Goal: Task Accomplishment & Management: Use online tool/utility

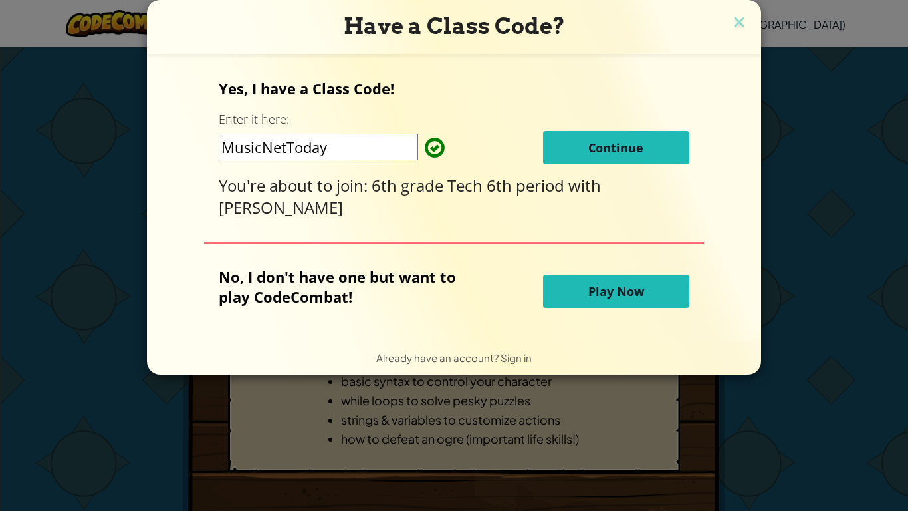
click at [735, 25] on img at bounding box center [739, 23] width 17 height 20
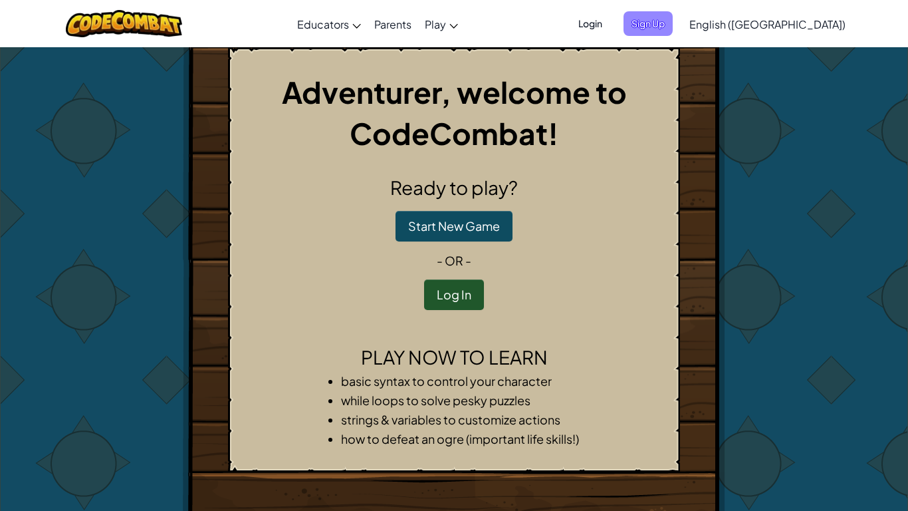
click at [673, 31] on span "Sign Up" at bounding box center [648, 23] width 49 height 25
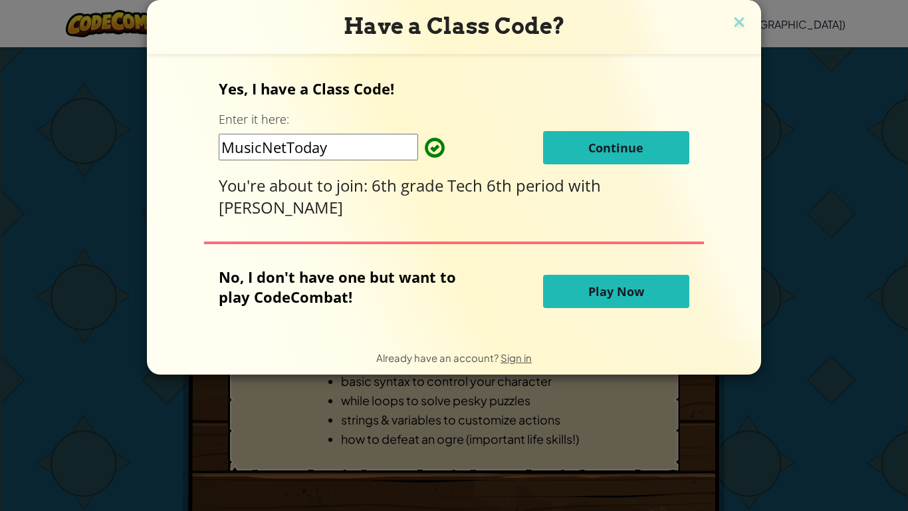
click at [591, 160] on button "Continue" at bounding box center [616, 147] width 146 height 33
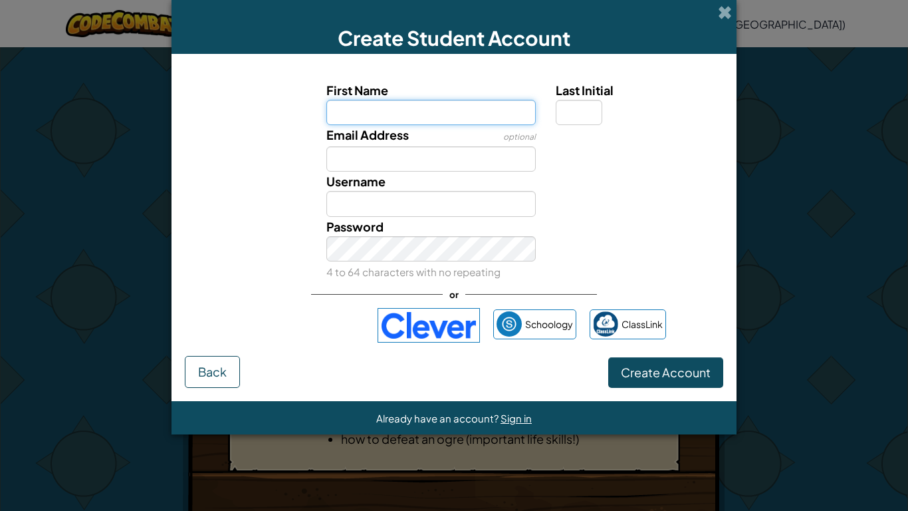
click at [424, 116] on input "First Name" at bounding box center [431, 112] width 210 height 25
type input "Brayon"
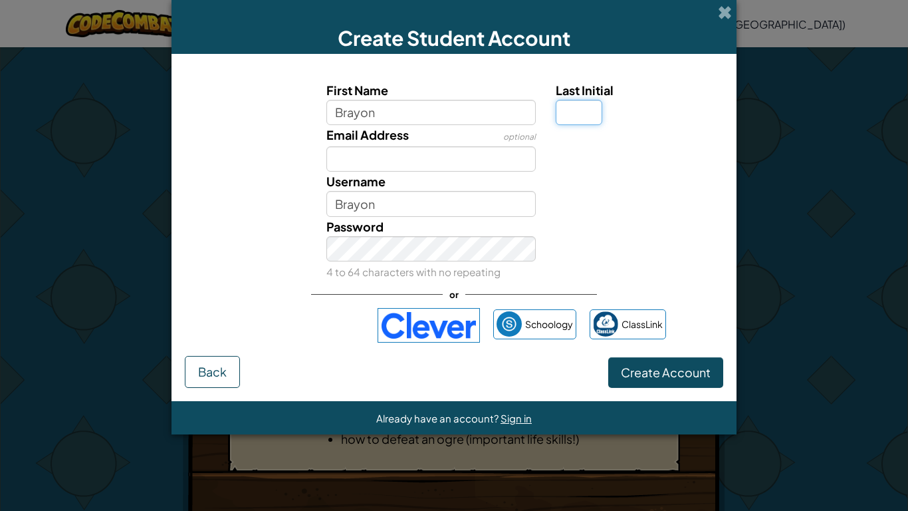
click at [577, 110] on input "Last Initial" at bounding box center [579, 112] width 47 height 25
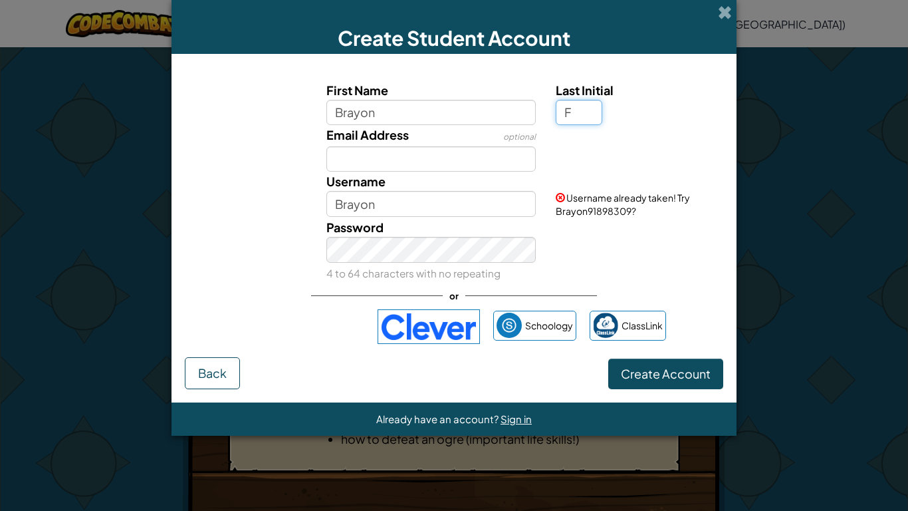
type input "F"
type input "BrayonF"
click at [453, 163] on input "Email Address" at bounding box center [431, 158] width 210 height 25
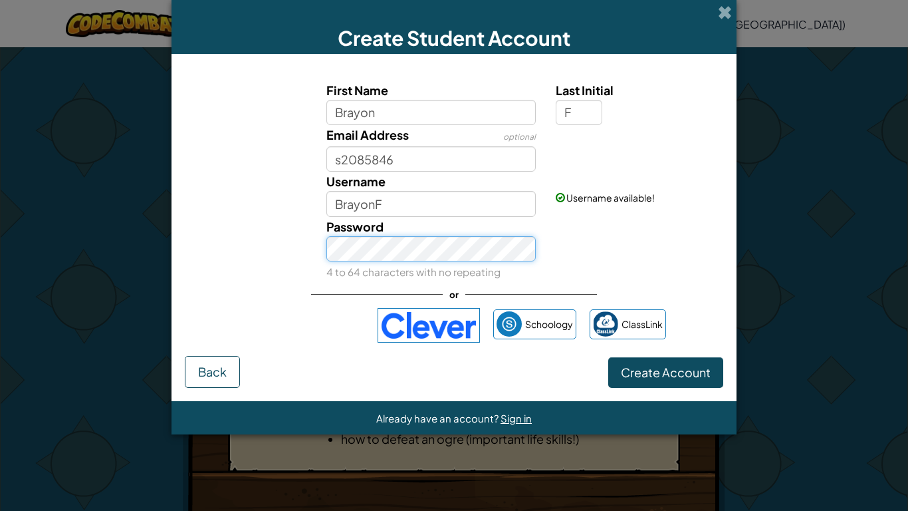
click at [430, 205] on div "First Name Brayon Last Initial F Email Address optional s2085846 Username Brayo…" at bounding box center [454, 180] width 532 height 201
click at [646, 374] on span "Create Account" at bounding box center [666, 371] width 90 height 15
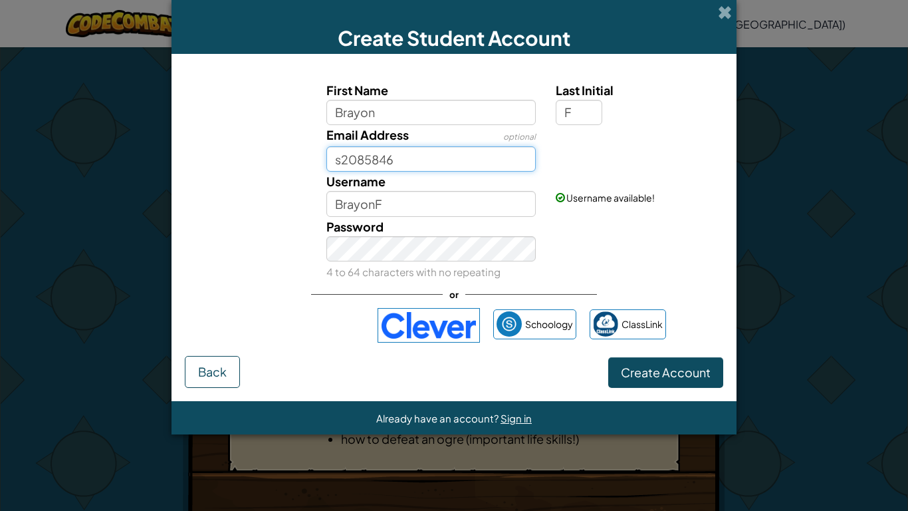
click at [340, 164] on input "s2085846" at bounding box center [431, 158] width 210 height 25
click at [436, 158] on input "s2085846" at bounding box center [431, 158] width 210 height 25
type input "s2085846@online.houstonisd.org"
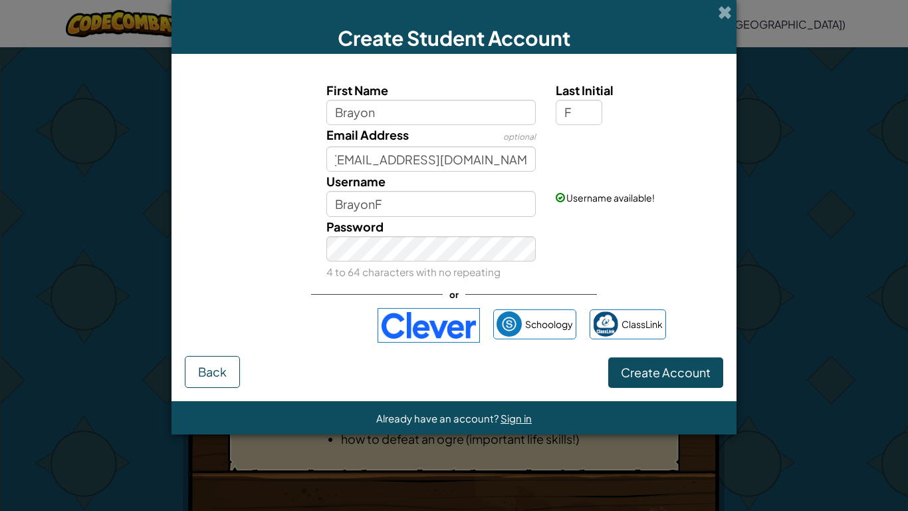
click at [639, 406] on div "Already have an account? Sign in" at bounding box center [454, 417] width 565 height 33
click at [628, 363] on button "Create Account" at bounding box center [665, 372] width 115 height 31
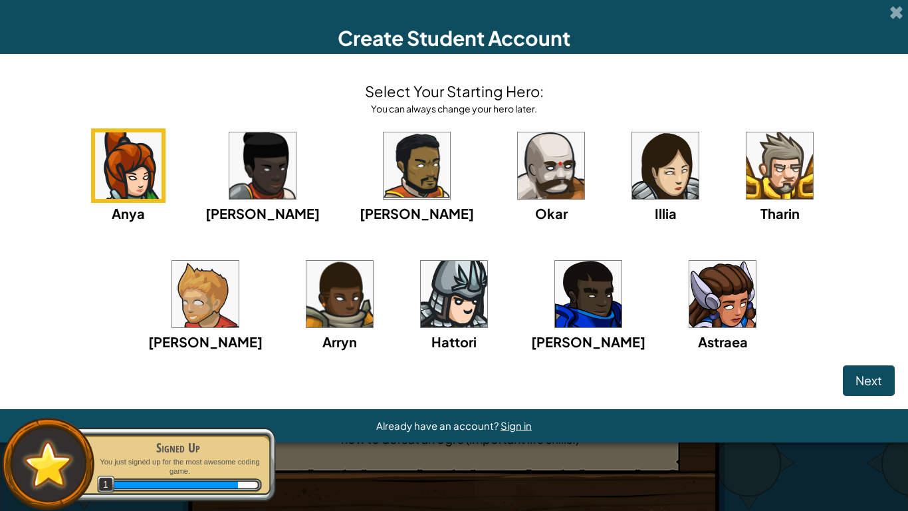
click at [239, 261] on img at bounding box center [205, 294] width 66 height 66
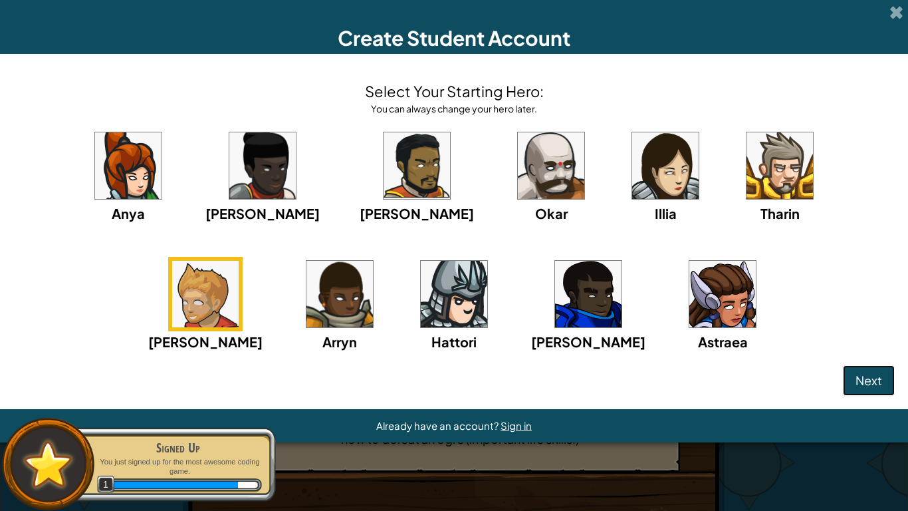
click at [850, 372] on button "Next" at bounding box center [869, 380] width 52 height 31
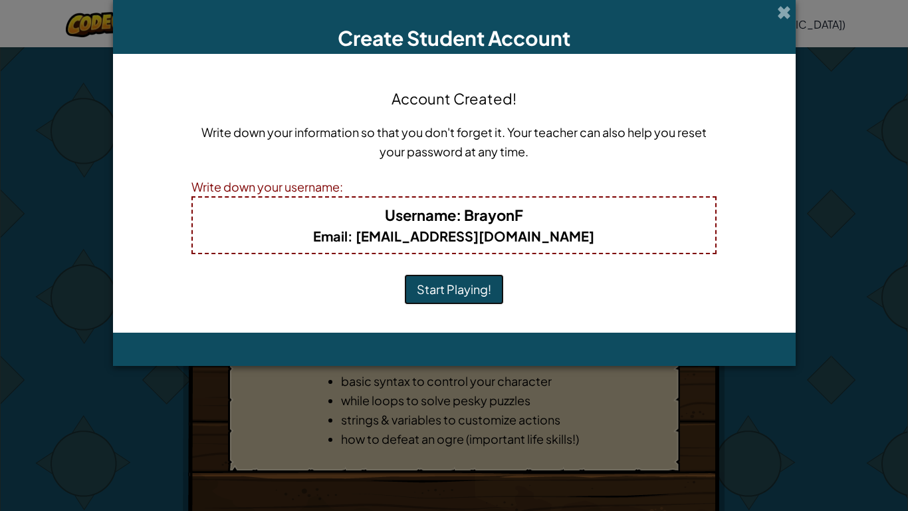
click at [489, 283] on button "Start Playing!" at bounding box center [454, 289] width 100 height 31
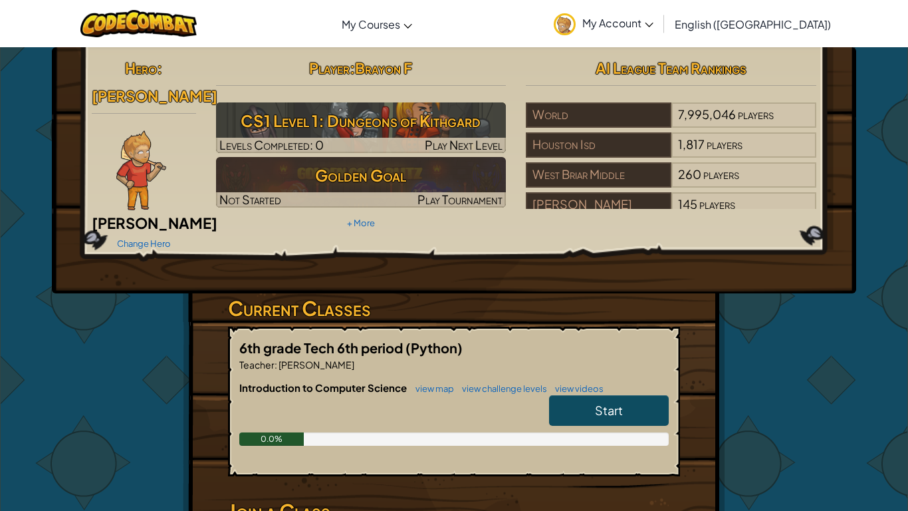
click at [576, 395] on link "Start" at bounding box center [609, 410] width 120 height 31
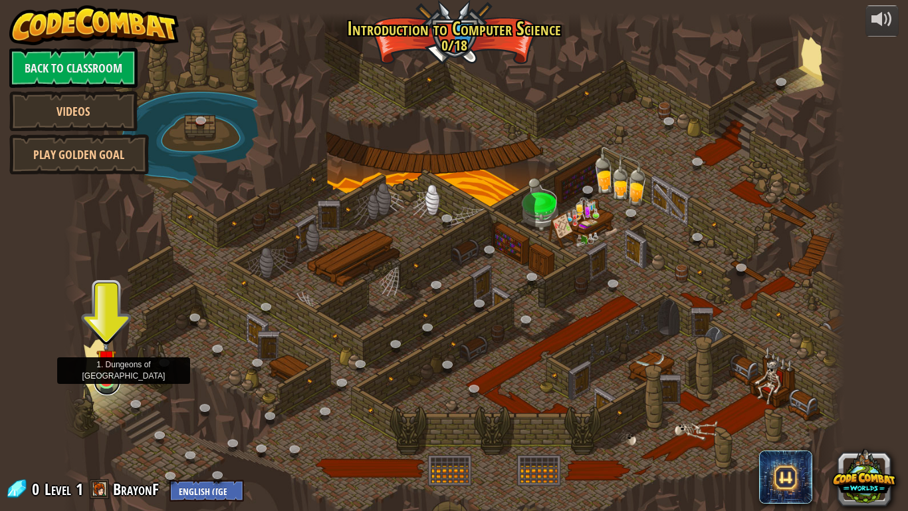
click at [105, 384] on link at bounding box center [107, 381] width 27 height 27
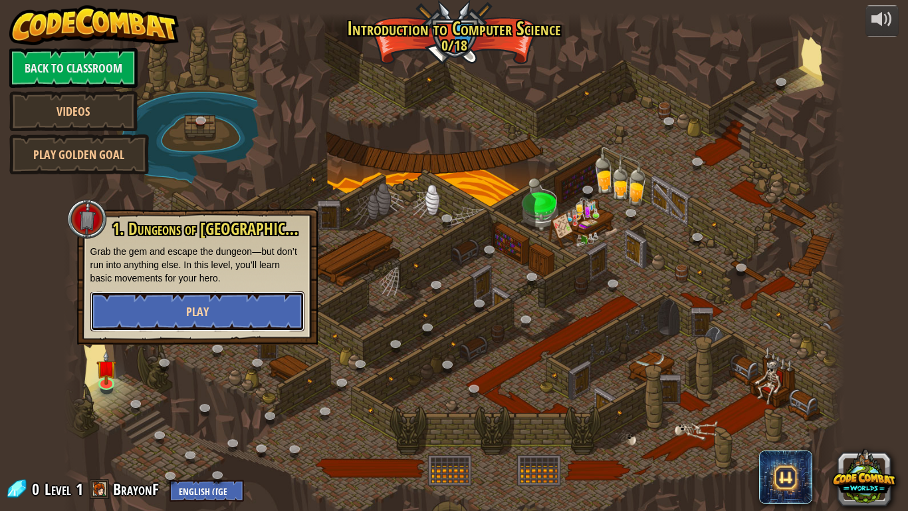
click at [151, 312] on button "Play" at bounding box center [197, 311] width 214 height 40
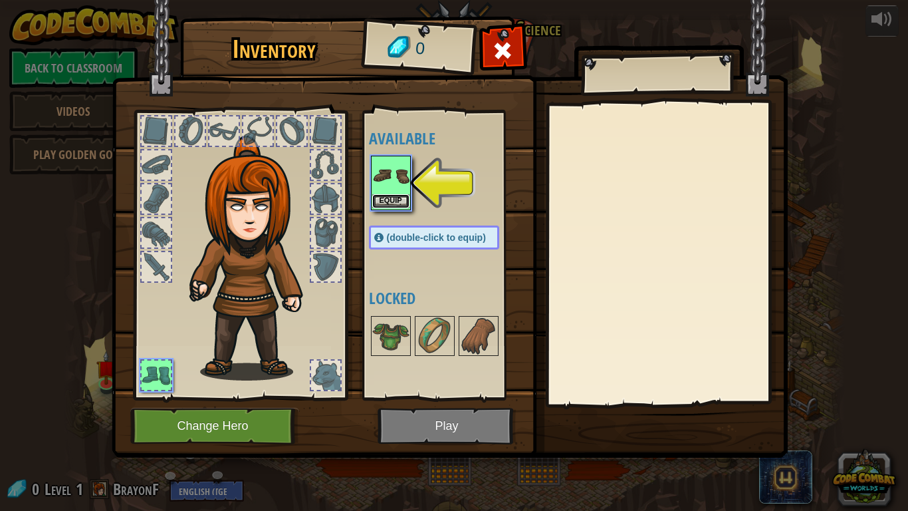
click at [400, 204] on button "Equip" at bounding box center [390, 201] width 37 height 14
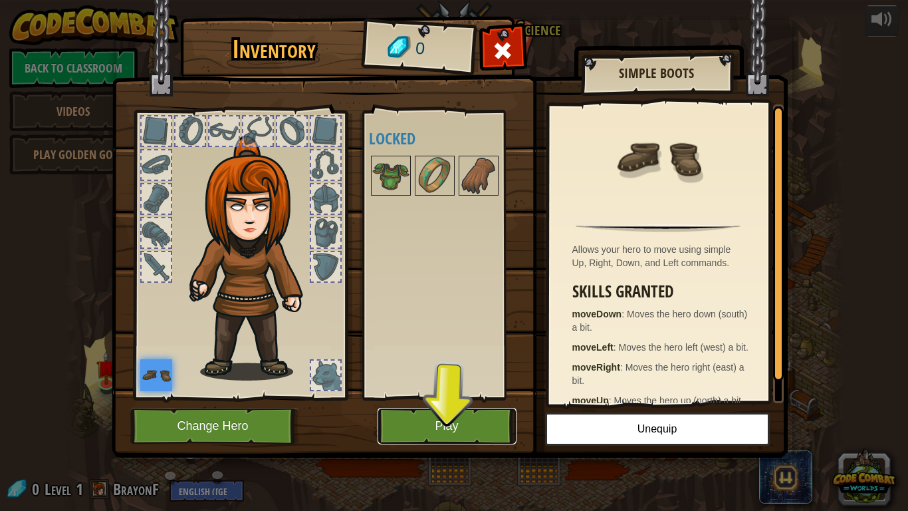
click at [404, 411] on button "Play" at bounding box center [447, 426] width 139 height 37
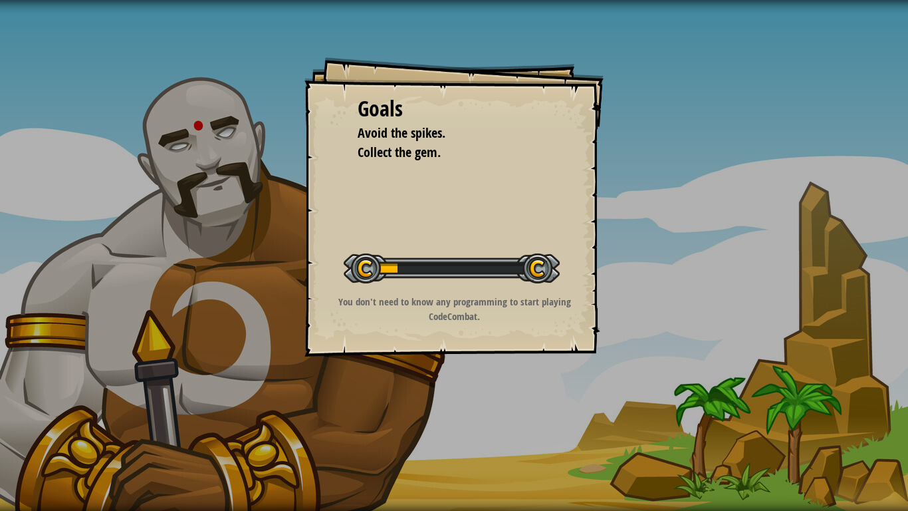
click at [416, 253] on div at bounding box center [452, 268] width 216 height 30
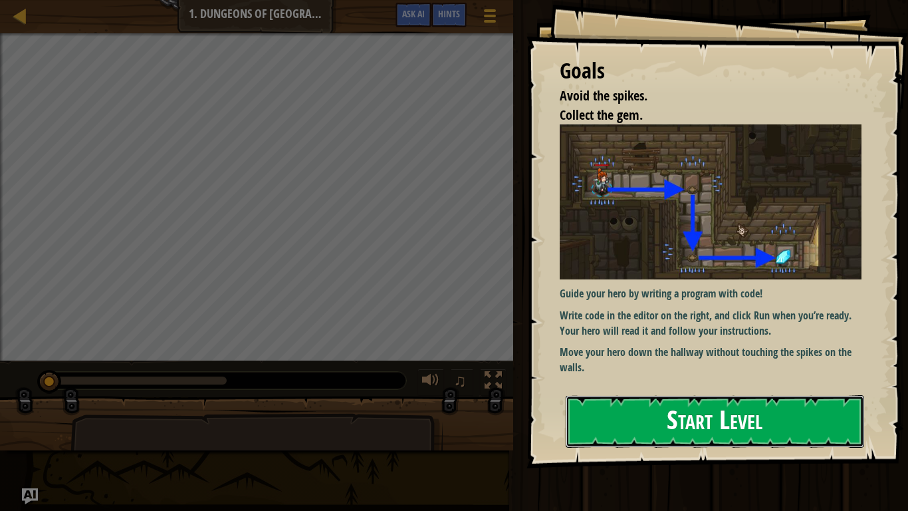
click at [717, 435] on button "Start Level" at bounding box center [715, 421] width 299 height 53
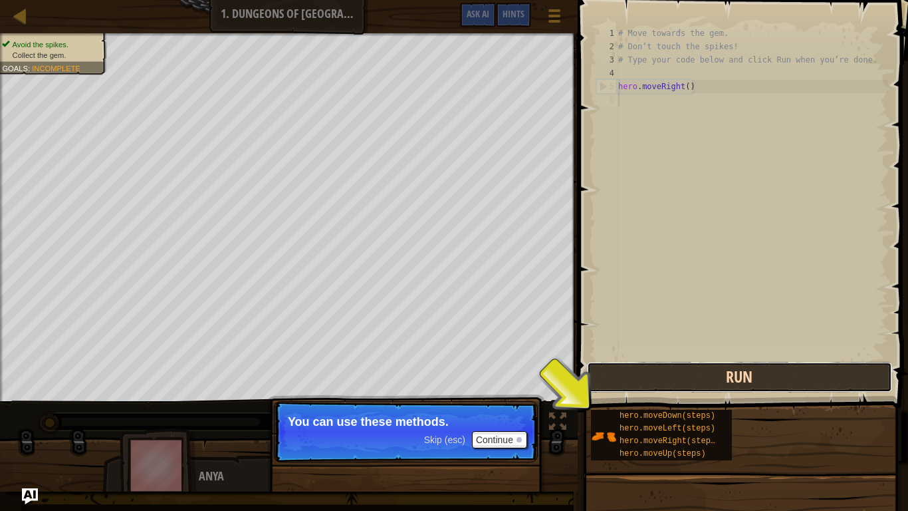
click at [709, 387] on button "Run" at bounding box center [739, 377] width 305 height 31
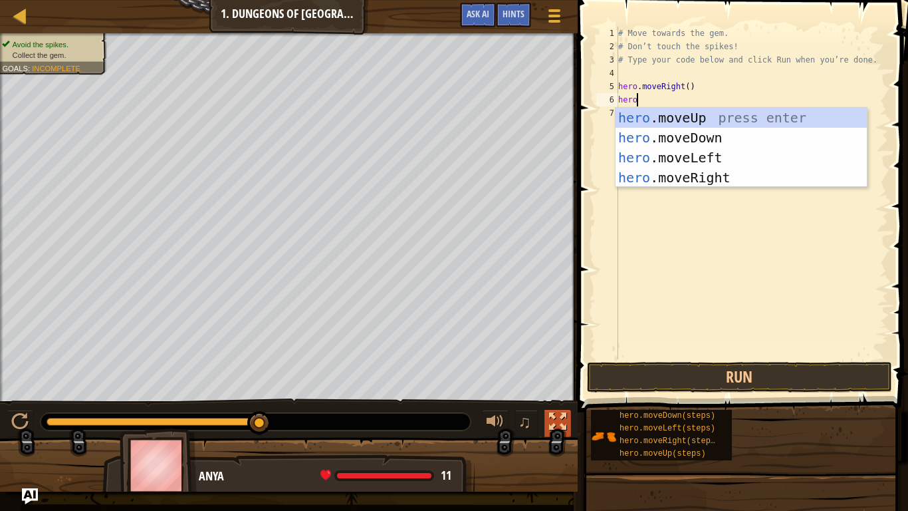
scroll to position [6, 3]
type textarea "hero.move"
click at [751, 139] on div "hero.move Up press enter hero.move Down press enter hero.move Left press enter …" at bounding box center [741, 168] width 251 height 120
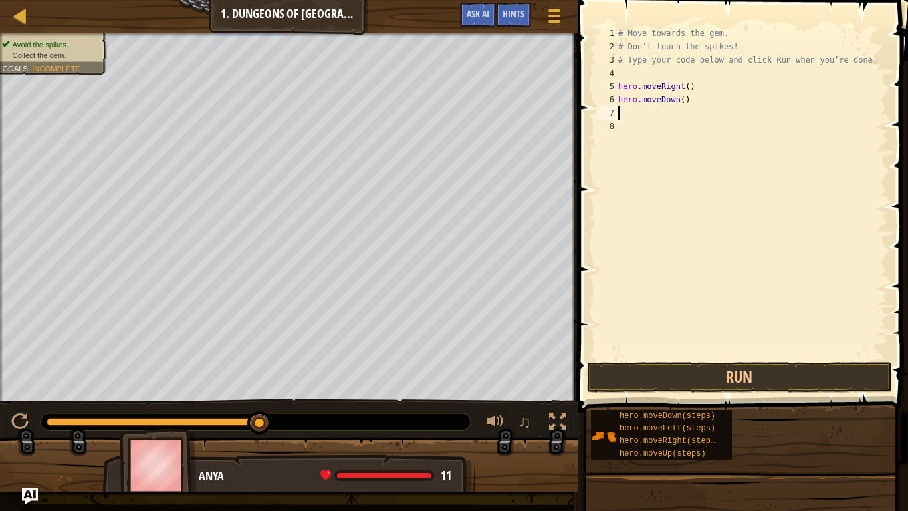
scroll to position [6, 0]
click at [694, 365] on button "Run" at bounding box center [739, 377] width 305 height 31
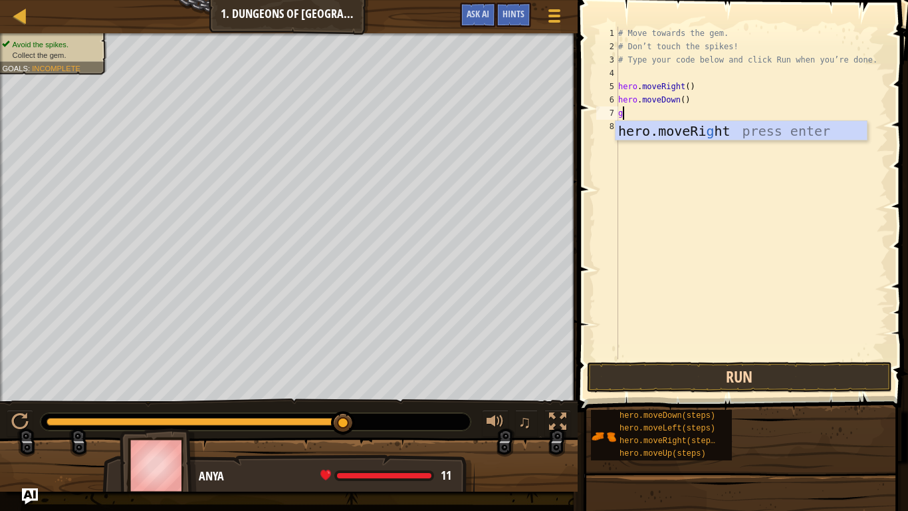
type textarea "g"
click at [680, 382] on button "Run" at bounding box center [739, 377] width 305 height 31
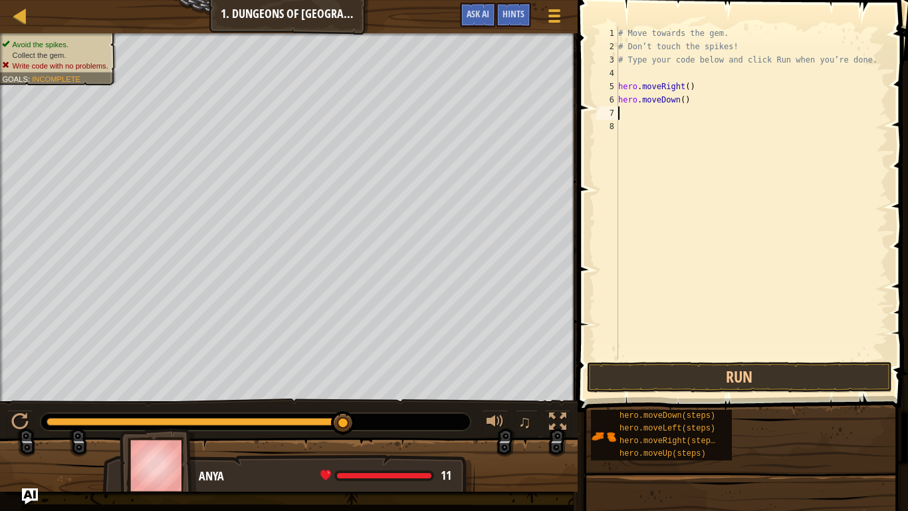
type textarea "h"
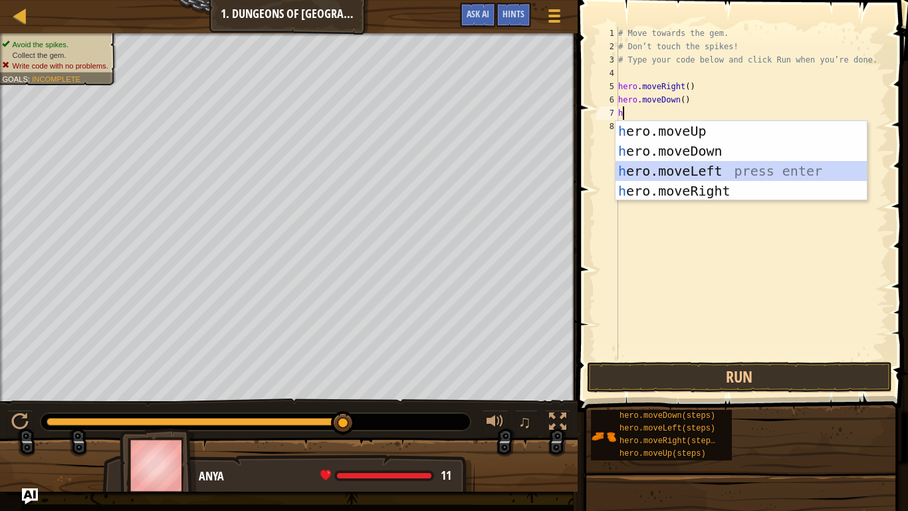
click at [686, 168] on div "h ero.moveUp press enter h ero.moveDown press enter h ero.moveLeft press enter …" at bounding box center [741, 181] width 251 height 120
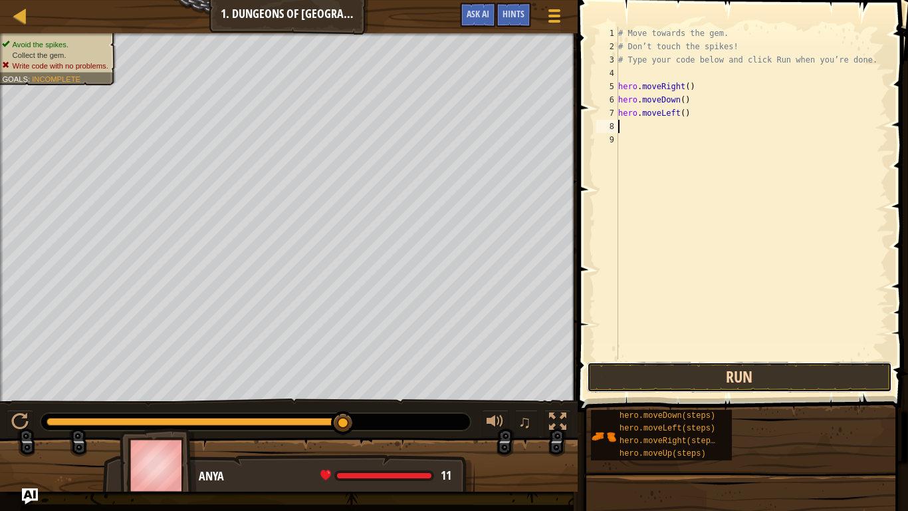
click at [699, 372] on button "Run" at bounding box center [739, 377] width 305 height 31
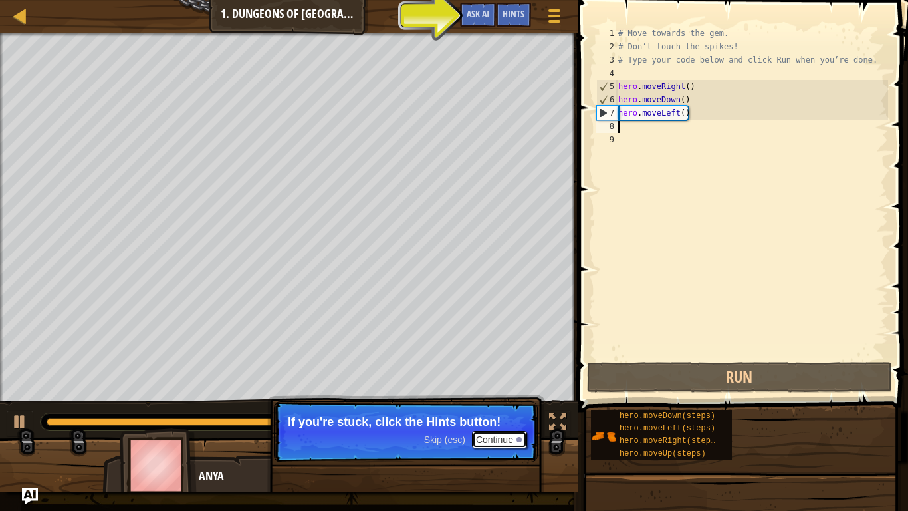
click at [501, 440] on button "Continue" at bounding box center [499, 439] width 55 height 17
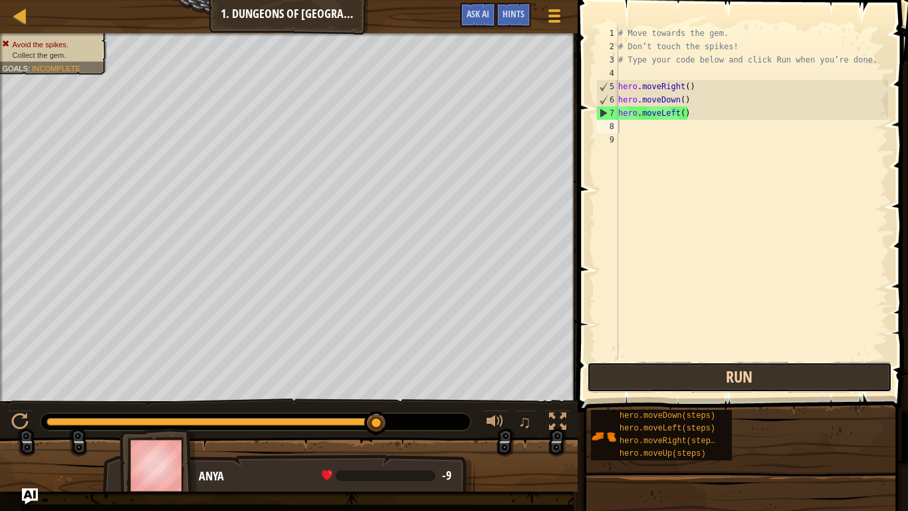
click at [749, 366] on button "Run" at bounding box center [739, 377] width 305 height 31
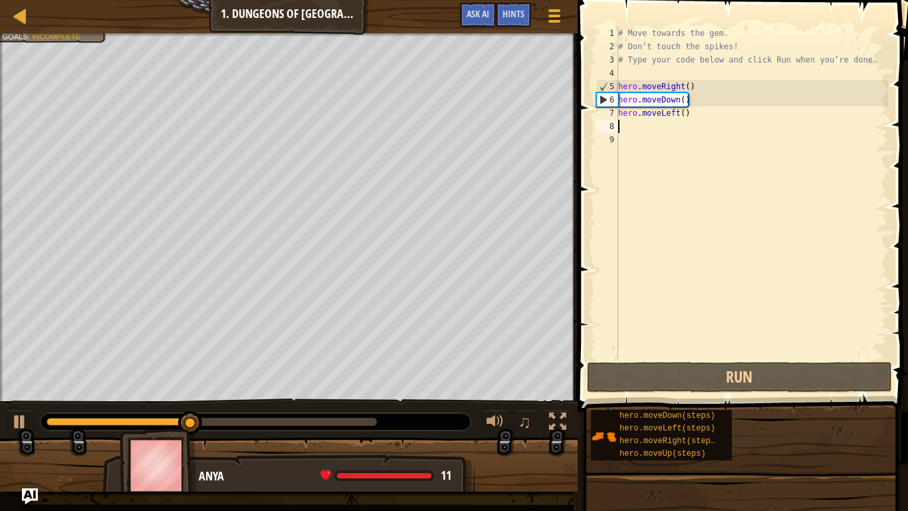
click at [643, 120] on div "# Move towards the gem. # Don’t touch the spikes! # Type your code below and cl…" at bounding box center [752, 206] width 273 height 359
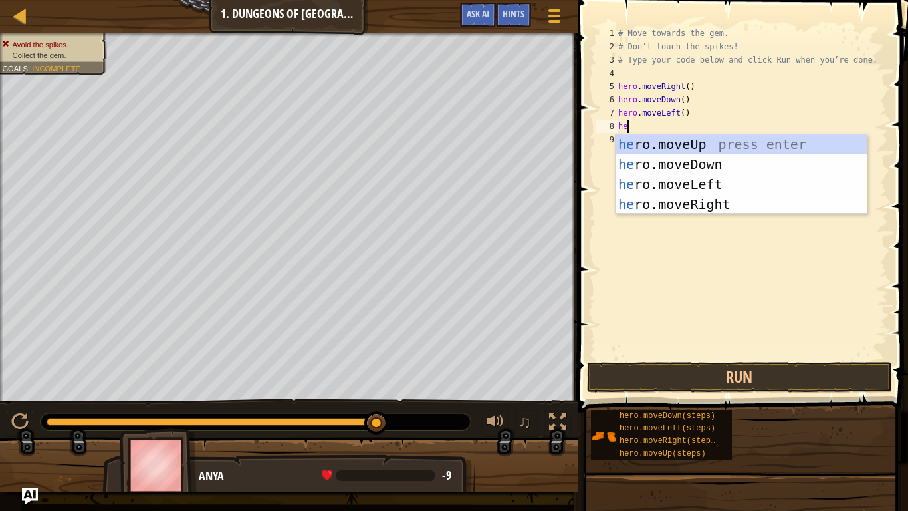
type textarea "her"
click at [709, 203] on div "her o.moveUp press enter her o.moveDown press enter her o.moveLeft press enter …" at bounding box center [741, 194] width 251 height 120
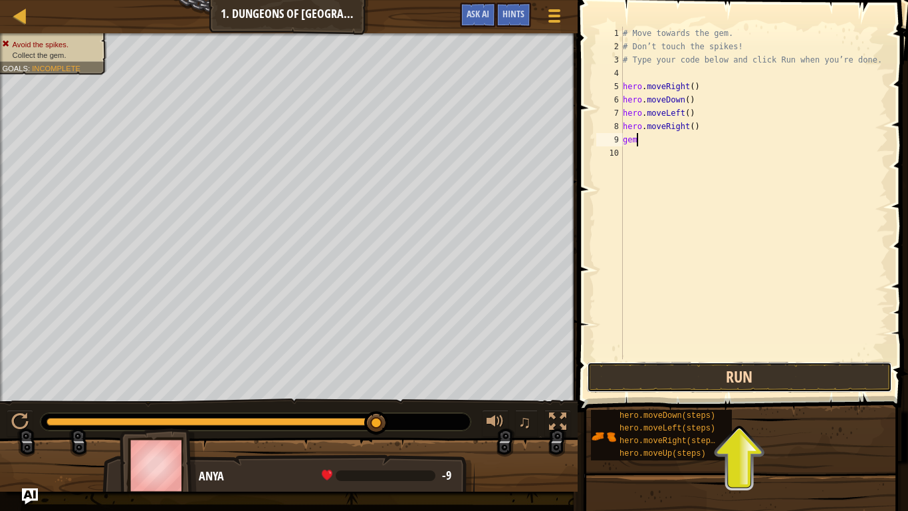
click at [739, 385] on button "Run" at bounding box center [739, 377] width 305 height 31
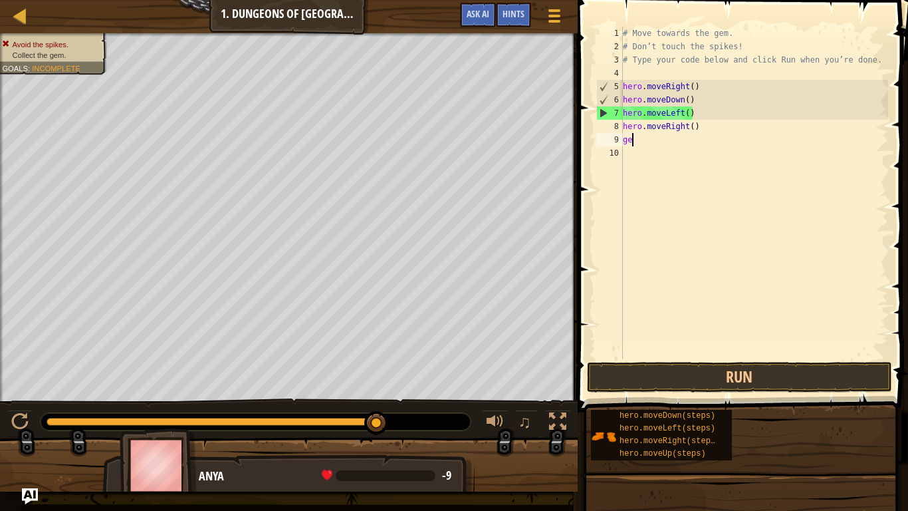
scroll to position [6, 1]
type textarea "g"
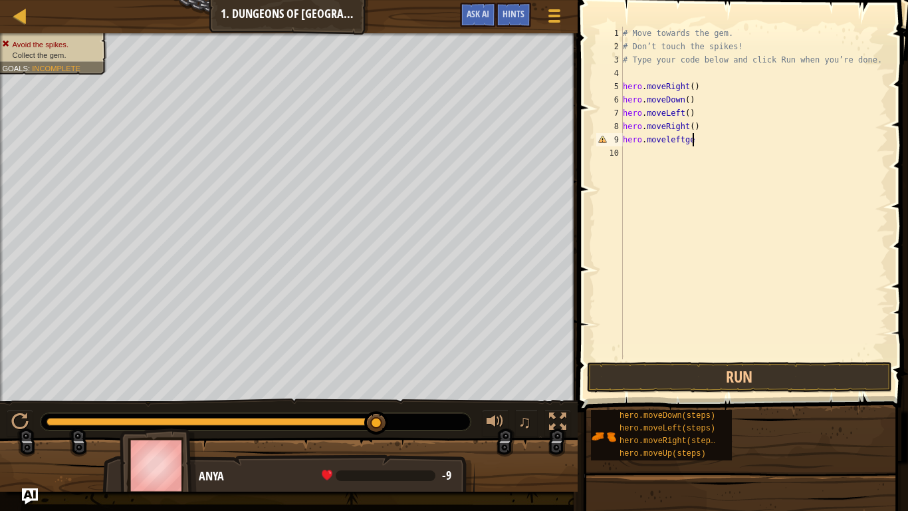
scroll to position [6, 10]
click at [622, 382] on button "Run" at bounding box center [739, 377] width 305 height 31
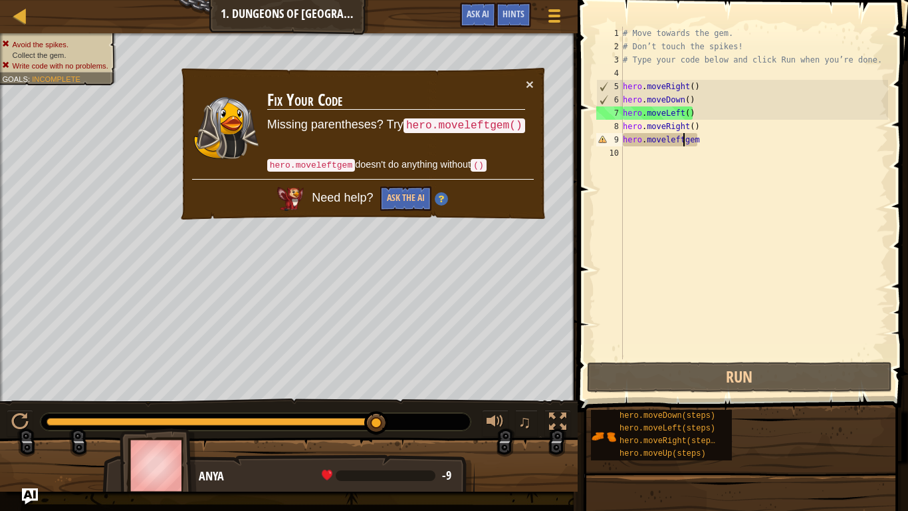
click at [683, 140] on div "# Move towards the gem. # Don’t touch the spikes! # Type your code below and cl…" at bounding box center [754, 206] width 268 height 359
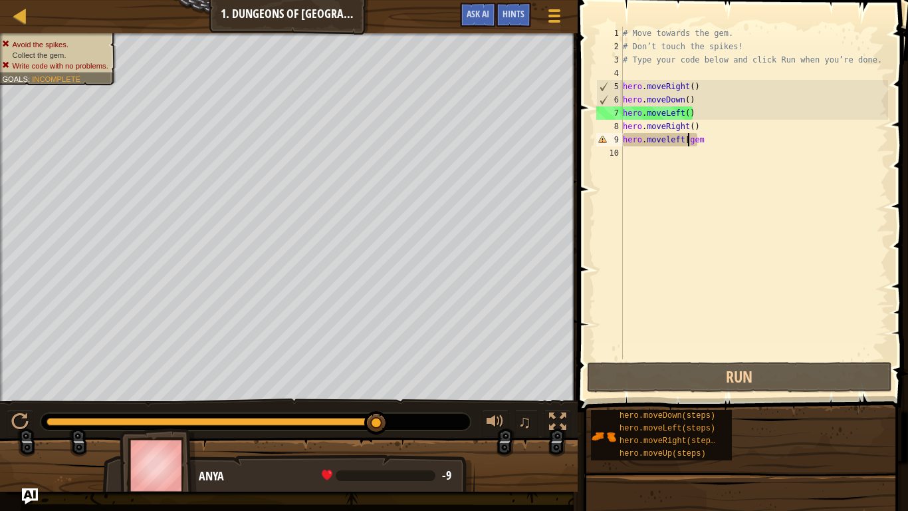
scroll to position [6, 9]
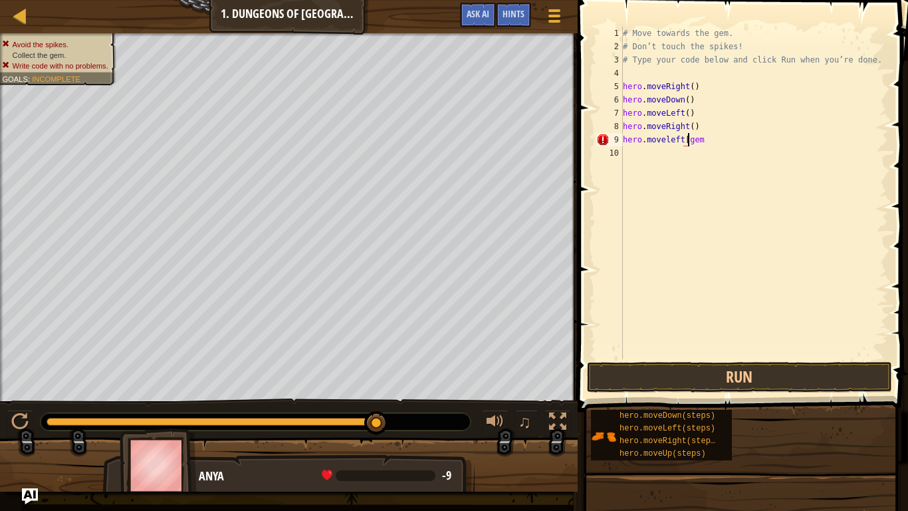
click at [706, 141] on div "# Move towards the gem. # Don’t touch the spikes! # Type your code below and cl…" at bounding box center [754, 206] width 268 height 359
click at [658, 388] on button "Run" at bounding box center [739, 377] width 305 height 31
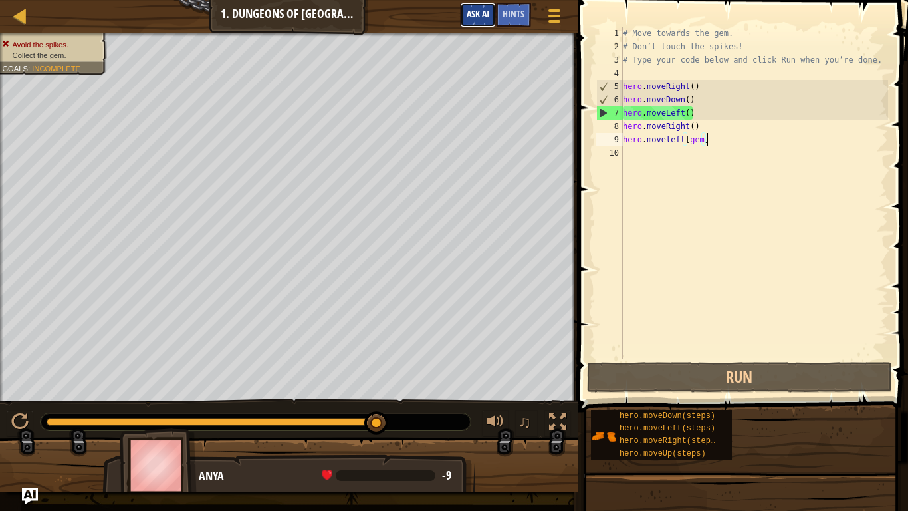
click at [472, 15] on span "Ask AI" at bounding box center [478, 13] width 23 height 13
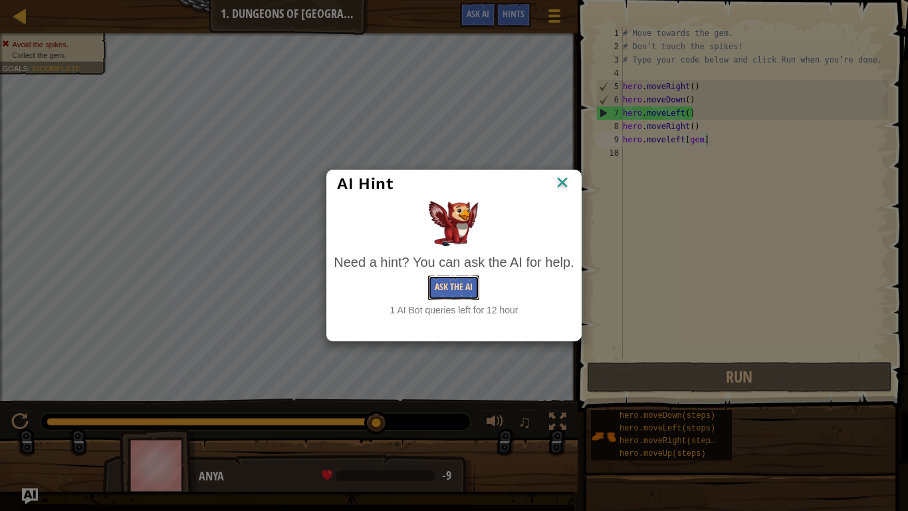
click at [442, 275] on button "Ask the AI" at bounding box center [453, 287] width 51 height 25
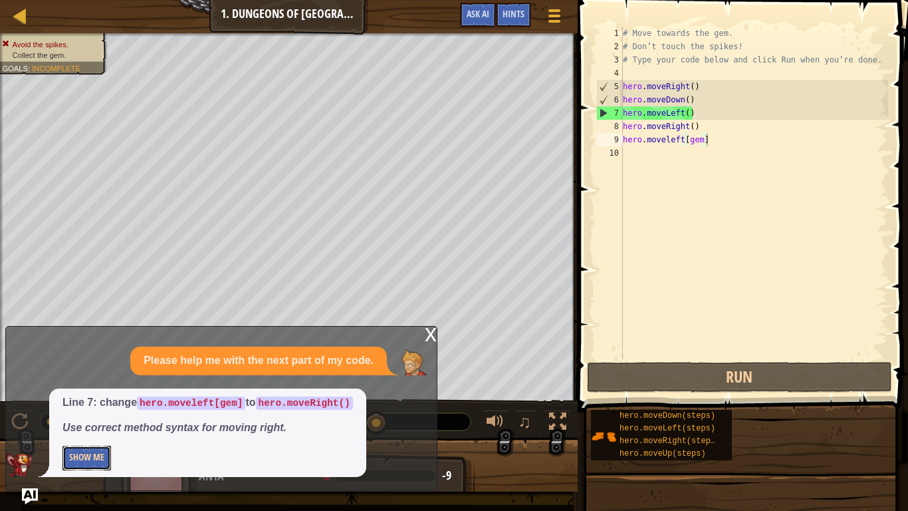
click at [108, 455] on button "Show Me" at bounding box center [87, 457] width 49 height 25
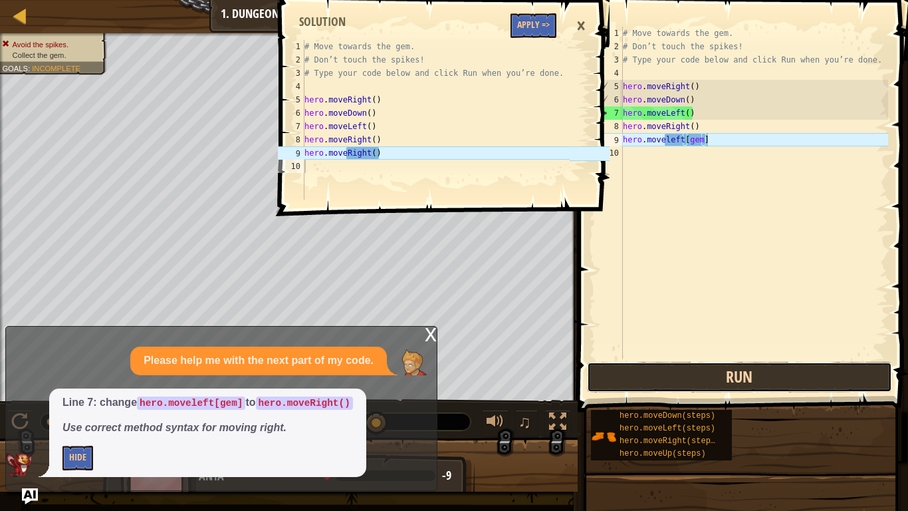
click at [723, 365] on button "Run" at bounding box center [739, 377] width 305 height 31
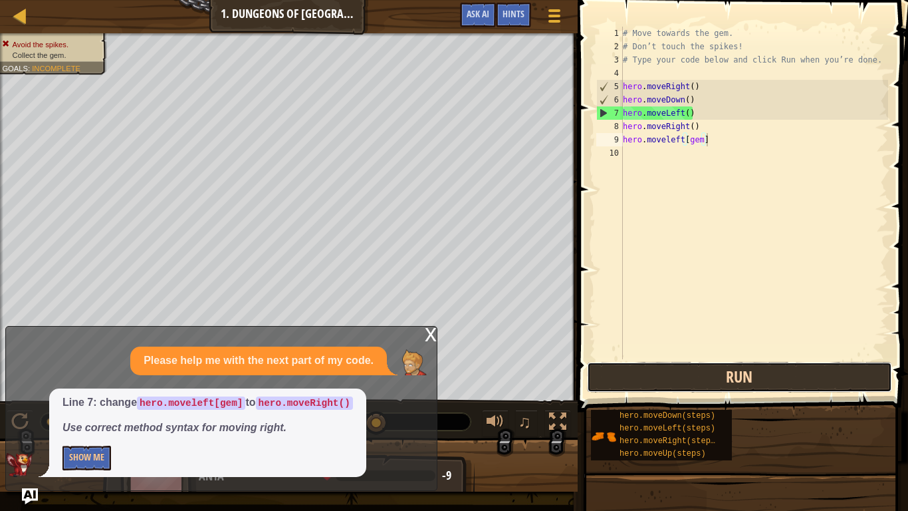
click at [620, 378] on button "Run" at bounding box center [739, 377] width 305 height 31
click at [614, 373] on button "Run" at bounding box center [739, 377] width 305 height 31
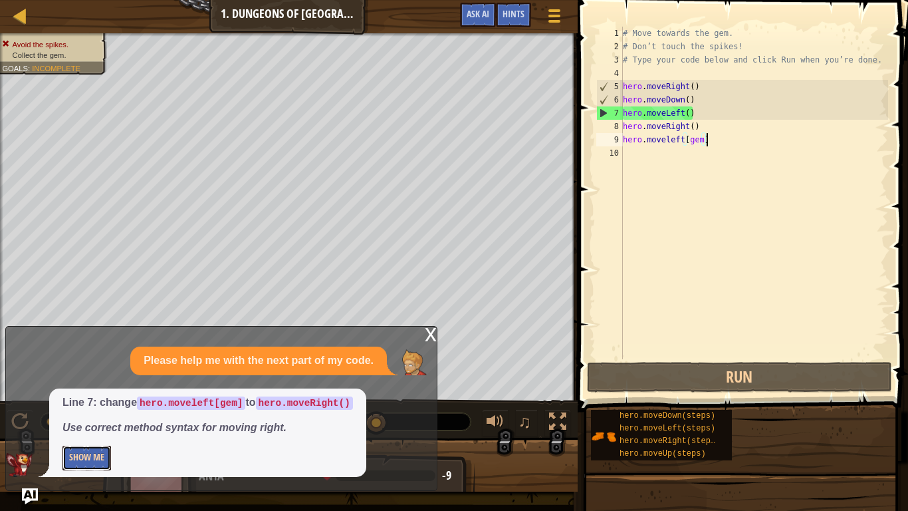
click at [108, 452] on button "Show Me" at bounding box center [87, 457] width 49 height 25
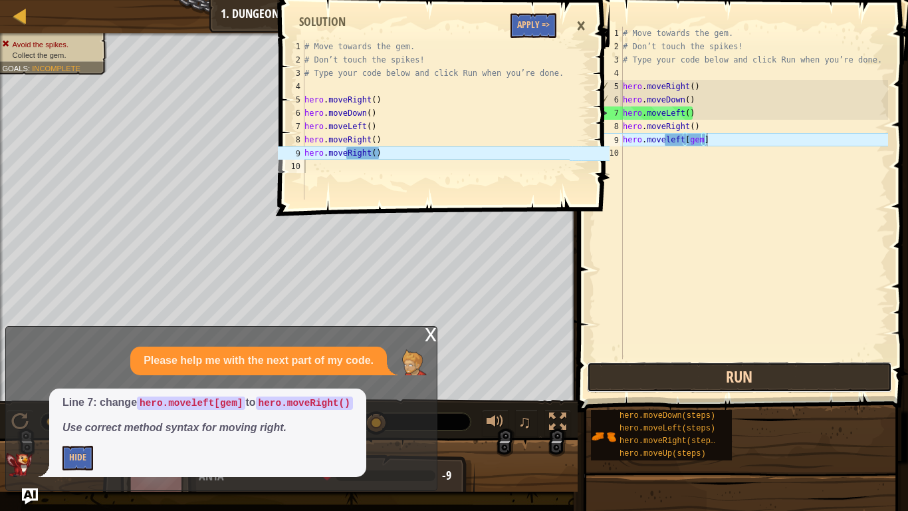
click at [674, 388] on button "Run" at bounding box center [739, 377] width 305 height 31
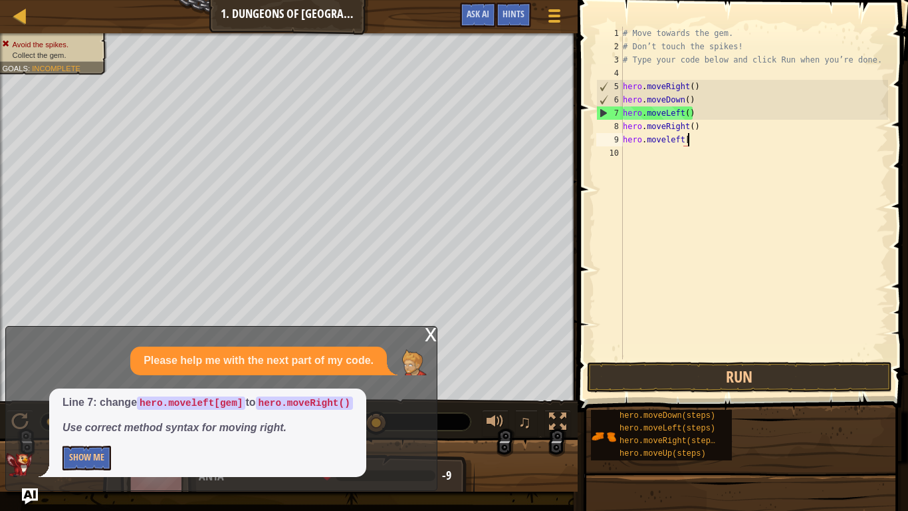
scroll to position [6, 8]
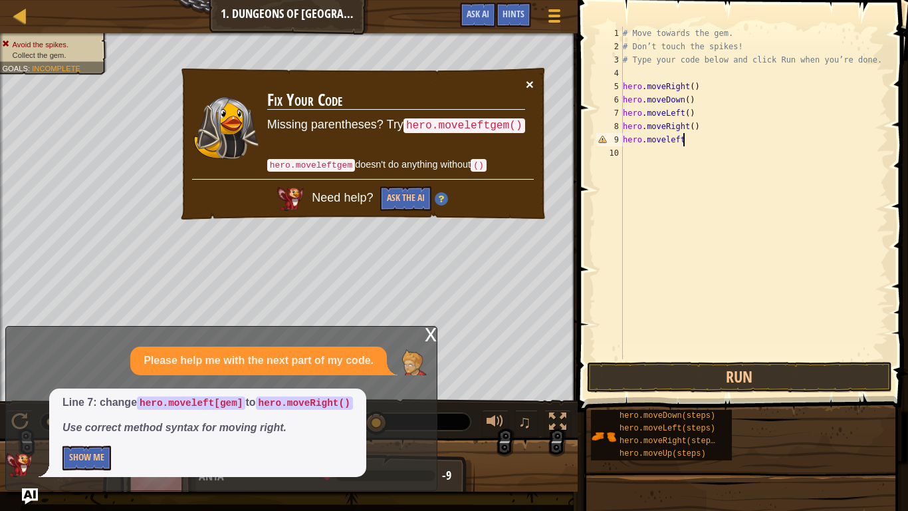
click at [530, 83] on button "×" at bounding box center [530, 84] width 8 height 14
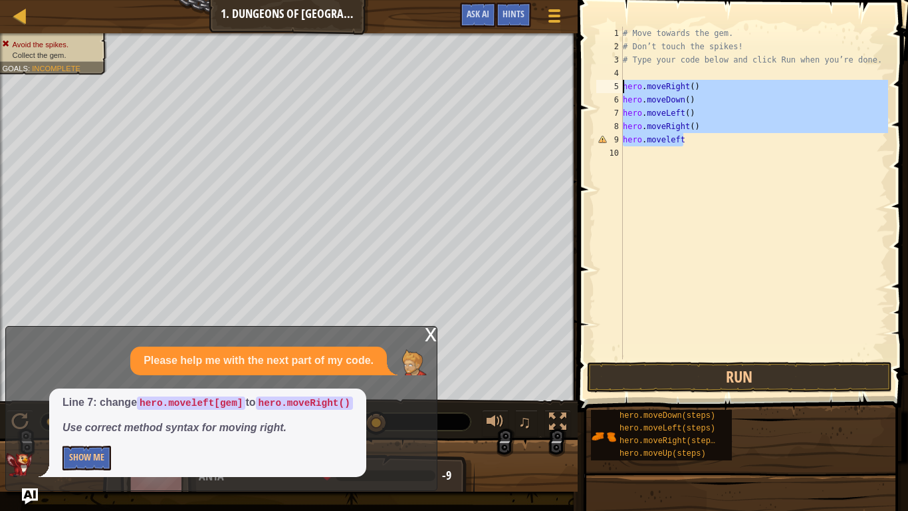
drag, startPoint x: 713, startPoint y: 146, endPoint x: 586, endPoint y: 83, distance: 141.5
click at [586, 83] on div "hero.moveleft 1 2 3 4 5 6 7 8 9 10 # Move towards the gem. # Don’t touch the sp…" at bounding box center [741, 232] width 334 height 451
type textarea "hero.moveRight() hero.moveDown()"
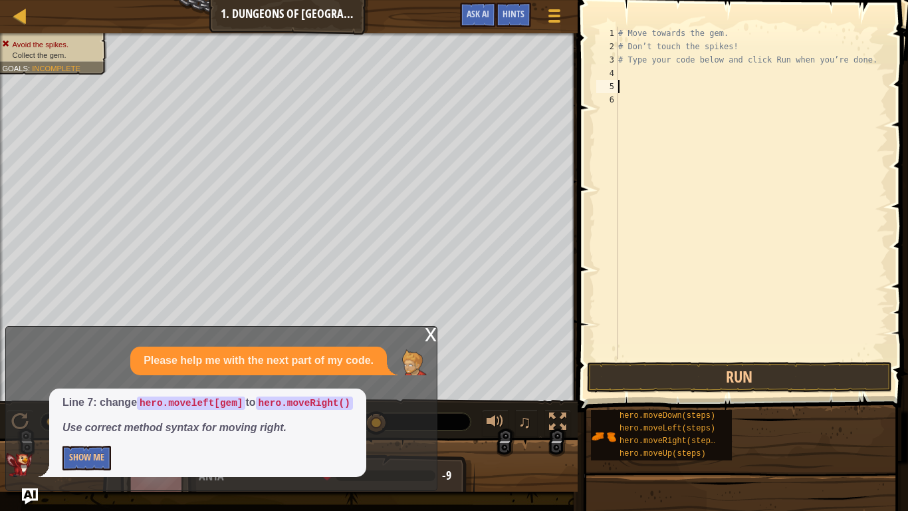
scroll to position [6, 0]
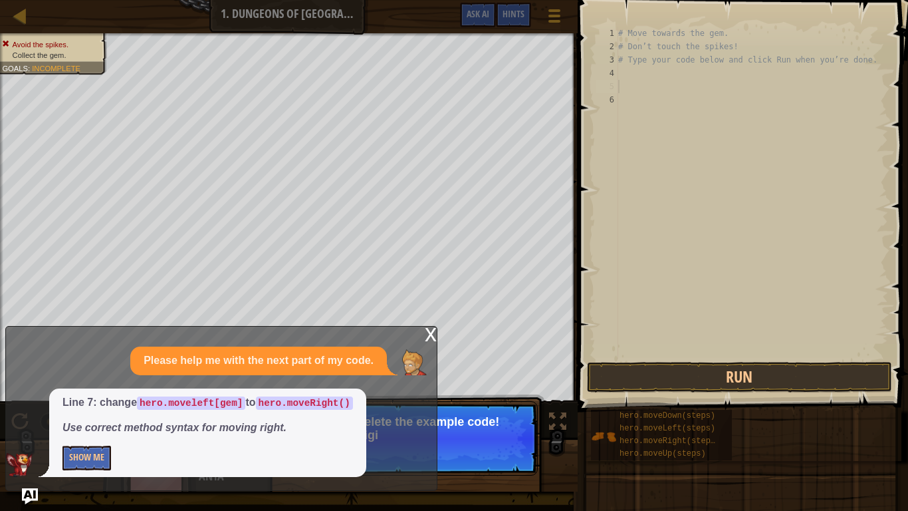
click at [636, 78] on div "# Move towards the gem. # Don’t touch the spikes! # Type your code below and cl…" at bounding box center [752, 206] width 273 height 359
click at [497, 449] on button "↻ Reload" at bounding box center [497, 452] width 59 height 20
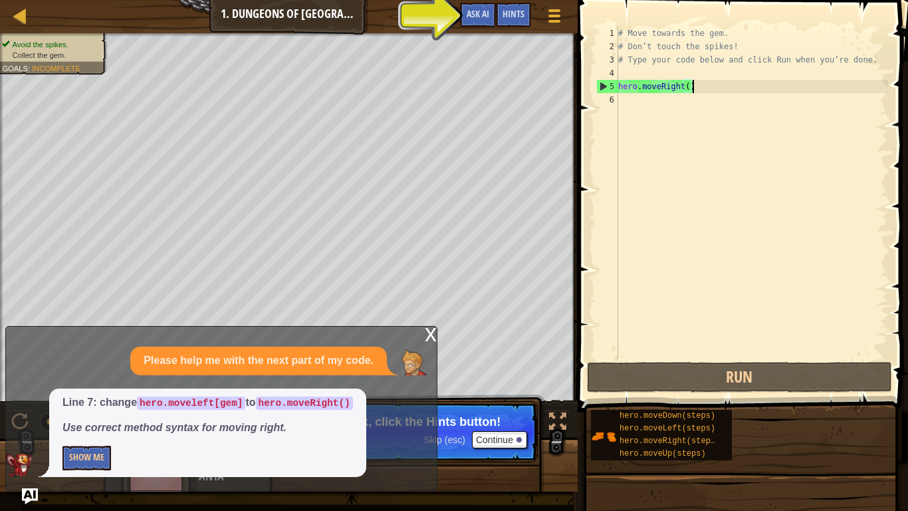
click at [713, 82] on div "# Move towards the gem. # Don’t touch the spikes! # Type your code below and cl…" at bounding box center [752, 206] width 273 height 359
type textarea "hero.moveRight()"
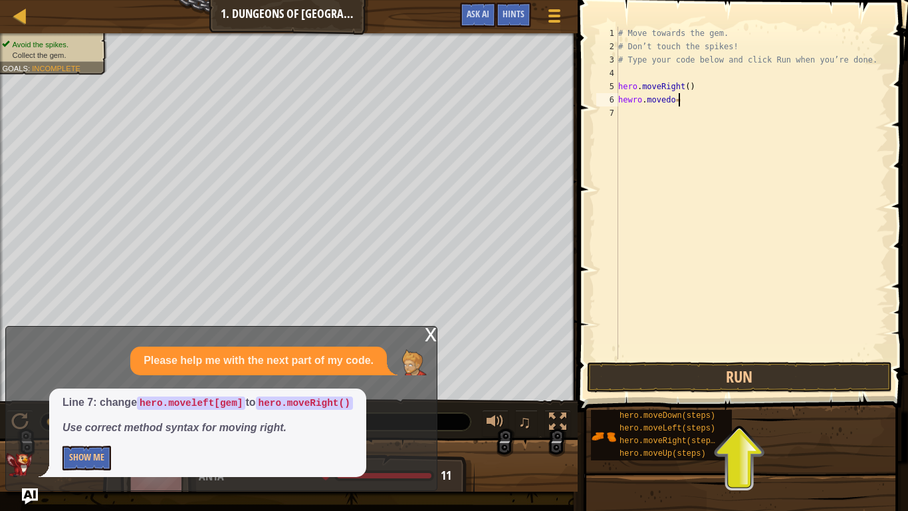
scroll to position [6, 8]
click at [705, 378] on button "Run" at bounding box center [739, 377] width 305 height 31
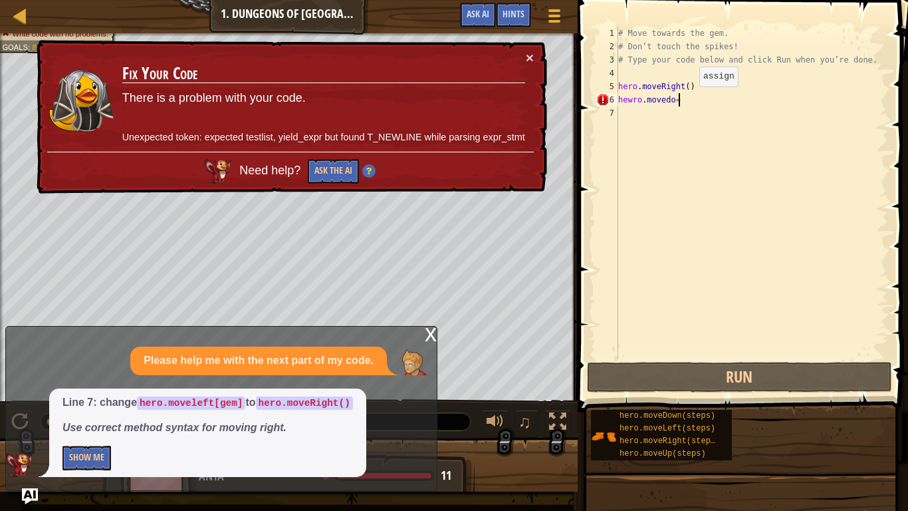
click at [688, 99] on div "# Move towards the gem. # Don’t touch the spikes! # Type your code below and cl…" at bounding box center [752, 206] width 273 height 359
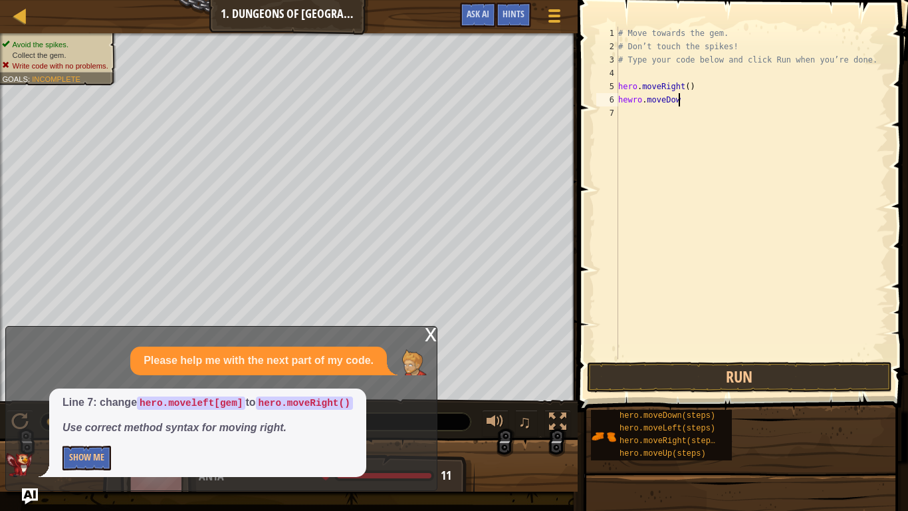
scroll to position [6, 9]
click at [634, 101] on div "# Move towards the gem. # Don’t touch the spikes! # Type your code below and cl…" at bounding box center [752, 206] width 273 height 359
click at [701, 104] on div "# Move towards the gem. # Don’t touch the spikes! # Type your code below and cl…" at bounding box center [752, 206] width 273 height 359
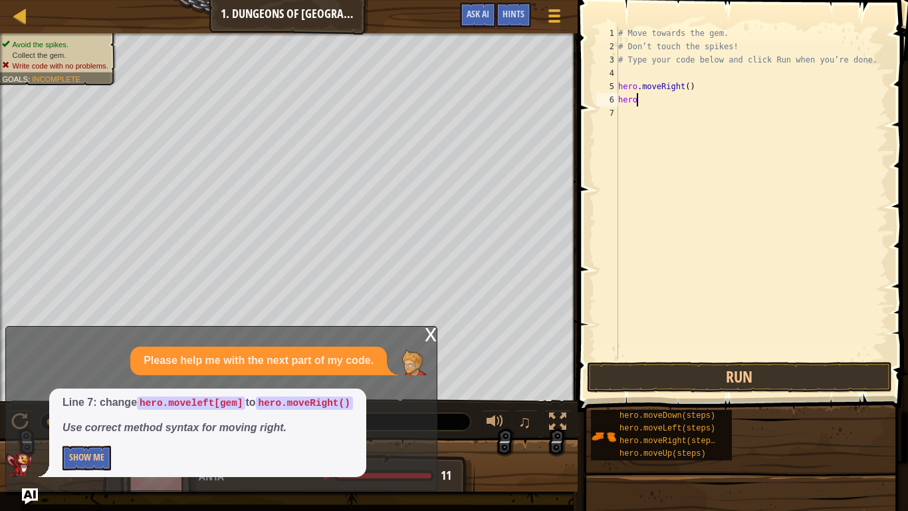
type textarea "hero."
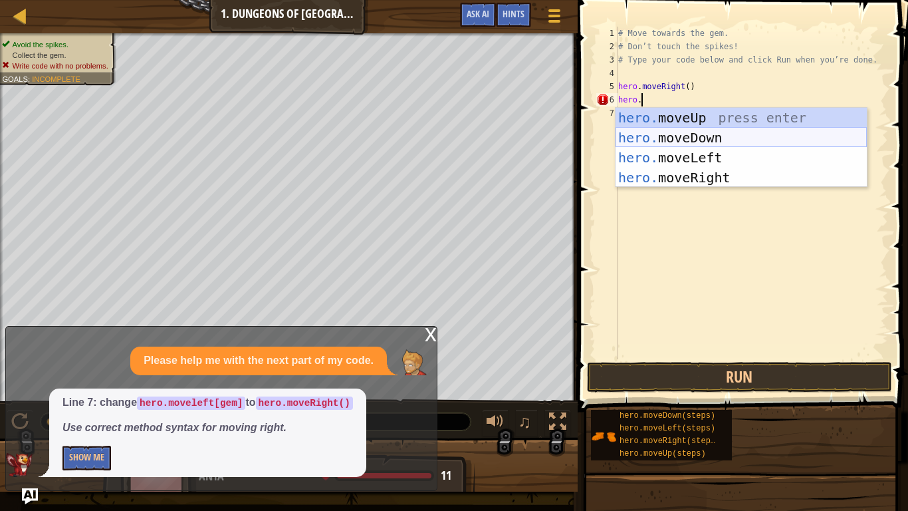
click at [660, 142] on div "hero. moveUp press enter hero. moveDown press enter hero. moveLeft press enter …" at bounding box center [741, 168] width 251 height 120
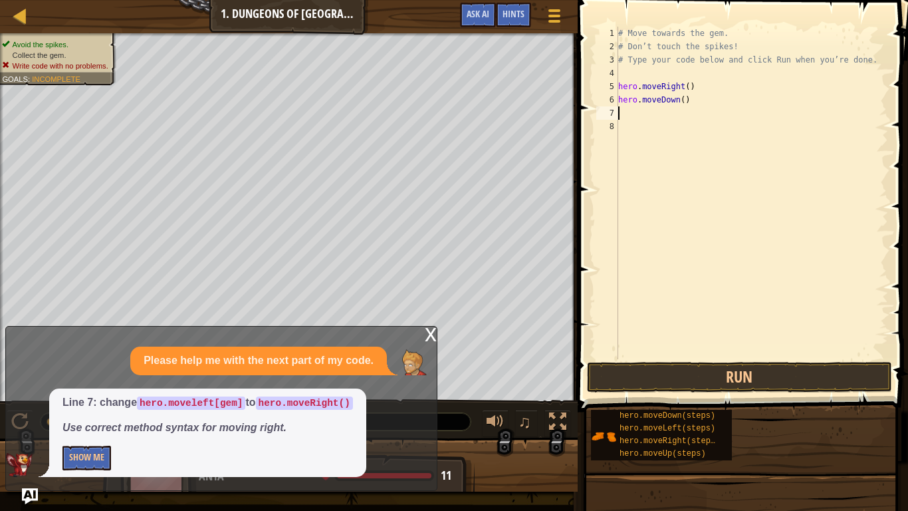
scroll to position [6, 0]
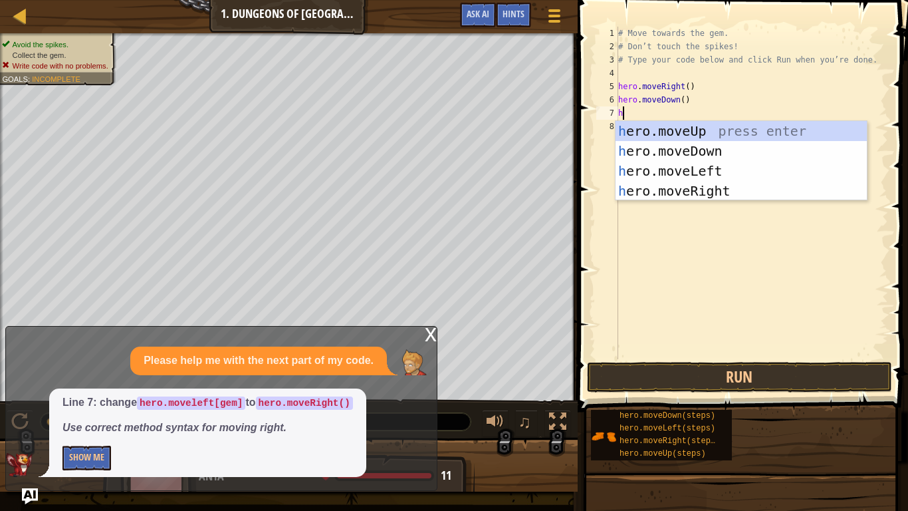
type textarea "he"
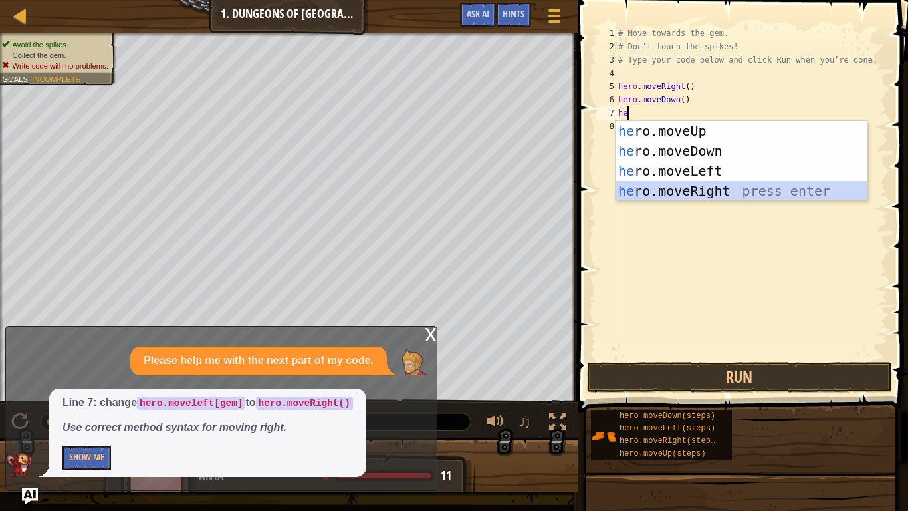
click at [716, 186] on div "he ro.moveUp press enter he ro.moveDown press enter he ro.moveLeft press enter …" at bounding box center [741, 181] width 251 height 120
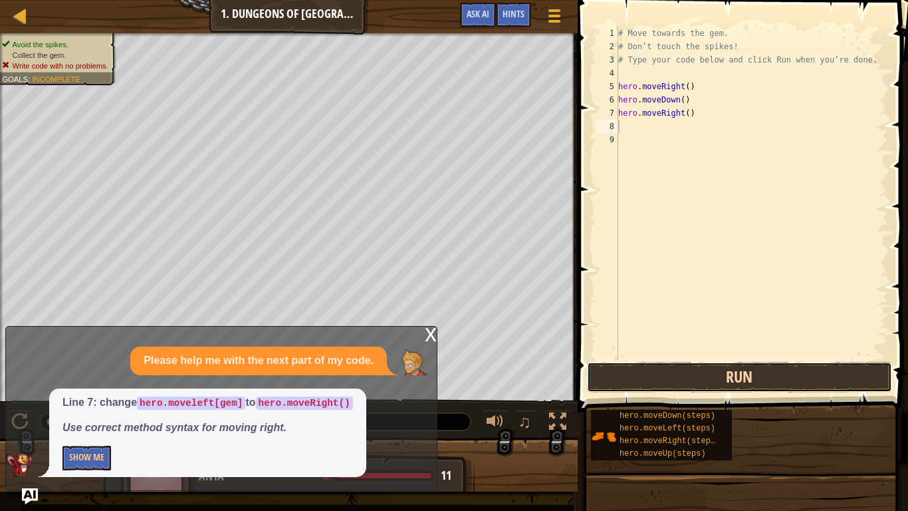
click at [753, 386] on button "Run" at bounding box center [739, 377] width 305 height 31
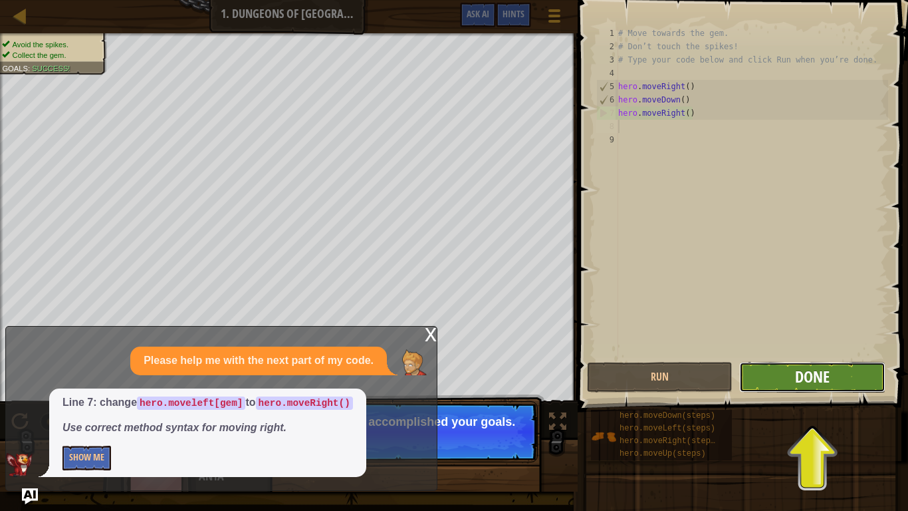
click at [826, 378] on span "Done" at bounding box center [812, 376] width 35 height 21
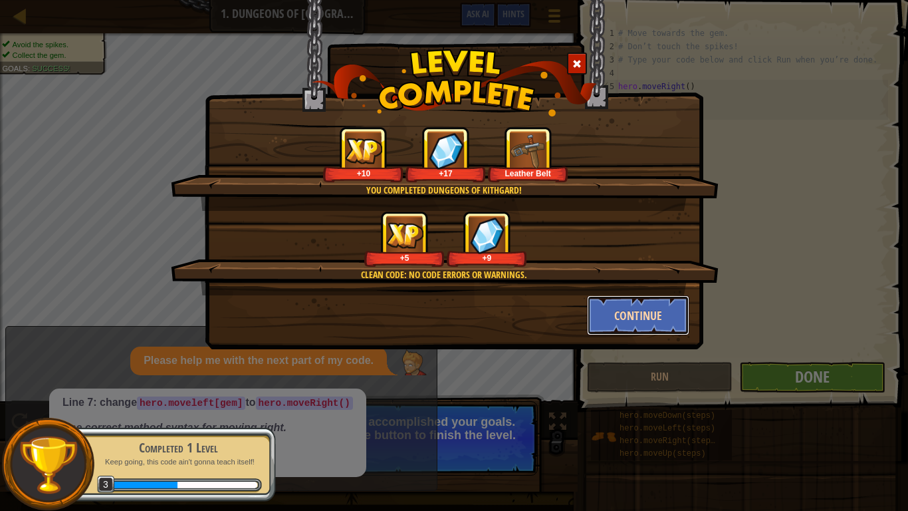
click at [614, 318] on button "Continue" at bounding box center [638, 315] width 103 height 40
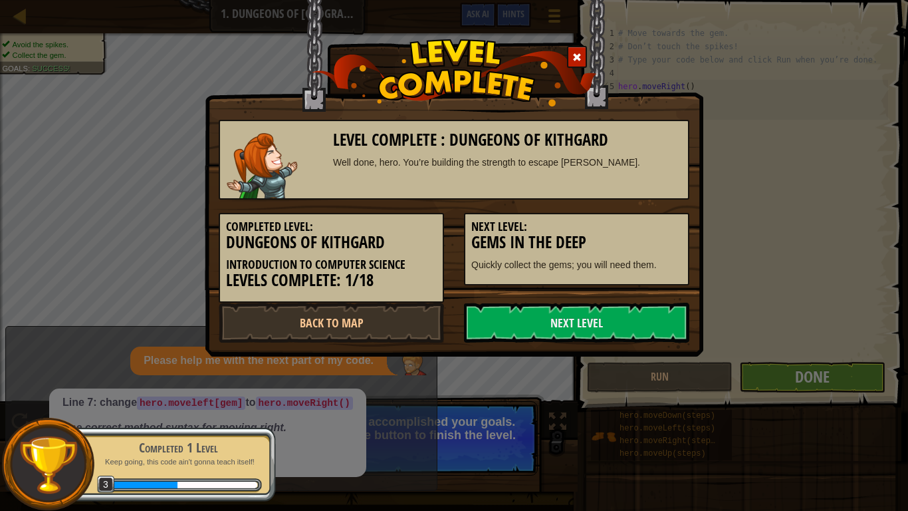
click at [614, 318] on link "Next Level" at bounding box center [576, 323] width 225 height 40
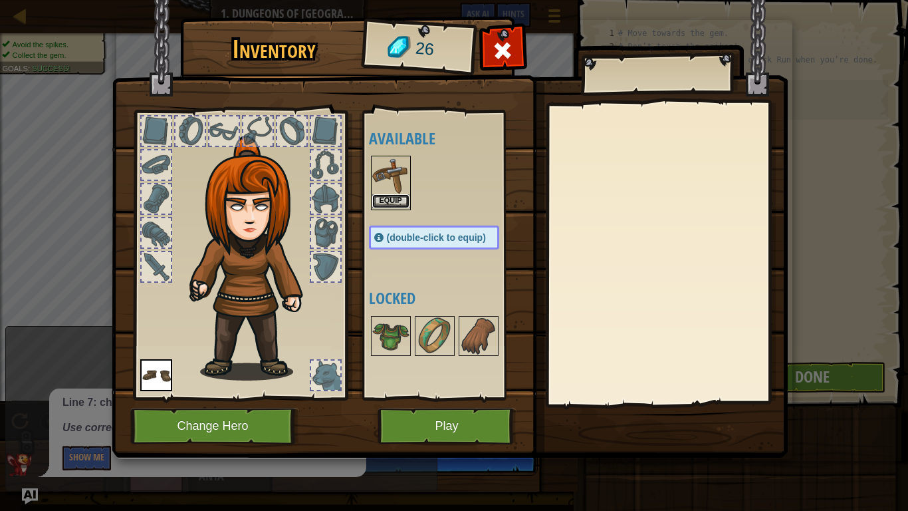
click at [397, 196] on button "Equip" at bounding box center [390, 201] width 37 height 14
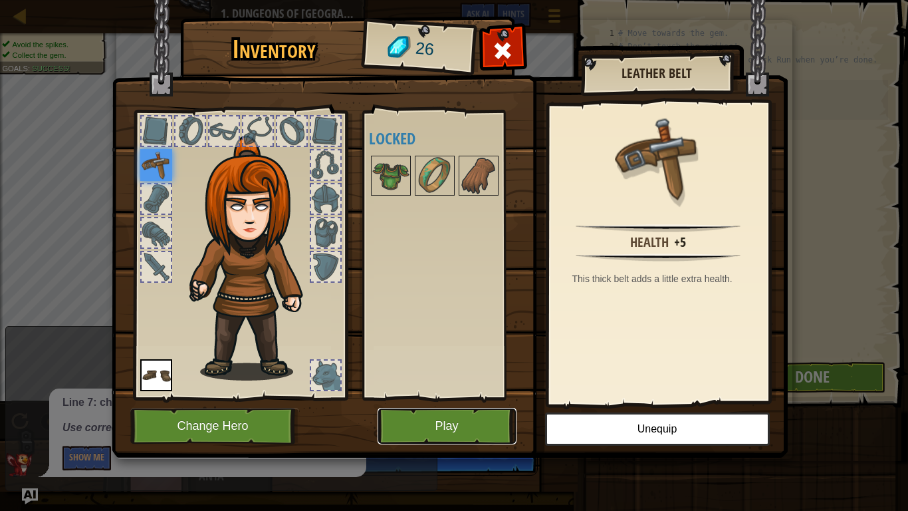
click at [479, 431] on button "Play" at bounding box center [447, 426] width 139 height 37
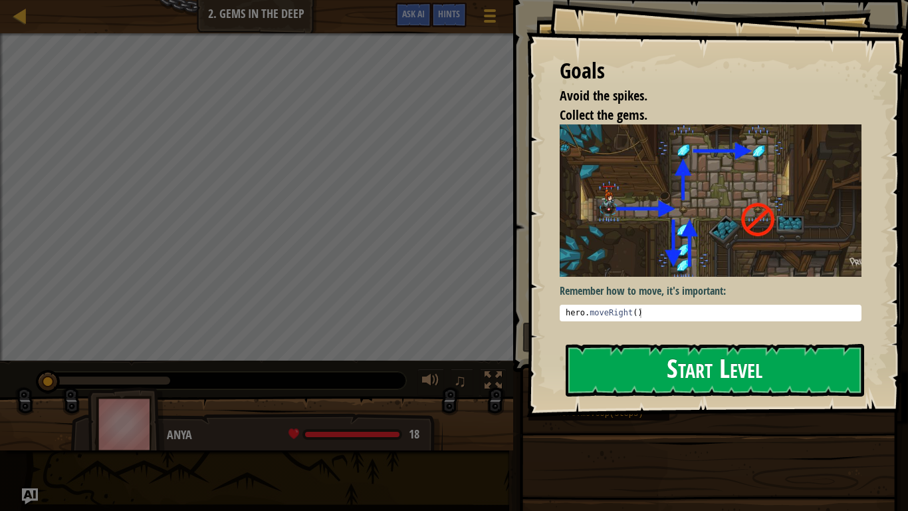
click at [595, 365] on button "Start Level" at bounding box center [715, 370] width 299 height 53
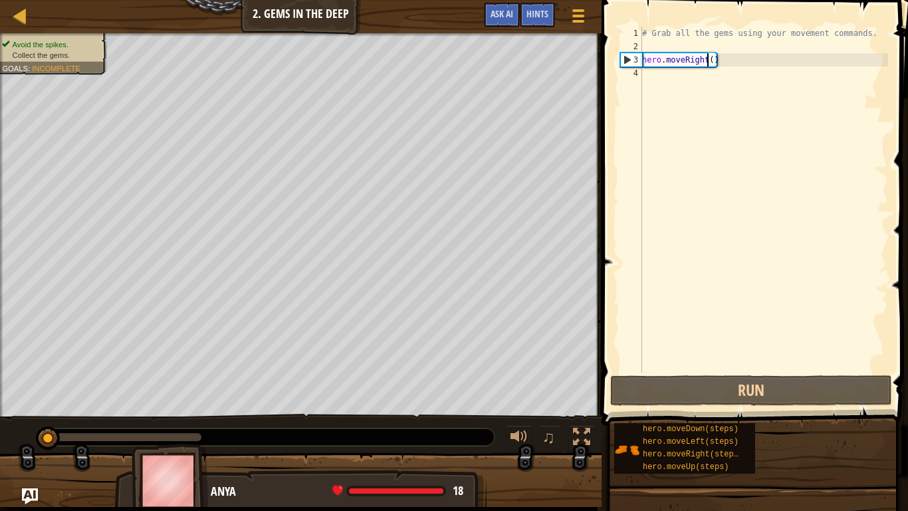
click at [706, 57] on div "# Grab all the gems using your movement commands. hero . moveRight ( )" at bounding box center [764, 213] width 249 height 372
type textarea "hero.moveRight()"
click at [699, 73] on div "# Grab all the gems using your movement commands. hero . moveRight ( )" at bounding box center [764, 213] width 249 height 372
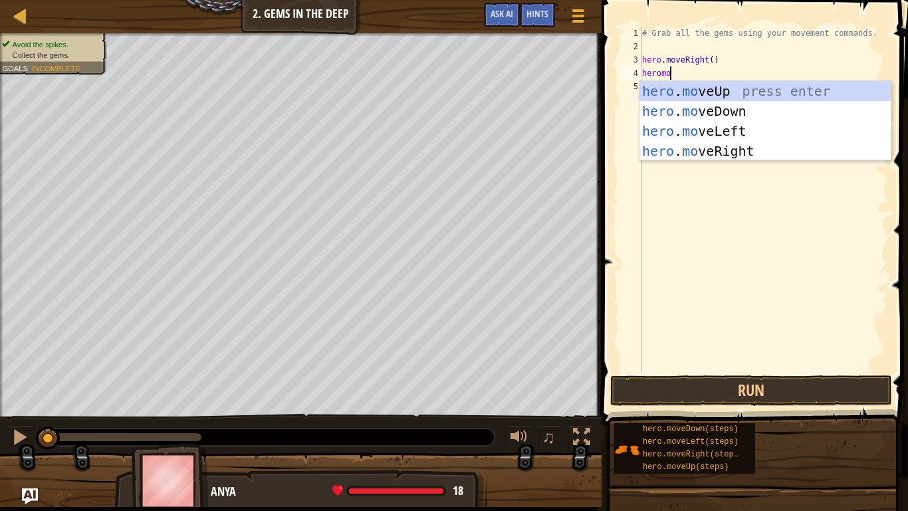
scroll to position [6, 3]
type textarea "heromove"
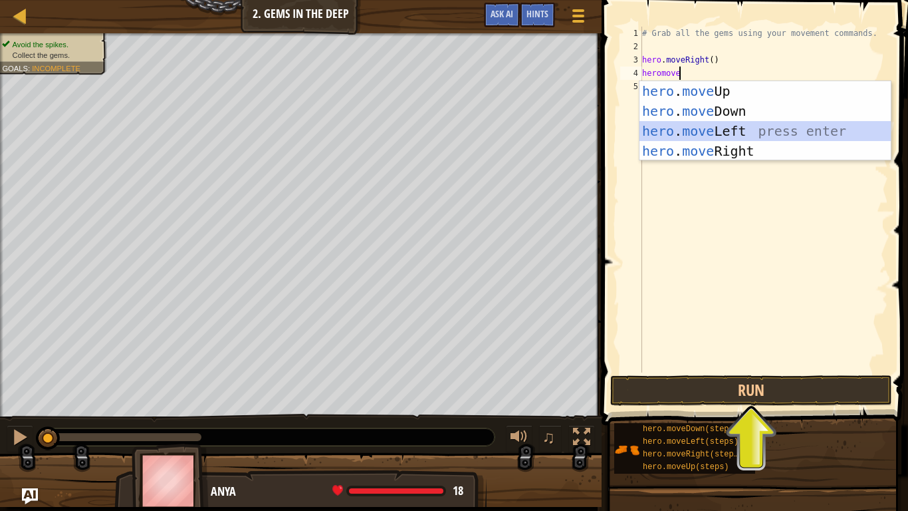
click at [748, 124] on div "hero . move Up press enter hero . move Down press enter hero . move Left press …" at bounding box center [765, 141] width 251 height 120
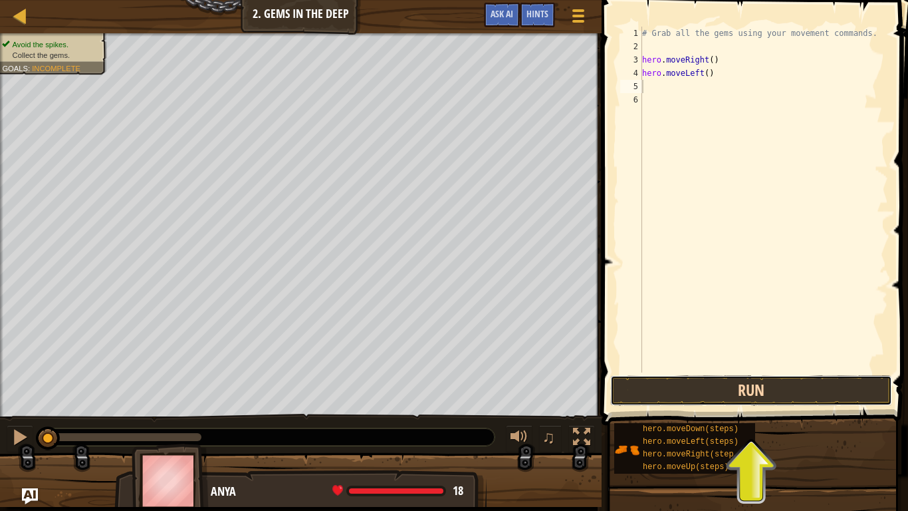
click at [703, 402] on button "Run" at bounding box center [751, 390] width 282 height 31
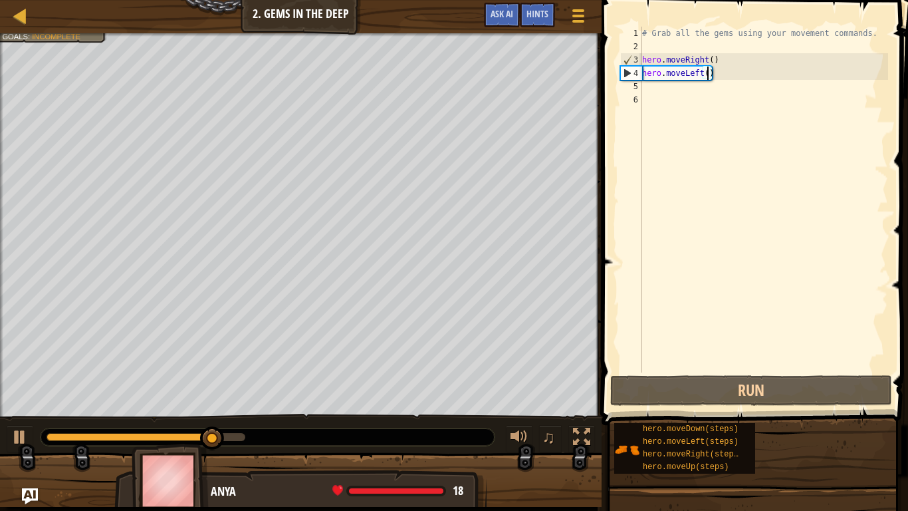
click at [709, 73] on div "# Grab all the gems using your movement commands. hero . moveRight ( ) hero . m…" at bounding box center [764, 213] width 249 height 372
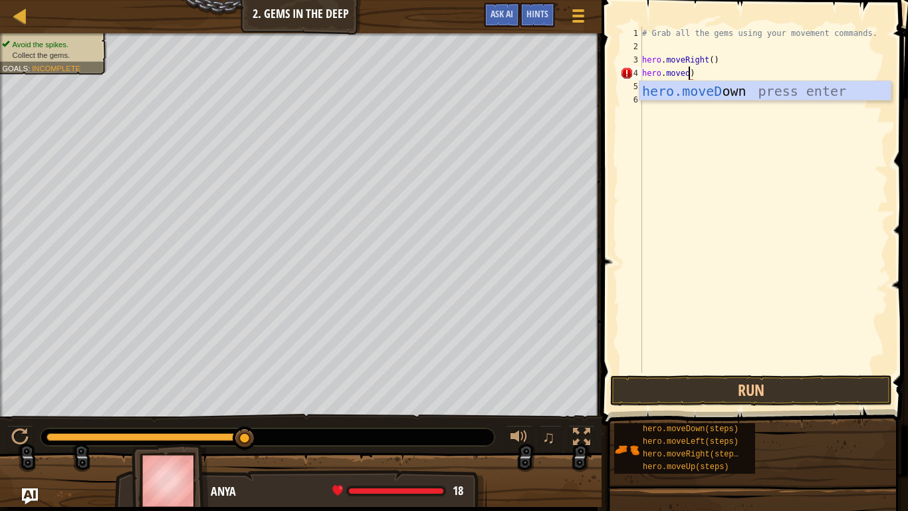
scroll to position [6, 7]
click at [748, 88] on div "hero.moveDo wn press enter" at bounding box center [765, 111] width 251 height 60
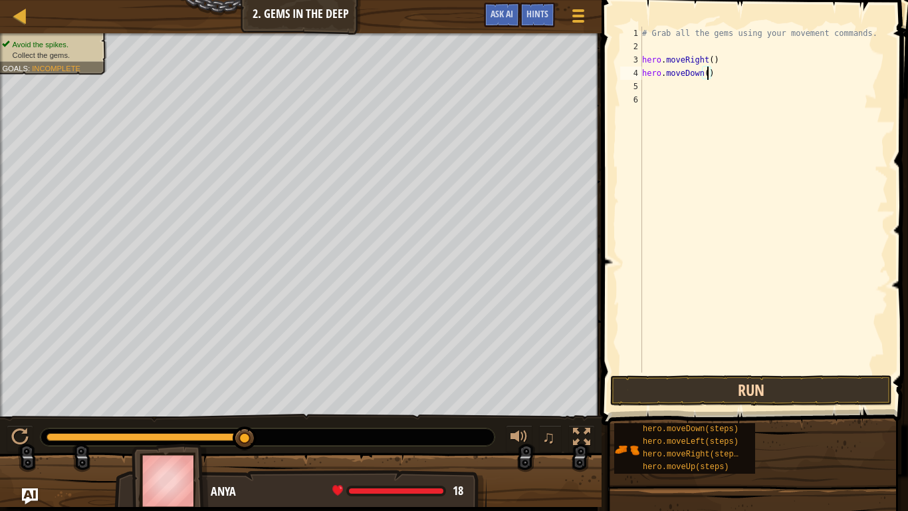
type textarea "hero.moveDown()"
click at [738, 380] on button "Run" at bounding box center [751, 390] width 282 height 31
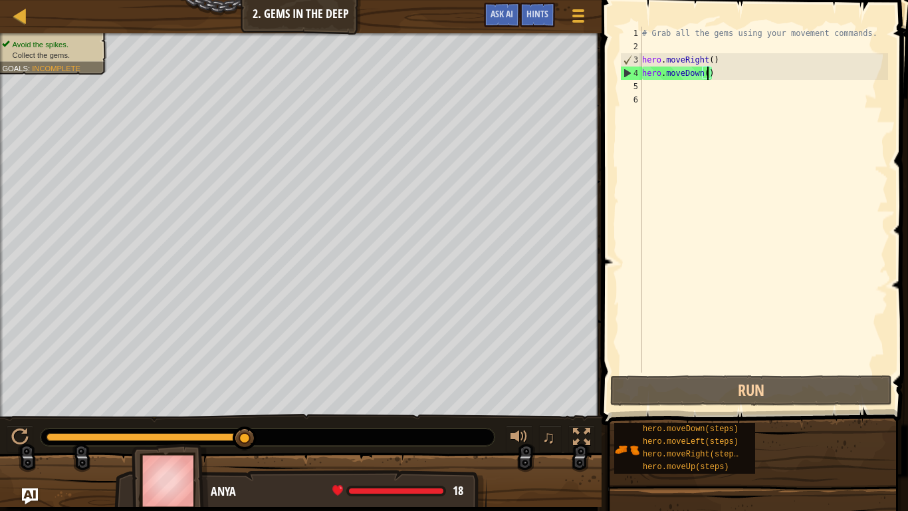
click at [679, 83] on div "# Grab all the gems using your movement commands. hero . moveRight ( ) hero . m…" at bounding box center [764, 213] width 249 height 372
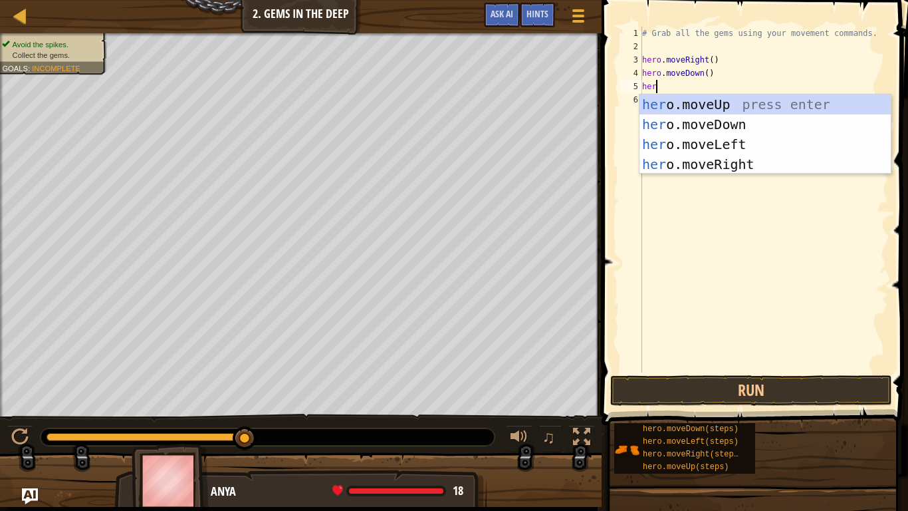
scroll to position [6, 2]
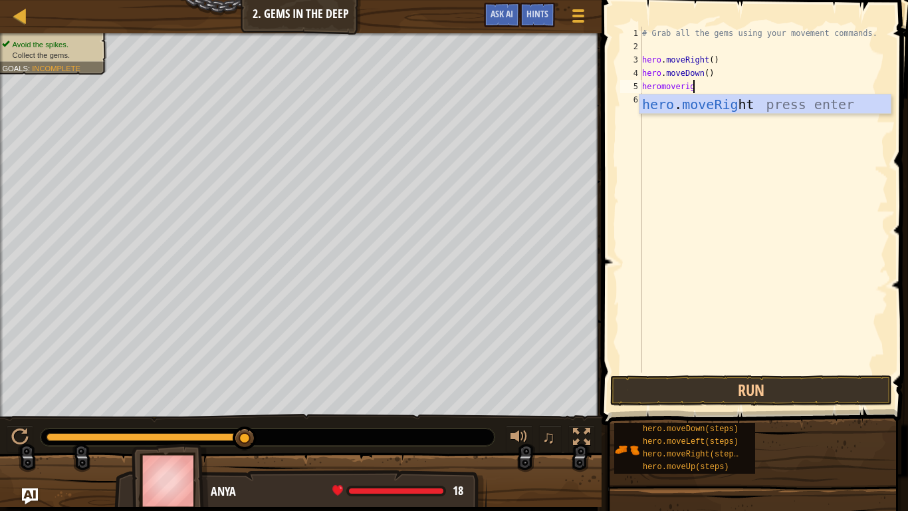
type textarea "heromoverigh"
click at [680, 104] on div "hero . moveRigh t press enter" at bounding box center [765, 124] width 251 height 60
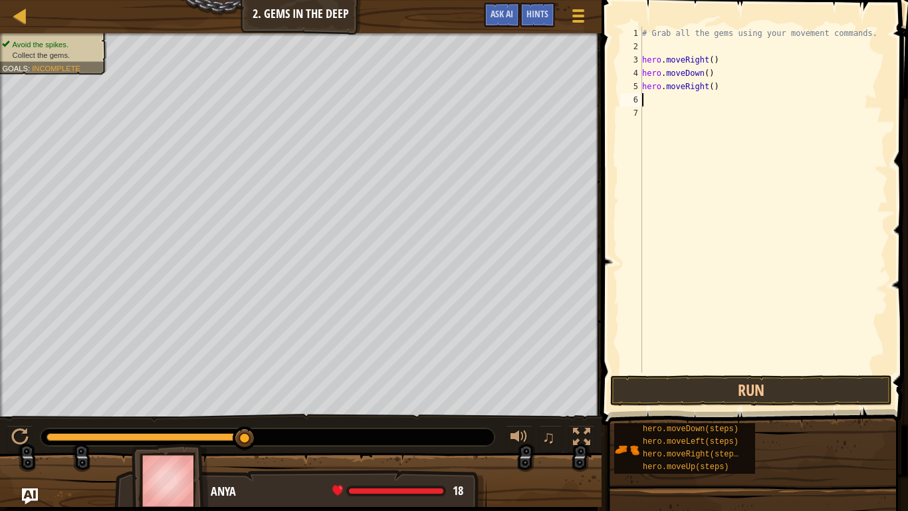
scroll to position [6, 0]
click at [680, 104] on div "# Grab all the gems using your movement commands. hero . moveRight ( ) hero . m…" at bounding box center [764, 213] width 249 height 372
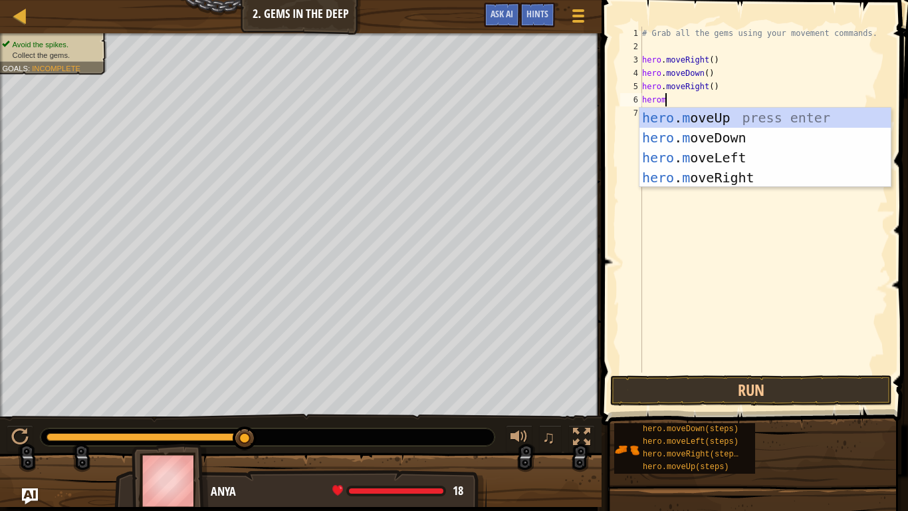
scroll to position [6, 3]
type textarea "heromove"
click at [758, 131] on div "hero . move Up press enter hero . move Down press enter hero . move Left press …" at bounding box center [765, 168] width 251 height 120
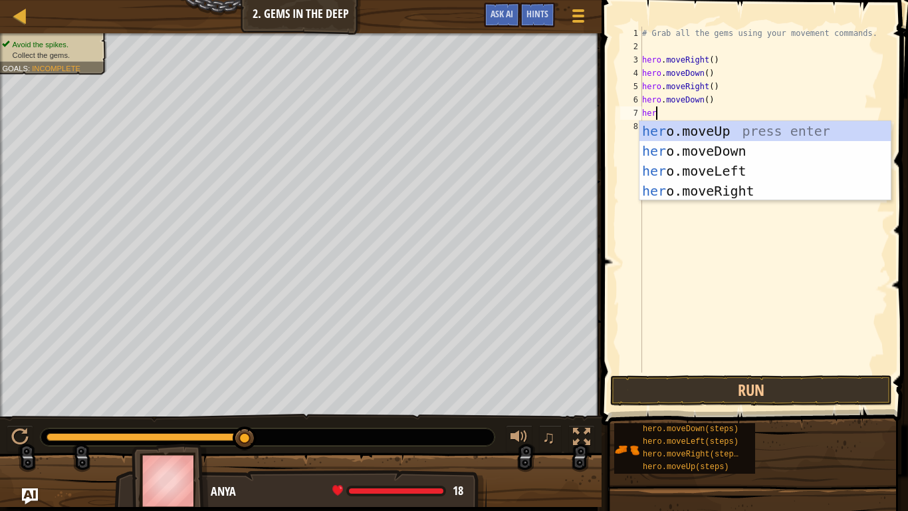
scroll to position [6, 1]
type textarea "hero"
click at [742, 174] on div "hero .moveUp press enter hero .moveDown press enter hero .moveLeft press enter …" at bounding box center [765, 181] width 251 height 120
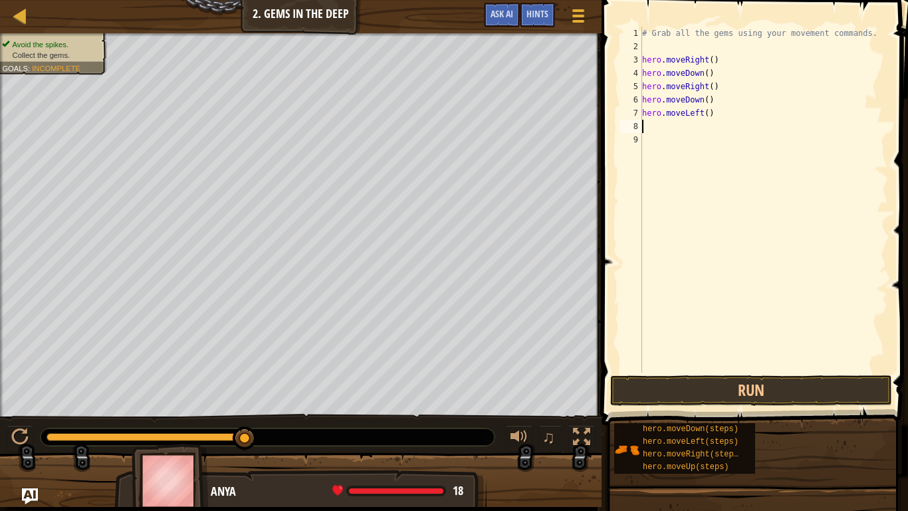
scroll to position [6, 0]
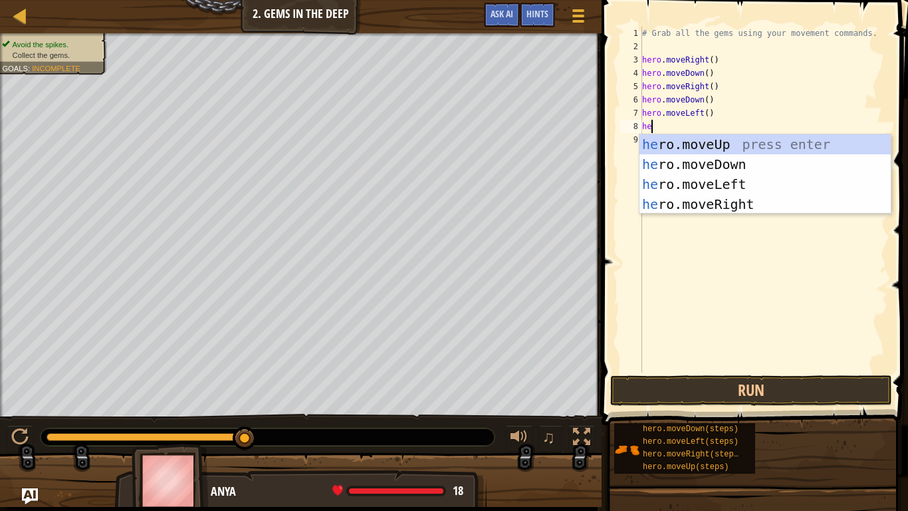
type textarea "her"
click at [747, 199] on div "her o.moveUp press enter her o.moveDown press enter her o.moveLeft press enter …" at bounding box center [765, 194] width 251 height 120
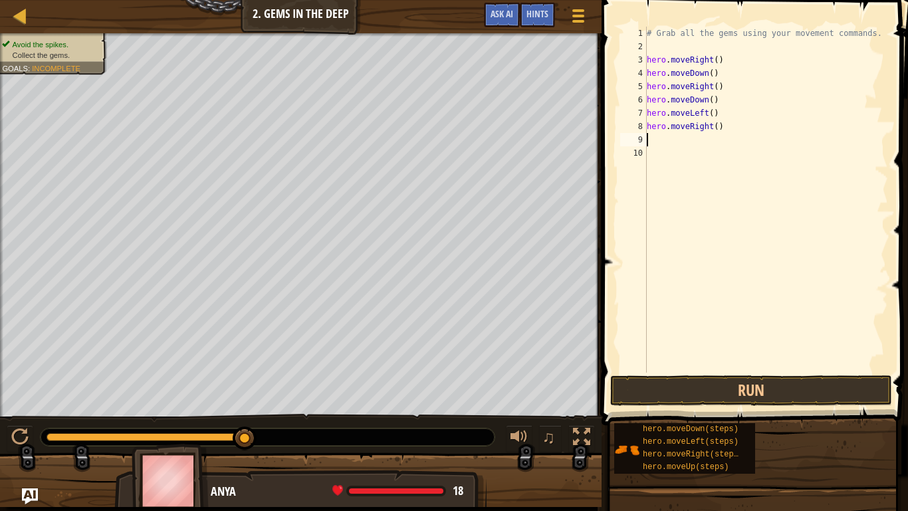
scroll to position [6, 0]
click at [741, 396] on button "Run" at bounding box center [751, 390] width 282 height 31
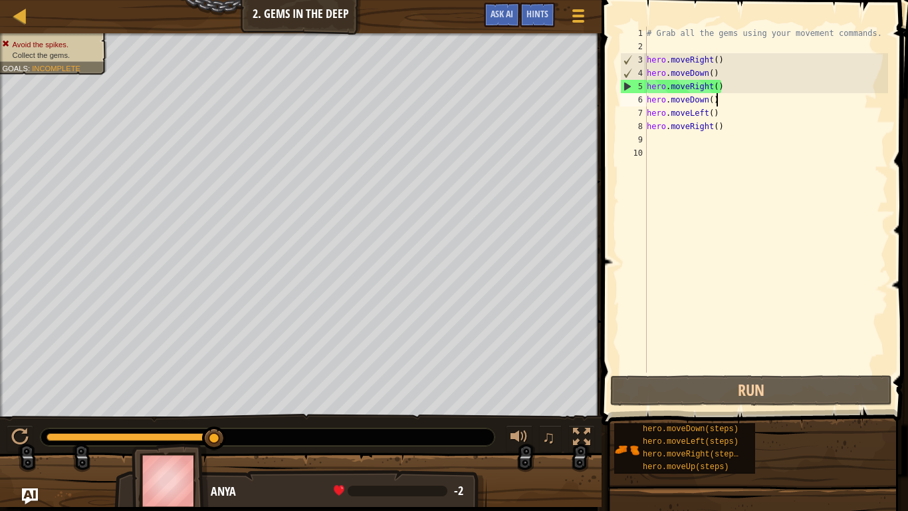
click at [739, 103] on div "# Grab all the gems using your movement commands. hero . moveRight ( ) hero . m…" at bounding box center [766, 213] width 244 height 372
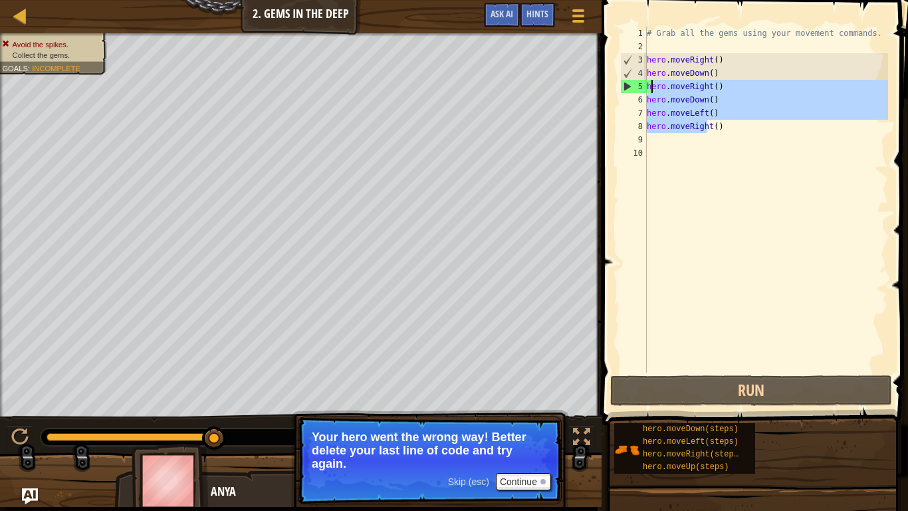
drag, startPoint x: 709, startPoint y: 124, endPoint x: 652, endPoint y: 79, distance: 72.4
click at [652, 79] on div "# Grab all the gems using your movement commands. hero . moveRight ( ) hero . m…" at bounding box center [766, 213] width 244 height 372
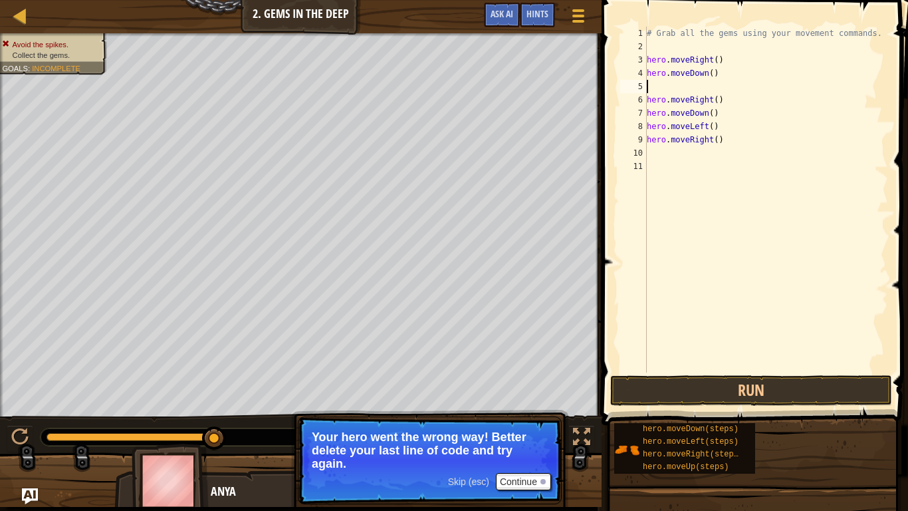
type textarea "hero.moveDown()r"
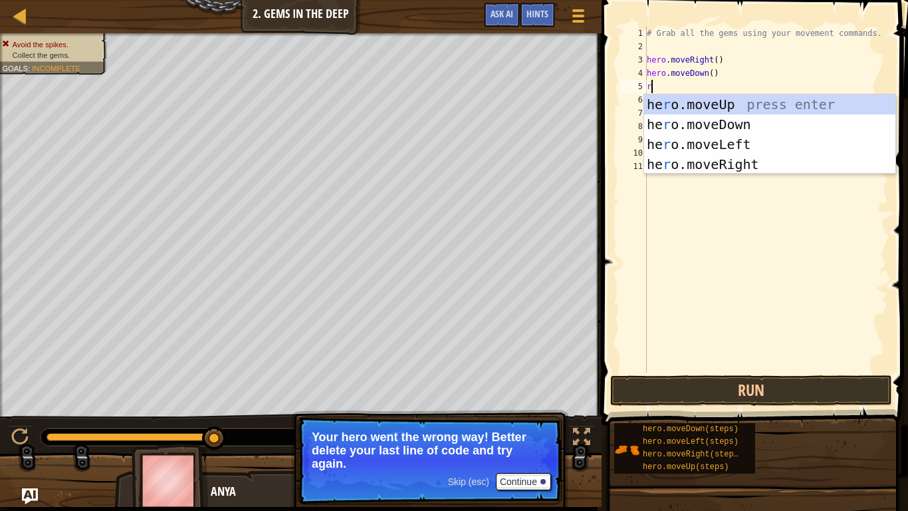
click at [729, 164] on div "he r o.moveUp press enter he r o.moveDown press enter he r o.moveLeft press ent…" at bounding box center [769, 154] width 251 height 120
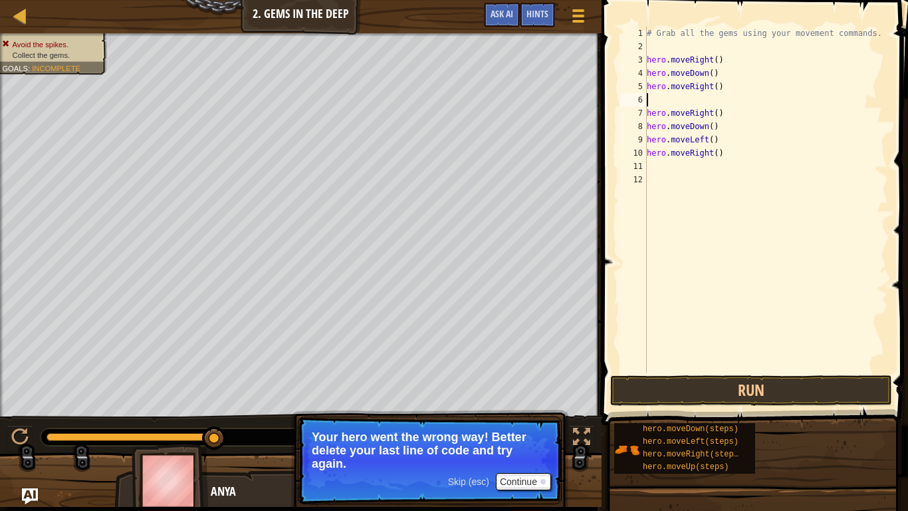
scroll to position [6, 0]
click at [726, 398] on button "Run" at bounding box center [751, 390] width 282 height 31
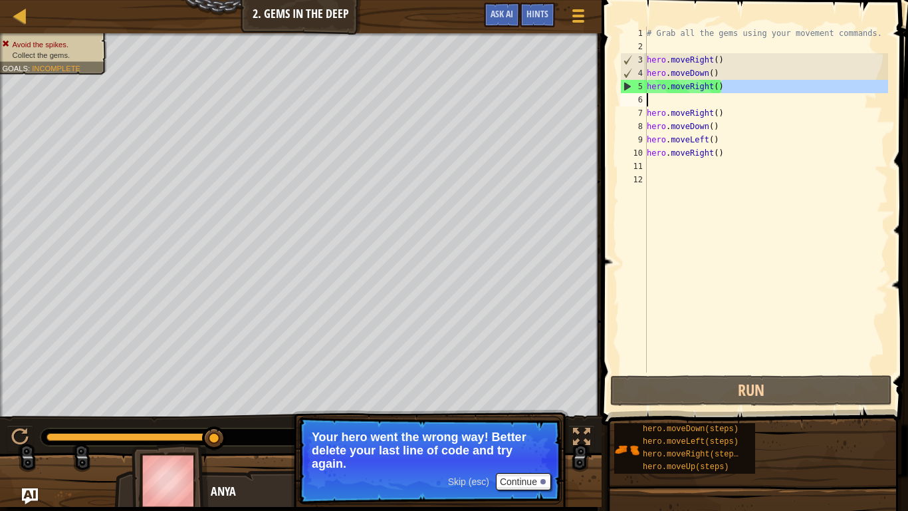
drag, startPoint x: 725, startPoint y: 88, endPoint x: 638, endPoint y: 94, distance: 87.3
click at [638, 94] on div "1 2 3 4 5 6 7 8 9 10 11 12 # Grab all the gems using your movement commands. he…" at bounding box center [753, 200] width 271 height 346
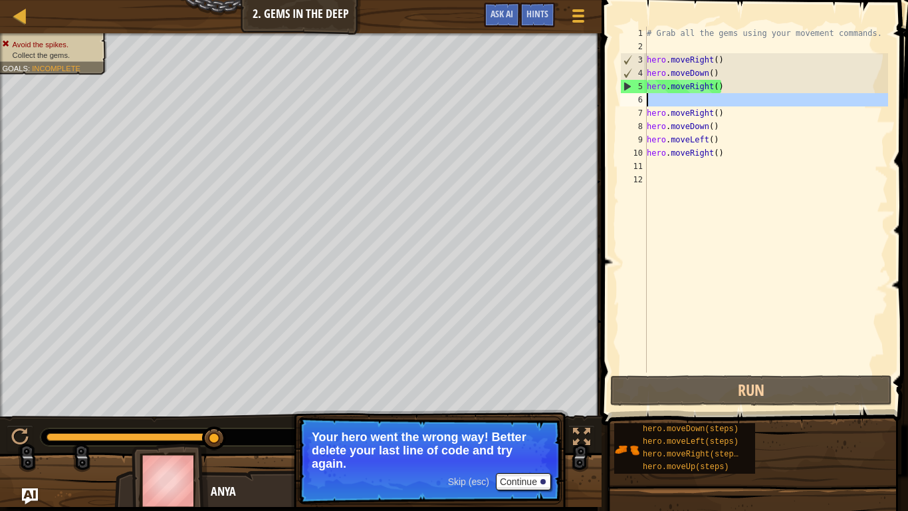
click at [639, 94] on div "6" at bounding box center [633, 99] width 27 height 13
type textarea "hero.moveRight()"
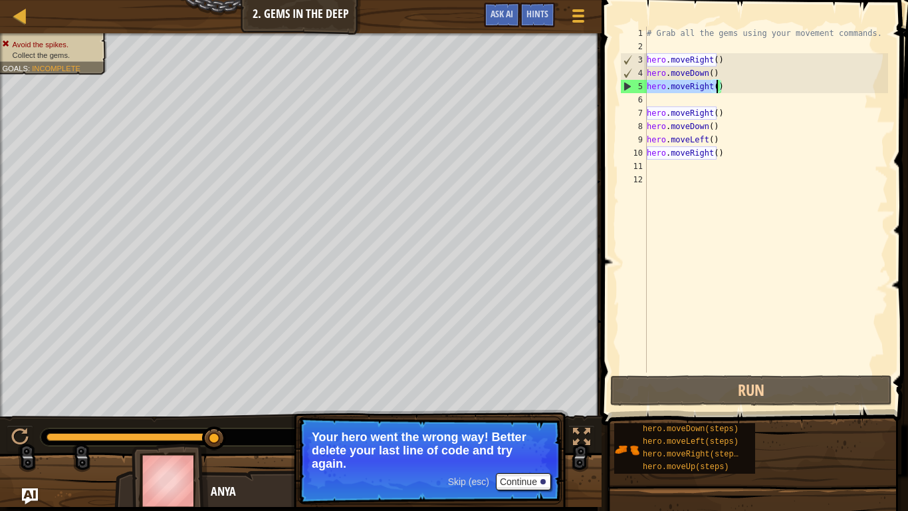
drag, startPoint x: 649, startPoint y: 86, endPoint x: 717, endPoint y: 87, distance: 68.5
click at [717, 87] on div "# Grab all the gems using your movement commands. hero . moveRight ( ) hero . m…" at bounding box center [766, 213] width 244 height 372
type textarea "hero.moveRight()"
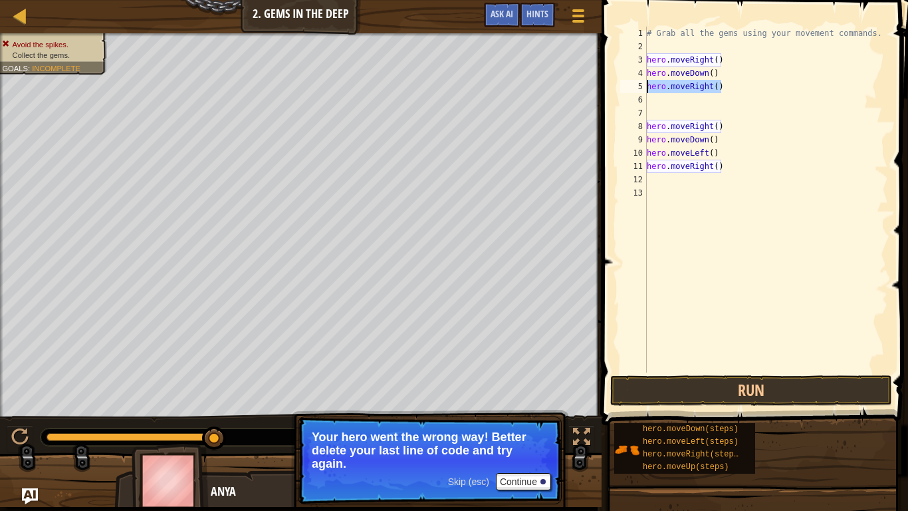
drag, startPoint x: 724, startPoint y: 84, endPoint x: 648, endPoint y: 86, distance: 76.5
click at [648, 86] on div "# Grab all the gems using your movement commands. hero . moveRight ( ) hero . m…" at bounding box center [766, 213] width 244 height 372
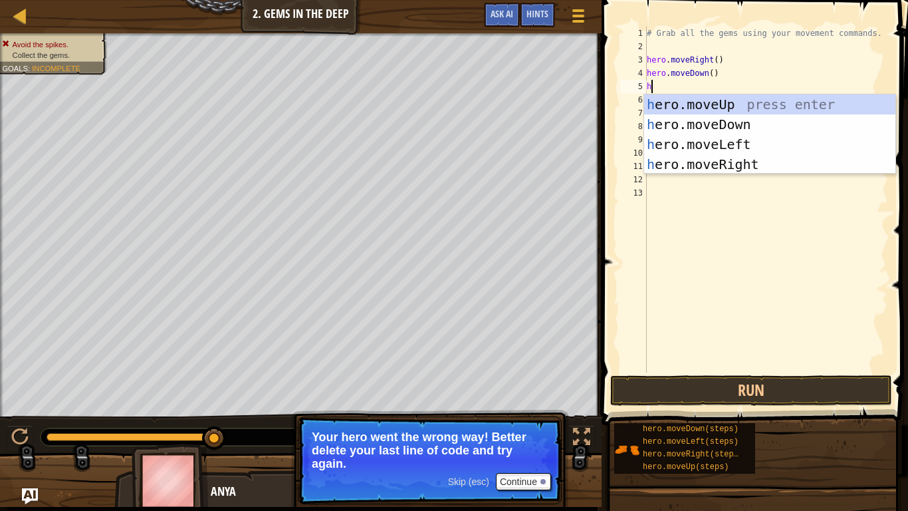
type textarea "he"
click at [731, 118] on div "he ro.moveUp press enter he ro.moveDown press enter he ro.moveLeft press enter …" at bounding box center [769, 154] width 251 height 120
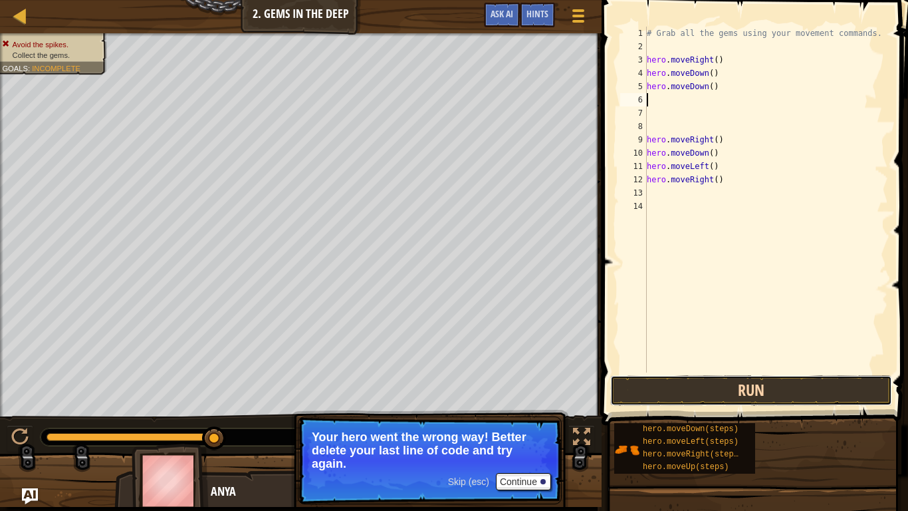
click at [749, 394] on button "Run" at bounding box center [751, 390] width 282 height 31
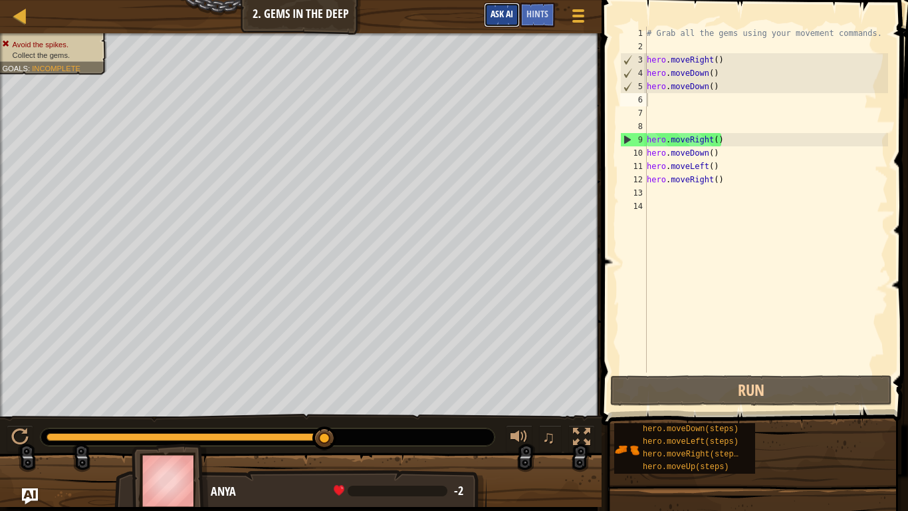
click at [489, 3] on button "Ask AI" at bounding box center [502, 15] width 36 height 25
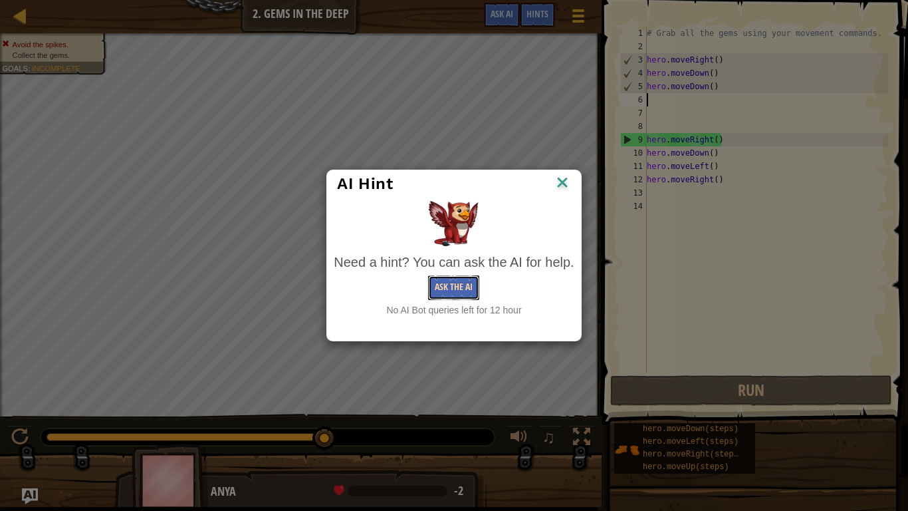
click at [451, 279] on button "Ask the AI" at bounding box center [453, 287] width 51 height 25
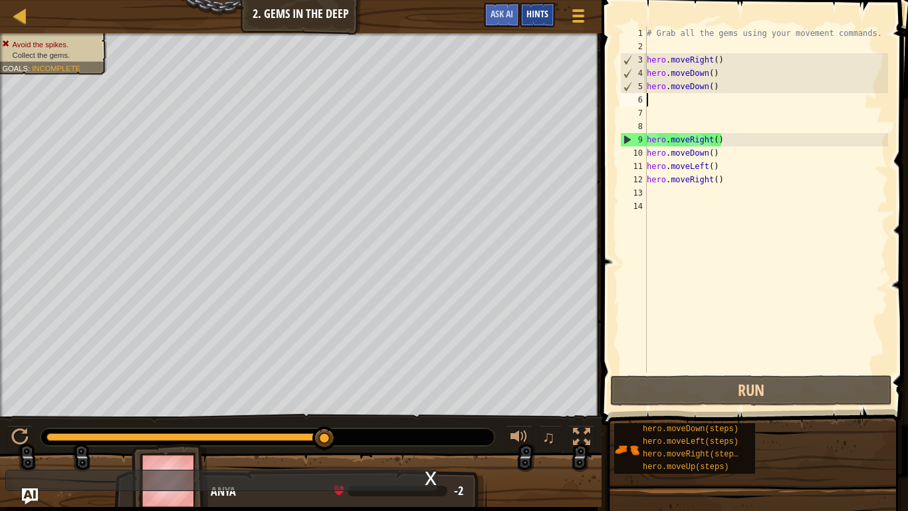
click at [531, 20] on div "Hints" at bounding box center [537, 15] width 35 height 25
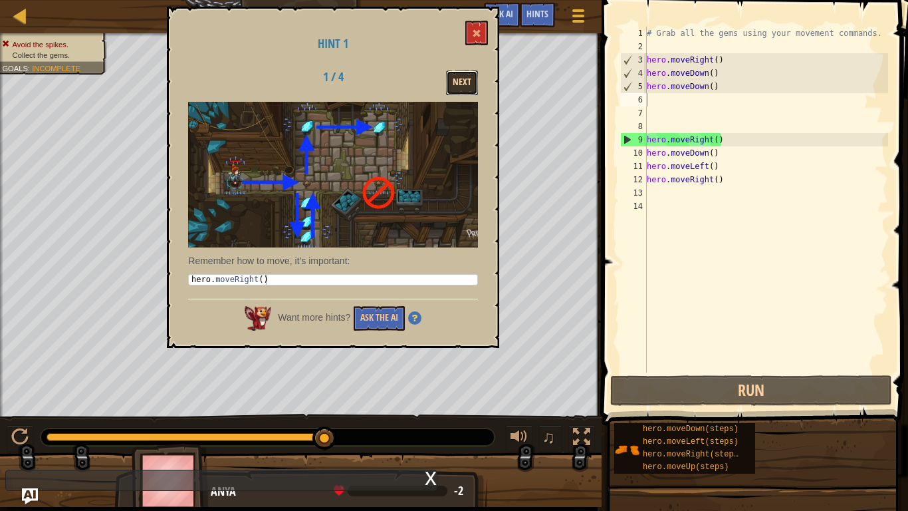
click at [467, 72] on button "Next" at bounding box center [462, 82] width 32 height 25
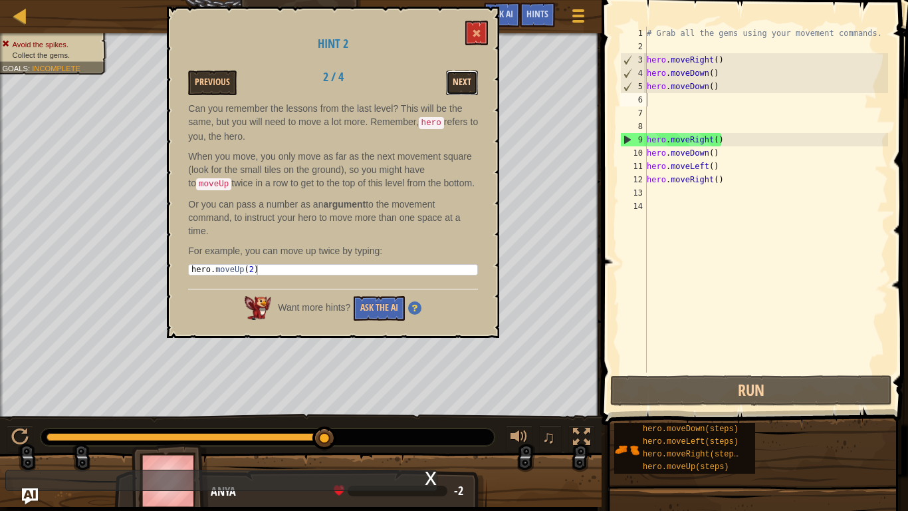
click at [467, 73] on button "Next" at bounding box center [462, 82] width 32 height 25
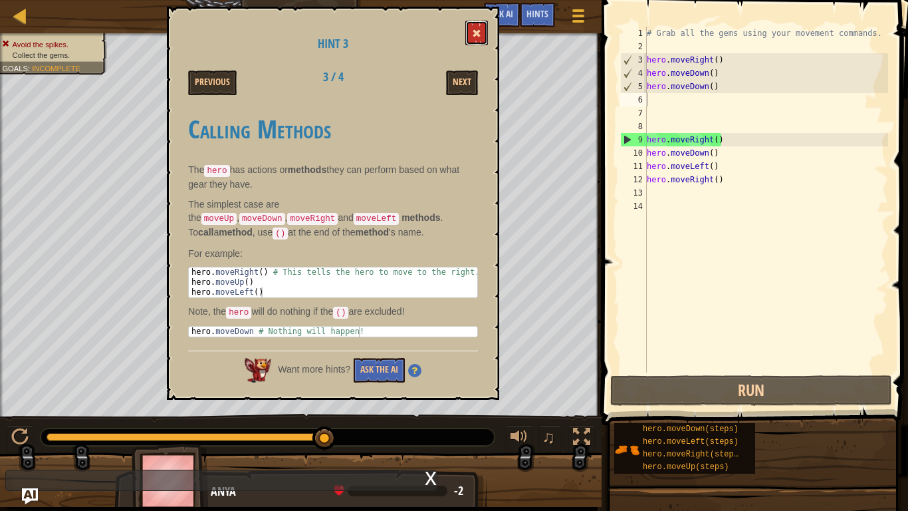
click at [469, 41] on button at bounding box center [476, 33] width 23 height 25
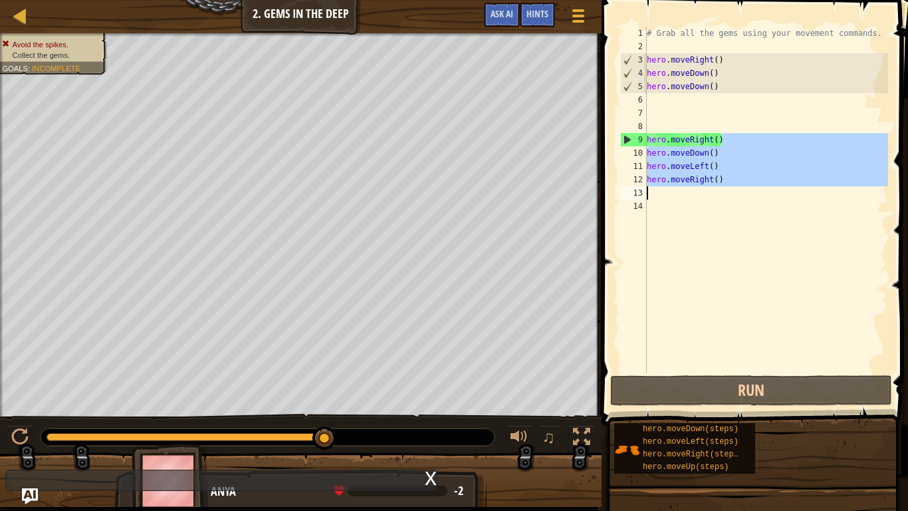
drag, startPoint x: 721, startPoint y: 142, endPoint x: 686, endPoint y: 191, distance: 61.1
click at [686, 191] on div "# Grab all the gems using your movement commands. hero . moveRight ( ) hero . m…" at bounding box center [766, 213] width 244 height 372
type textarea "hero.moveRight()"
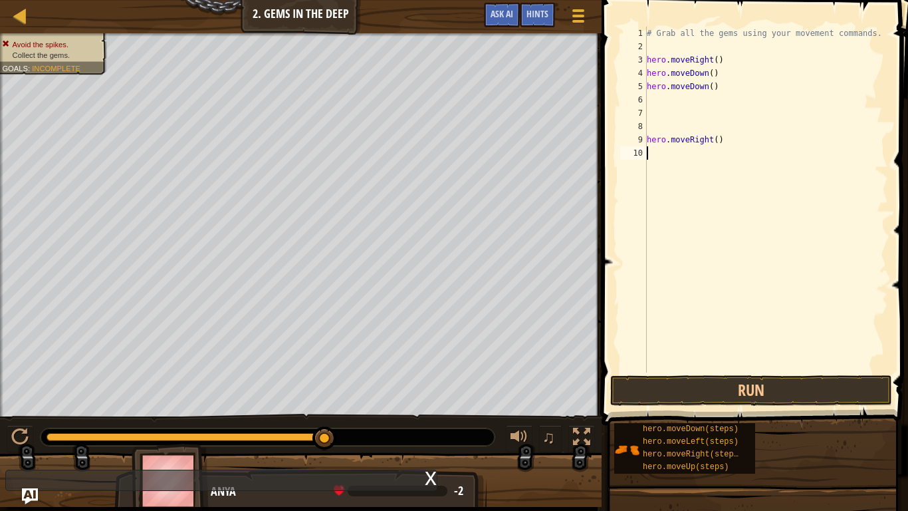
click at [686, 191] on div "# Grab all the gems using your movement commands. hero . moveRight ( ) hero . m…" at bounding box center [766, 213] width 244 height 372
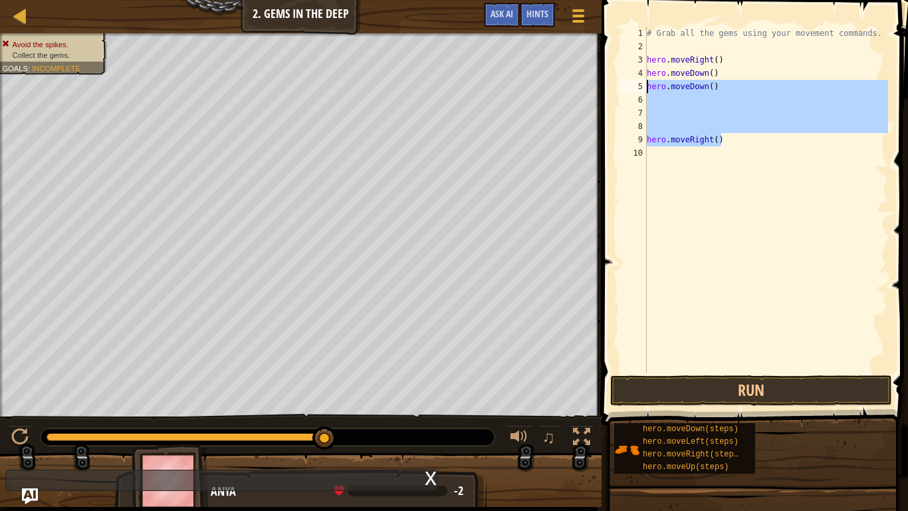
drag, startPoint x: 721, startPoint y: 141, endPoint x: 648, endPoint y: 91, distance: 89.1
click at [648, 91] on div "# Grab all the gems using your movement commands. hero . moveRight ( ) hero . m…" at bounding box center [766, 213] width 244 height 372
type textarea "hero.moveDown()"
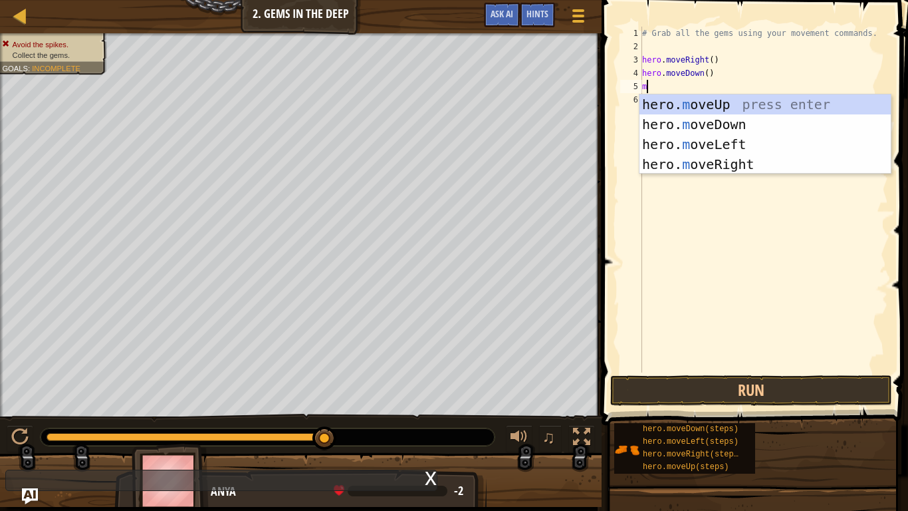
type textarea "mo"
click at [670, 141] on div "hero. mo veUp press enter hero. mo veDown press enter hero. mo veLeft press ent…" at bounding box center [765, 154] width 251 height 120
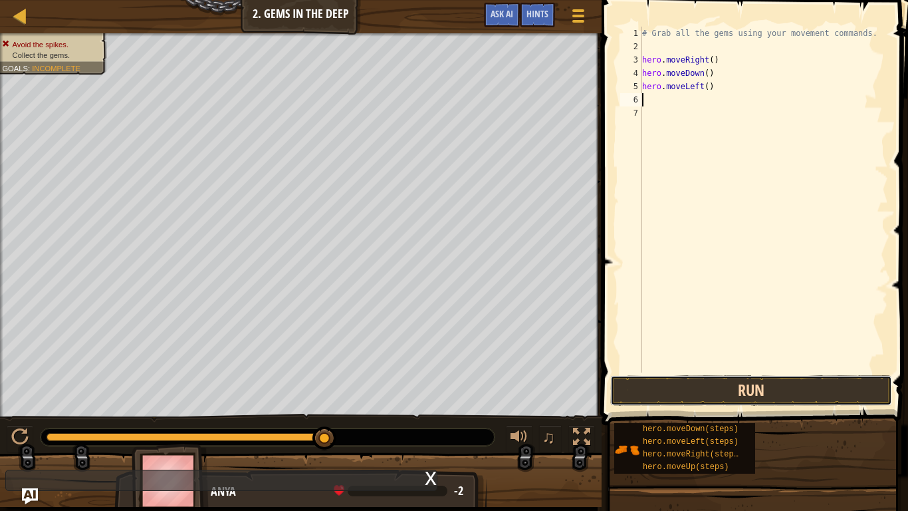
click at [614, 382] on button "Run" at bounding box center [751, 390] width 282 height 31
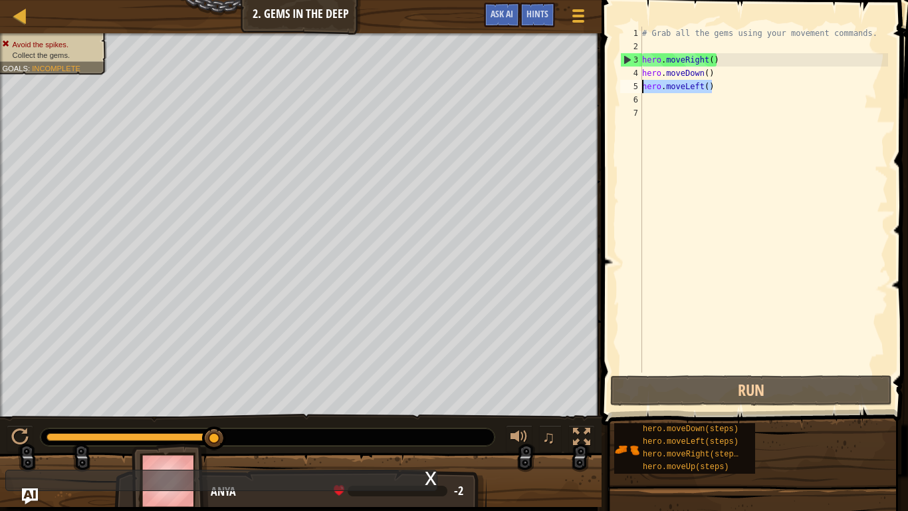
drag, startPoint x: 714, startPoint y: 88, endPoint x: 644, endPoint y: 82, distance: 70.7
click at [644, 82] on div "# Grab all the gems using your movement commands. hero . moveRight ( ) hero . m…" at bounding box center [764, 213] width 249 height 372
type textarea "hero.moveLeft()"
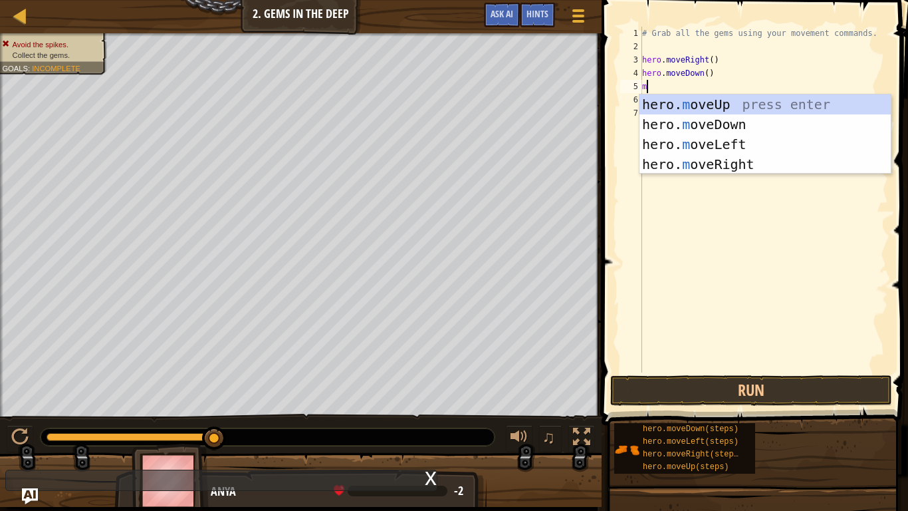
type textarea "mo"
click at [688, 138] on div "hero. mo veUp press enter hero. mo veDown press enter hero. mo veLeft press ent…" at bounding box center [765, 154] width 251 height 120
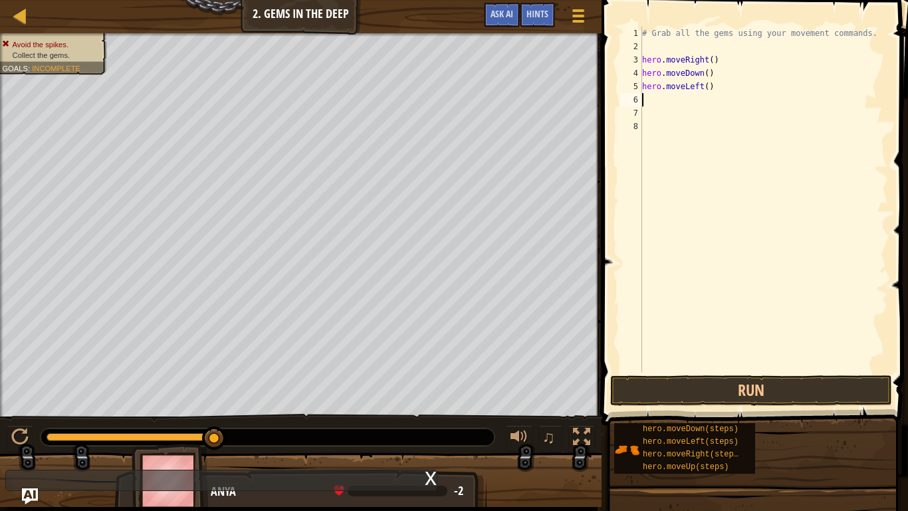
scroll to position [6, 0]
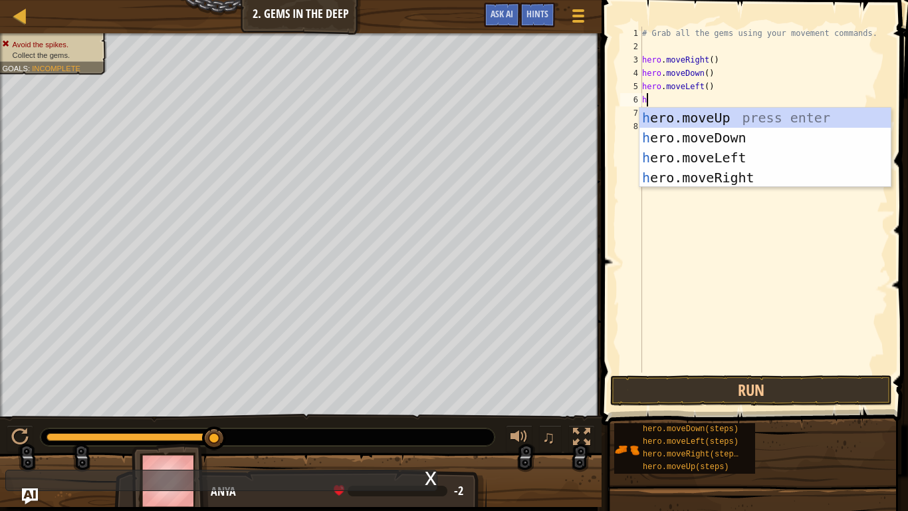
type textarea "her"
click at [748, 172] on div "her o.moveUp press enter her o.moveDown press enter her o.moveLeft press enter …" at bounding box center [765, 168] width 251 height 120
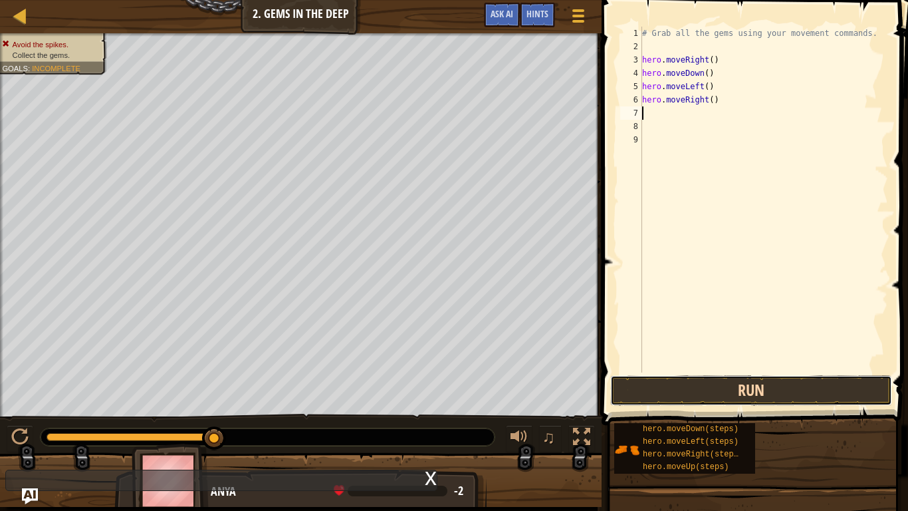
click at [837, 390] on button "Run" at bounding box center [751, 390] width 282 height 31
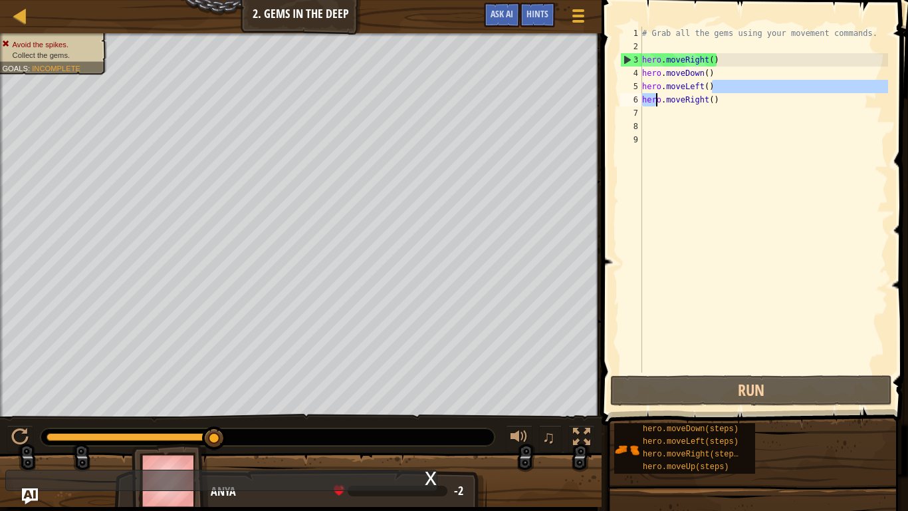
drag, startPoint x: 725, startPoint y: 88, endPoint x: 655, endPoint y: 102, distance: 71.7
click at [655, 102] on div "# Grab all the gems using your movement commands. hero . moveRight ( ) hero . m…" at bounding box center [764, 213] width 249 height 372
type textarea "hero.moveLeft() hero.moveRight()"
drag, startPoint x: 715, startPoint y: 101, endPoint x: 643, endPoint y: 84, distance: 74.5
click at [643, 84] on div "# Grab all the gems using your movement commands. hero . moveRight ( ) hero . m…" at bounding box center [764, 213] width 249 height 372
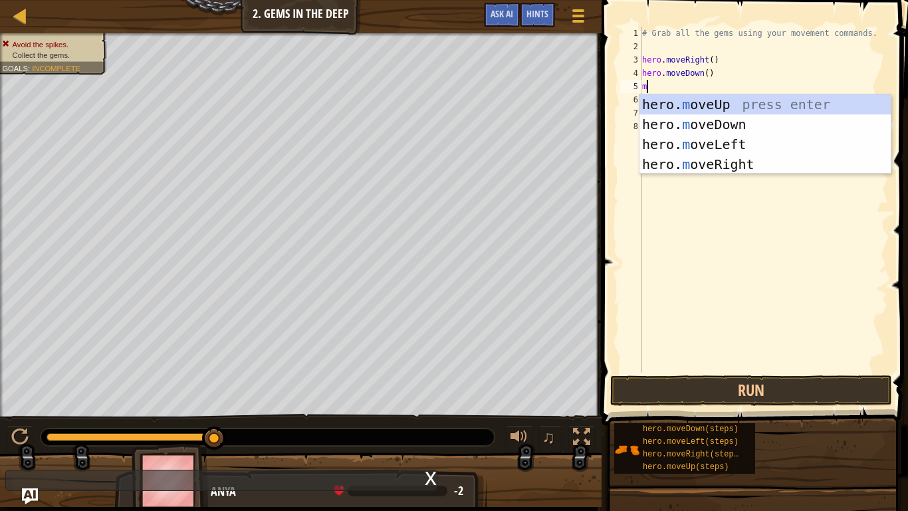
type textarea "mo"
click at [729, 118] on div "hero. mo veUp press enter hero. mo veDown press enter hero. mo veLeft press ent…" at bounding box center [765, 154] width 251 height 120
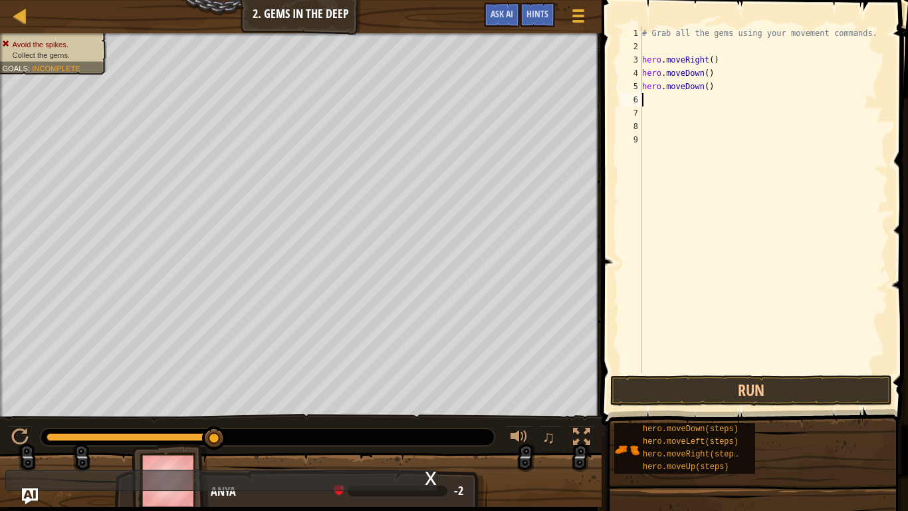
scroll to position [6, 0]
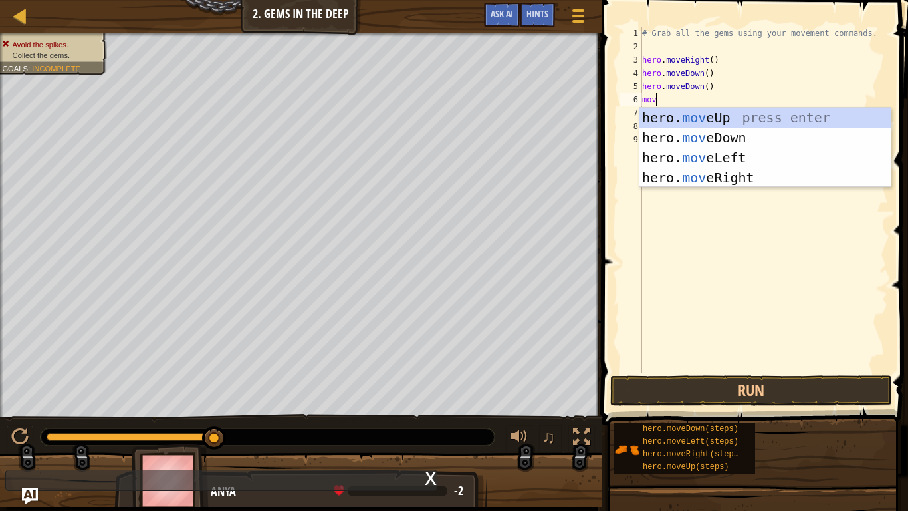
type textarea "move"
click at [711, 154] on div "hero. move Up press enter hero. move Down press enter hero. move Left press ent…" at bounding box center [765, 168] width 251 height 120
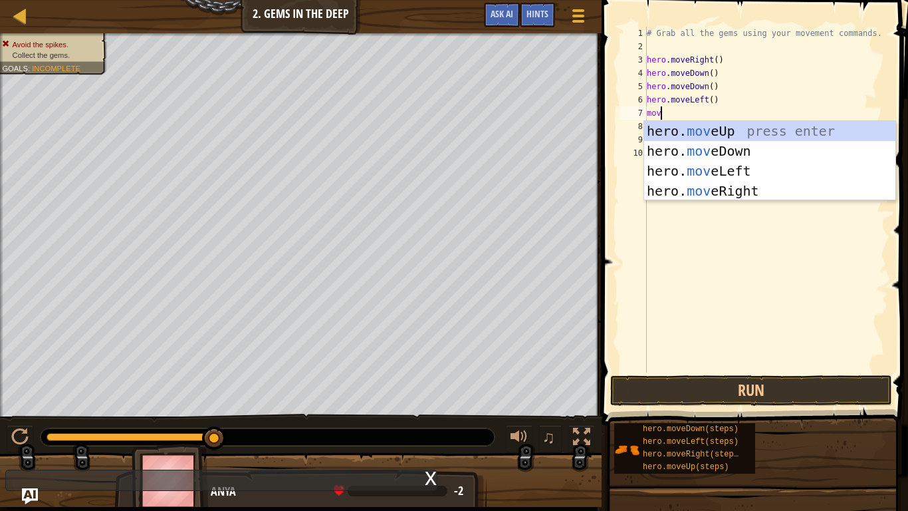
type textarea "move"
click at [721, 188] on div "hero. move Up press enter hero. move Down press enter hero. move Left press ent…" at bounding box center [769, 181] width 251 height 120
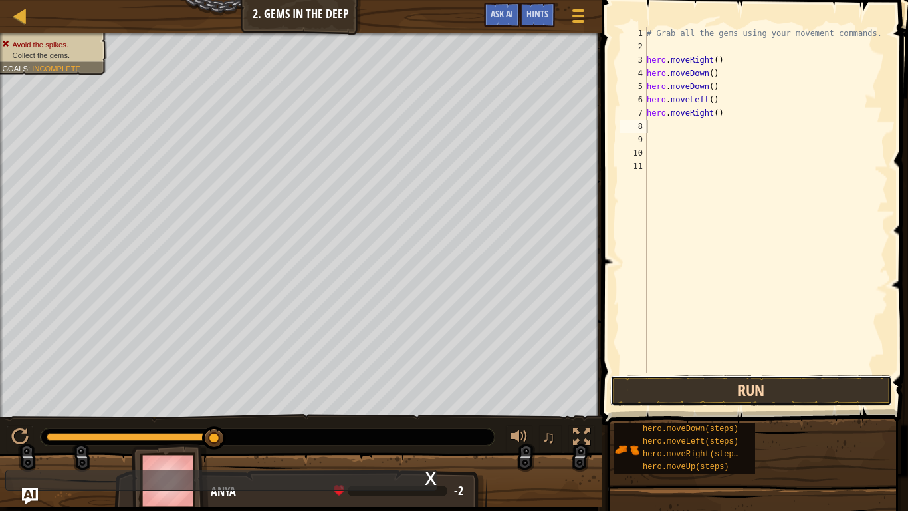
click at [735, 375] on button "Run" at bounding box center [751, 390] width 282 height 31
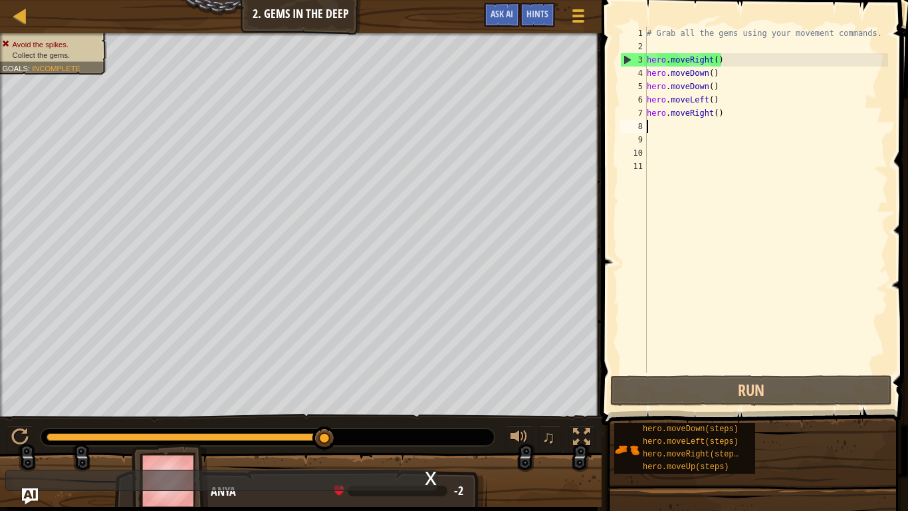
click at [726, 114] on div "# Grab all the gems using your movement commands. hero . moveRight ( ) hero . m…" at bounding box center [766, 213] width 244 height 372
type textarea "hero.moveRight()"
drag, startPoint x: 726, startPoint y: 114, endPoint x: 644, endPoint y: 117, distance: 81.8
click at [644, 117] on div "hero.moveRight() 1 2 3 4 5 6 7 8 9 10 11 # Grab all the gems using your movemen…" at bounding box center [753, 200] width 271 height 346
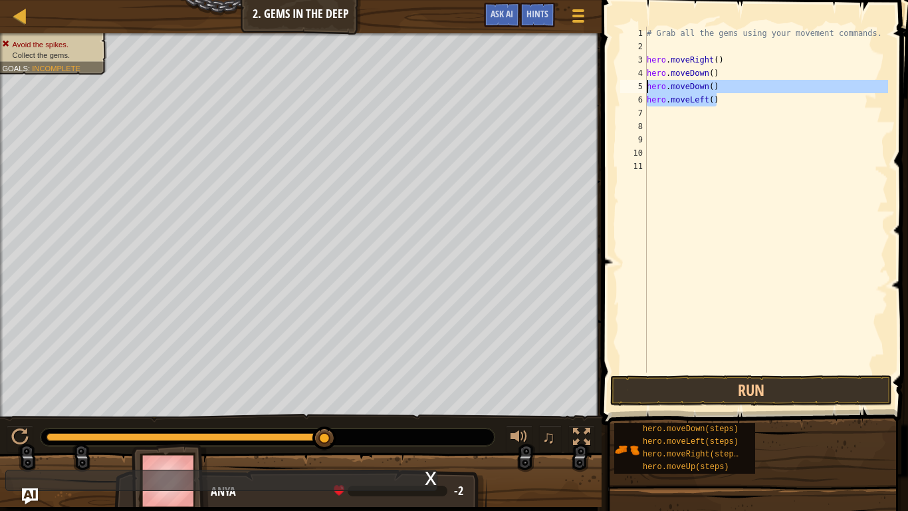
drag, startPoint x: 716, startPoint y: 100, endPoint x: 648, endPoint y: 89, distance: 68.7
click at [648, 89] on div "# Grab all the gems using your movement commands. hero . moveRight ( ) hero . m…" at bounding box center [766, 213] width 244 height 372
type textarea "hero.moveDown() hero.moveLeft()"
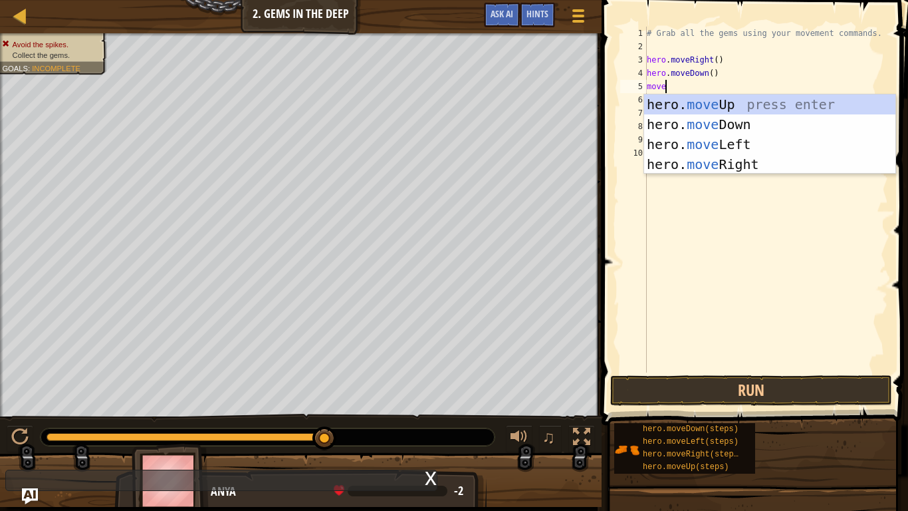
type textarea "moveu"
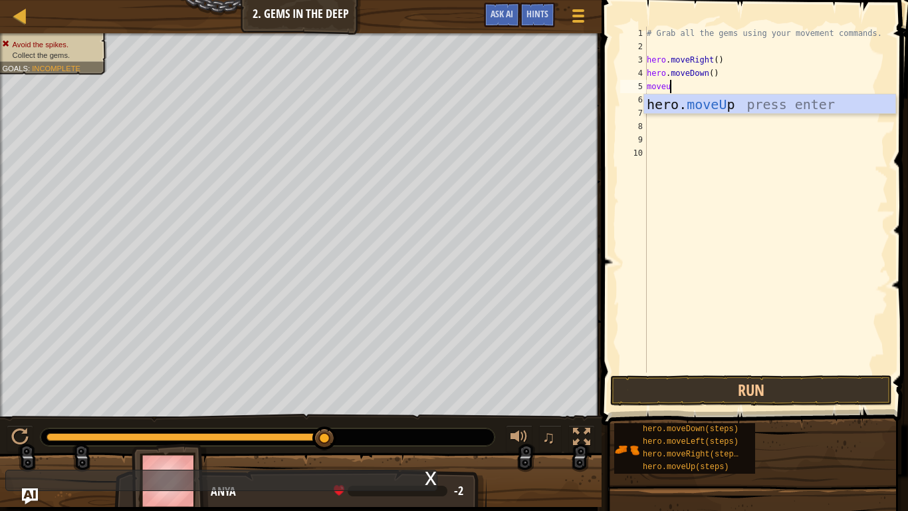
scroll to position [6, 3]
click at [697, 104] on div "hero. moveU p press enter" at bounding box center [769, 124] width 251 height 60
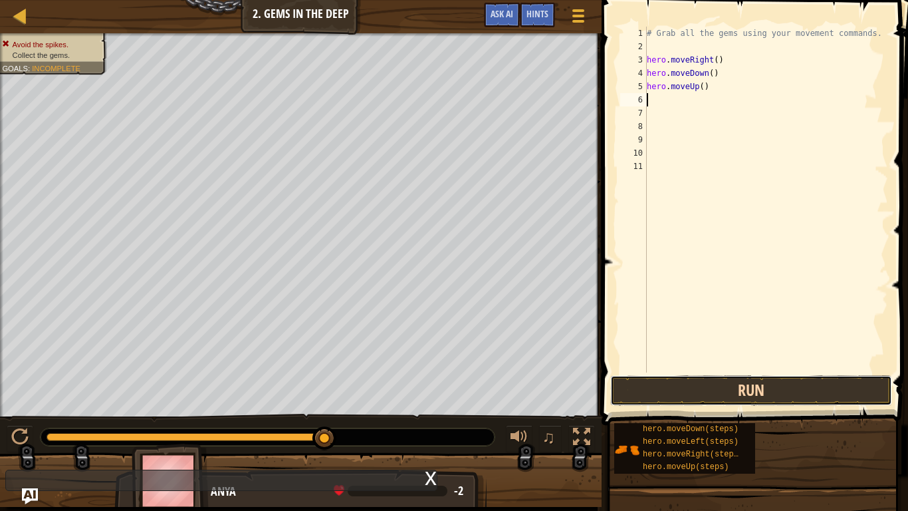
click at [813, 380] on button "Run" at bounding box center [751, 390] width 282 height 31
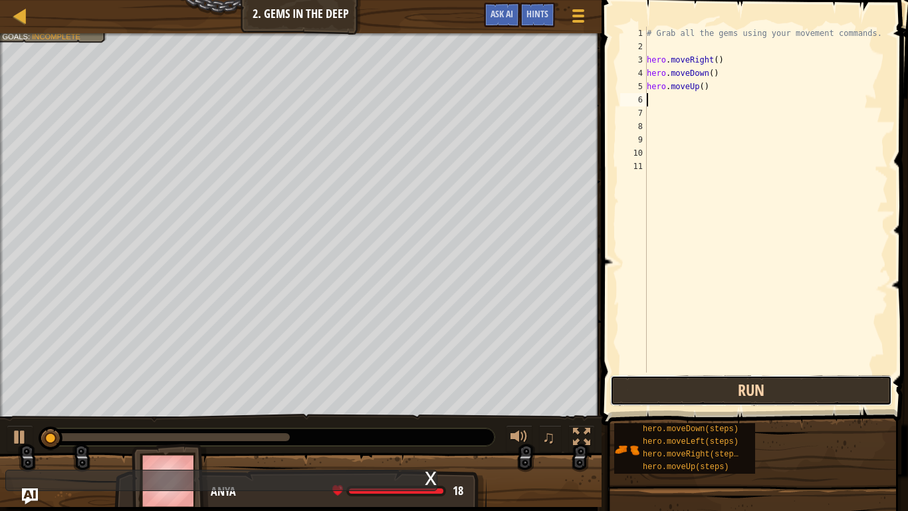
click at [824, 394] on button "Run" at bounding box center [751, 390] width 282 height 31
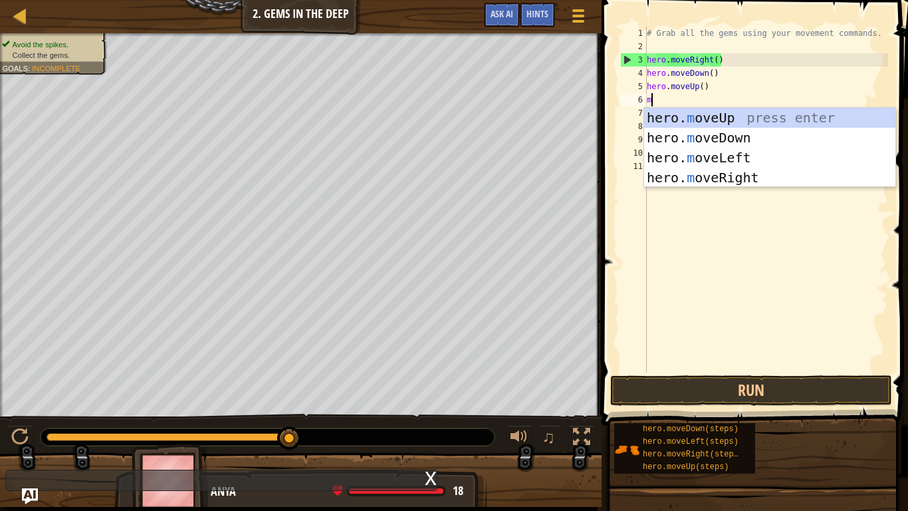
type textarea "mo"
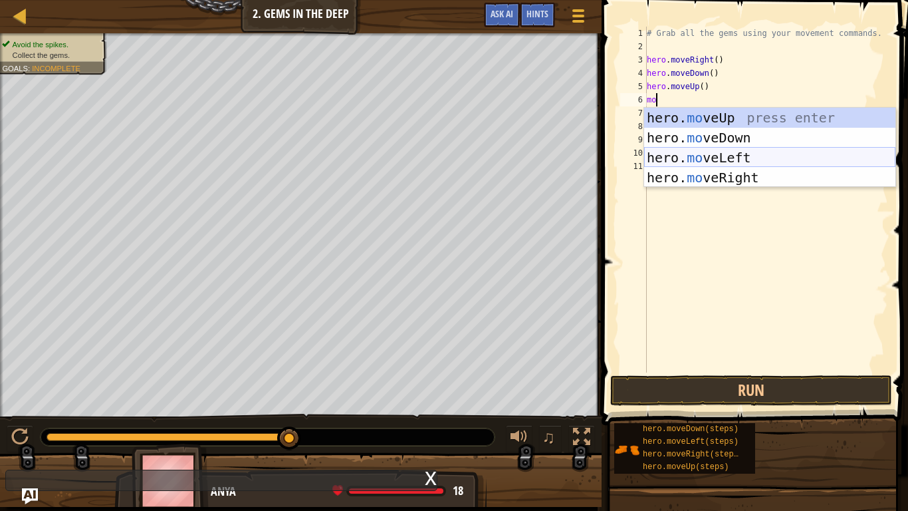
click at [761, 161] on div "hero. mo veUp press enter hero. mo veDown press enter hero. mo veLeft press ent…" at bounding box center [769, 168] width 251 height 120
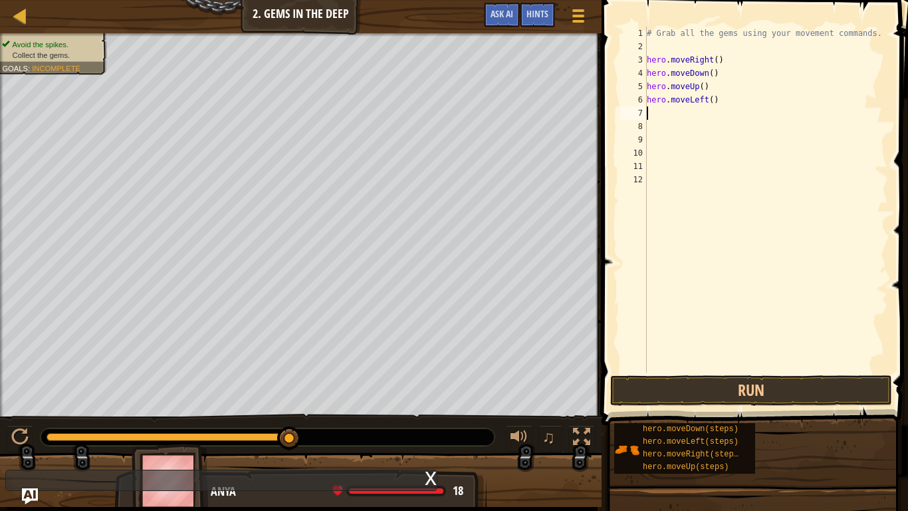
scroll to position [6, 0]
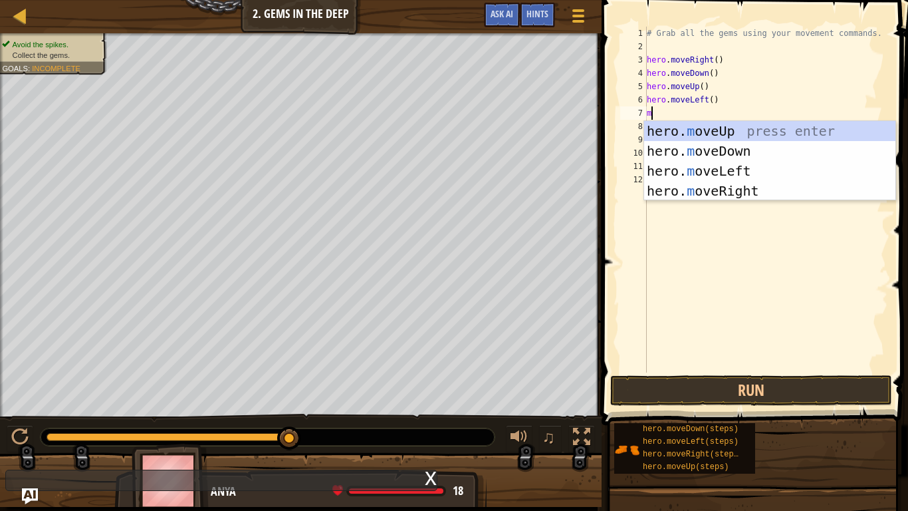
type textarea "mo"
click at [791, 189] on div "hero. mo veUp press enter hero. mo veDown press enter hero. mo veLeft press ent…" at bounding box center [769, 181] width 251 height 120
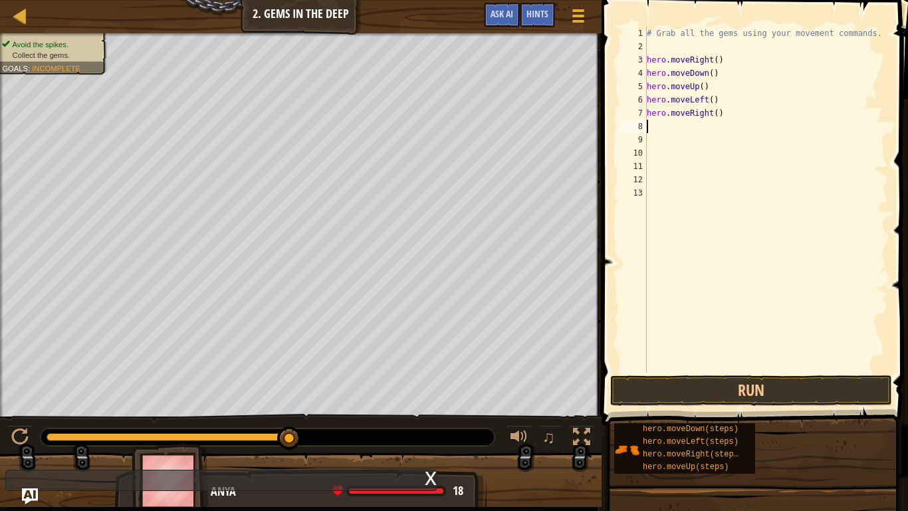
scroll to position [6, 0]
click at [872, 397] on button "Run" at bounding box center [751, 390] width 282 height 31
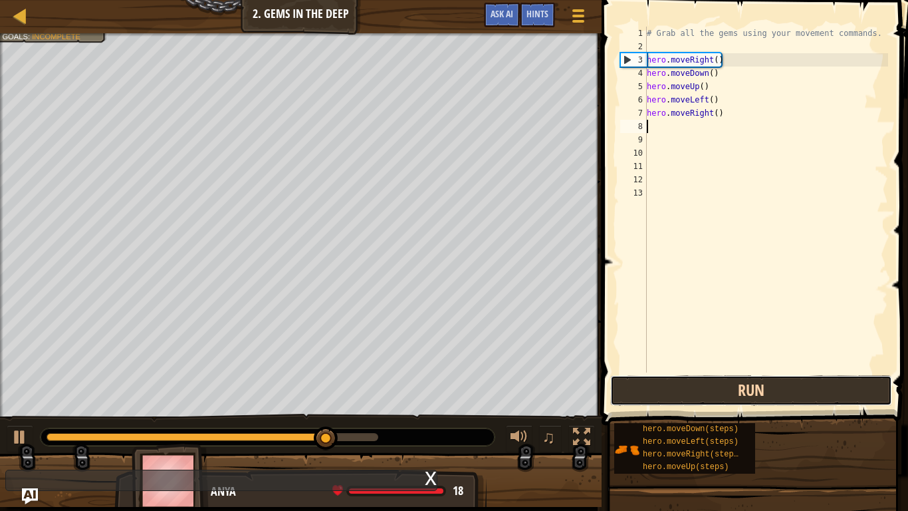
click at [872, 397] on button "Run" at bounding box center [751, 390] width 282 height 31
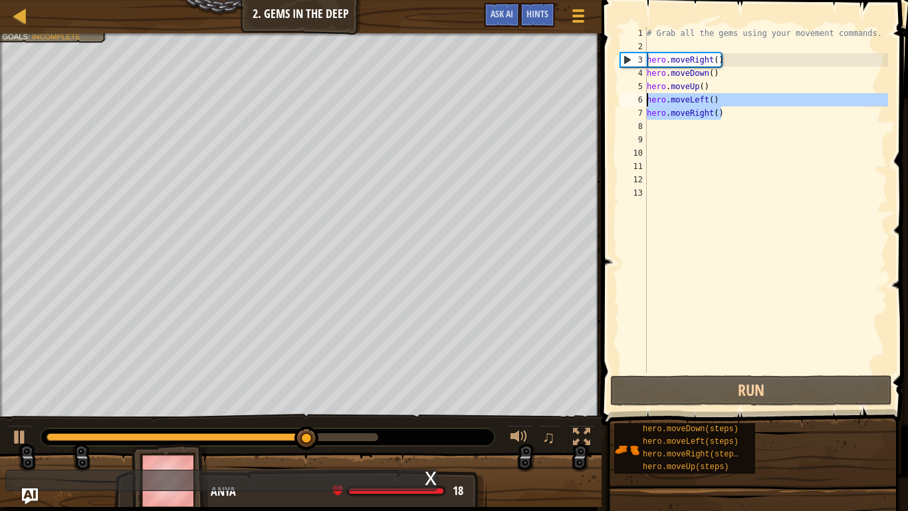
drag, startPoint x: 725, startPoint y: 109, endPoint x: 649, endPoint y: 97, distance: 77.4
click at [649, 97] on div "# Grab all the gems using your movement commands. hero . moveRight ( ) hero . m…" at bounding box center [766, 213] width 244 height 372
type textarea "hero.moveLeft() hero.moveRight()"
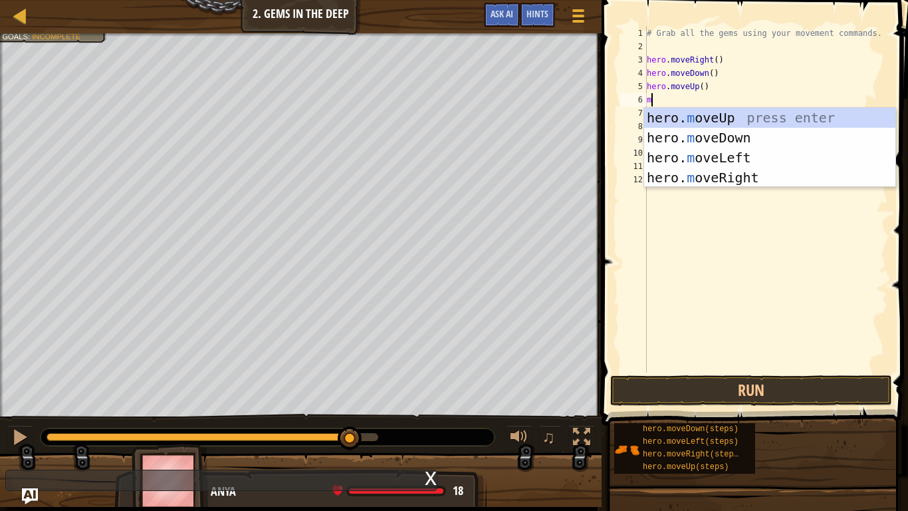
type textarea "mo"
click at [699, 132] on div "hero. mo veUp press enter hero. mo veDown press enter hero. mo veLeft press ent…" at bounding box center [769, 168] width 251 height 120
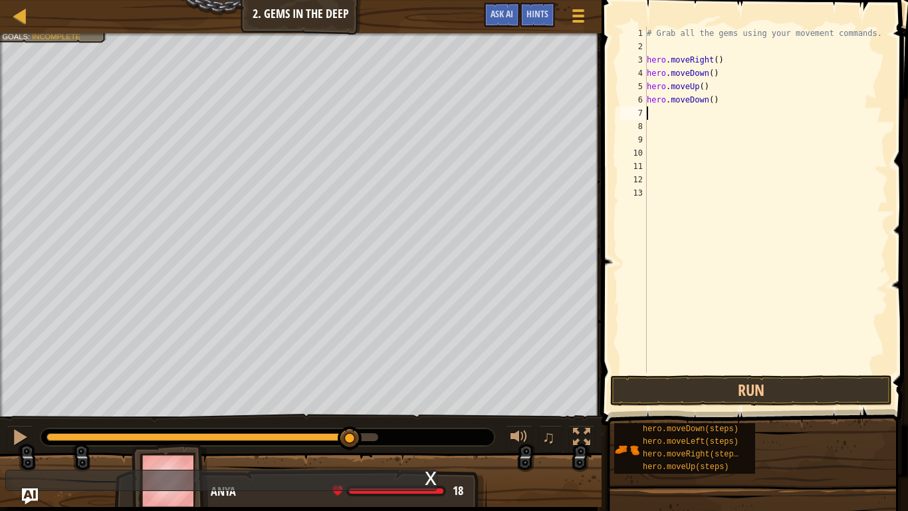
scroll to position [6, 0]
drag, startPoint x: 719, startPoint y: 98, endPoint x: 648, endPoint y: 102, distance: 71.2
click at [648, 102] on div "# Grab all the gems using your movement commands. hero . moveRight ( ) hero . m…" at bounding box center [766, 213] width 244 height 372
type textarea "="
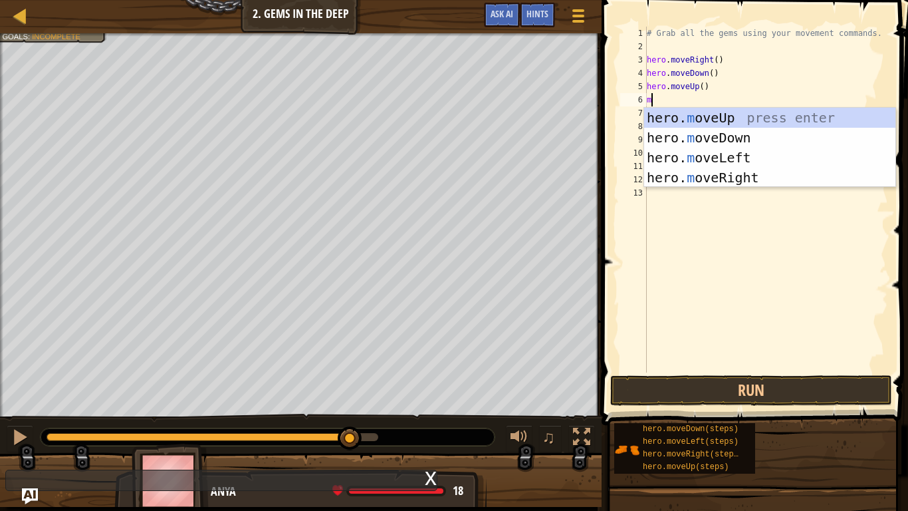
type textarea "mo"
click at [670, 176] on div "hero. mo veUp press enter hero. mo veDown press enter hero. mo veLeft press ent…" at bounding box center [769, 168] width 251 height 120
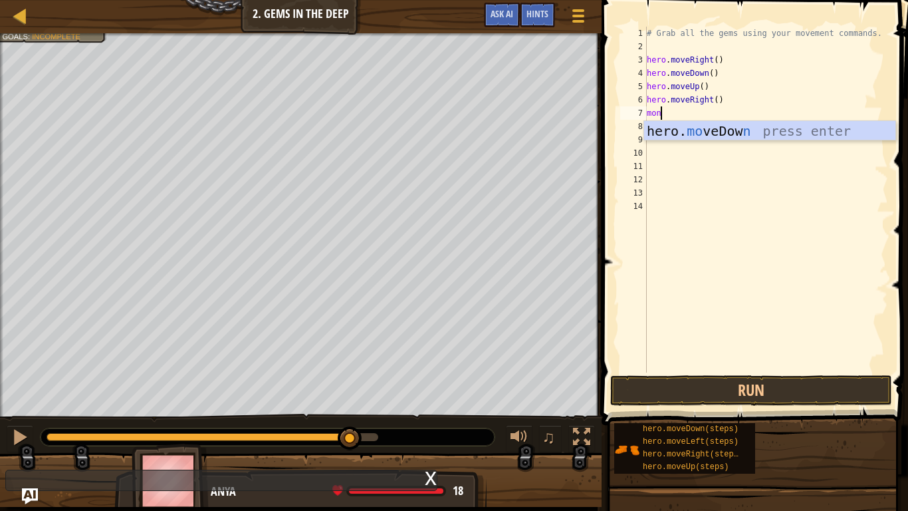
type textarea "mo"
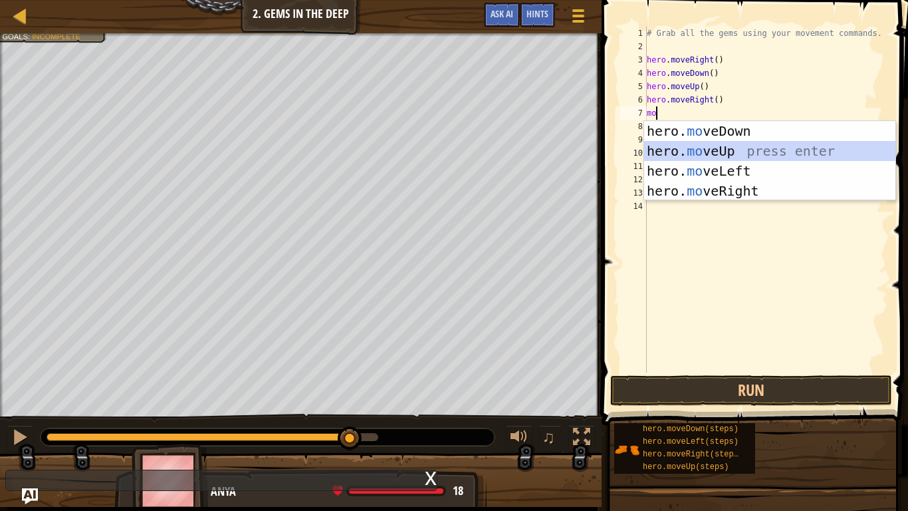
click at [717, 149] on div "hero. mo veDown press enter hero. mo veUp press enter hero. mo veLeft press ent…" at bounding box center [769, 181] width 251 height 120
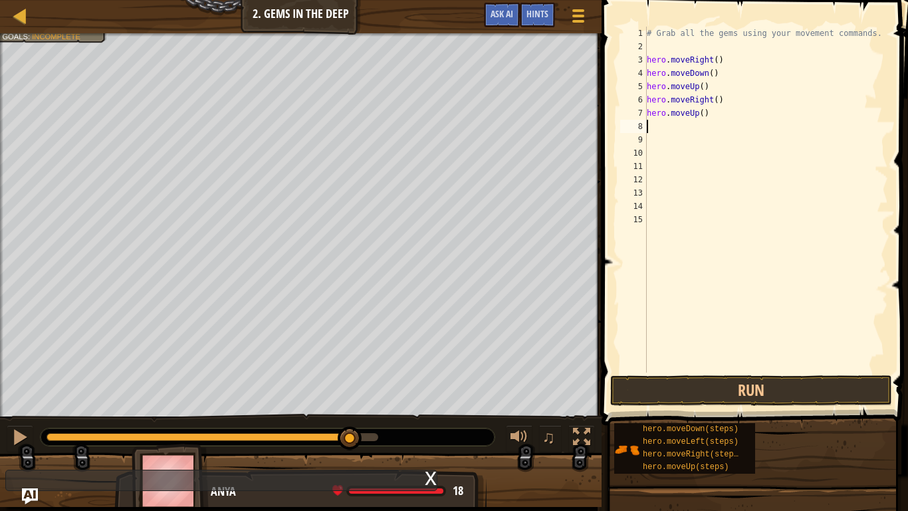
type textarea "m"
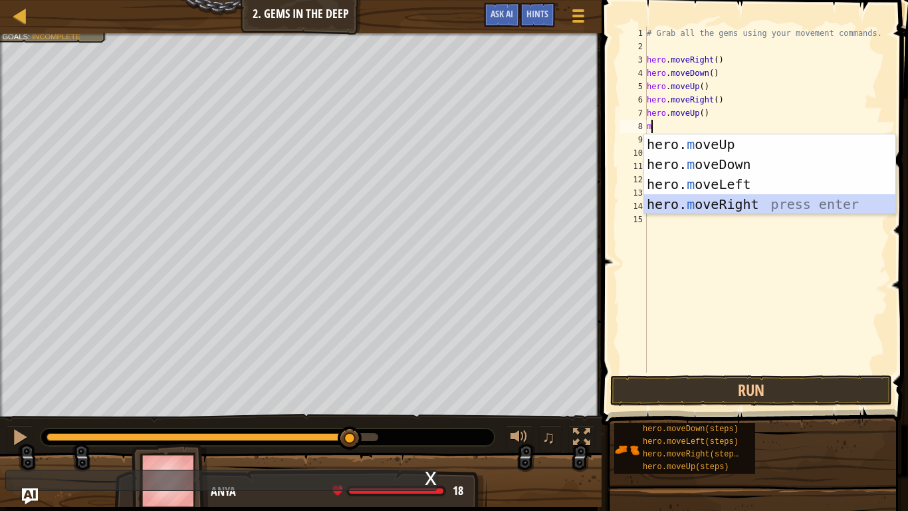
click at [756, 202] on div "hero. m oveUp press enter hero. m oveDown press enter hero. m oveLeft press ent…" at bounding box center [769, 194] width 251 height 120
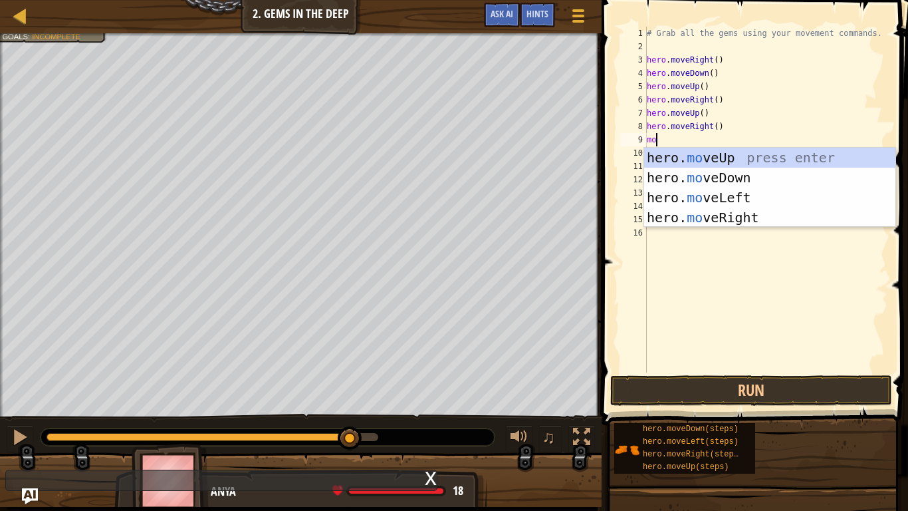
type textarea "mov"
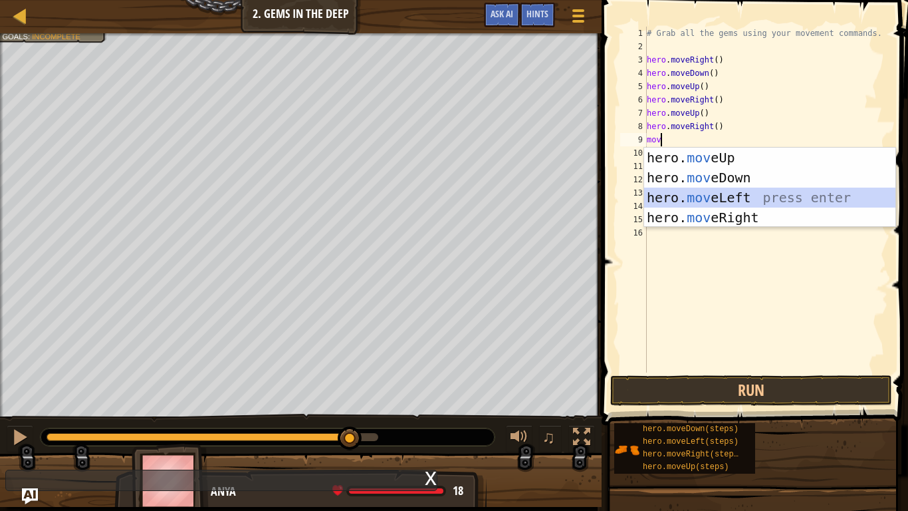
click at [733, 200] on div "hero. mov eUp press enter hero. mov eDown press enter hero. mov eLeft press ent…" at bounding box center [769, 208] width 251 height 120
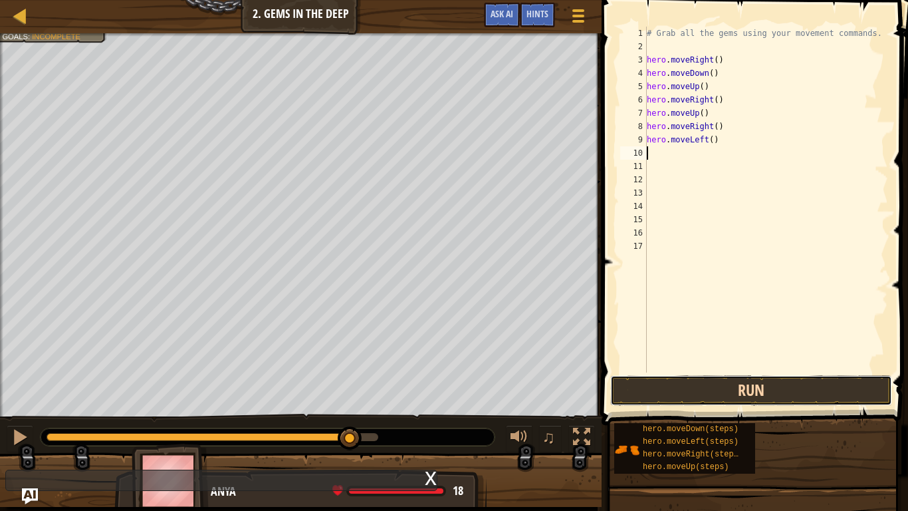
click at [765, 385] on button "Run" at bounding box center [751, 390] width 282 height 31
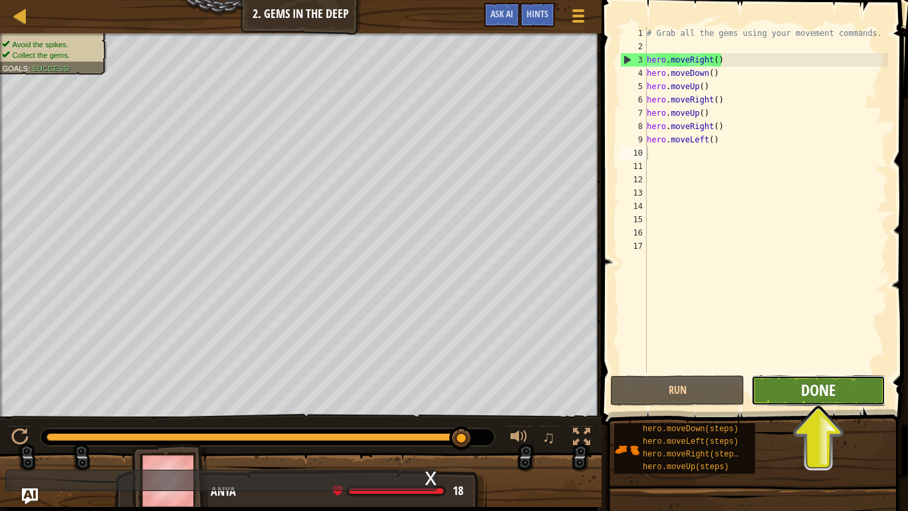
click at [821, 378] on button "Done" at bounding box center [818, 390] width 134 height 31
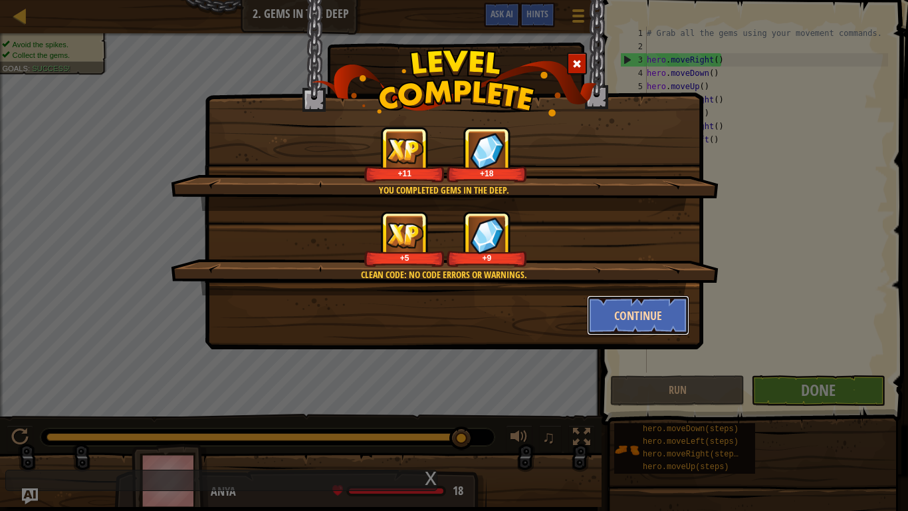
click at [630, 313] on button "Continue" at bounding box center [638, 315] width 103 height 40
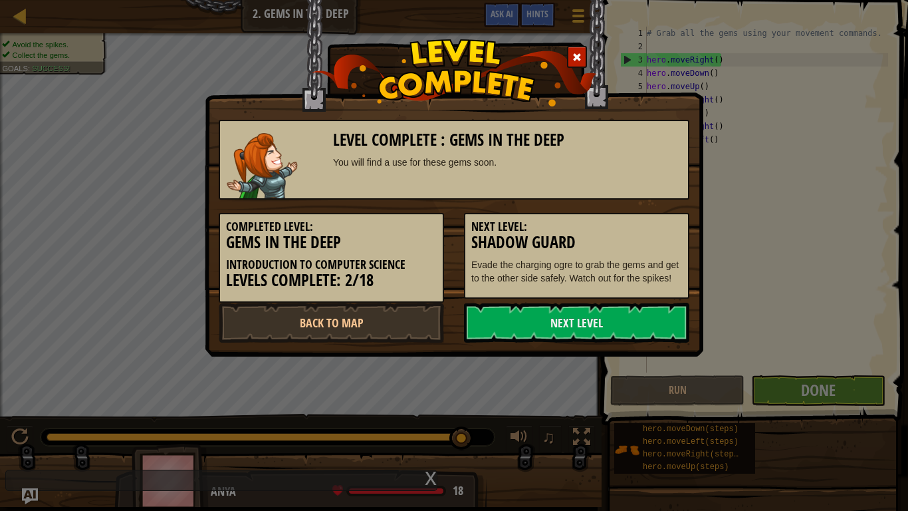
click at [632, 320] on link "Next Level" at bounding box center [576, 323] width 225 height 40
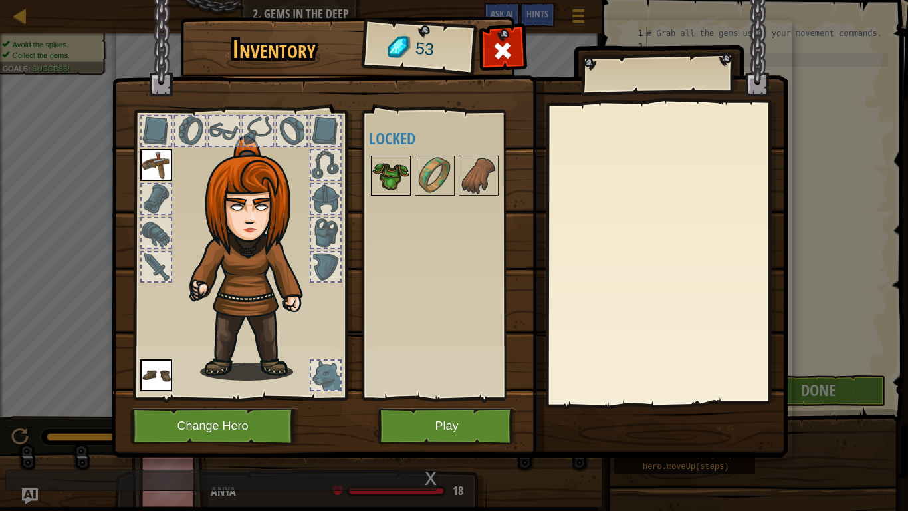
click at [408, 184] on img at bounding box center [390, 175] width 37 height 37
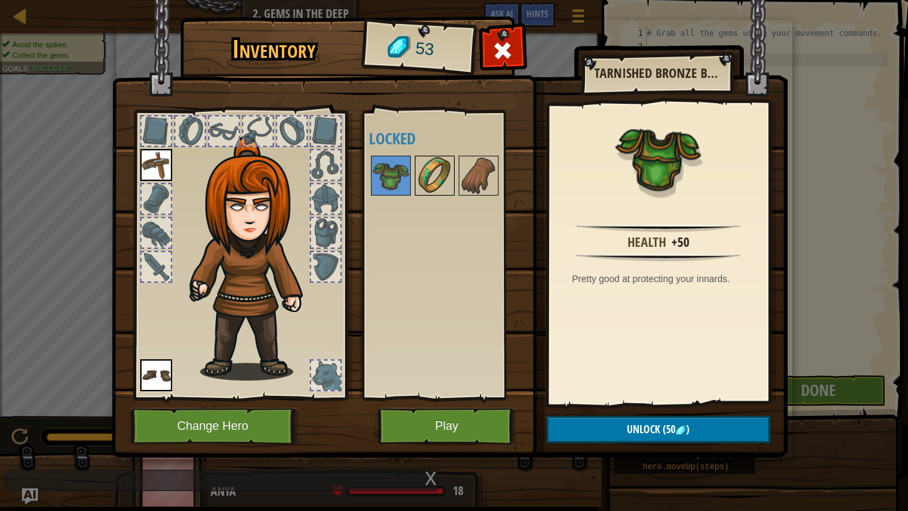
click at [438, 159] on img at bounding box center [434, 175] width 37 height 37
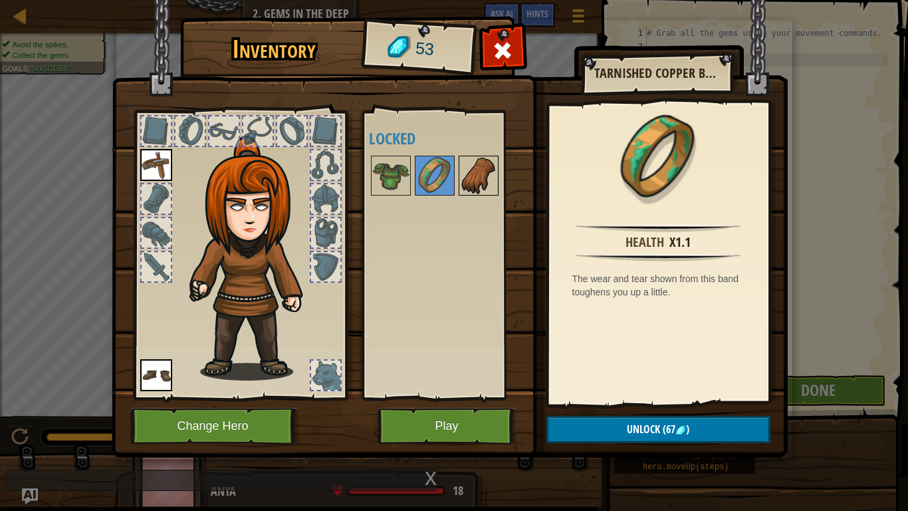
click at [477, 173] on img at bounding box center [478, 175] width 37 height 37
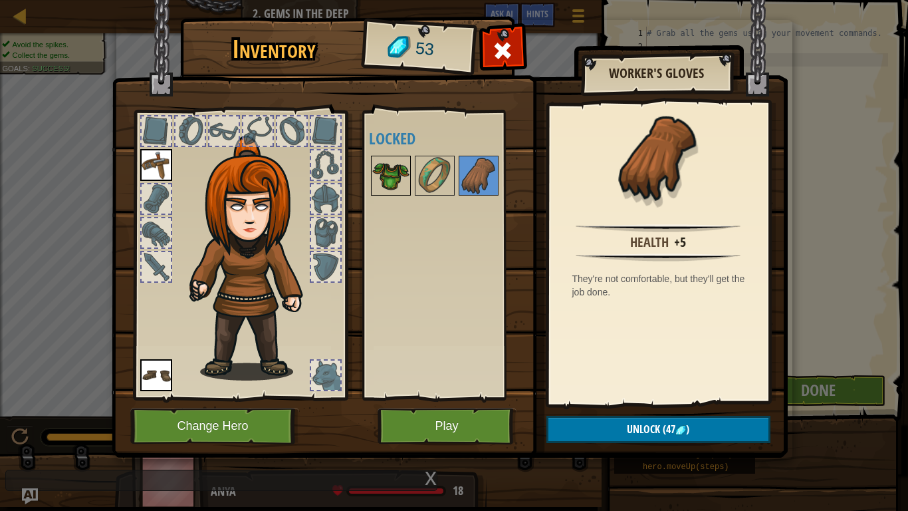
click at [381, 167] on img at bounding box center [390, 175] width 37 height 37
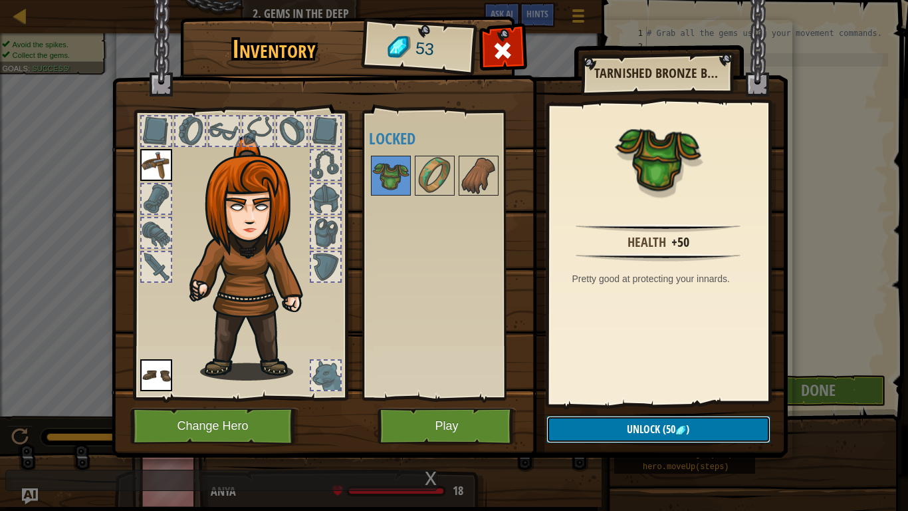
click at [590, 432] on button "Unlock (50 )" at bounding box center [659, 429] width 224 height 27
drag, startPoint x: 378, startPoint y: 164, endPoint x: 263, endPoint y: 191, distance: 118.4
click at [263, 191] on div "Inventory 53 Available Equip Equip (double-click to equip) Locked Tarnished Bro…" at bounding box center [454, 239] width 676 height 439
click at [396, 175] on img at bounding box center [390, 175] width 37 height 37
click at [382, 175] on img at bounding box center [390, 175] width 37 height 37
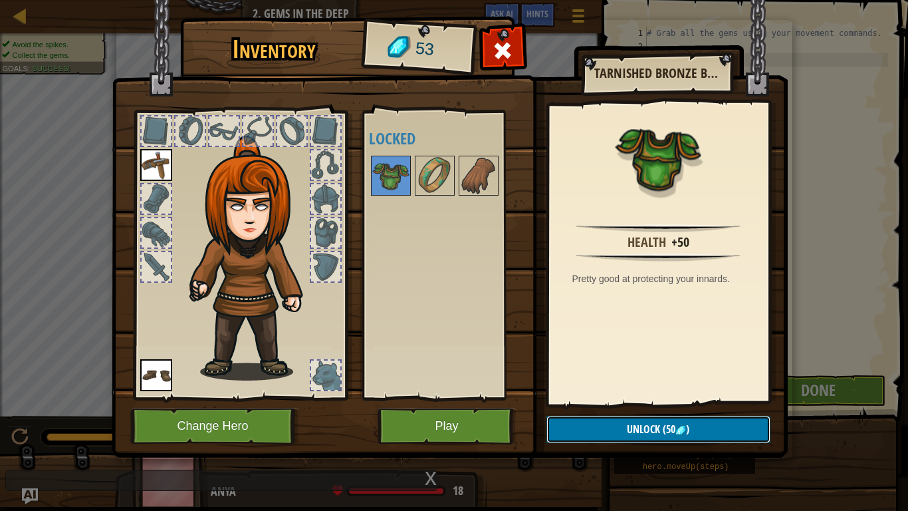
click at [571, 418] on button "Unlock (50 )" at bounding box center [659, 429] width 224 height 27
drag, startPoint x: 396, startPoint y: 186, endPoint x: 304, endPoint y: 195, distance: 92.2
click at [304, 195] on div "Inventory 53 Available Equip Equip (double-click to equip) Locked Tarnished Bro…" at bounding box center [454, 239] width 676 height 439
click at [381, 176] on img at bounding box center [390, 175] width 37 height 37
click at [235, 424] on button "Change Hero" at bounding box center [214, 426] width 169 height 37
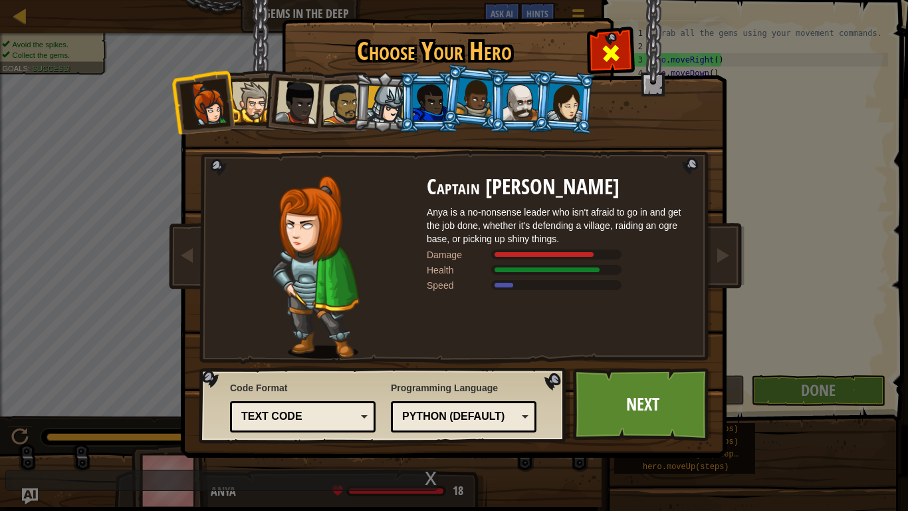
click at [616, 47] on span at bounding box center [610, 53] width 21 height 21
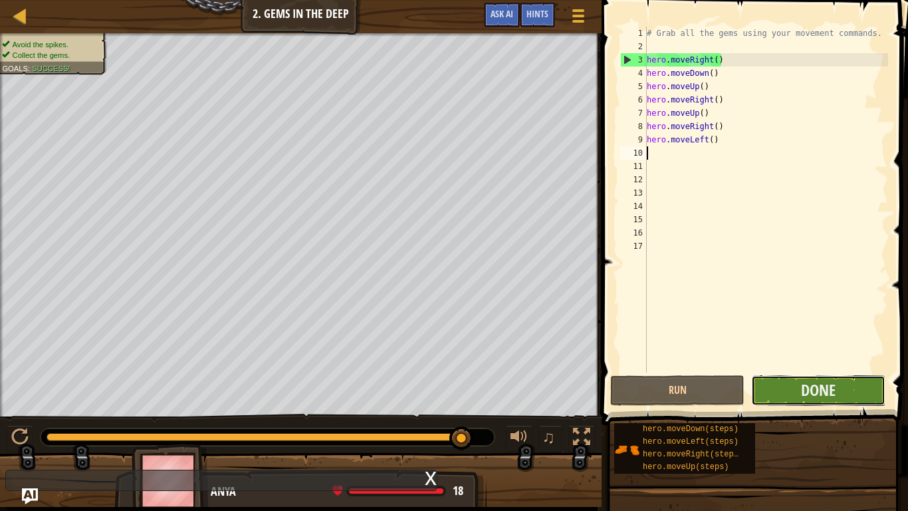
click at [771, 379] on button "Done" at bounding box center [818, 390] width 134 height 31
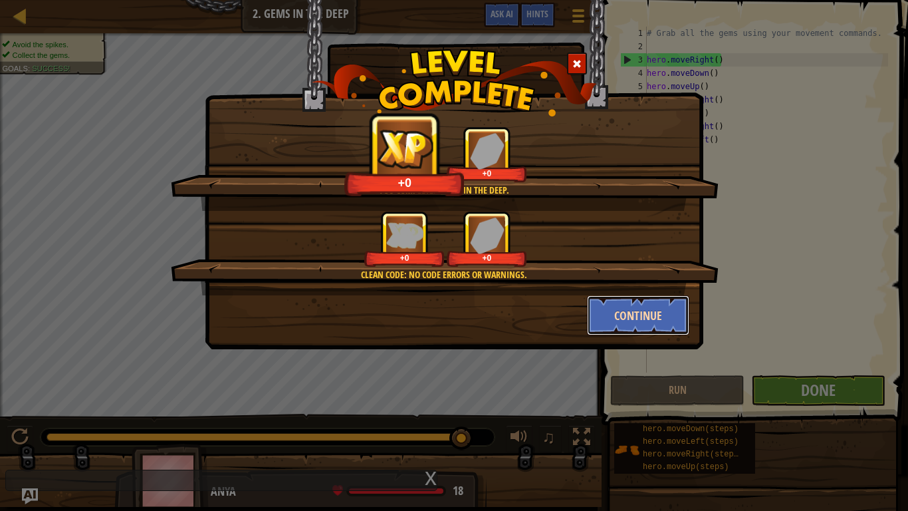
click at [660, 326] on button "Continue" at bounding box center [638, 315] width 103 height 40
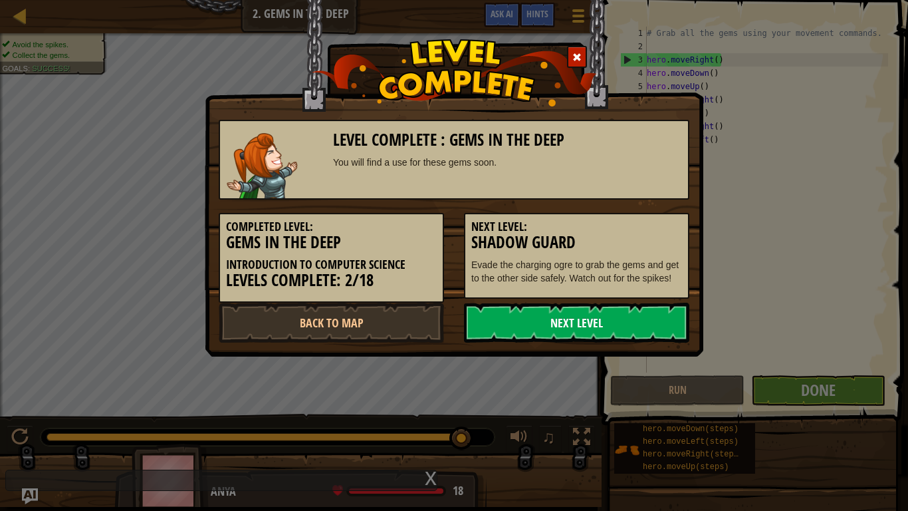
click at [660, 326] on link "Next Level" at bounding box center [576, 323] width 225 height 40
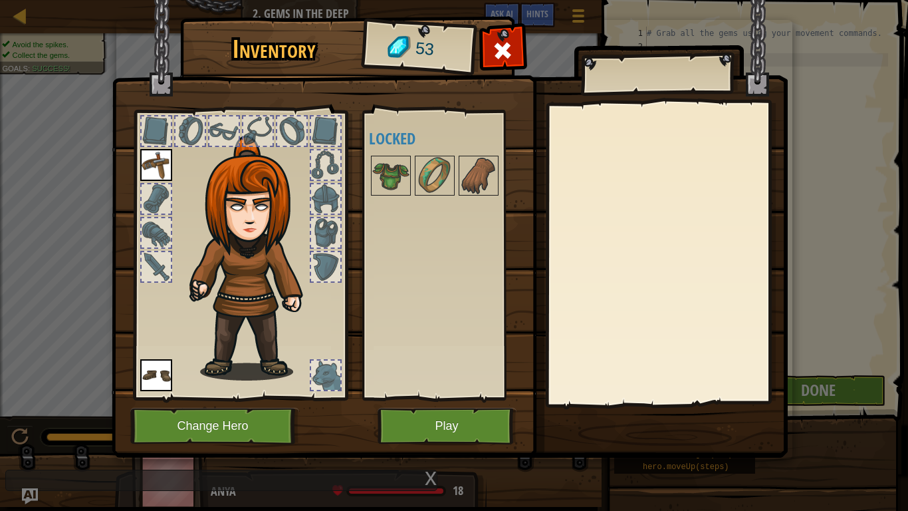
click at [410, 177] on div at bounding box center [447, 176] width 157 height 44
click at [389, 184] on img at bounding box center [390, 175] width 37 height 37
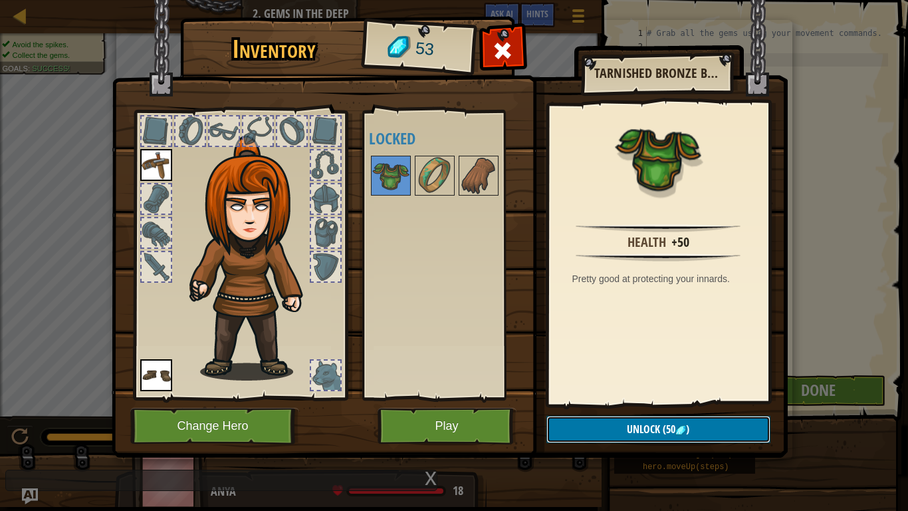
click at [572, 436] on button "Unlock (50 )" at bounding box center [659, 429] width 224 height 27
click at [572, 434] on button "Confirm" at bounding box center [659, 429] width 224 height 27
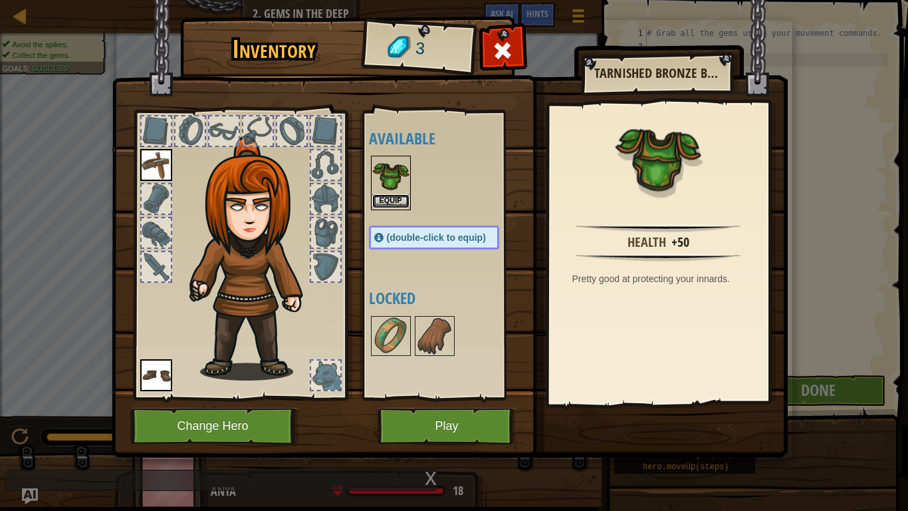
click at [400, 195] on button "Equip" at bounding box center [390, 201] width 37 height 14
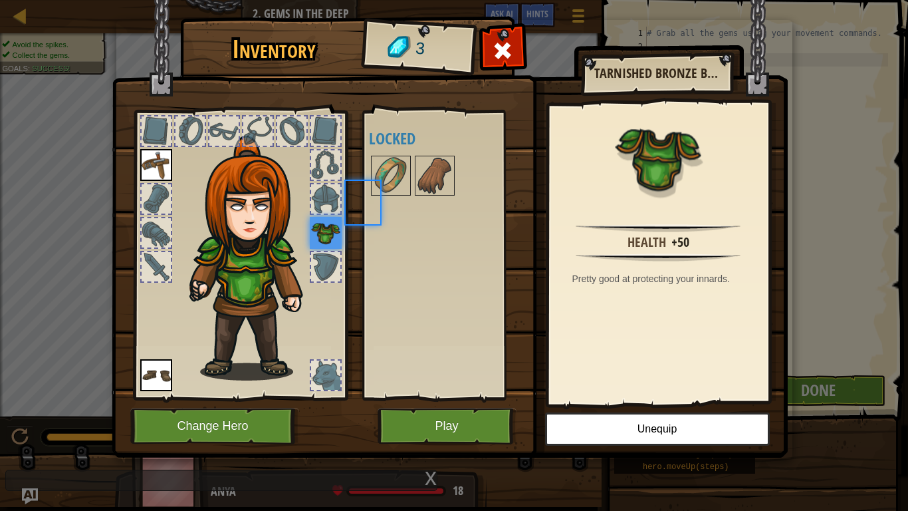
click at [400, 195] on div at bounding box center [391, 176] width 40 height 40
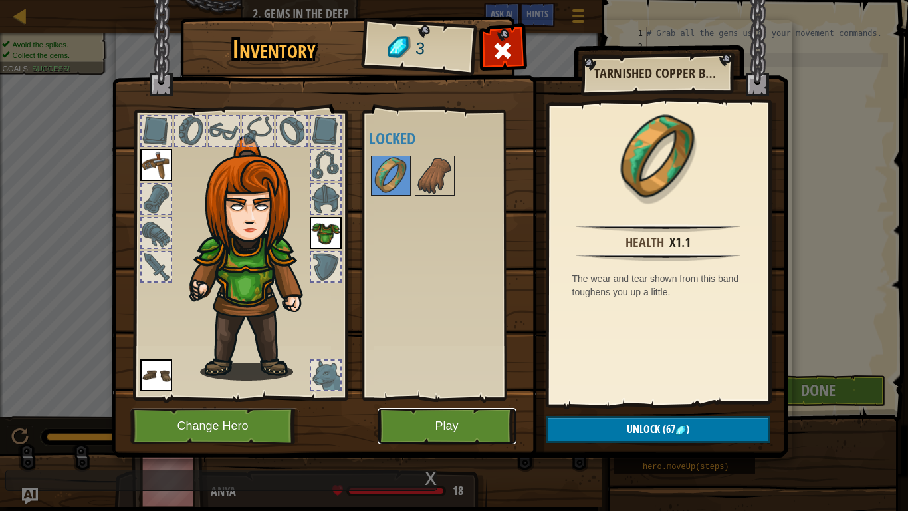
click at [425, 422] on button "Play" at bounding box center [447, 426] width 139 height 37
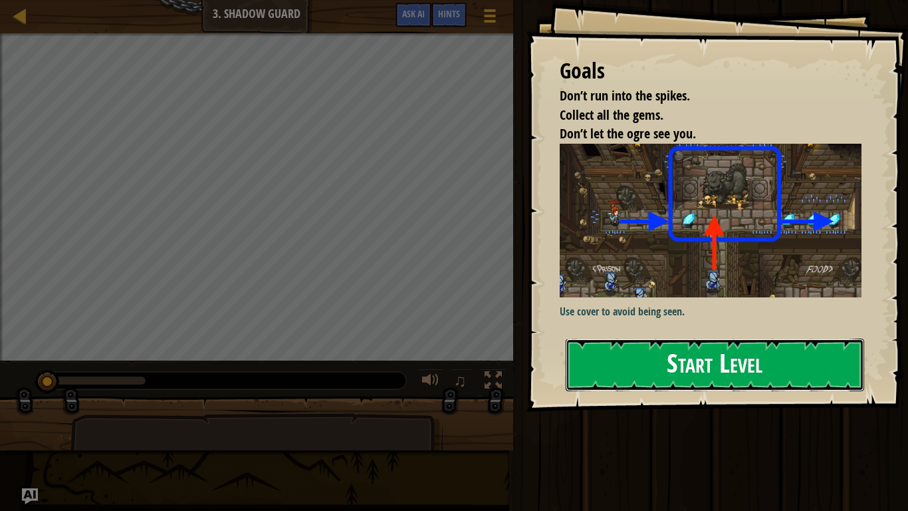
click at [585, 368] on button "Start Level" at bounding box center [715, 364] width 299 height 53
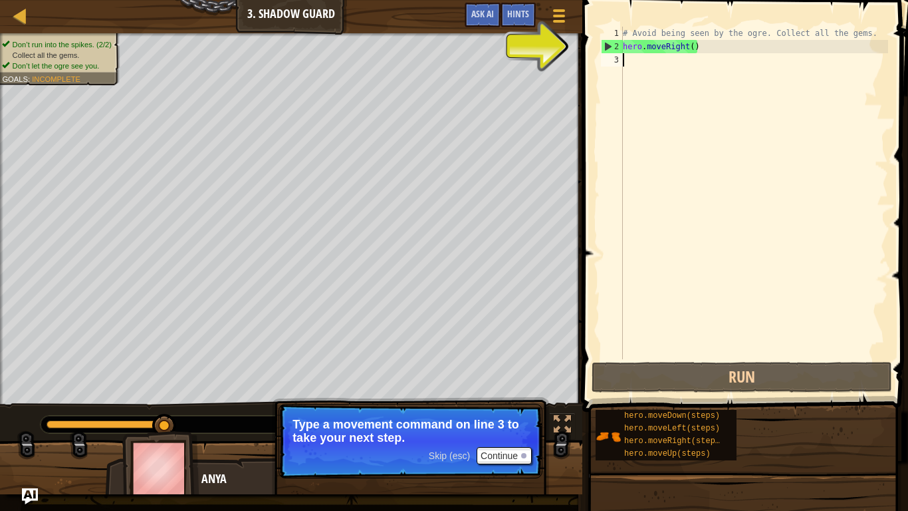
click at [650, 56] on div "# Avoid being seen by the ogre. Collect all the gems. hero . moveRight ( )" at bounding box center [754, 206] width 268 height 359
click at [252, 14] on div "Map Introduction to Computer Science 3 . Shadow Guard Game Menu Done Hints Ask …" at bounding box center [291, 16] width 582 height 33
click at [253, 15] on div "Map Introduction to Computer Science 3 . Shadow Guard Game Menu Done Hints Ask …" at bounding box center [291, 16] width 582 height 33
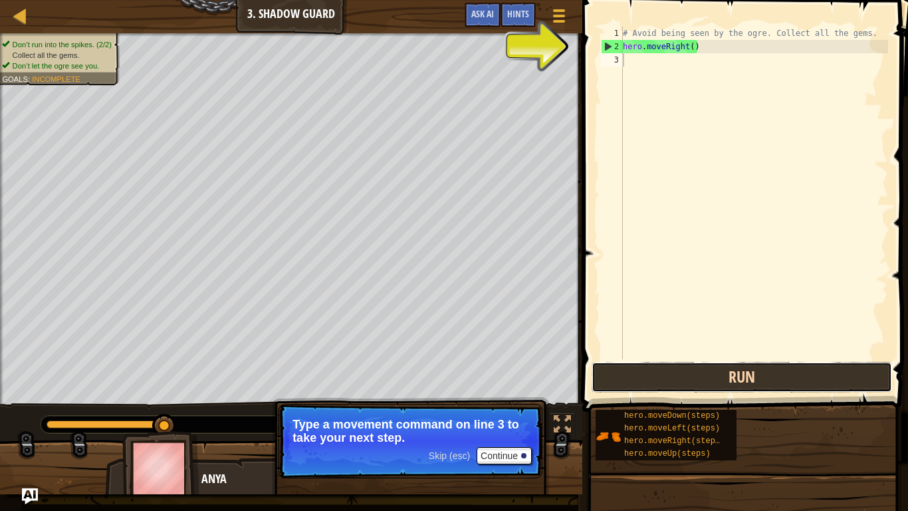
click at [660, 386] on button "Run" at bounding box center [742, 377] width 301 height 31
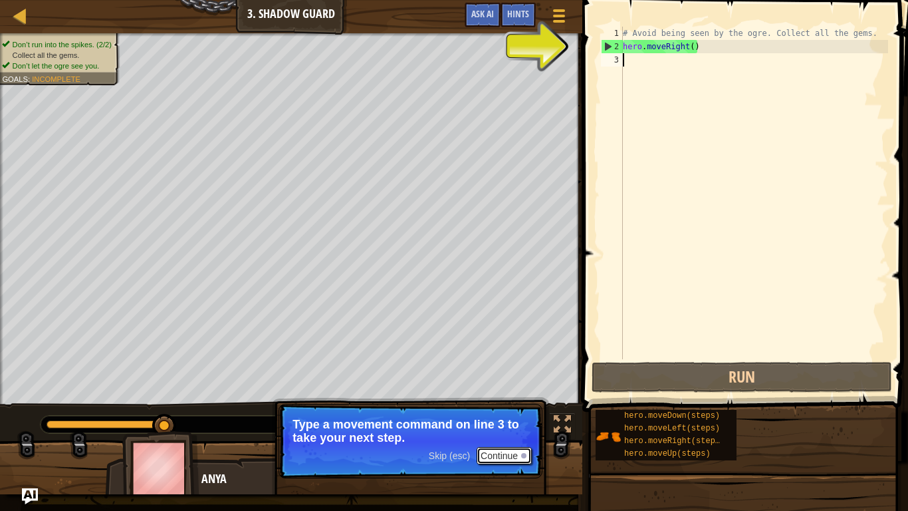
click at [485, 451] on button "Continue" at bounding box center [504, 455] width 55 height 17
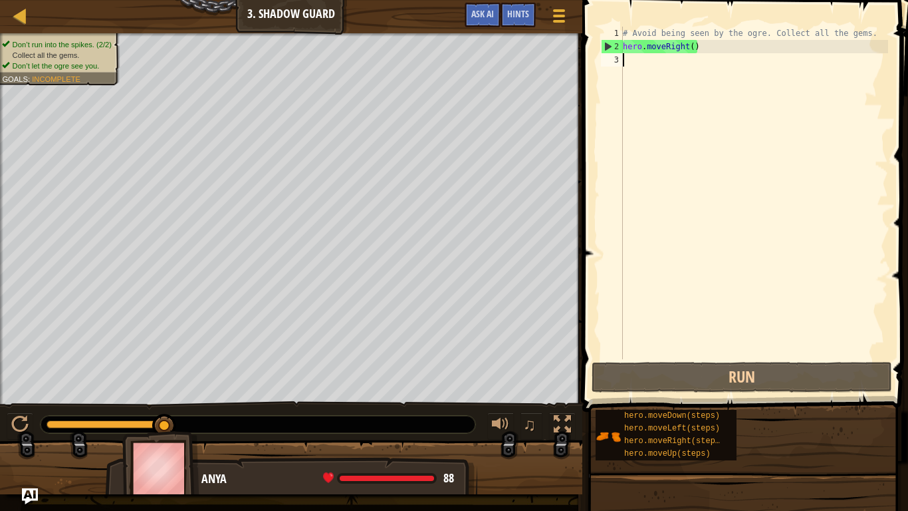
click at [644, 78] on div "# Avoid being seen by the ogre. Collect all the gems. hero . moveRight ( )" at bounding box center [754, 206] width 268 height 359
type textarea "m"
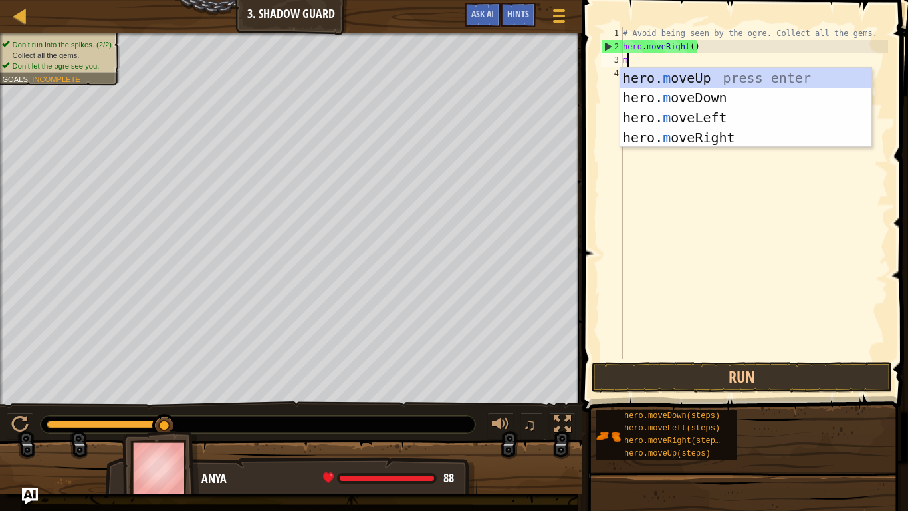
scroll to position [6, 0]
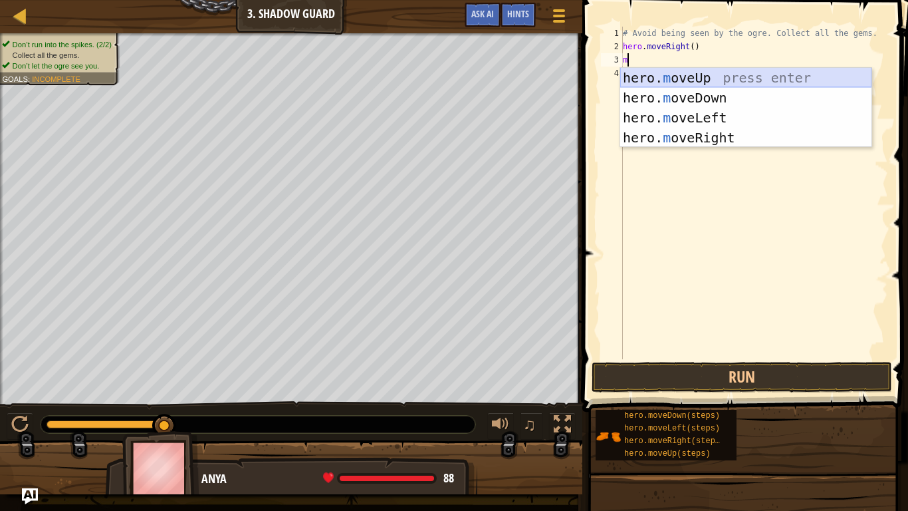
click at [707, 74] on div "hero. m oveUp press enter hero. m oveDown press enter hero. m oveLeft press ent…" at bounding box center [745, 128] width 251 height 120
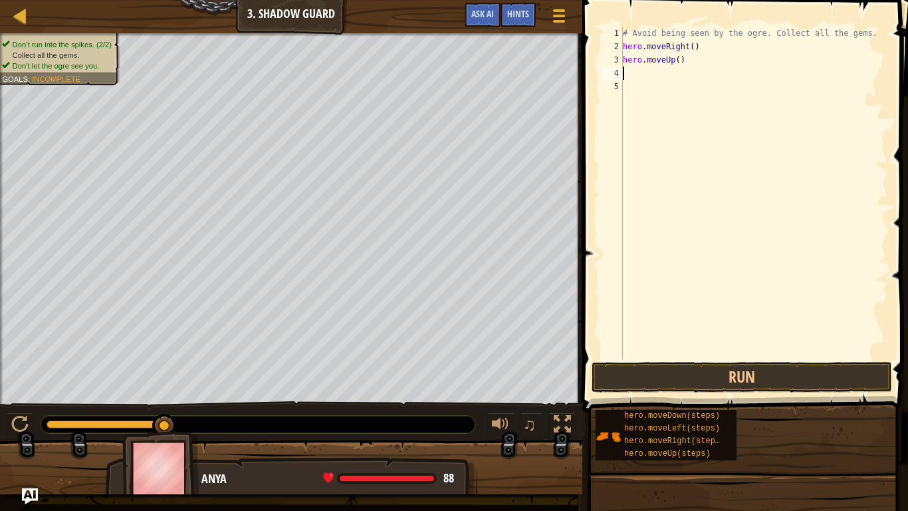
type textarea "m"
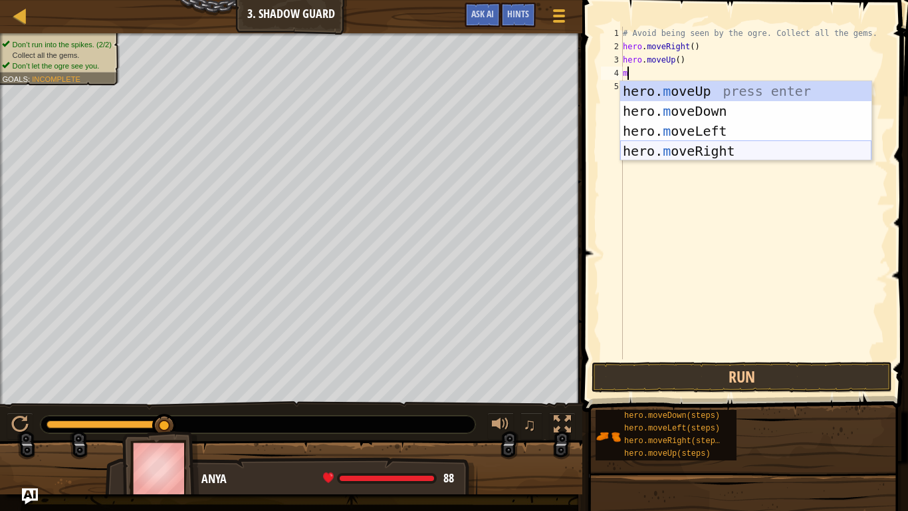
click at [701, 148] on div "hero. m oveUp press enter hero. m oveDown press enter hero. m oveLeft press ent…" at bounding box center [745, 141] width 251 height 120
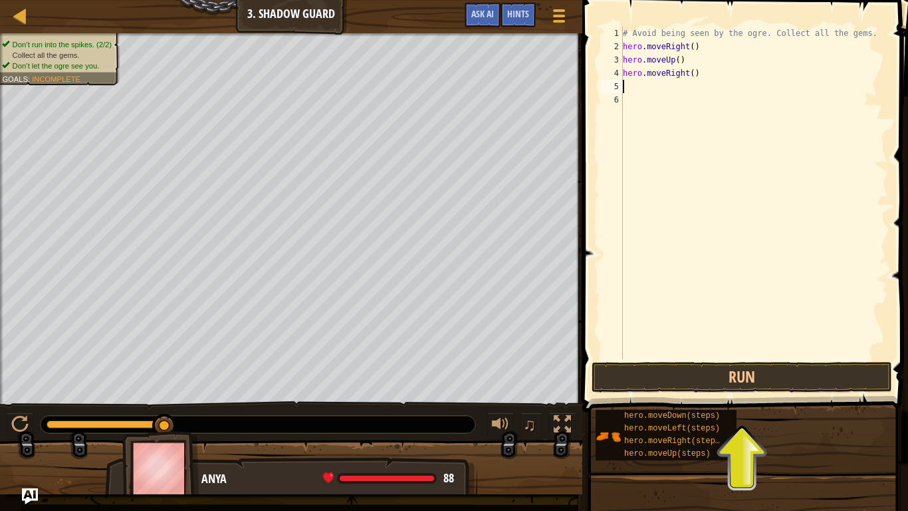
type textarea "m"
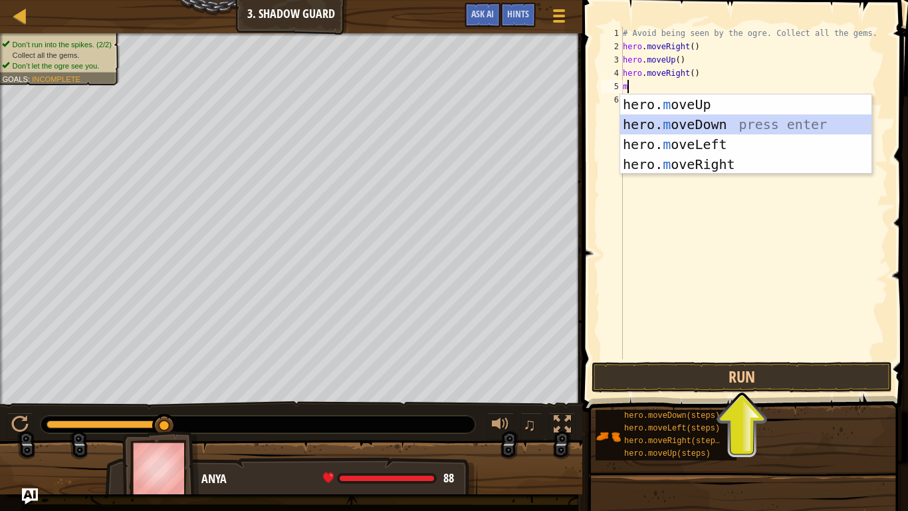
click at [697, 130] on div "hero. m oveUp press enter hero. m oveDown press enter hero. m oveLeft press ent…" at bounding box center [745, 154] width 251 height 120
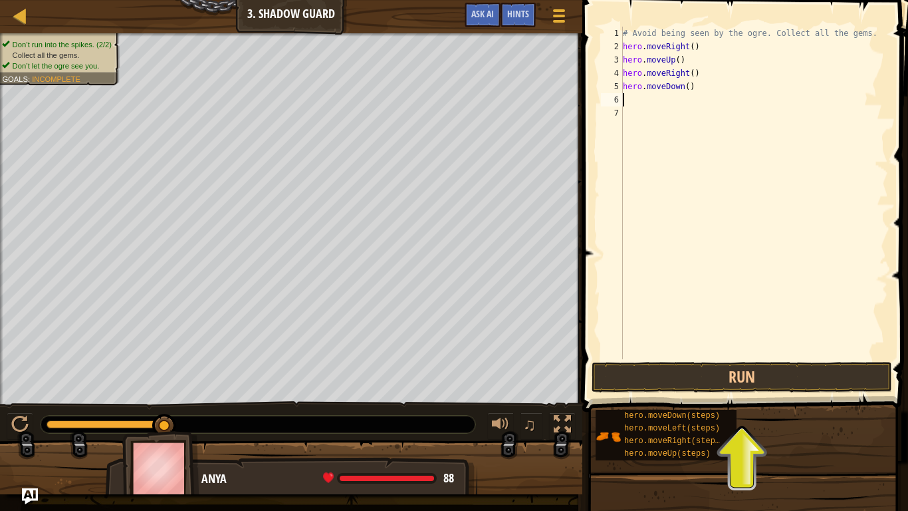
type textarea "m"
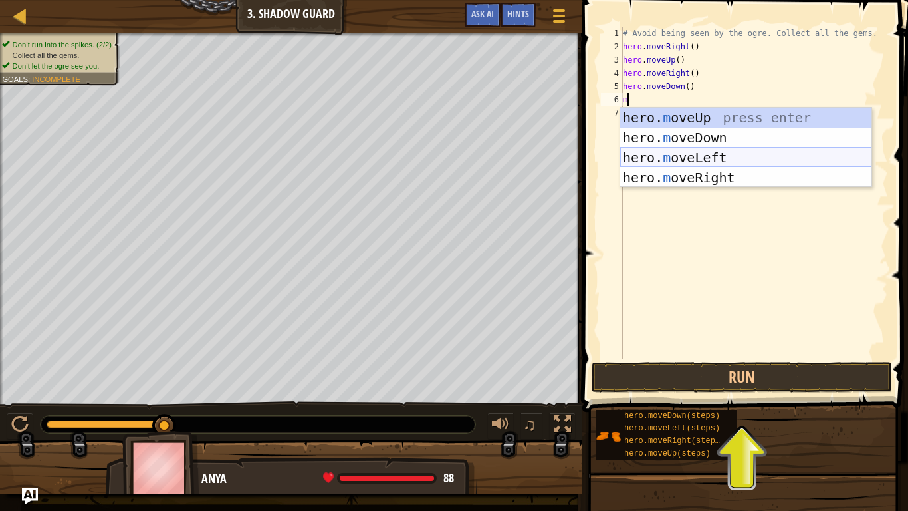
click at [709, 164] on div "hero. m oveUp press enter hero. m oveDown press enter hero. m oveLeft press ent…" at bounding box center [745, 168] width 251 height 120
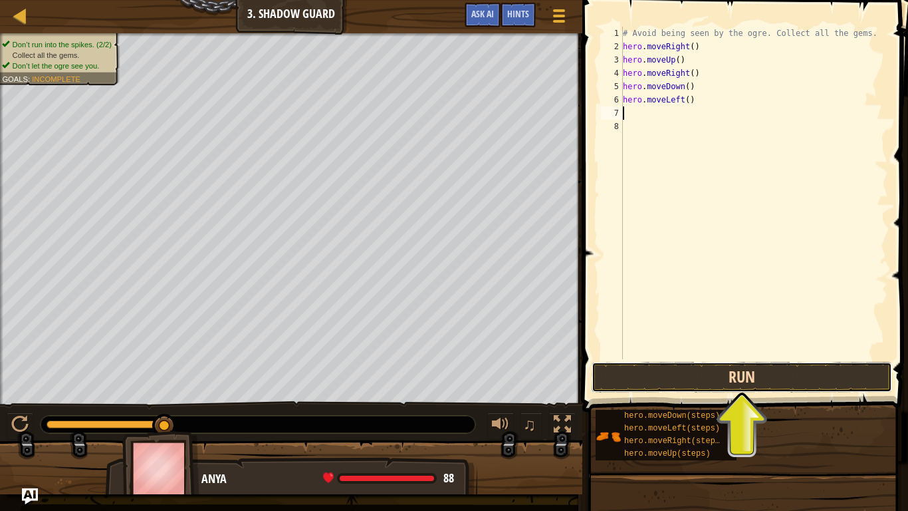
click at [723, 376] on button "Run" at bounding box center [742, 377] width 301 height 31
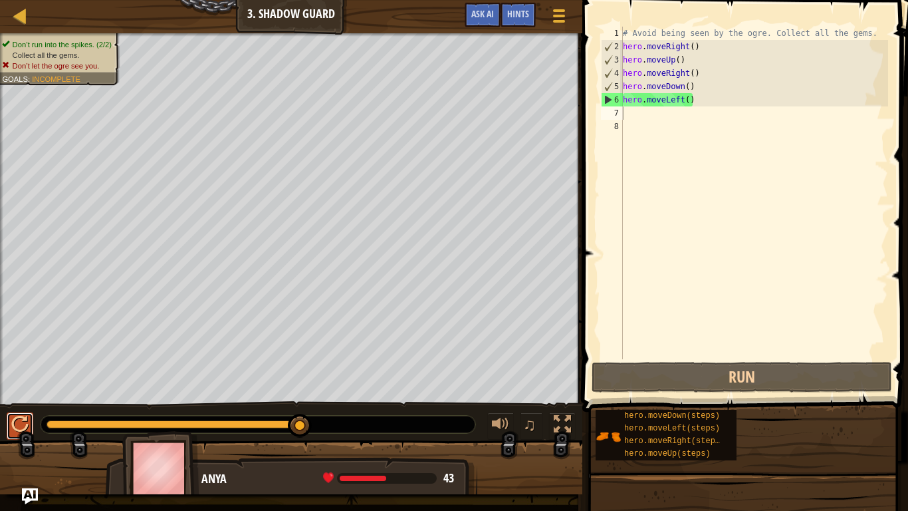
click at [19, 430] on div at bounding box center [19, 424] width 17 height 17
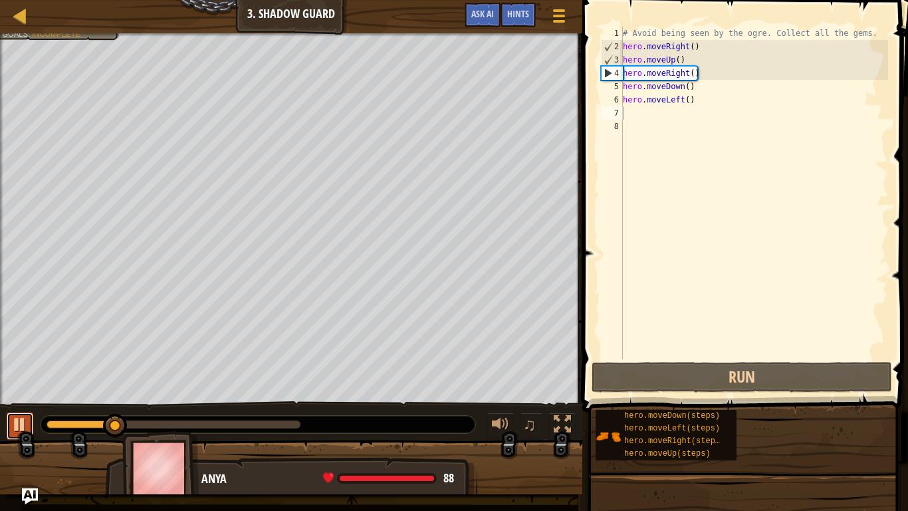
click at [27, 426] on div at bounding box center [19, 424] width 17 height 17
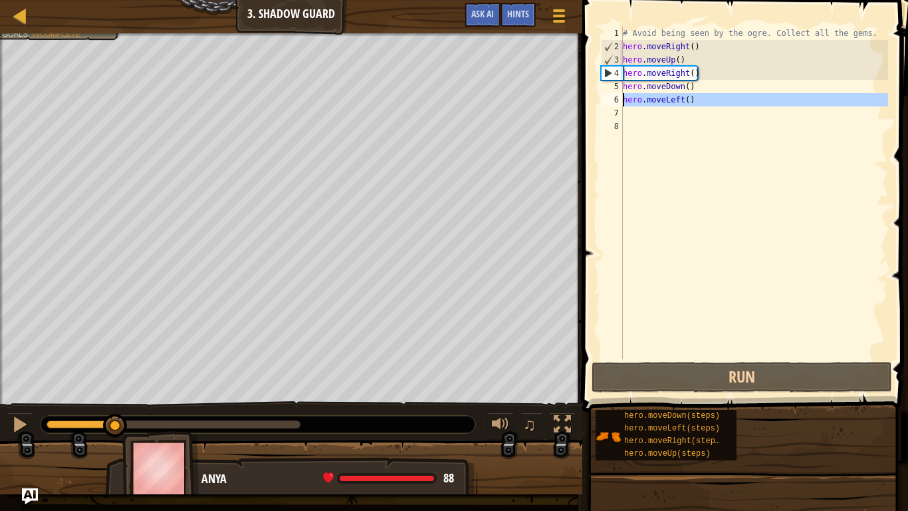
drag, startPoint x: 690, startPoint y: 107, endPoint x: 625, endPoint y: 100, distance: 65.6
click at [625, 100] on div "# Avoid being seen by the ogre. Collect all the gems. hero . moveRight ( ) hero…" at bounding box center [754, 206] width 268 height 359
type textarea "hero.moveLeft()"
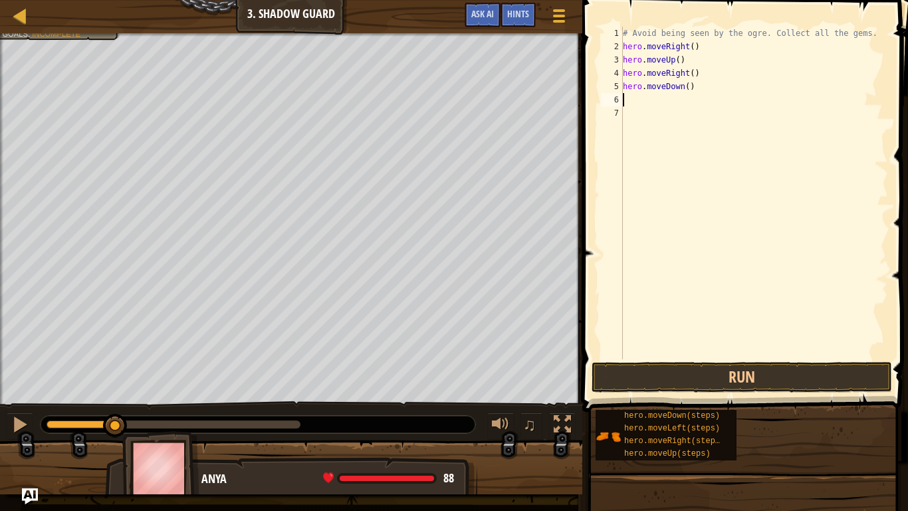
type textarea "m"
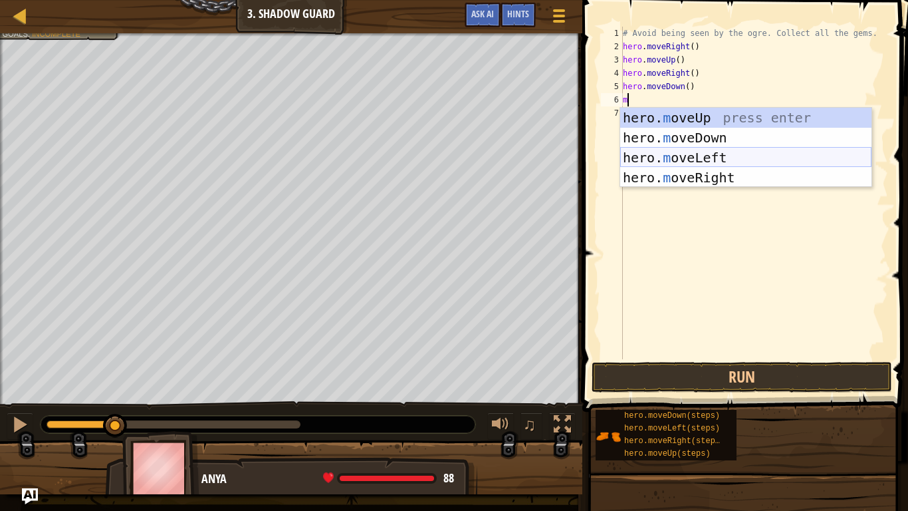
click at [636, 167] on div "hero. m oveUp press enter hero. m oveDown press enter hero. m oveLeft press ent…" at bounding box center [745, 168] width 251 height 120
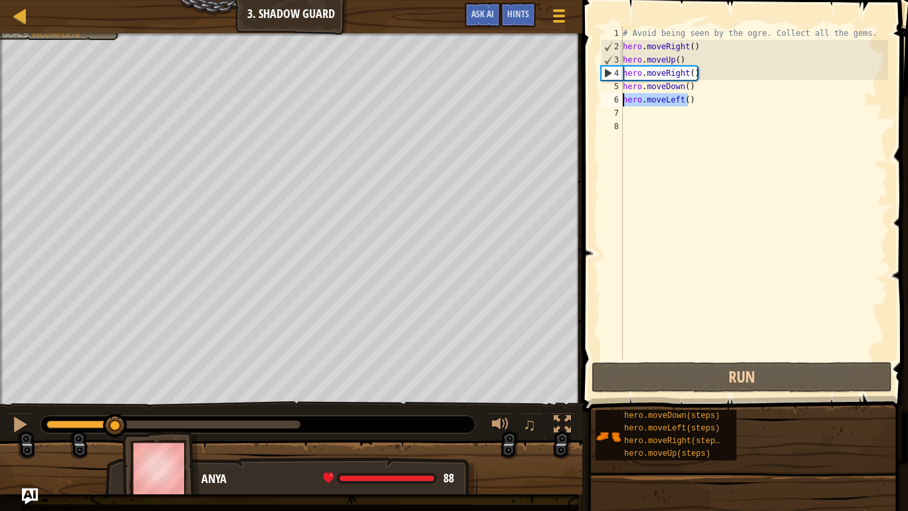
drag, startPoint x: 690, startPoint y: 103, endPoint x: 624, endPoint y: 100, distance: 65.2
click at [624, 100] on div "# Avoid being seen by the ogre. Collect all the gems. hero . moveRight ( ) hero…" at bounding box center [754, 206] width 268 height 359
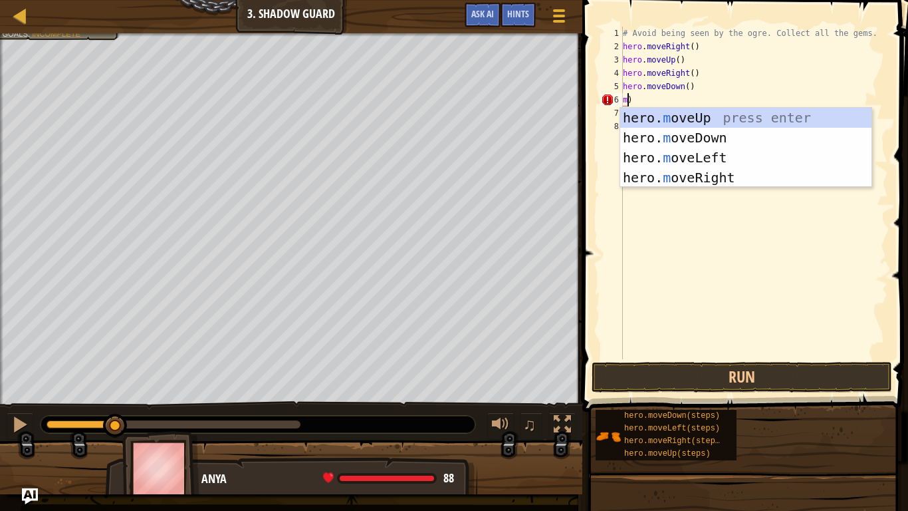
scroll to position [6, 1]
click at [643, 179] on div "hero. m oveUp press enter hero. m oveDown press enter hero. m oveLeft press ent…" at bounding box center [745, 168] width 251 height 120
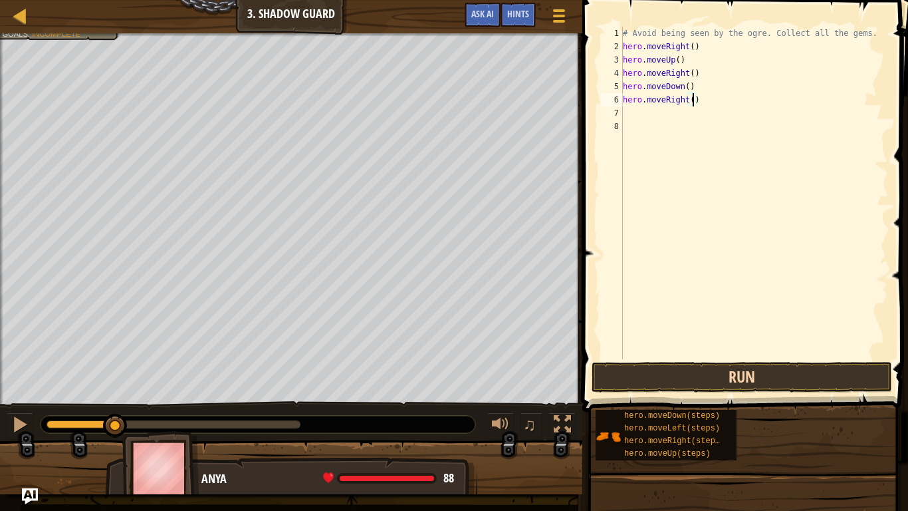
type textarea "hero.moveRight()"
click at [706, 372] on button "Run" at bounding box center [742, 377] width 301 height 31
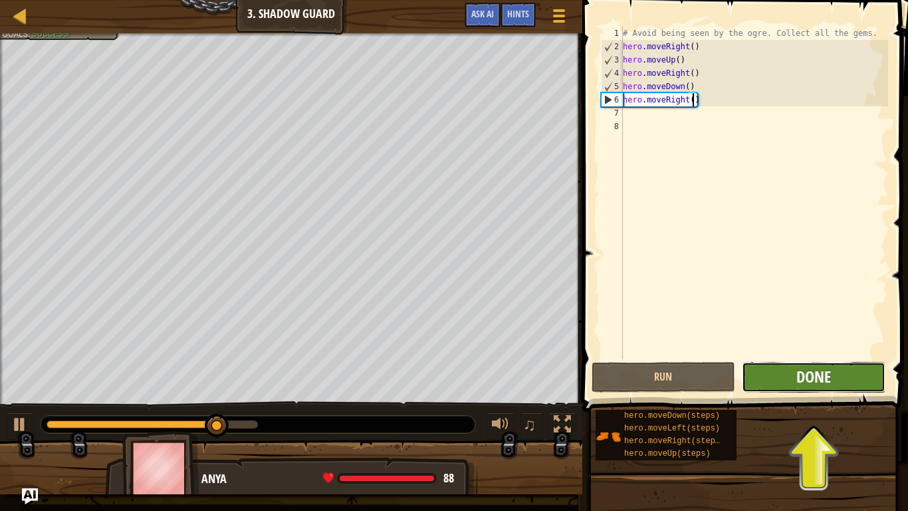
click at [830, 381] on span "Done" at bounding box center [814, 376] width 35 height 21
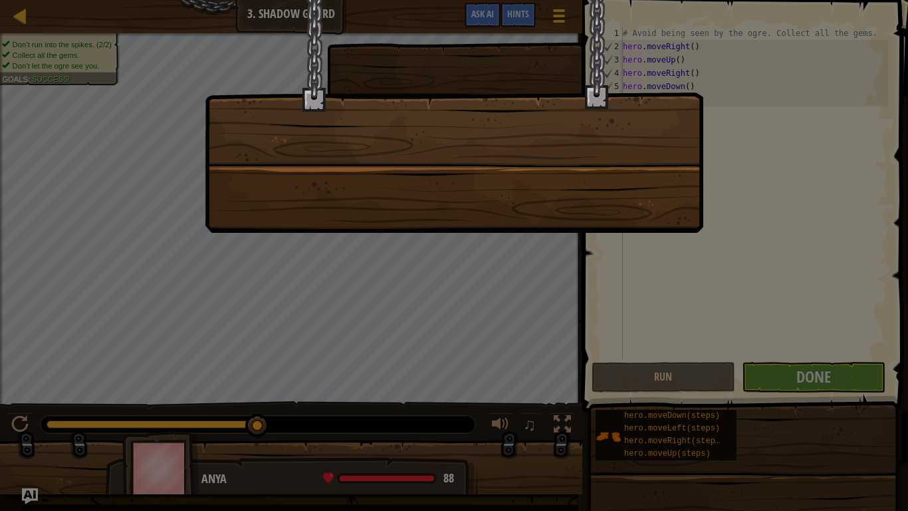
click at [532, 114] on div at bounding box center [454, 116] width 499 height 233
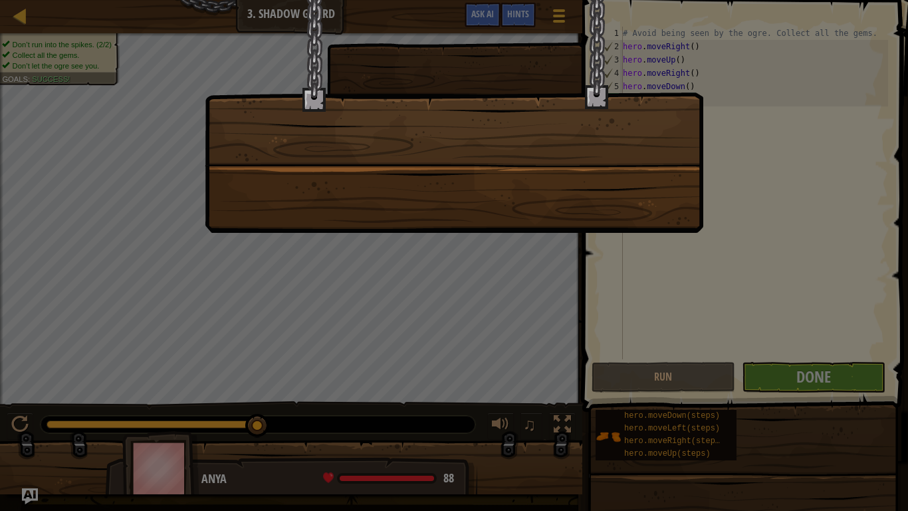
click at [532, 114] on div at bounding box center [454, 116] width 499 height 233
click at [410, 217] on div at bounding box center [454, 116] width 499 height 233
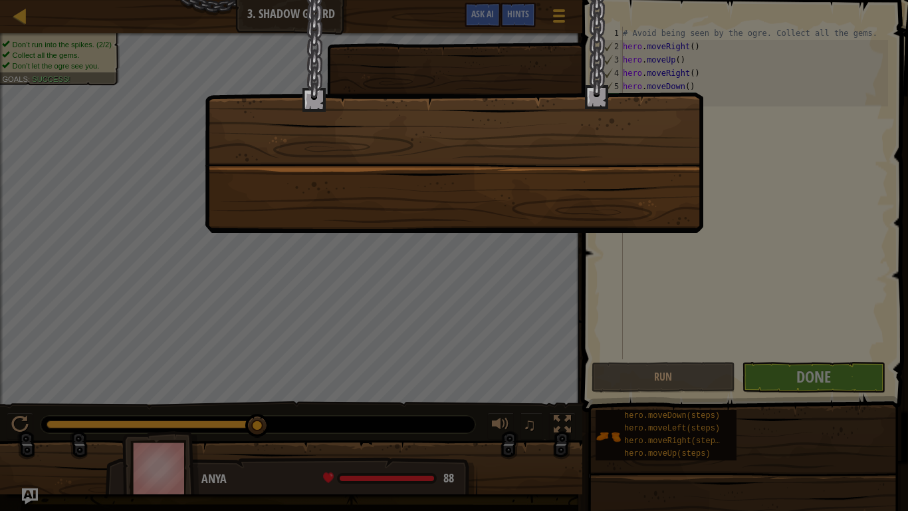
click at [410, 217] on div at bounding box center [454, 116] width 499 height 233
click at [132, 3] on div at bounding box center [454, 255] width 908 height 511
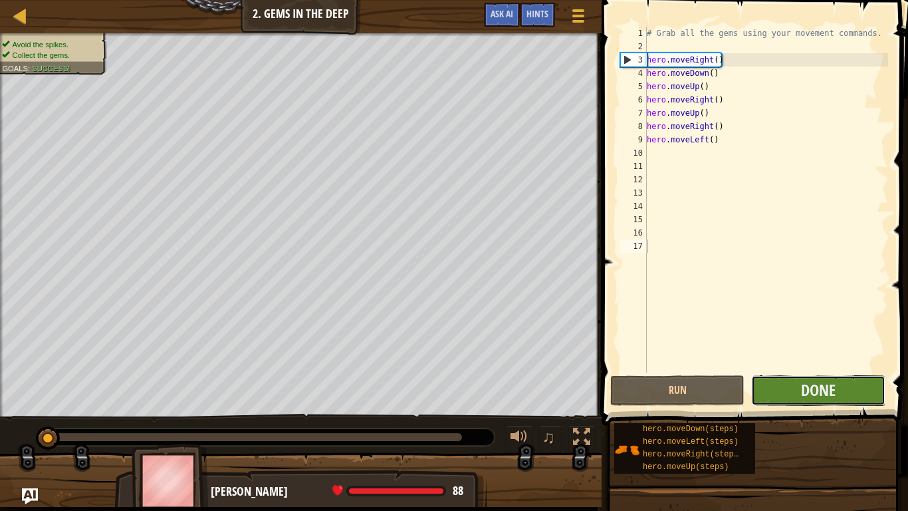
click at [777, 382] on button "Done" at bounding box center [818, 390] width 134 height 31
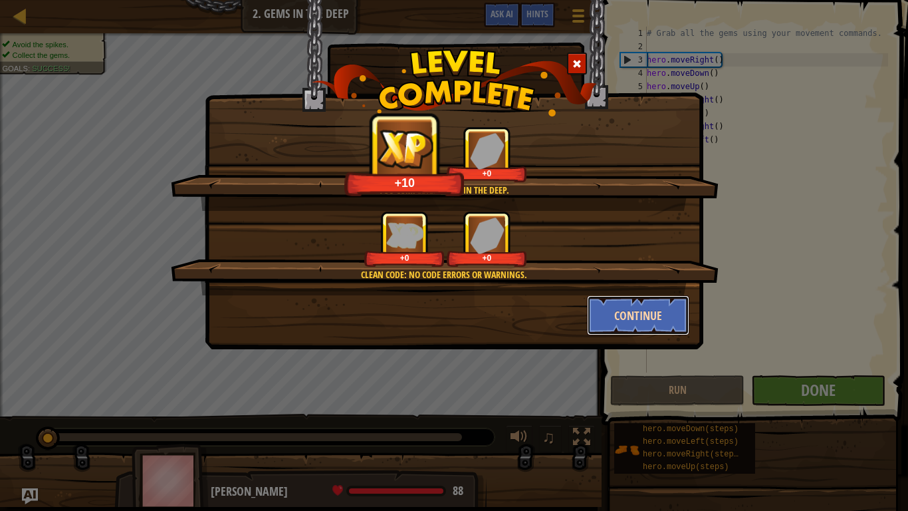
click at [614, 317] on button "Continue" at bounding box center [638, 315] width 103 height 40
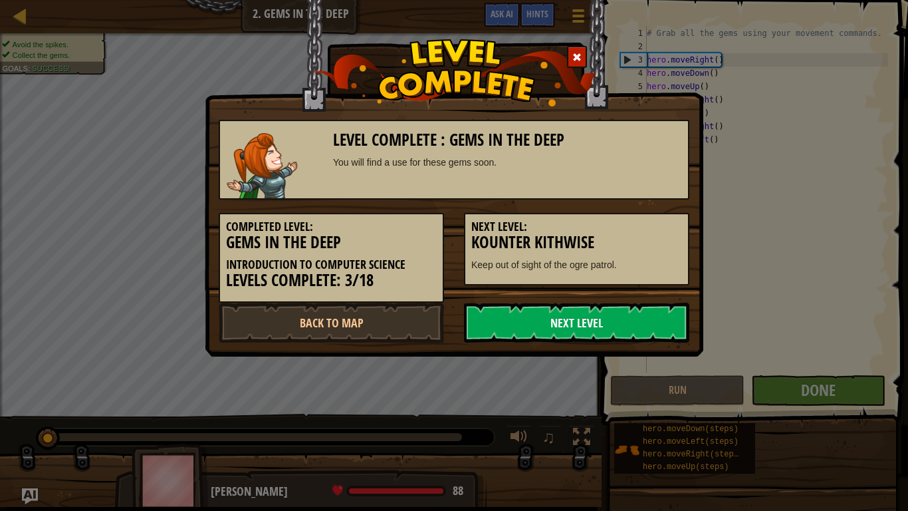
click at [613, 324] on link "Next Level" at bounding box center [576, 323] width 225 height 40
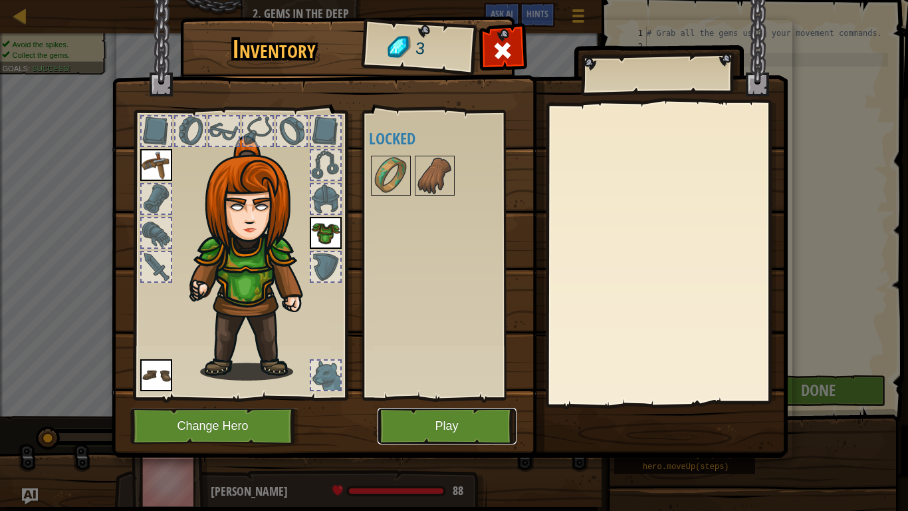
click at [408, 423] on button "Play" at bounding box center [447, 426] width 139 height 37
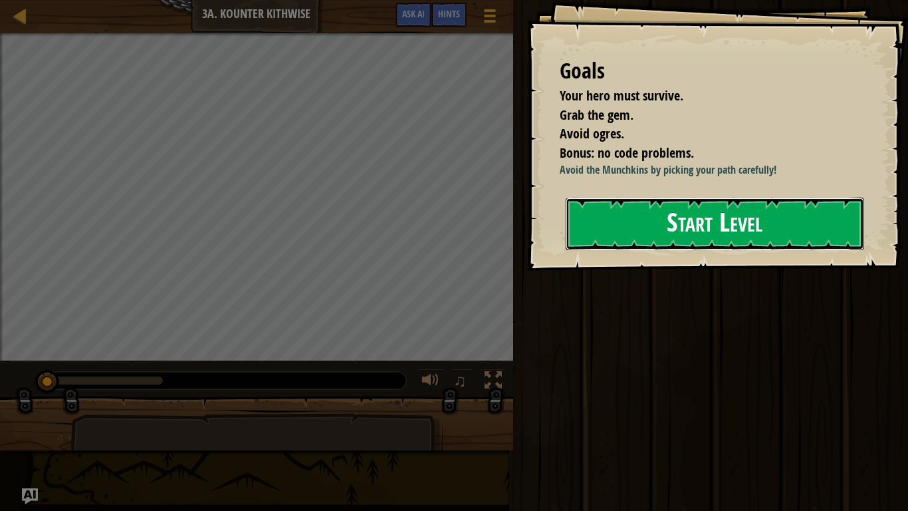
click at [568, 238] on button "Start Level" at bounding box center [715, 223] width 299 height 53
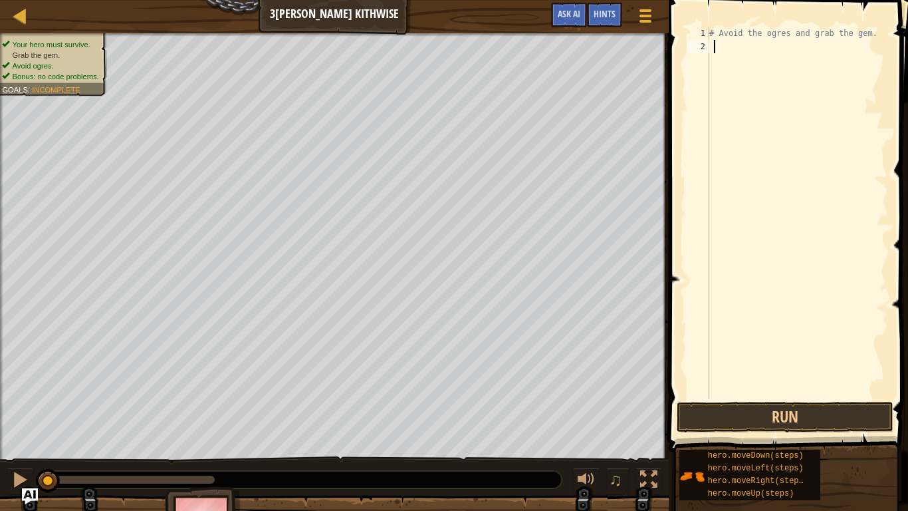
type textarea "m"
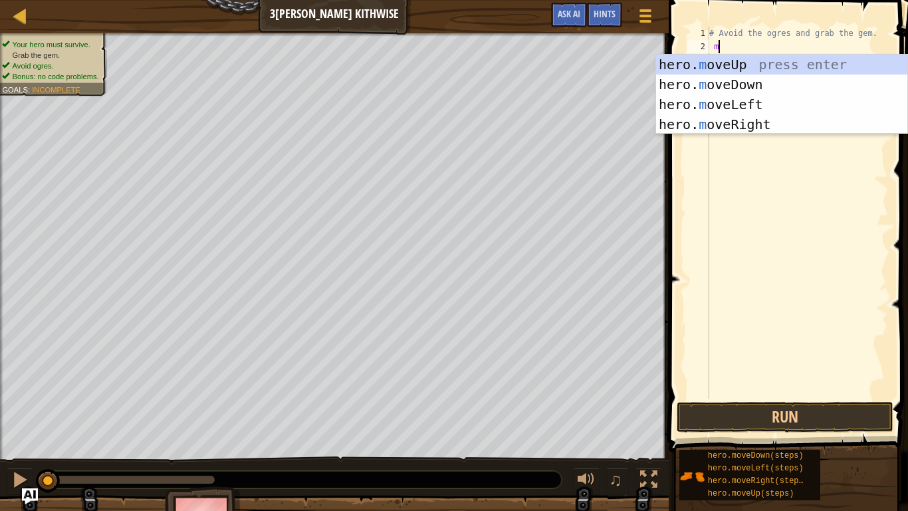
scroll to position [6, 1]
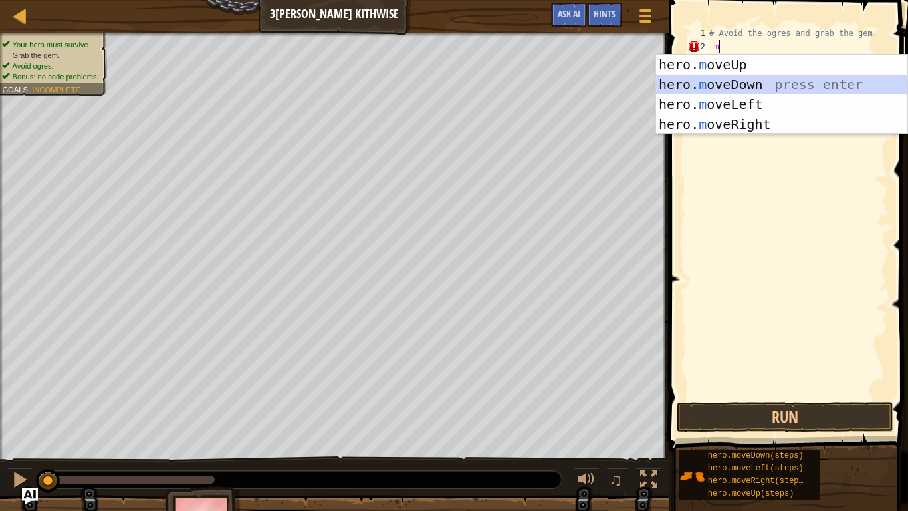
click at [708, 81] on div "hero. m oveUp press enter hero. m oveDown press enter hero. m oveLeft press ent…" at bounding box center [781, 115] width 251 height 120
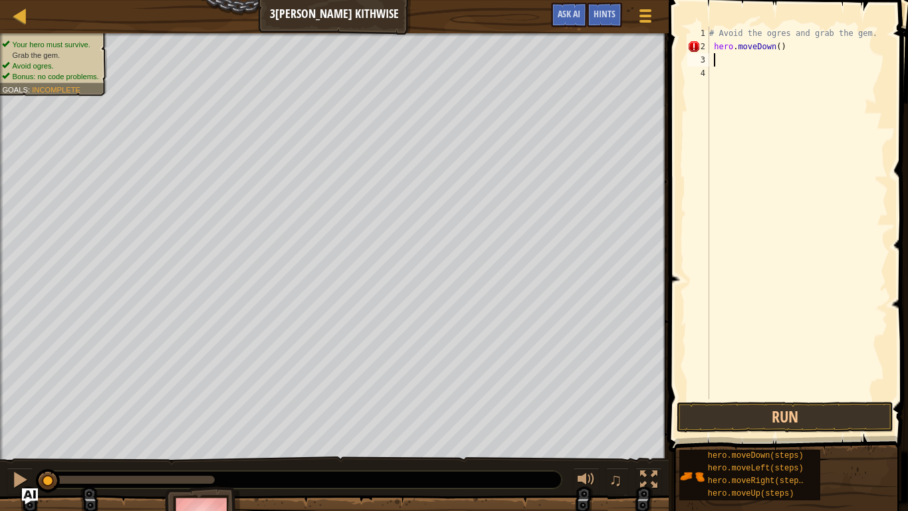
type textarea "m"
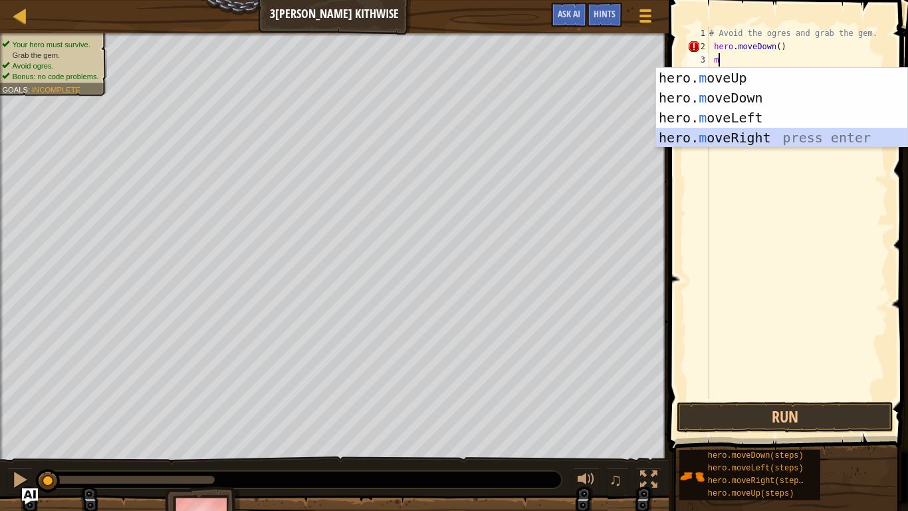
click at [782, 138] on div "hero. m oveUp press enter hero. m oveDown press enter hero. m oveLeft press ent…" at bounding box center [781, 128] width 251 height 120
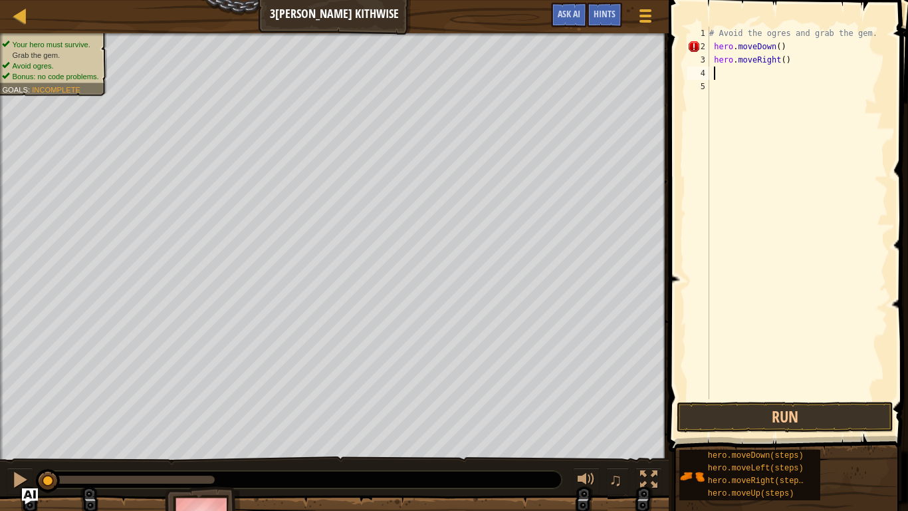
type textarea "m"
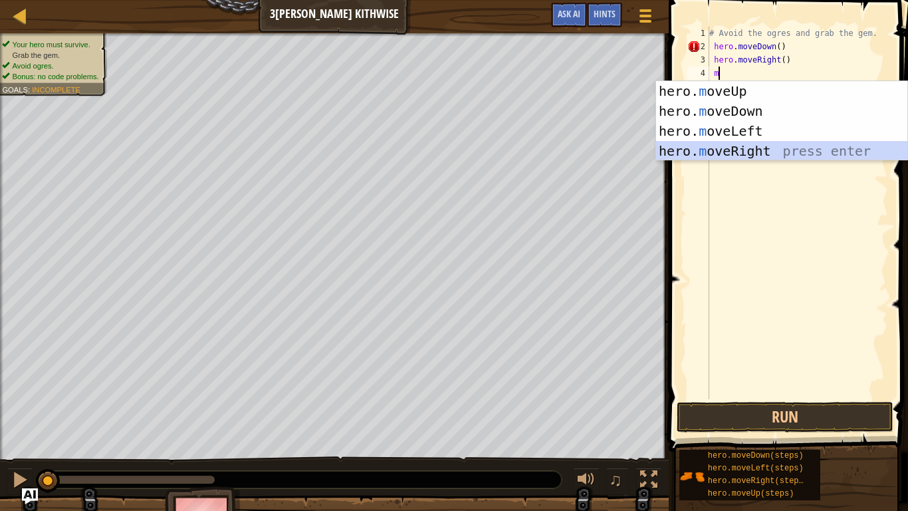
click at [770, 151] on div "hero. m oveUp press enter hero. m oveDown press enter hero. m oveLeft press ent…" at bounding box center [781, 141] width 251 height 120
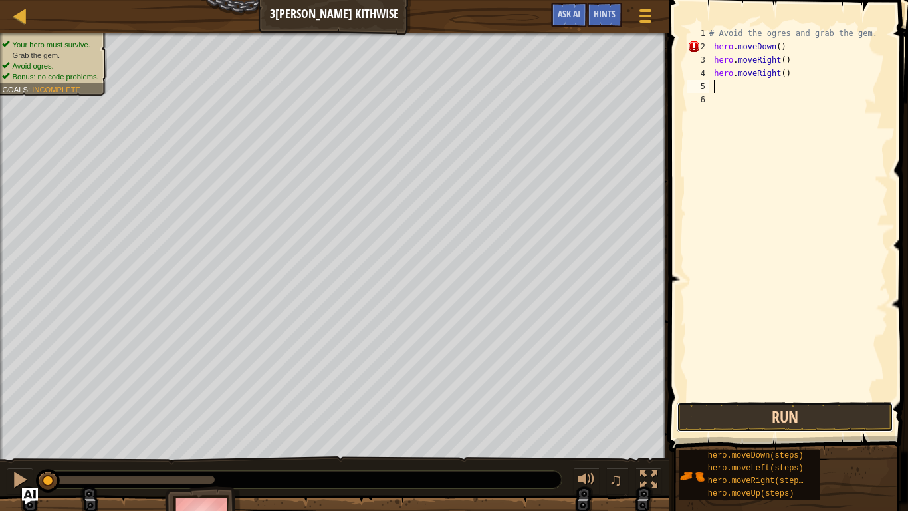
click at [782, 411] on button "Run" at bounding box center [785, 417] width 217 height 31
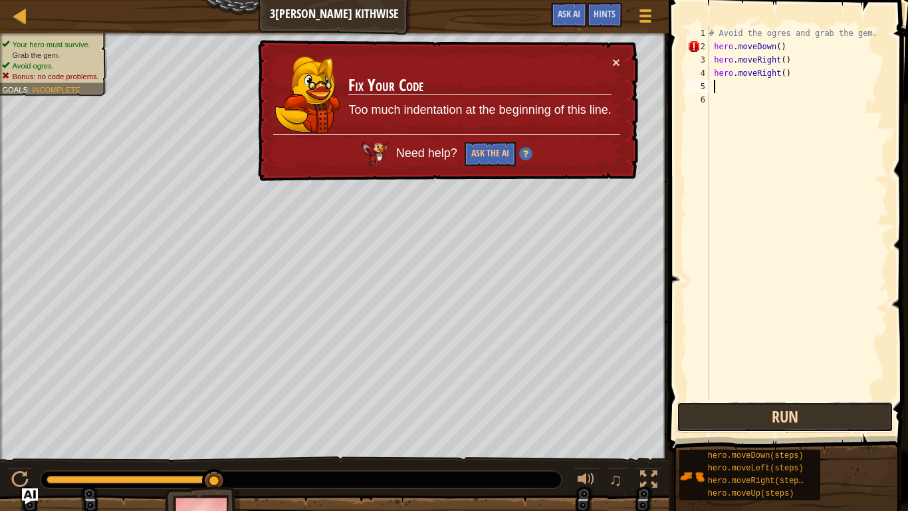
click at [781, 410] on button "Run" at bounding box center [785, 417] width 217 height 31
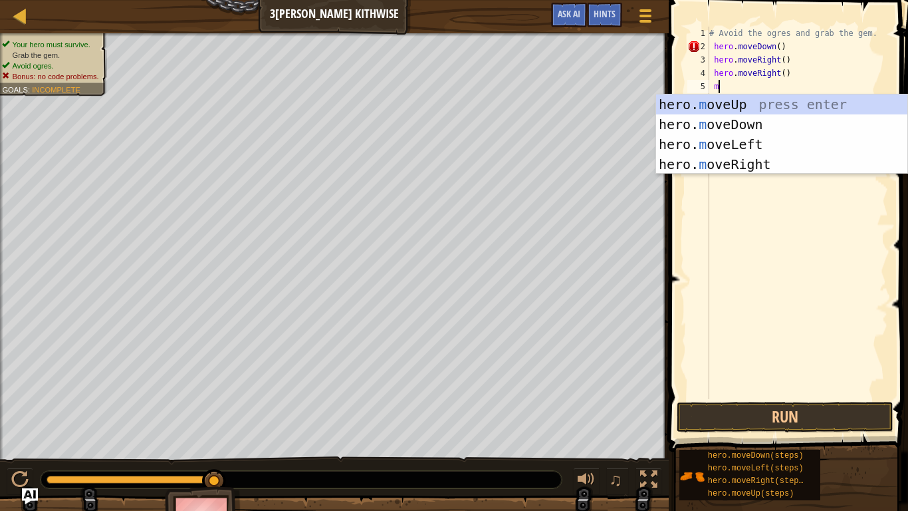
scroll to position [6, 1]
click at [600, 9] on span "Hints" at bounding box center [605, 13] width 22 height 13
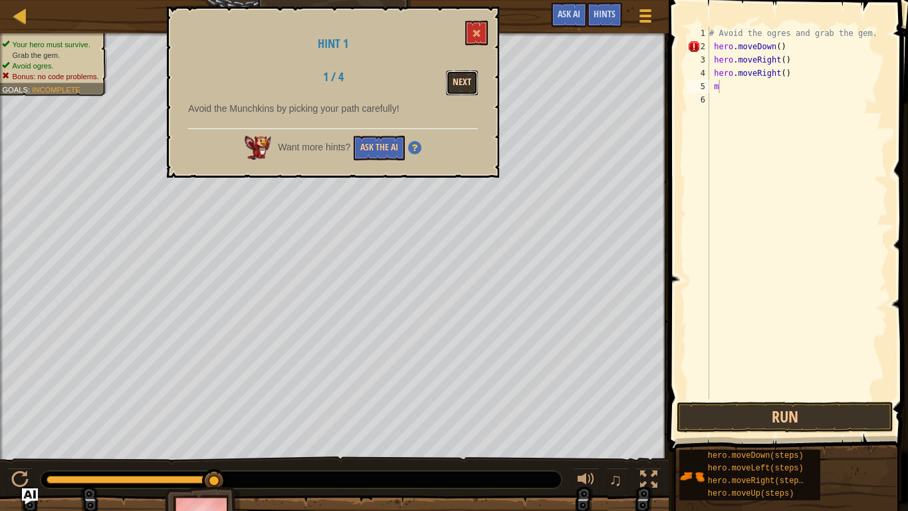
click at [458, 80] on button "Next" at bounding box center [462, 82] width 32 height 25
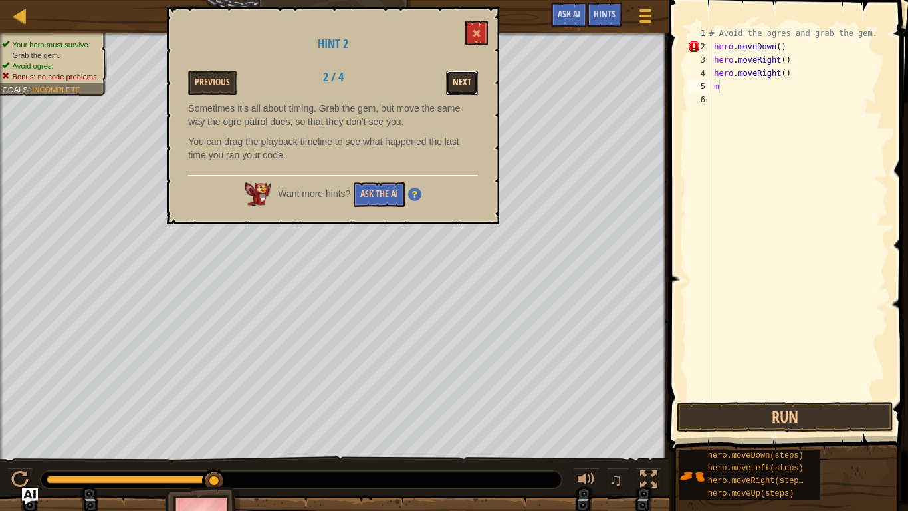
click at [471, 82] on button "Next" at bounding box center [462, 82] width 32 height 25
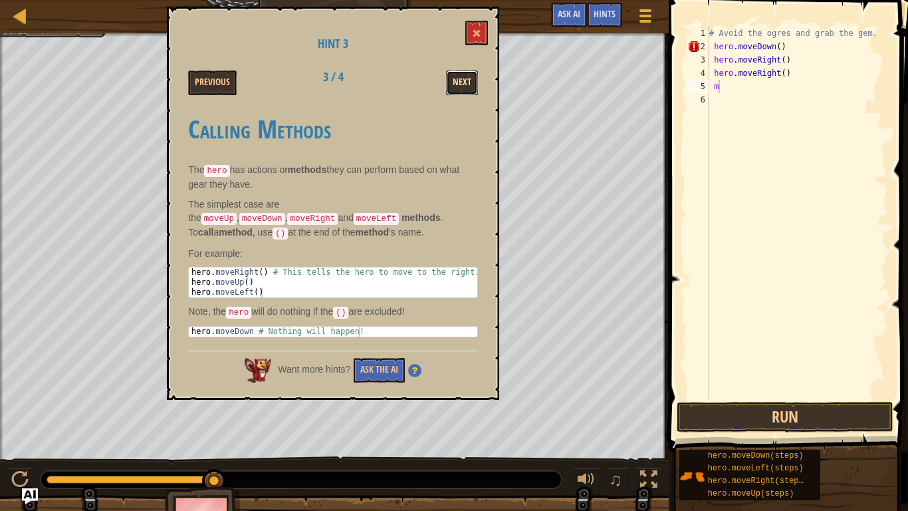
click at [471, 89] on button "Next" at bounding box center [462, 82] width 32 height 25
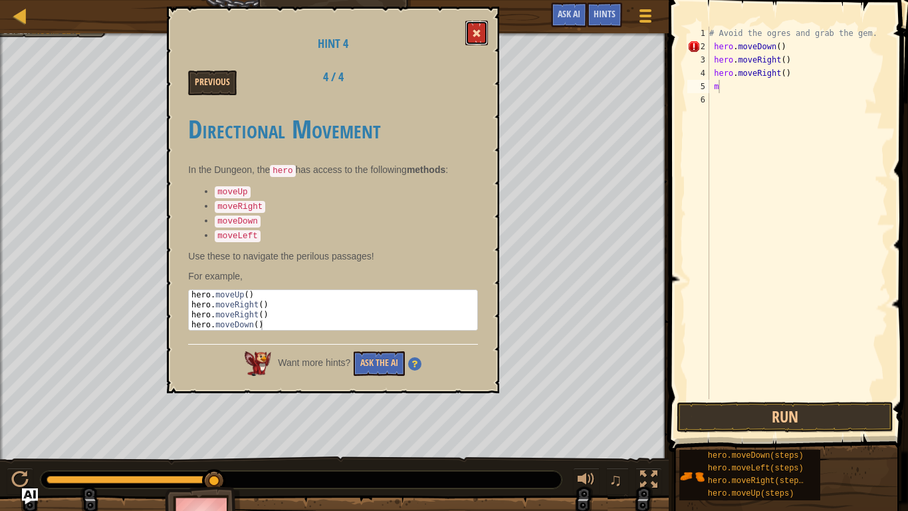
click at [465, 28] on button at bounding box center [476, 33] width 23 height 25
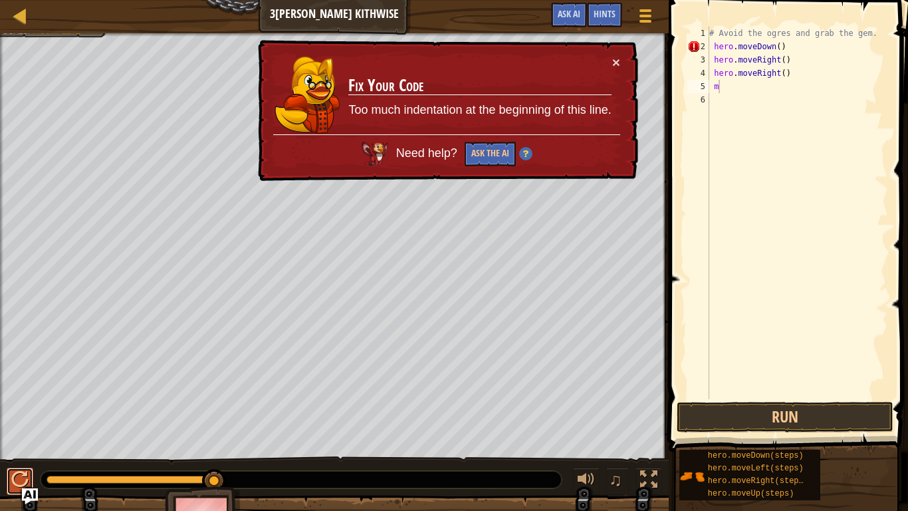
click at [14, 481] on div at bounding box center [19, 479] width 17 height 17
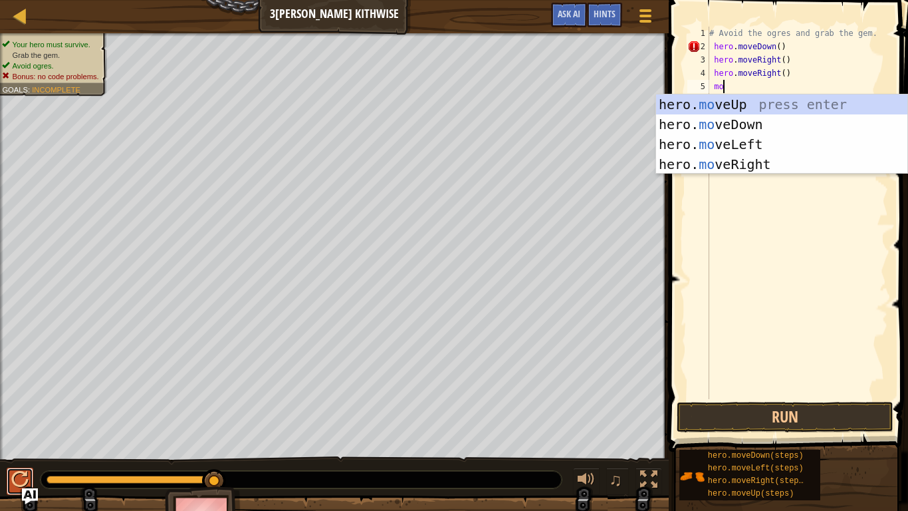
click at [21, 475] on div at bounding box center [19, 479] width 17 height 17
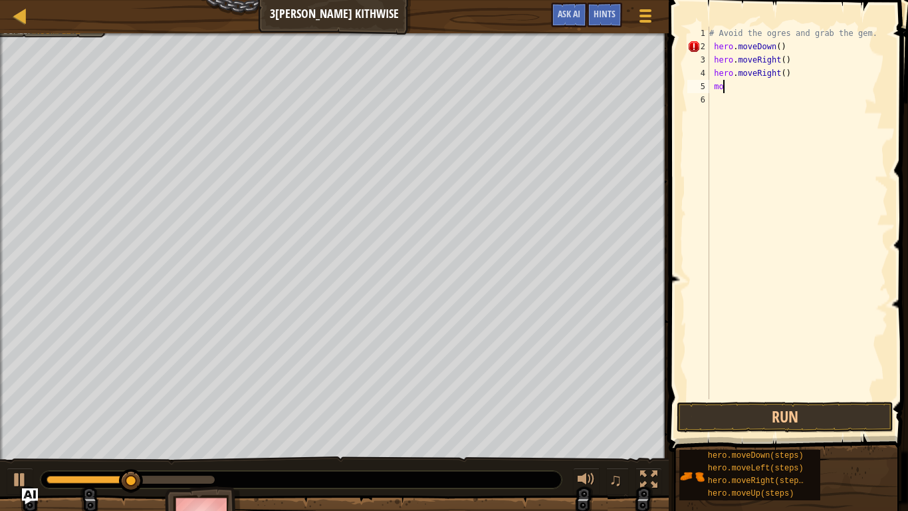
type textarea "mov"
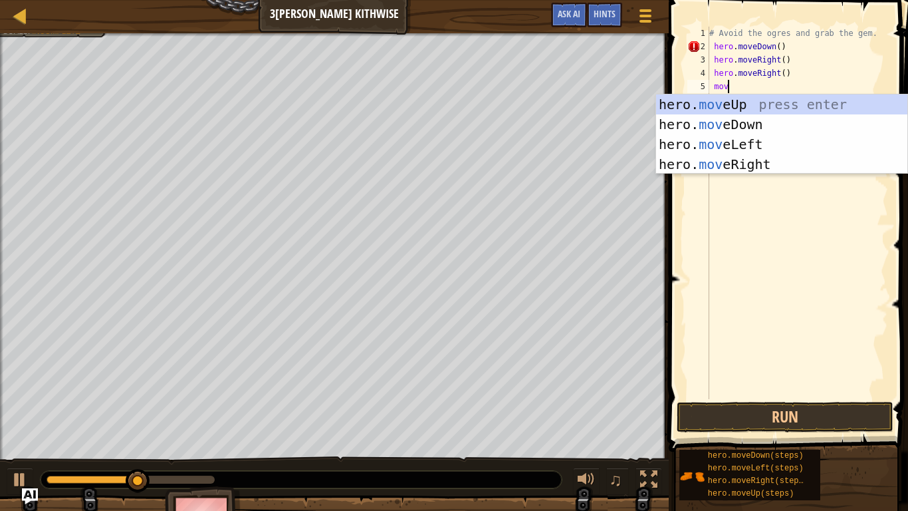
scroll to position [6, 2]
click at [679, 120] on div "hero. mov eUp press enter hero. mov eDown press enter hero. mov eLeft press ent…" at bounding box center [781, 154] width 251 height 120
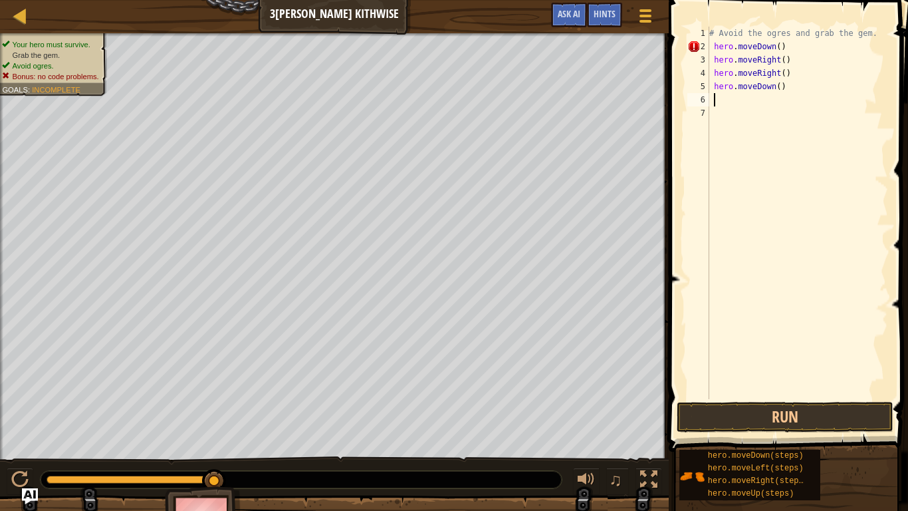
scroll to position [6, 0]
click at [709, 424] on button "Run" at bounding box center [785, 417] width 217 height 31
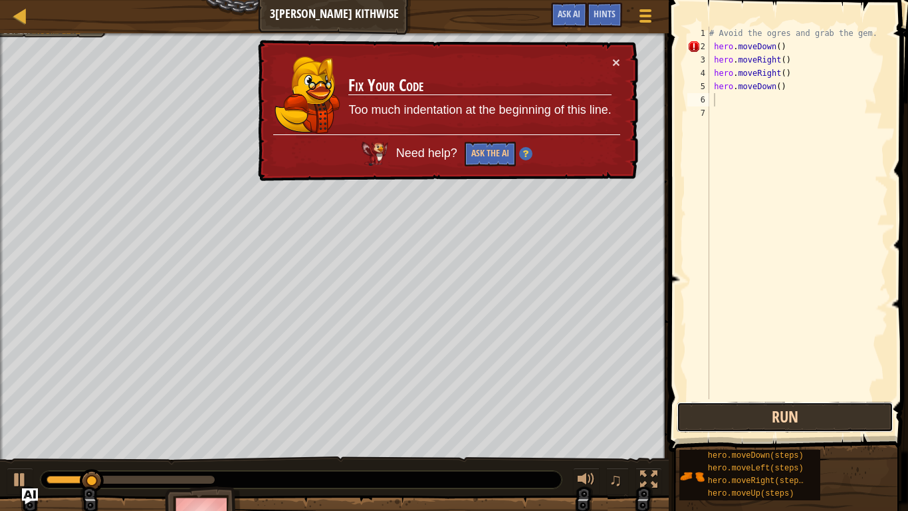
click at [729, 410] on button "Run" at bounding box center [785, 417] width 217 height 31
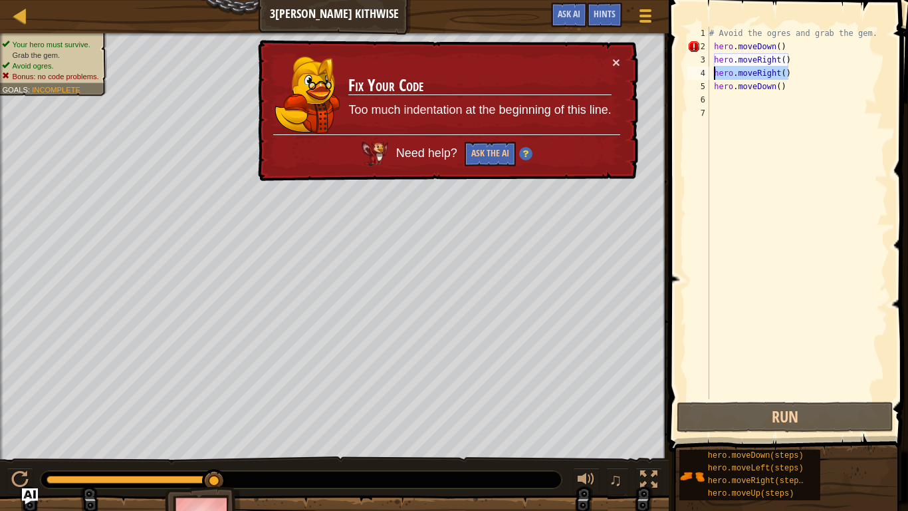
drag, startPoint x: 787, startPoint y: 78, endPoint x: 715, endPoint y: 77, distance: 72.5
click at [715, 77] on div "# Avoid the ogres and grab the gem. hero . moveDown ( ) hero . moveRight ( ) he…" at bounding box center [798, 226] width 182 height 399
type textarea "hero.moveRight()"
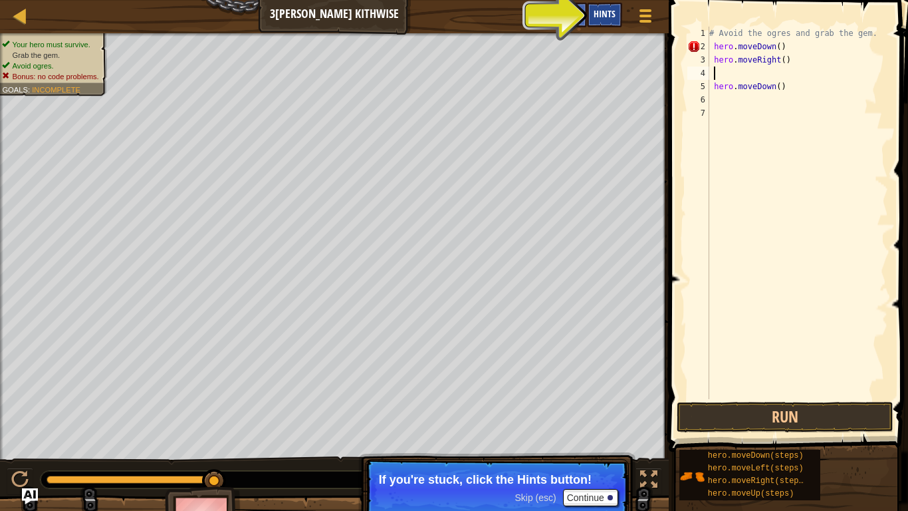
click at [605, 11] on span "Hints" at bounding box center [605, 13] width 22 height 13
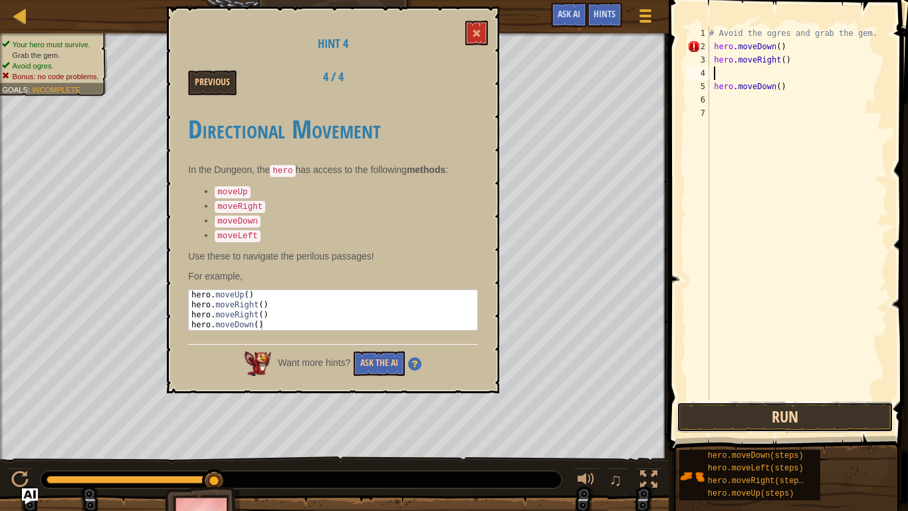
click at [745, 406] on button "Run" at bounding box center [785, 417] width 217 height 31
click at [738, 419] on button "Run" at bounding box center [785, 417] width 217 height 31
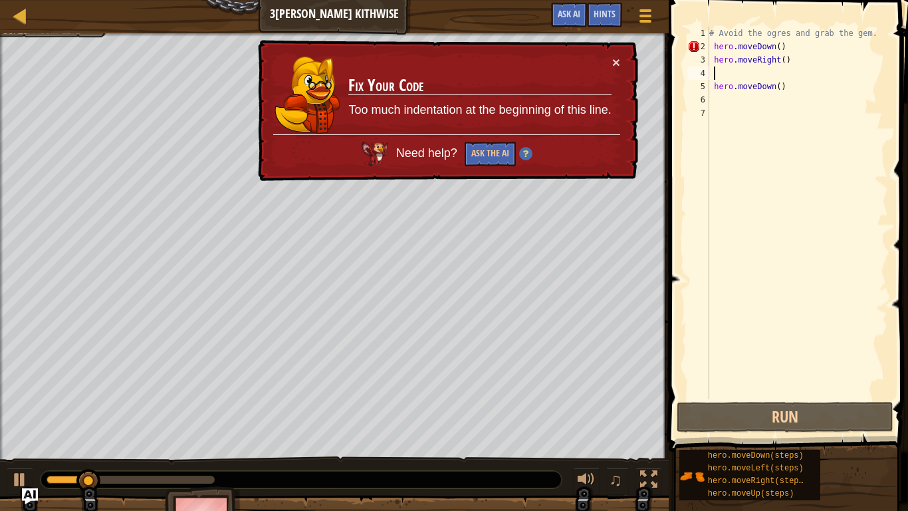
click at [633, 64] on div "× Fix Your Code Too much indentation at the beginning of this line. Need help? …" at bounding box center [447, 110] width 384 height 146
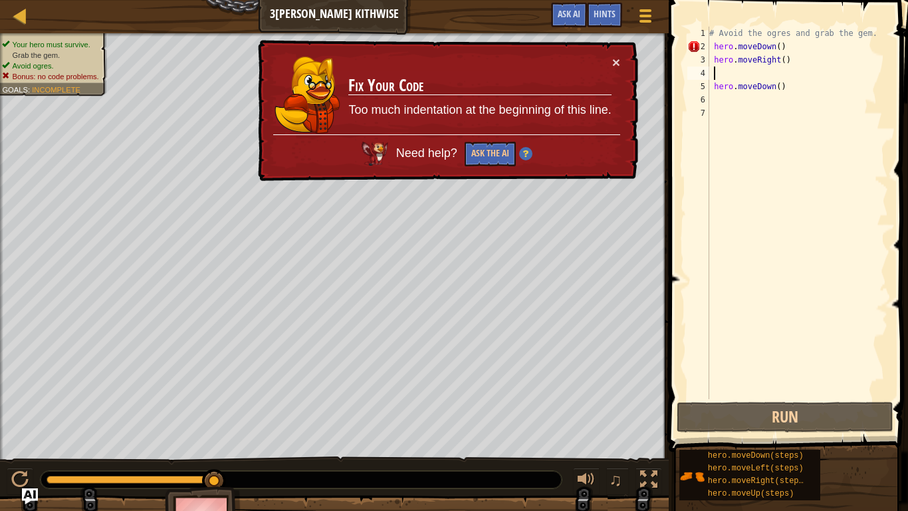
click at [709, 43] on div "# Avoid the ogres and grab the gem. hero . moveDown ( ) hero . moveRight ( ) he…" at bounding box center [798, 226] width 182 height 399
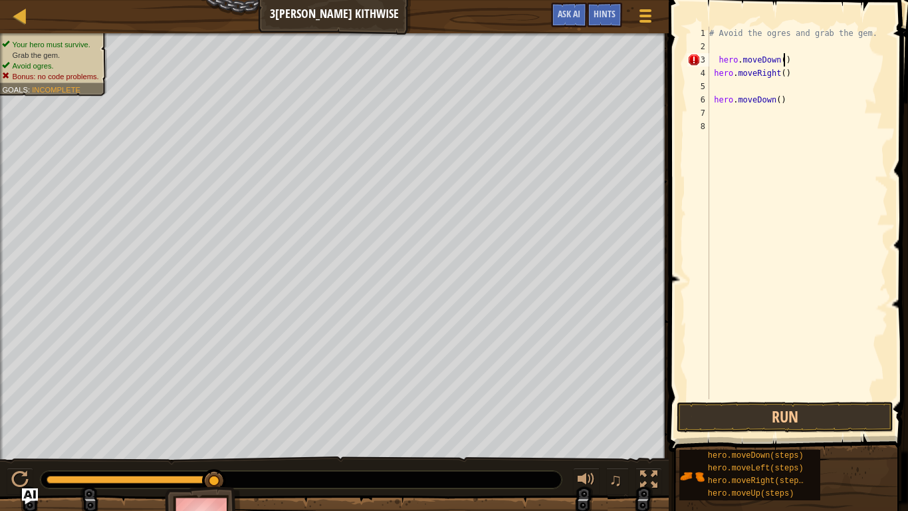
click at [785, 63] on div "# Avoid the ogres and grab the gem. hero . moveDown ( ) hero . moveRight ( ) he…" at bounding box center [798, 226] width 182 height 399
click at [719, 61] on div "# Avoid the ogres and grab the gem. hero . moveDown ( 2 ) hero . moveRight ( ) …" at bounding box center [798, 226] width 182 height 399
click at [713, 100] on div "# Avoid the ogres and grab the gem. hero . moveDown ( 2 ) hero . moveRight ( ) …" at bounding box center [798, 226] width 182 height 399
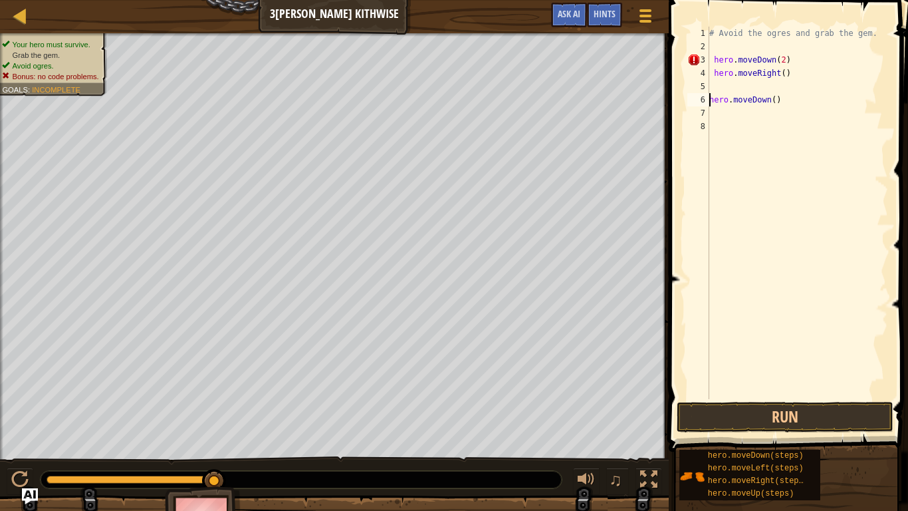
scroll to position [6, 9]
click at [773, 88] on div "# Avoid the ogres and grab the gem. hero . moveDown ( 2 ) hero . moveRight ( ) …" at bounding box center [798, 226] width 182 height 399
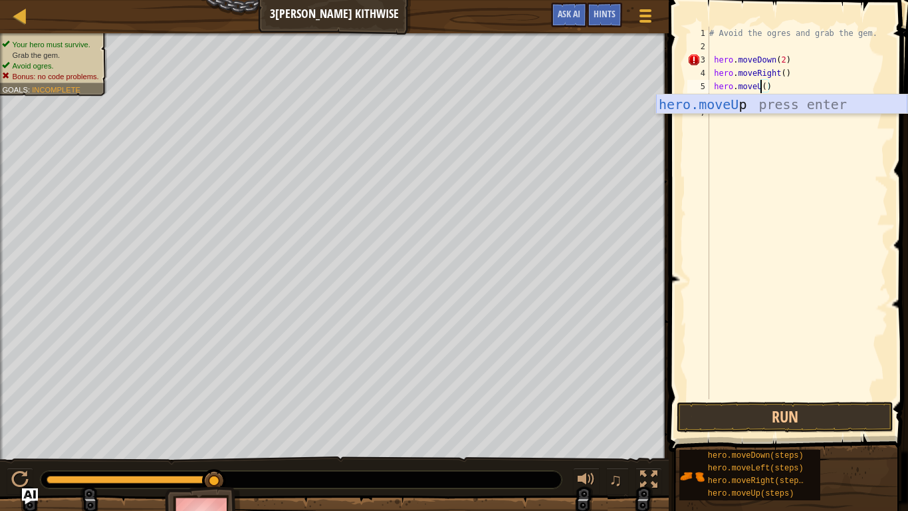
click at [731, 104] on div "hero.moveU p press enter" at bounding box center [781, 124] width 251 height 60
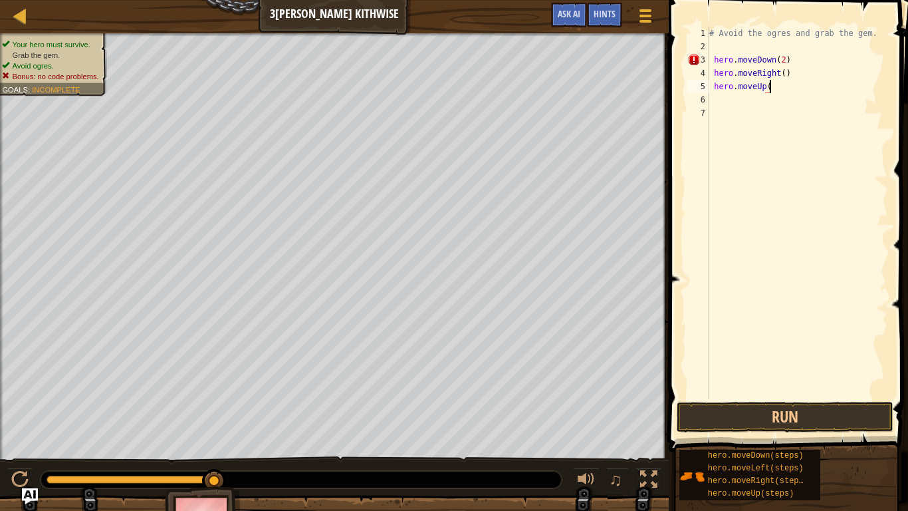
type textarea "hero.moveUp()"
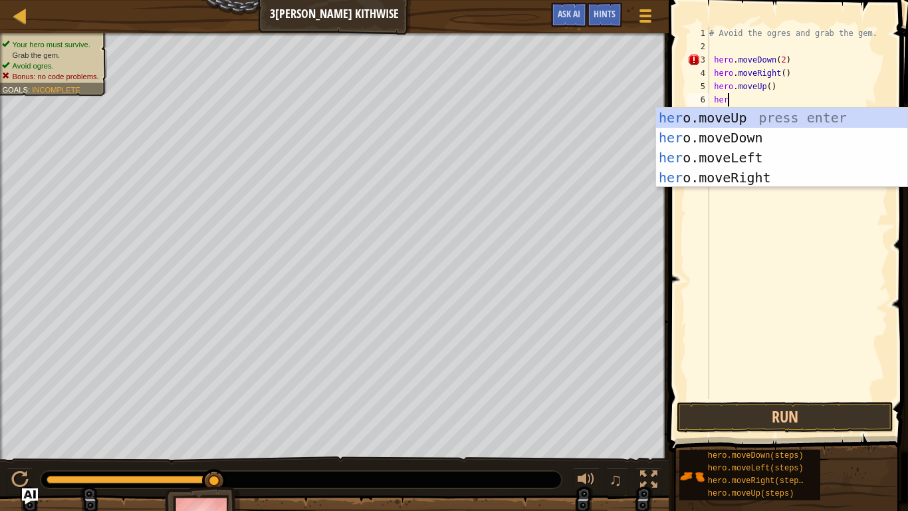
scroll to position [6, 3]
type textarea "hero."
click at [751, 171] on div "hero. moveUp press enter hero. moveDown press enter hero. moveLeft press enter …" at bounding box center [781, 168] width 251 height 120
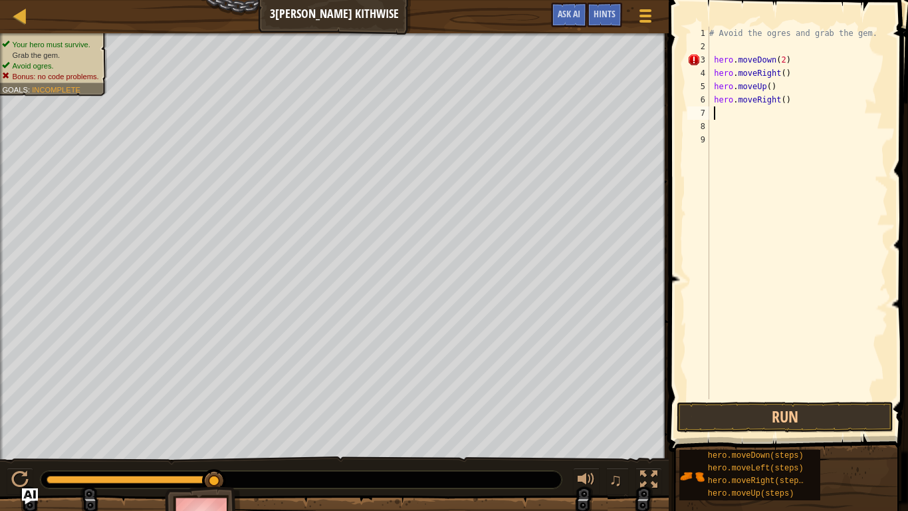
scroll to position [6, 0]
click at [784, 408] on button "Run" at bounding box center [785, 417] width 217 height 31
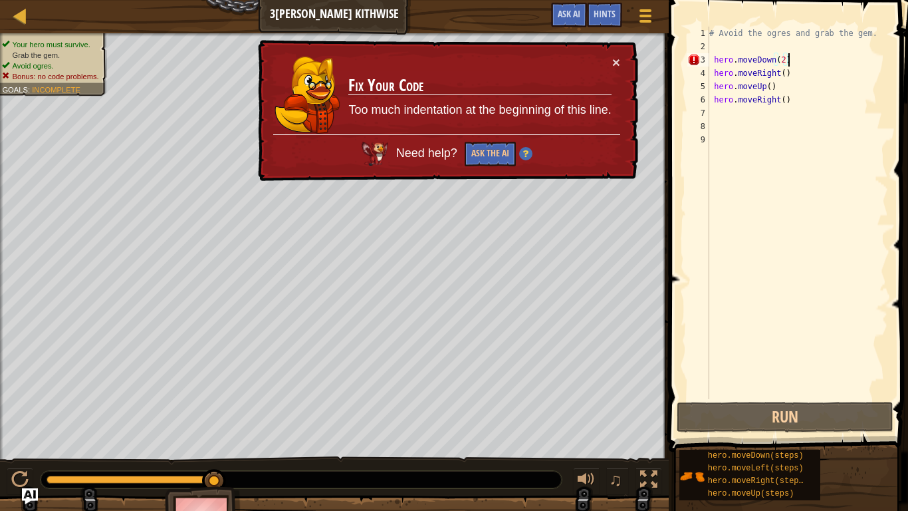
click at [793, 58] on div "# Avoid the ogres and grab the gem. hero . moveDown ( 2 ) hero . moveRight ( ) …" at bounding box center [798, 226] width 182 height 399
click at [483, 157] on button "Ask the AI" at bounding box center [489, 154] width 51 height 25
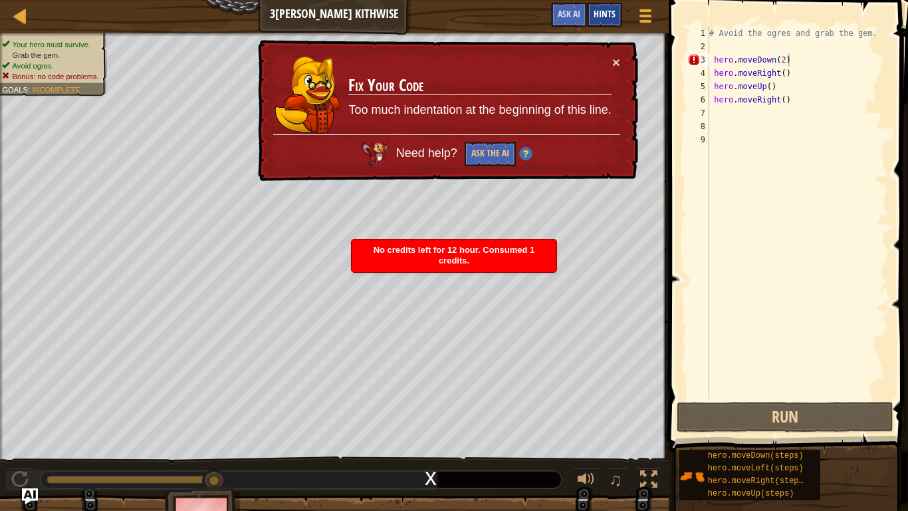
click at [602, 18] on span "Hints" at bounding box center [605, 13] width 22 height 13
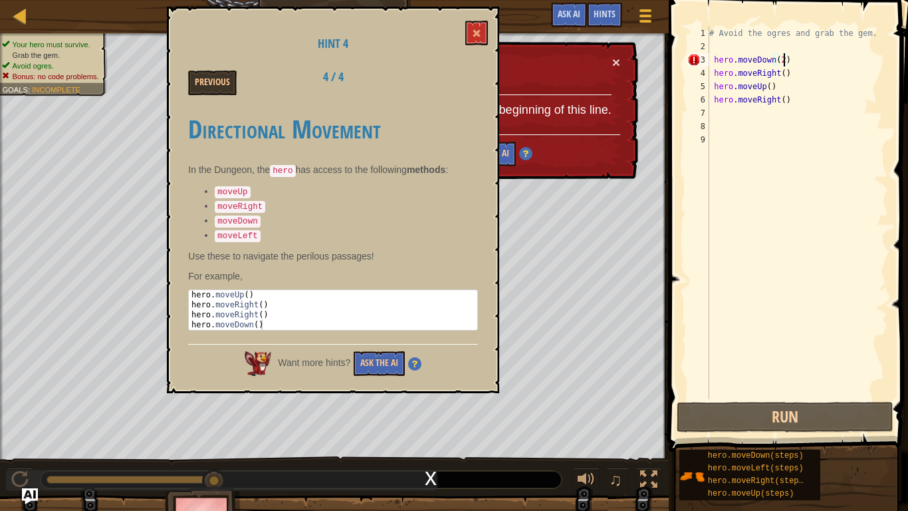
click at [786, 66] on div "# Avoid the ogres and grab the gem. hero . moveDown ( 2 ) hero . moveRight ( ) …" at bounding box center [798, 226] width 182 height 399
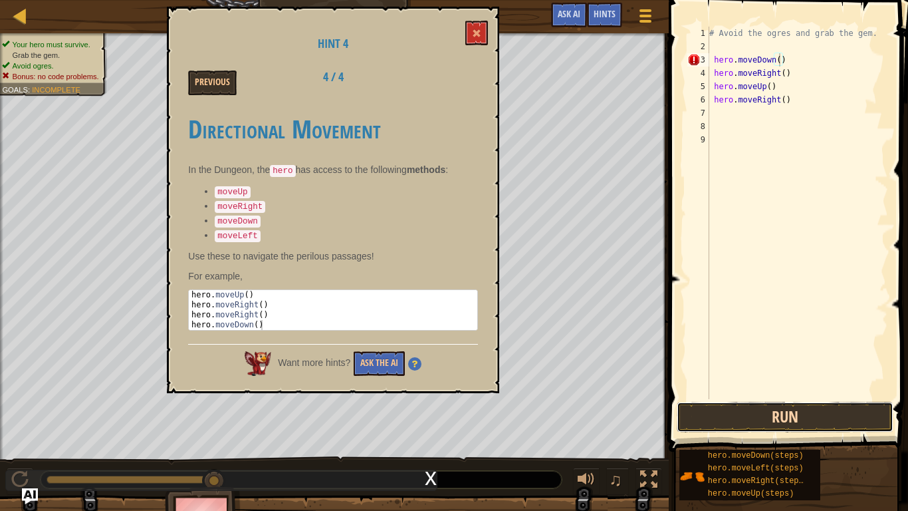
click at [840, 412] on button "Run" at bounding box center [785, 417] width 217 height 31
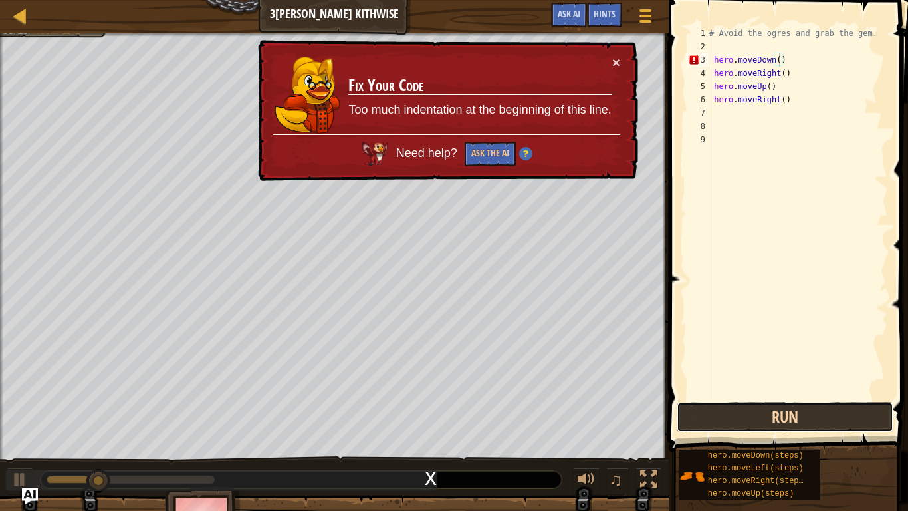
click at [840, 412] on button "Run" at bounding box center [785, 417] width 217 height 31
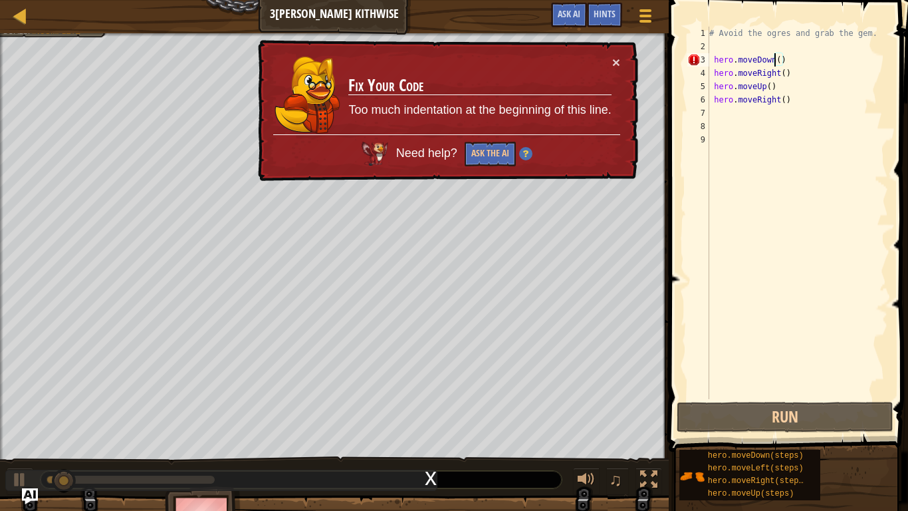
click at [773, 63] on div "# Avoid the ogres and grab the gem. hero . moveDown ( ) hero . moveRight ( ) he…" at bounding box center [798, 226] width 182 height 399
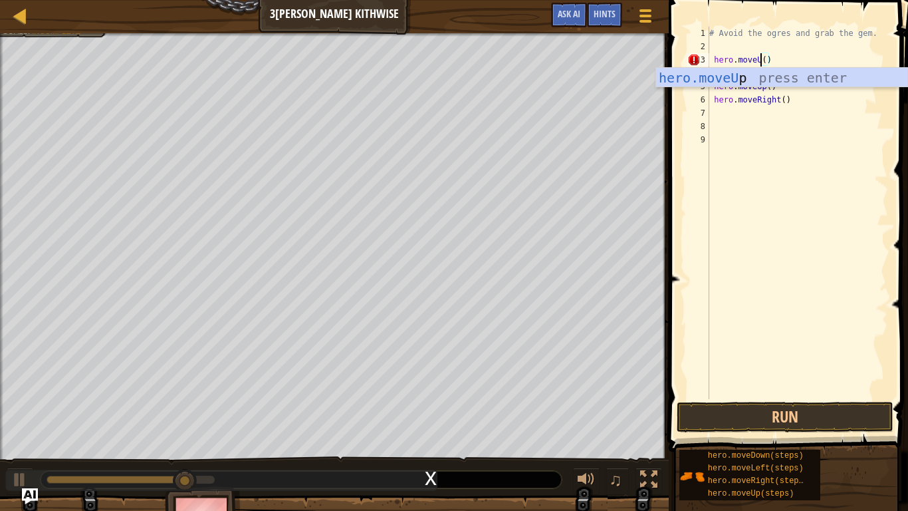
scroll to position [6, 7]
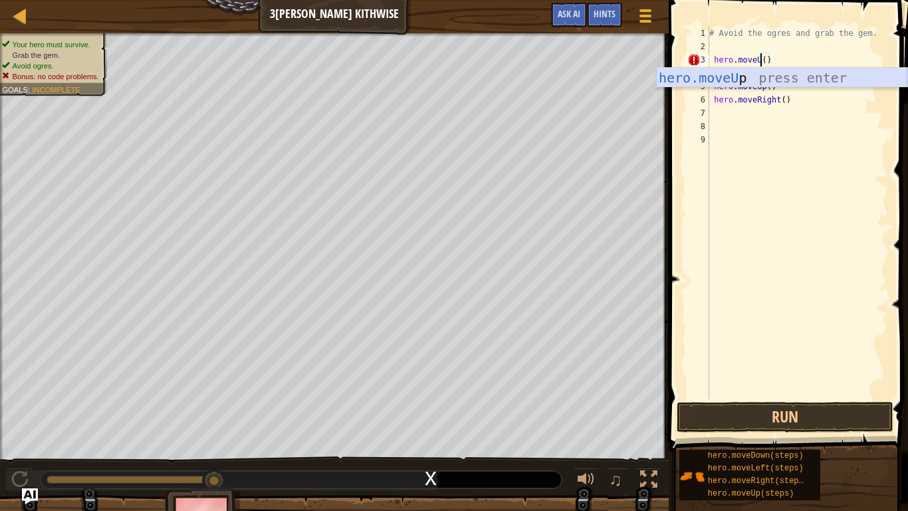
click at [699, 80] on div "hero.moveU p press enter" at bounding box center [781, 98] width 251 height 60
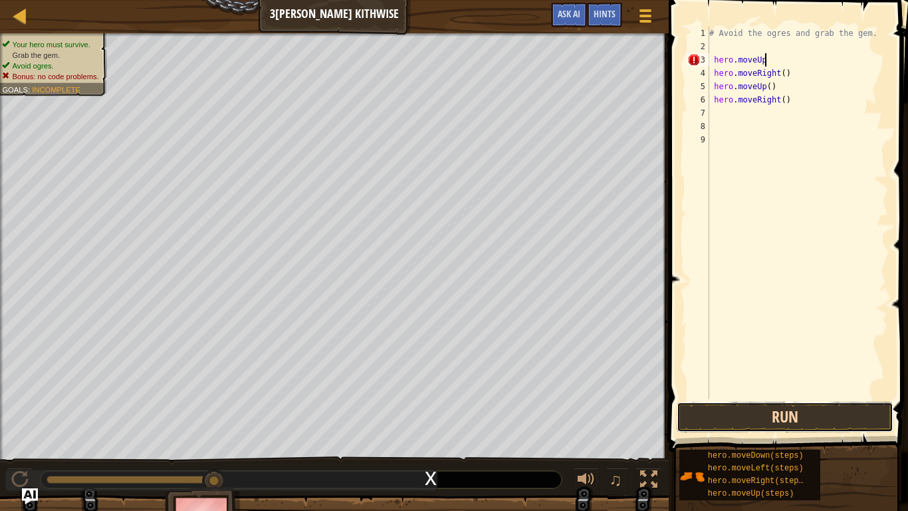
click at [846, 418] on button "Run" at bounding box center [785, 417] width 217 height 31
type textarea "hero.moved"
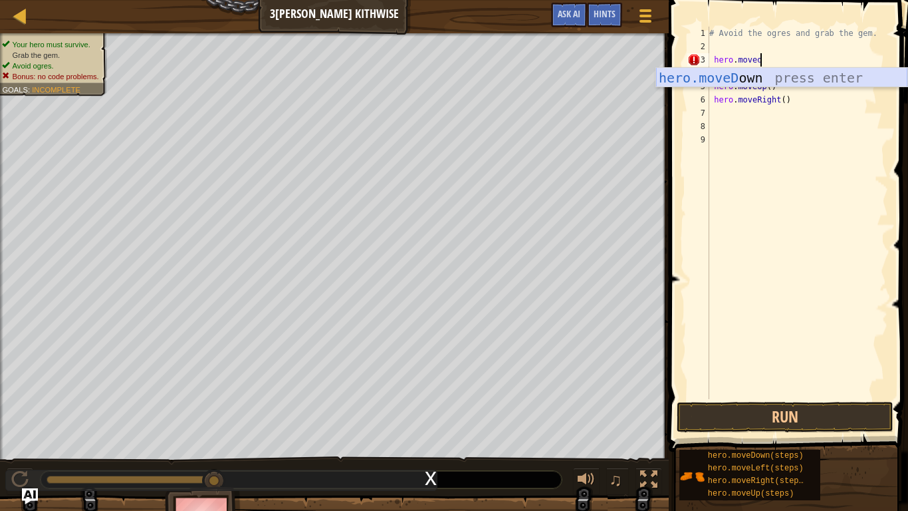
click at [784, 73] on div "hero.moveD own press enter" at bounding box center [781, 98] width 251 height 60
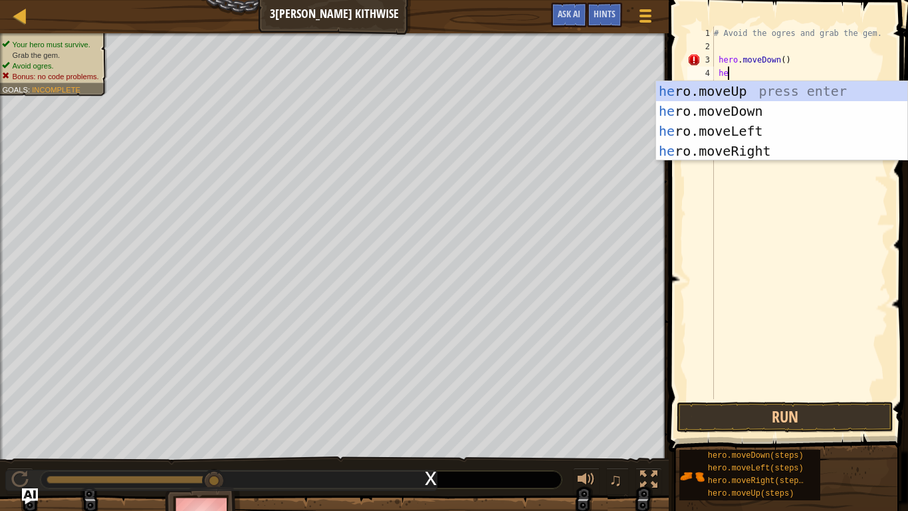
type textarea "her"
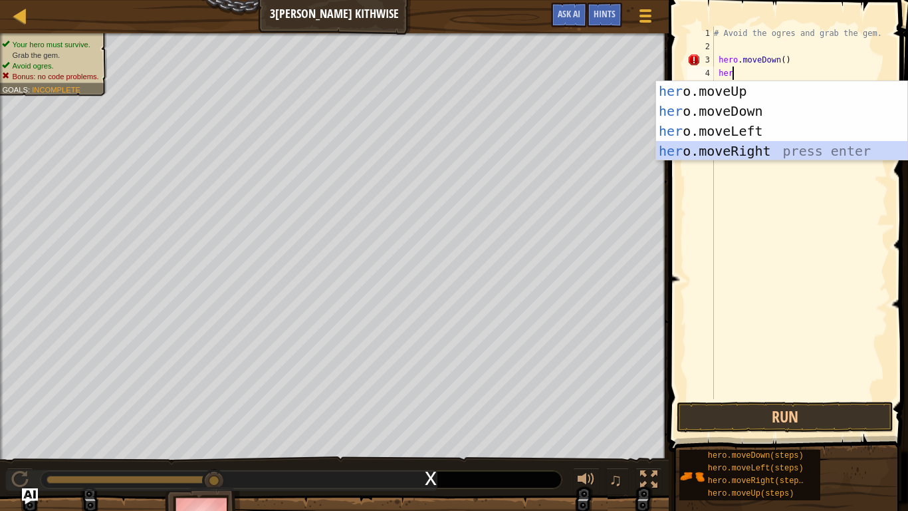
click at [765, 146] on div "her o.moveUp press enter her o.moveDown press enter her o.moveLeft press enter …" at bounding box center [781, 141] width 251 height 120
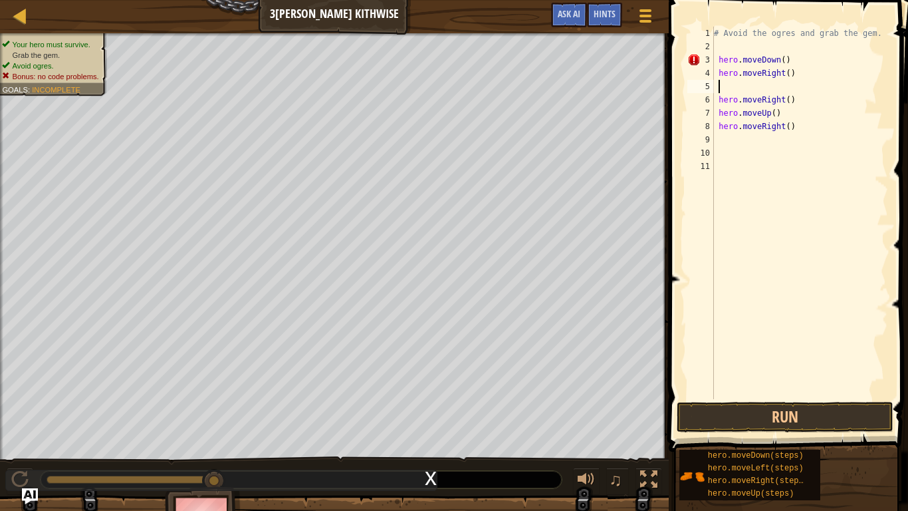
scroll to position [6, 0]
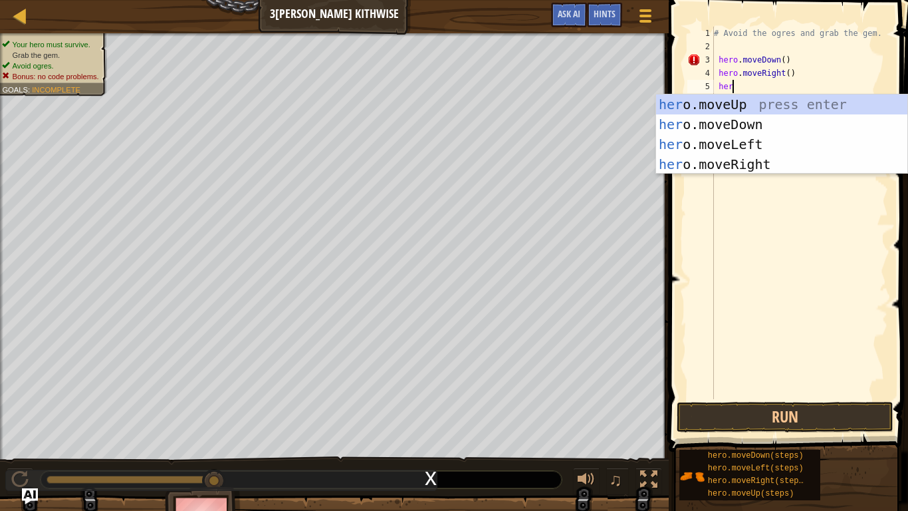
type textarea "hero"
click at [758, 110] on div "hero .moveUp press enter hero .moveDown press enter hero .moveLeft press enter …" at bounding box center [781, 154] width 251 height 120
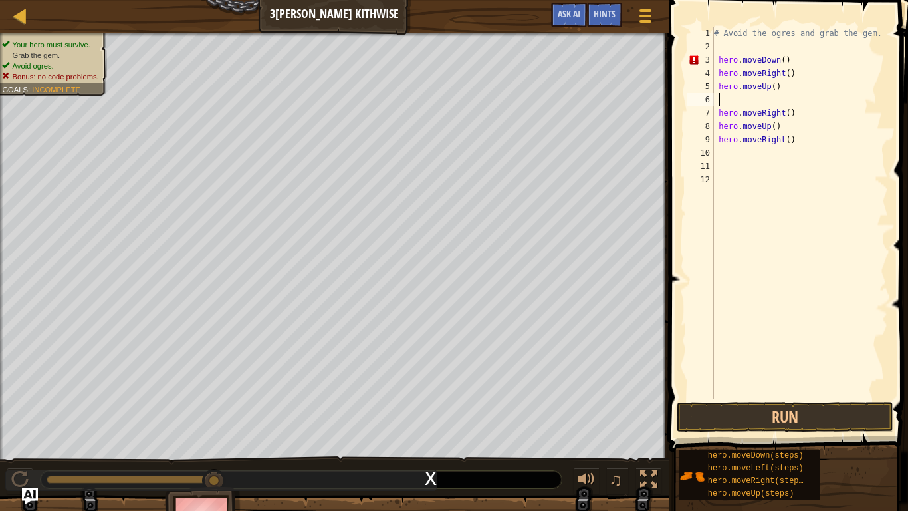
scroll to position [6, 0]
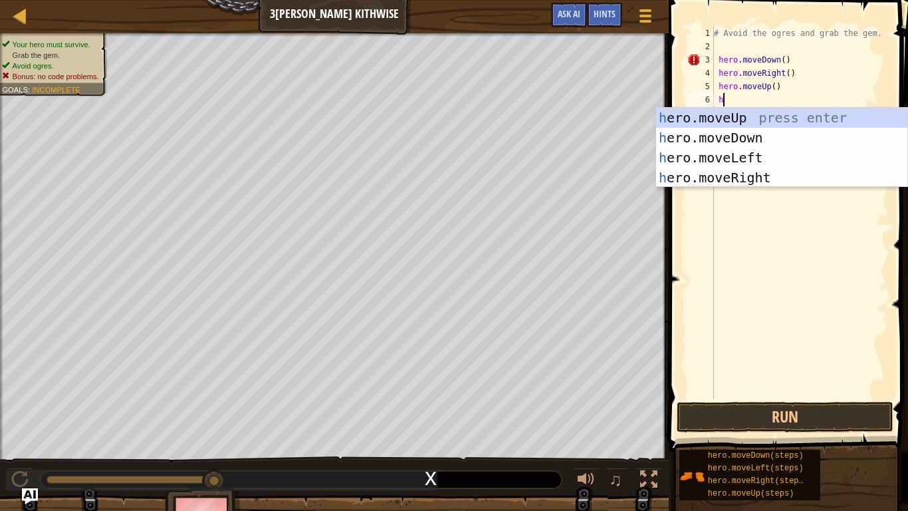
type textarea "he"
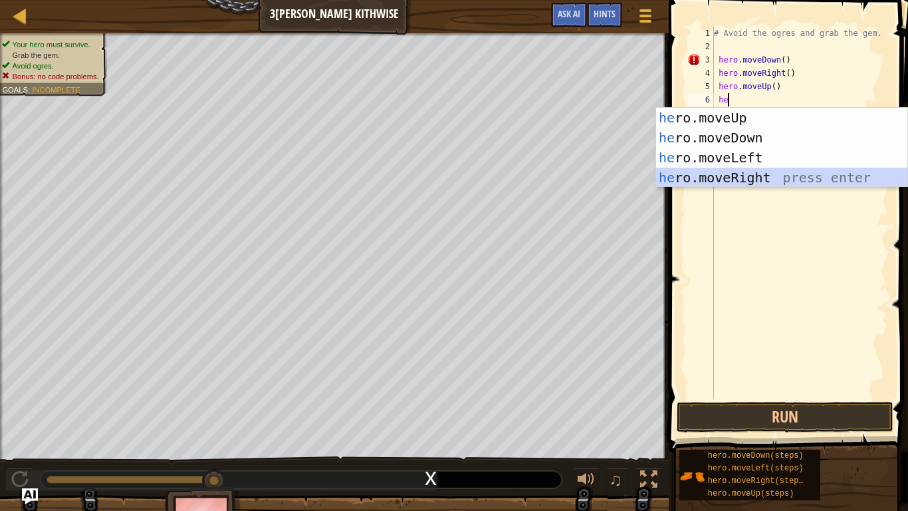
click at [755, 180] on div "he ro.moveUp press enter he ro.moveDown press enter he ro.moveLeft press enter …" at bounding box center [781, 168] width 251 height 120
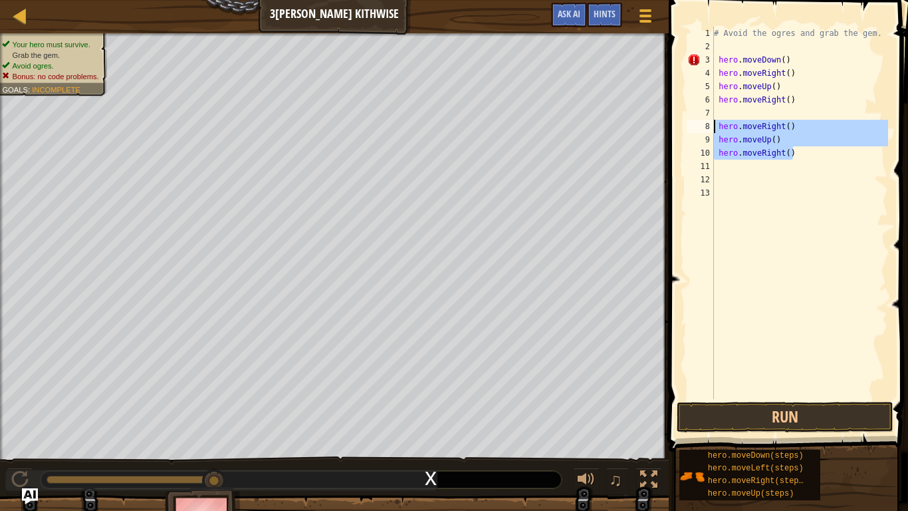
drag, startPoint x: 795, startPoint y: 151, endPoint x: 712, endPoint y: 128, distance: 85.7
click at [712, 128] on div "1 2 3 4 5 6 7 8 9 10 11 12 13 # Avoid the ogres and grab the gem. hero . moveDo…" at bounding box center [786, 213] width 203 height 372
type textarea "hero.moveRight() hero.moveUp()"
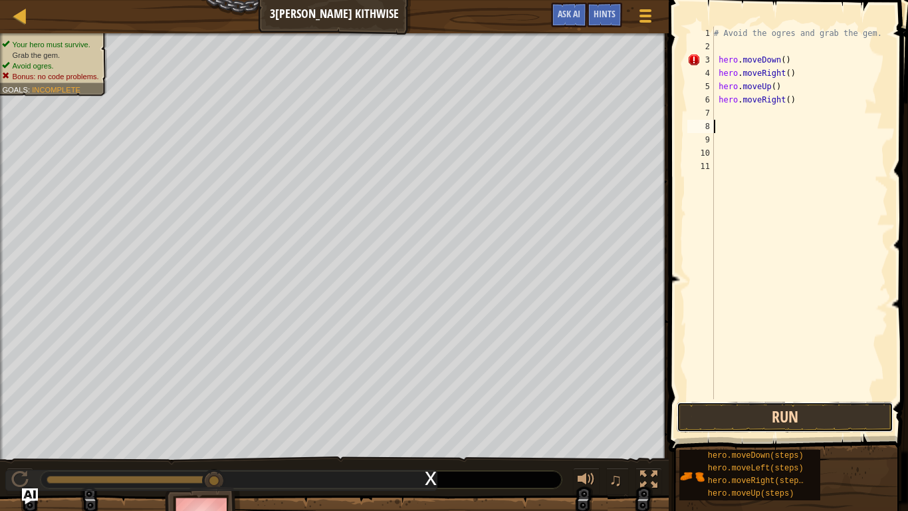
click at [796, 410] on button "Run" at bounding box center [785, 417] width 217 height 31
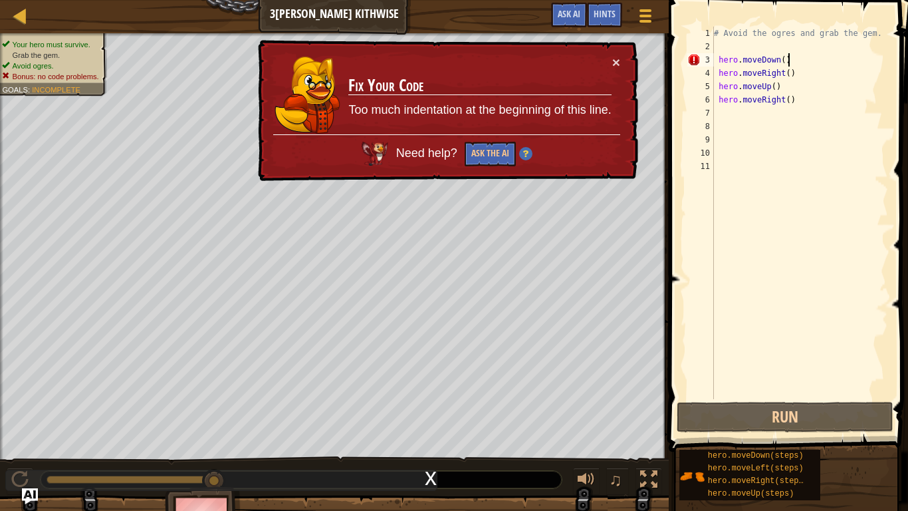
click at [798, 55] on div "# Avoid the ogres and grab the gem. hero . moveDown ( ) hero . moveRight ( ) he…" at bounding box center [799, 226] width 177 height 399
click at [718, 63] on div "# Avoid the ogres and grab the gem. hero . moveDown ( ) hero . moveRight ( ) he…" at bounding box center [799, 226] width 177 height 399
type textarea "hero.moveDown()"
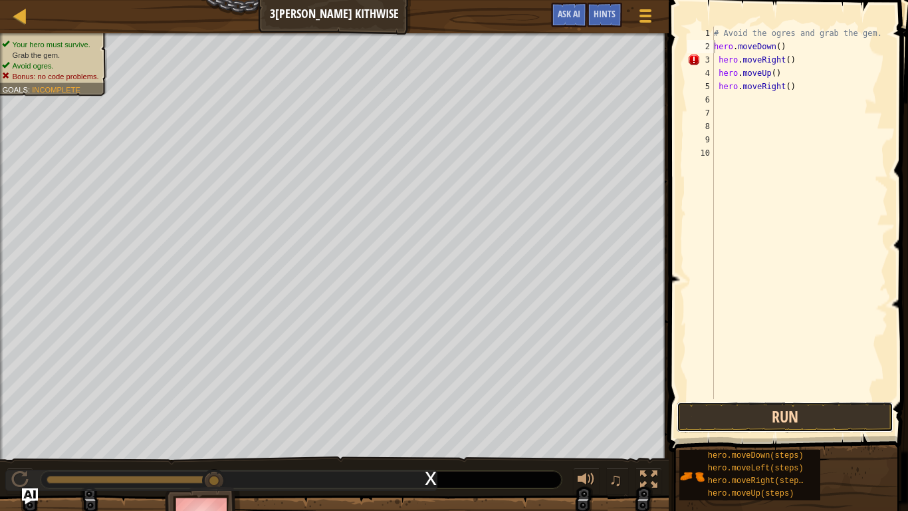
click at [831, 416] on button "Run" at bounding box center [785, 417] width 217 height 31
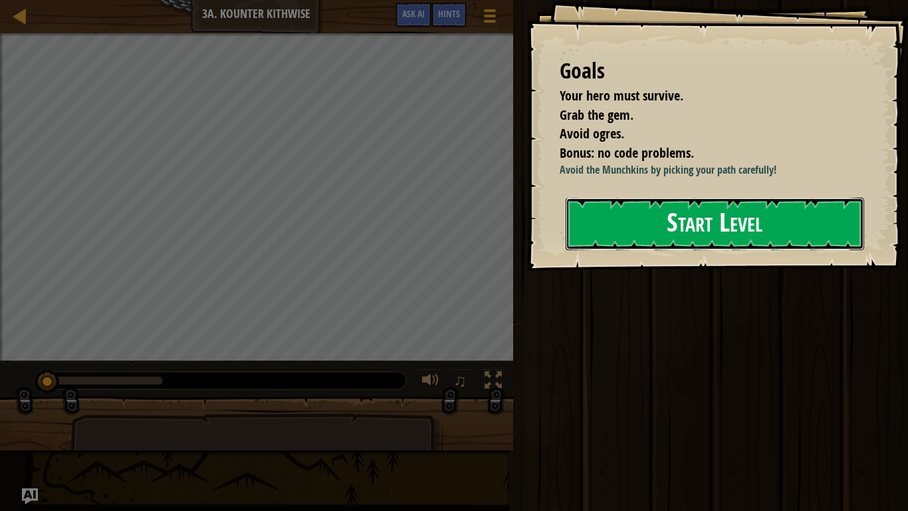
click at [765, 224] on button "Start Level" at bounding box center [715, 223] width 299 height 53
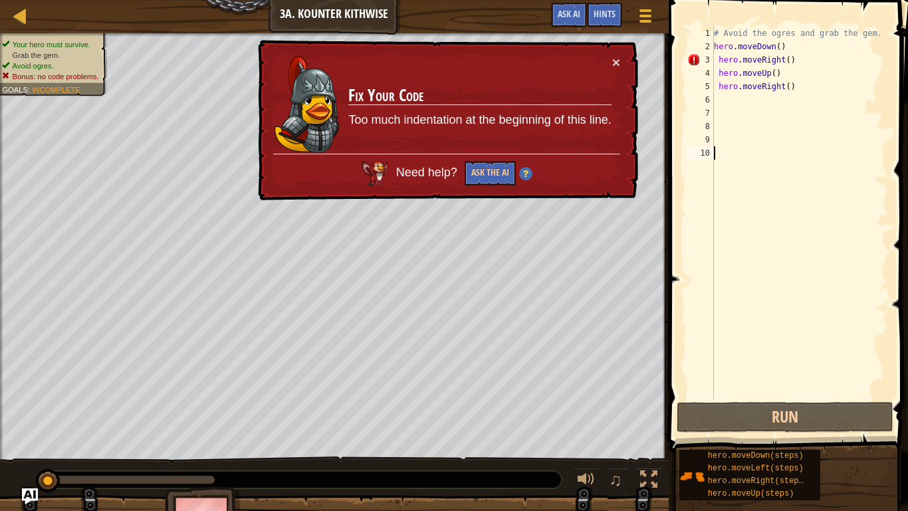
type textarea "h"
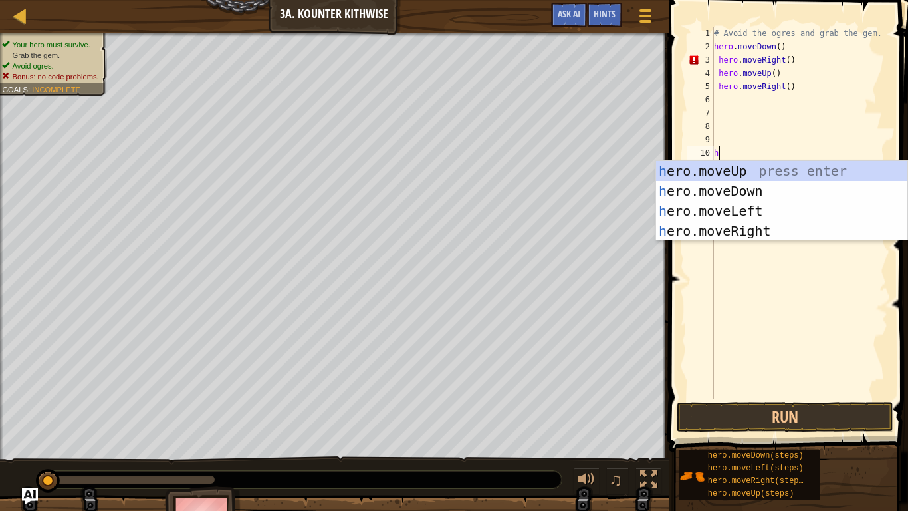
scroll to position [6, 0]
click at [726, 210] on div "h ero.moveUp press enter h ero.moveDown press enter h ero.moveLeft press enter …" at bounding box center [781, 221] width 251 height 120
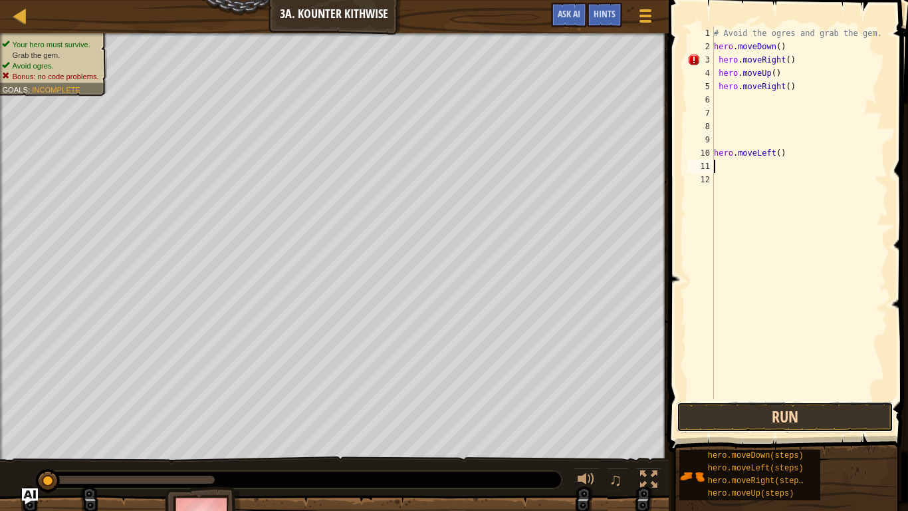
click at [789, 426] on button "Run" at bounding box center [785, 417] width 217 height 31
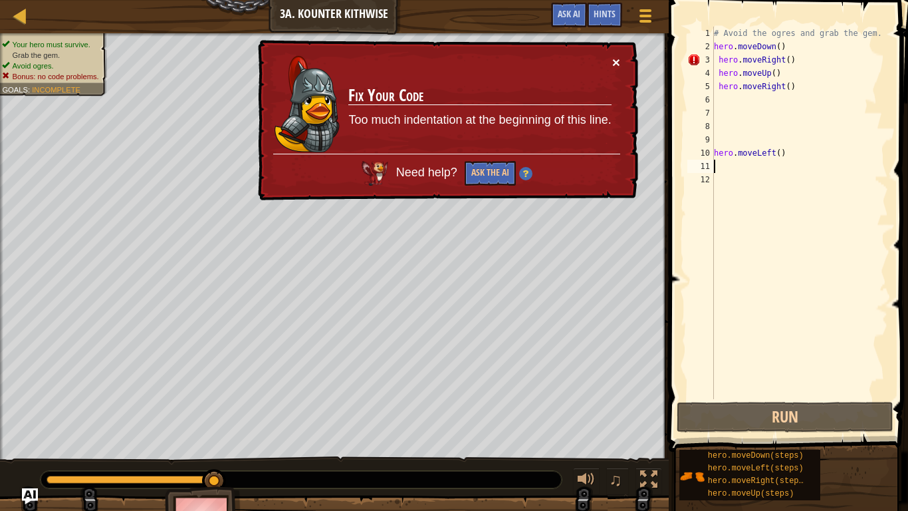
click at [618, 61] on button "×" at bounding box center [616, 62] width 8 height 14
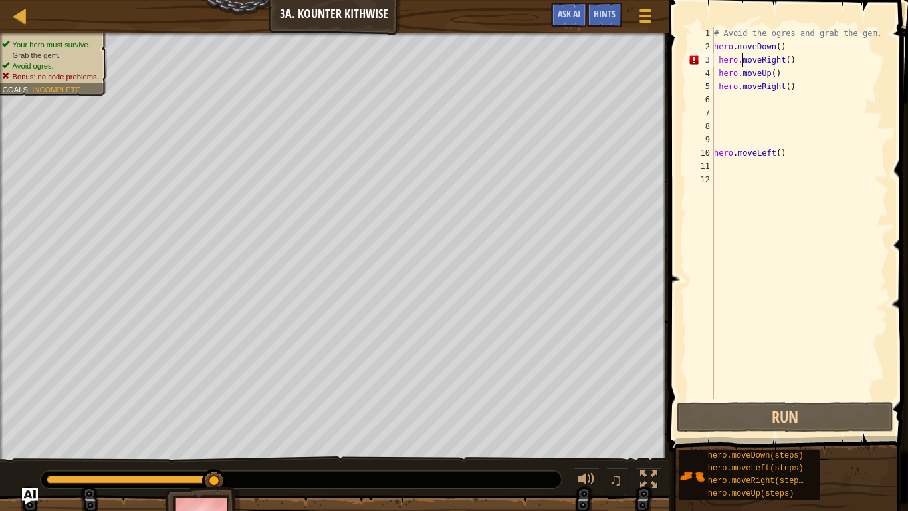
click at [741, 62] on div "# Avoid the ogres and grab the gem. hero . moveDown ( ) hero . moveRight ( ) he…" at bounding box center [799, 226] width 177 height 399
click at [790, 63] on div "# Avoid the ogres and grab the gem. hero . moveDown ( ) hero . moveRight ( ) he…" at bounding box center [799, 226] width 177 height 399
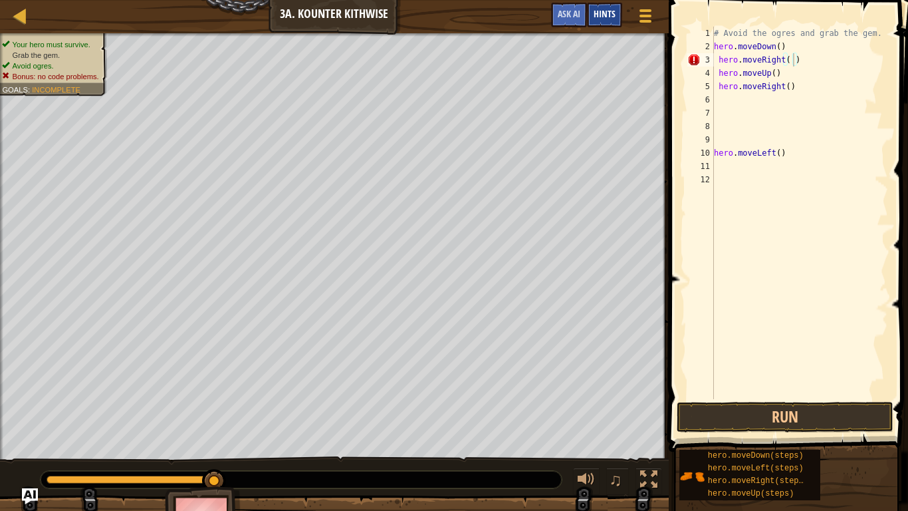
click at [609, 8] on span "Hints" at bounding box center [605, 13] width 22 height 13
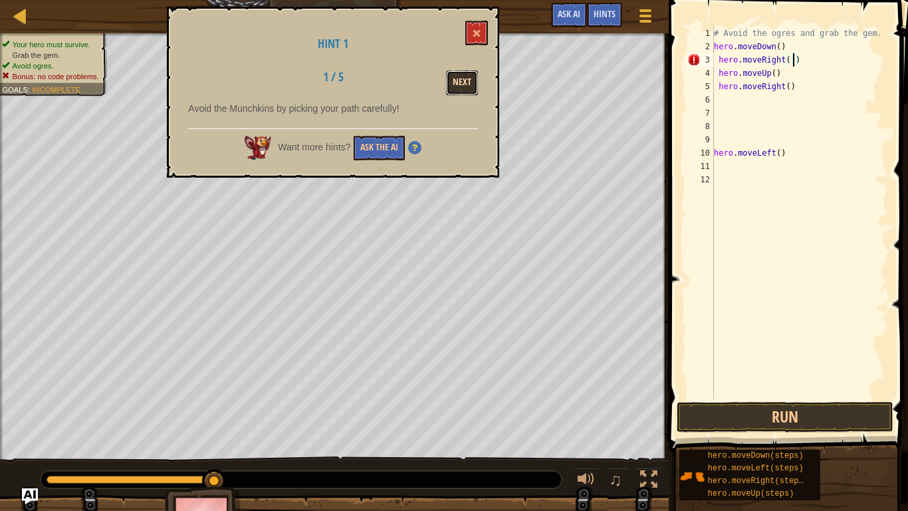
click at [468, 82] on button "Next" at bounding box center [462, 82] width 32 height 25
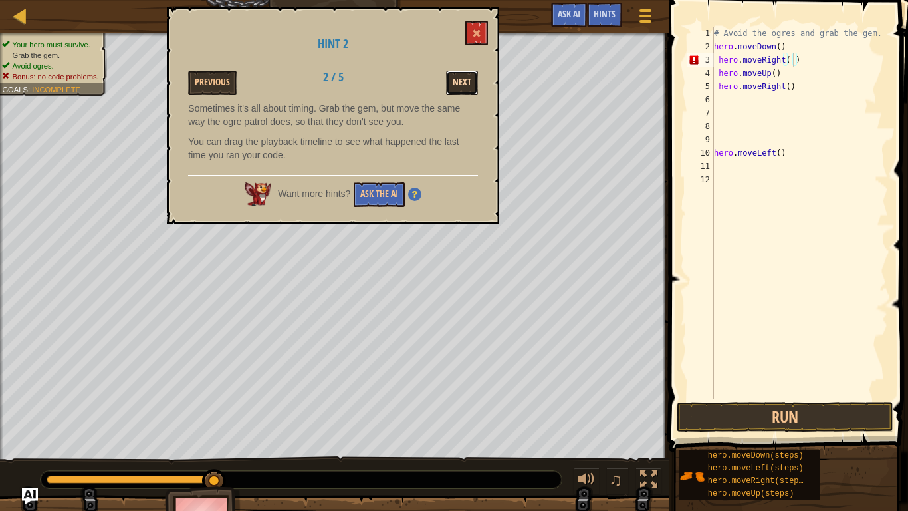
click at [462, 85] on button "Next" at bounding box center [462, 82] width 32 height 25
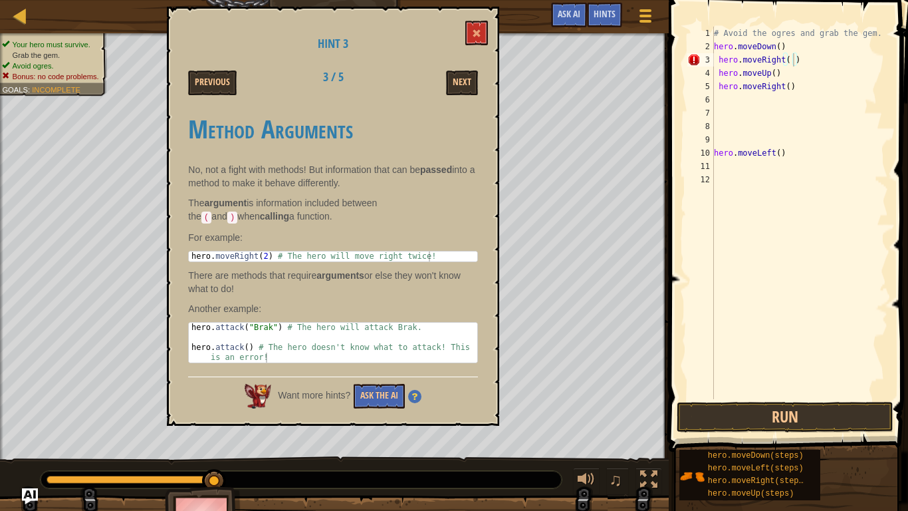
click at [813, 59] on div "# Avoid the ogres and grab the gem. hero . moveDown ( ) hero . moveRight ( ) he…" at bounding box center [799, 226] width 177 height 399
type textarea "h"
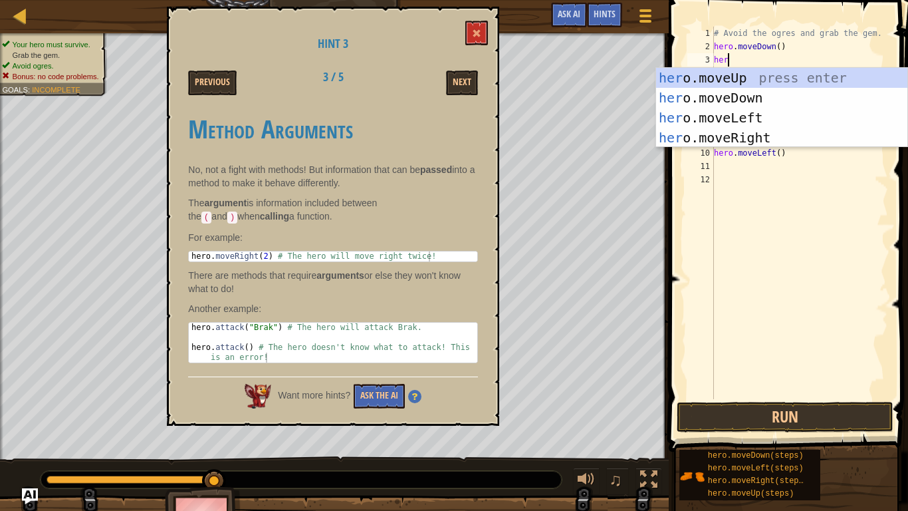
scroll to position [6, 2]
type textarea "[DOMAIN_NAME]"
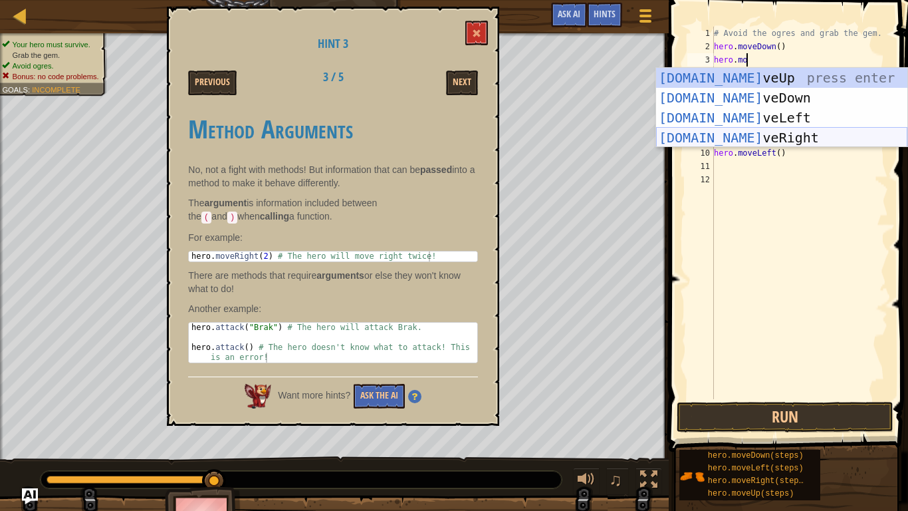
click at [753, 135] on div "hero.mo veUp press enter hero.mo veDown press enter hero.mo veLeft press enter …" at bounding box center [781, 128] width 251 height 120
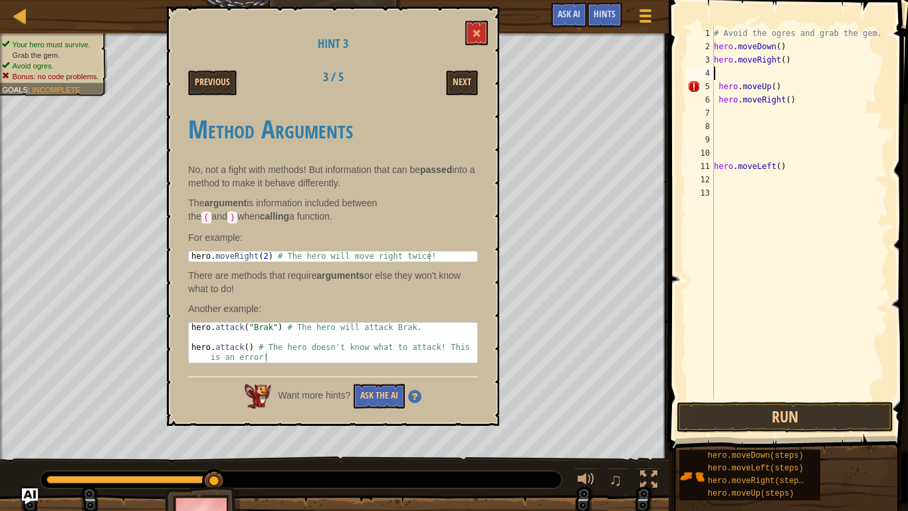
scroll to position [6, 0]
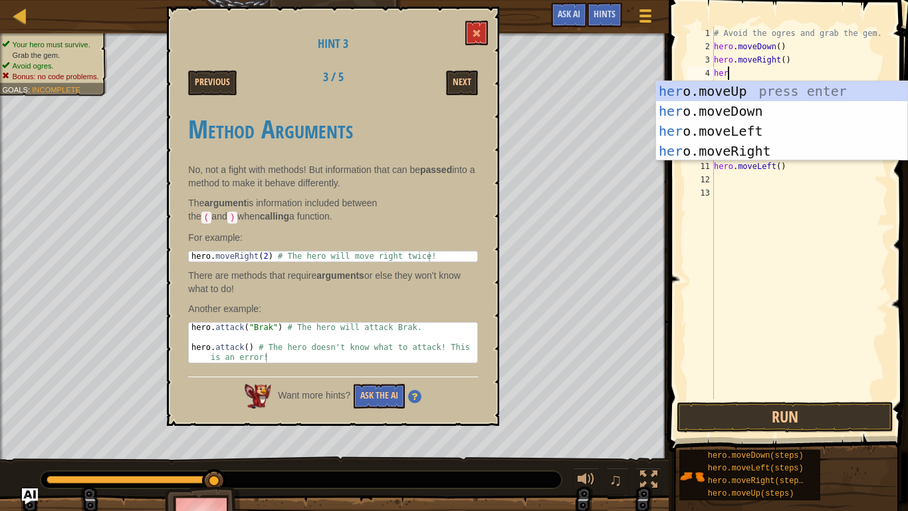
type textarea "herp"
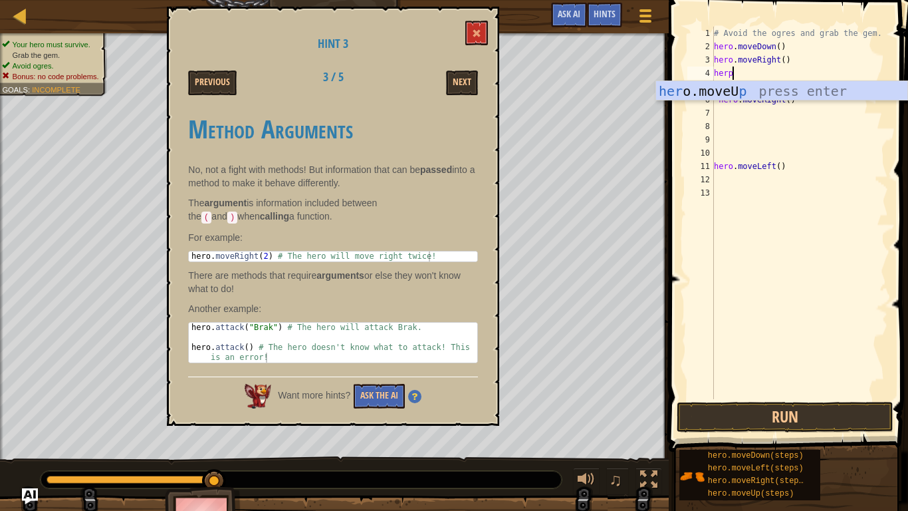
click at [741, 134] on div "# Avoid the ogres and grab the gem. hero . moveDown ( ) hero . moveRight ( ) he…" at bounding box center [799, 226] width 177 height 399
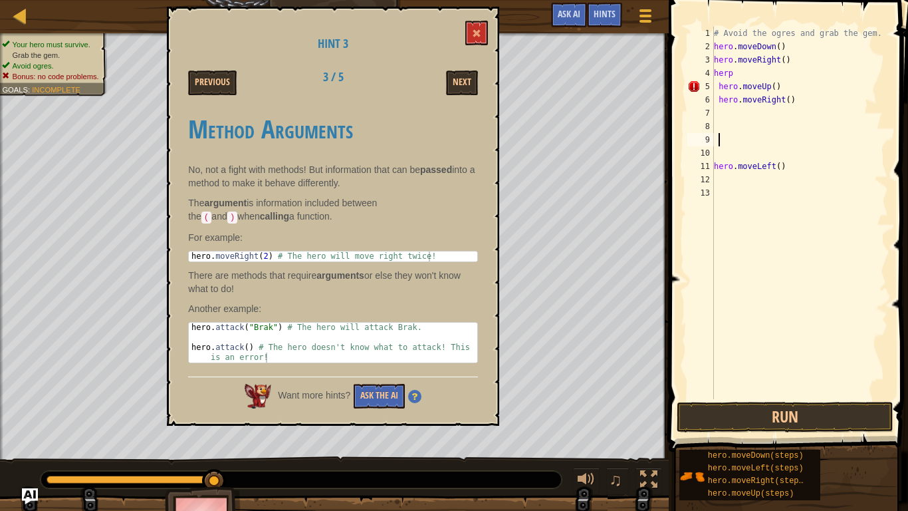
scroll to position [6, 0]
click at [731, 73] on div "# Avoid the ogres and grab the gem. hero . moveDown ( ) hero . moveRight ( ) he…" at bounding box center [799, 226] width 177 height 399
click at [737, 73] on div "# Avoid the ogres and grab the gem. hero . moveDown ( ) hero . moveRight ( ) he…" at bounding box center [799, 226] width 177 height 399
click at [804, 409] on button "Run" at bounding box center [785, 417] width 217 height 31
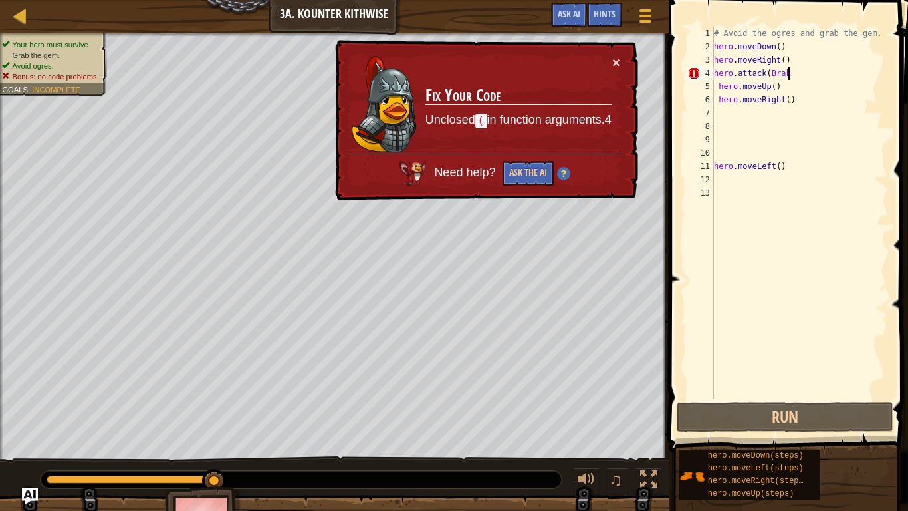
type textarea "hero.attack(Brak)"
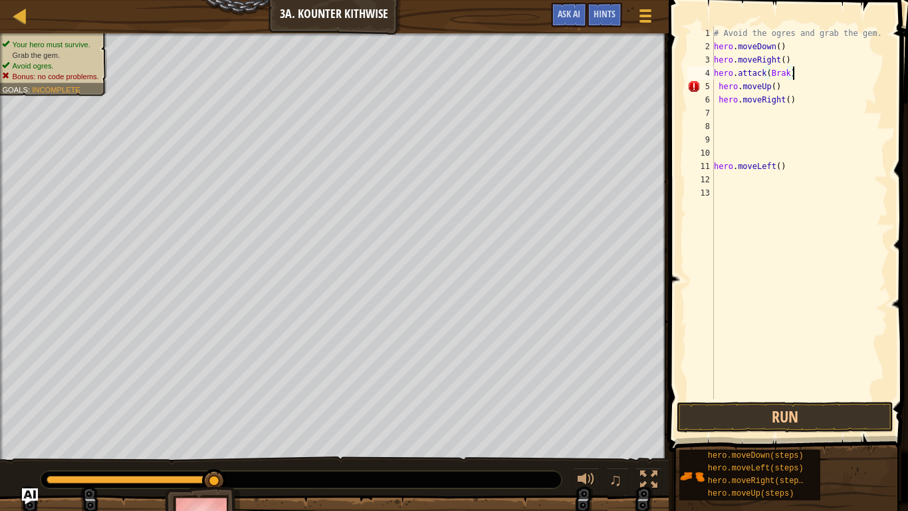
scroll to position [6, 0]
click at [771, 422] on button "Run" at bounding box center [785, 417] width 217 height 31
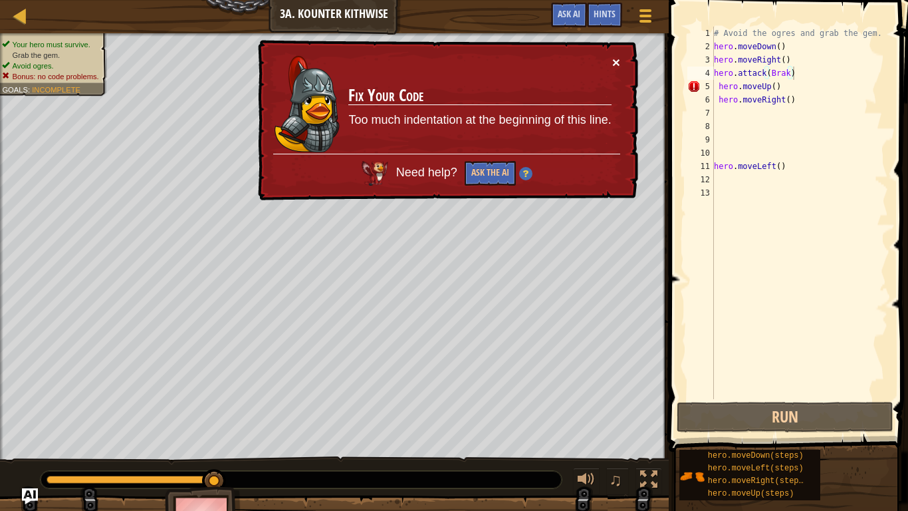
click at [614, 60] on button "×" at bounding box center [616, 62] width 8 height 14
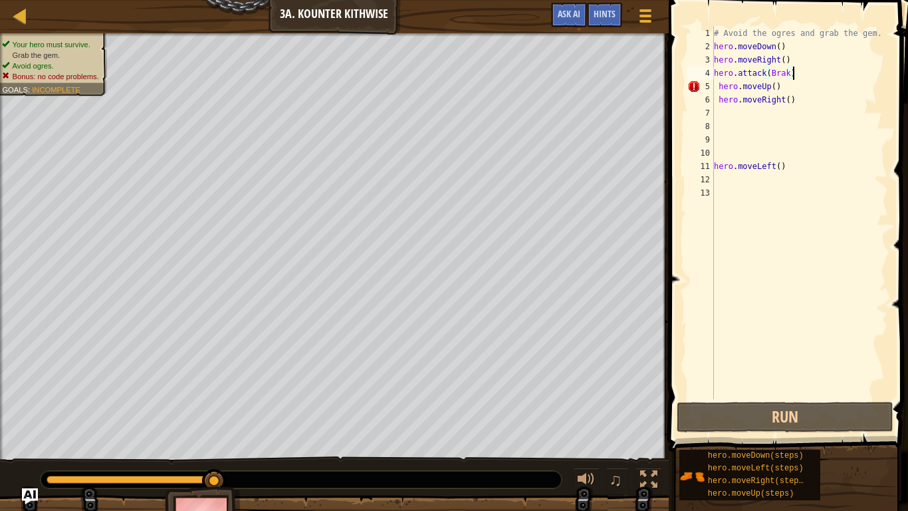
click at [783, 46] on div "# Avoid the ogres and grab the gem. hero . moveDown ( ) hero . moveRight ( ) he…" at bounding box center [799, 226] width 177 height 399
click at [779, 47] on div "# Avoid the ogres and grab the gem. hero . moveDown ( ) hero . moveRight ( ) he…" at bounding box center [799, 226] width 177 height 399
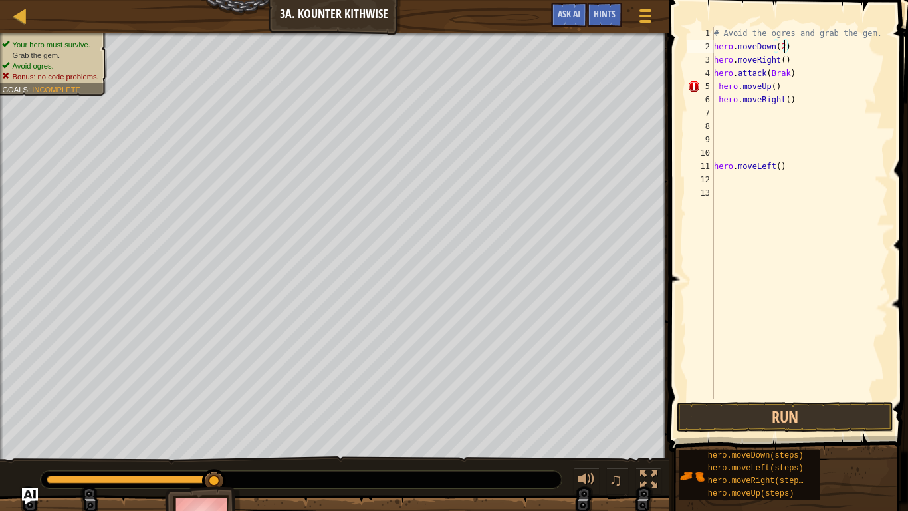
scroll to position [6, 10]
click at [799, 59] on div "# Avoid the ogres and grab the gem. hero . moveDown ( 2 ) hero . moveRight ( ) …" at bounding box center [799, 226] width 177 height 399
click at [794, 74] on div "# Avoid the ogres and grab the gem. hero . moveDown ( 2 ) hero . moveRight ( ) …" at bounding box center [799, 226] width 177 height 399
click at [778, 85] on div "# Avoid the ogres and grab the gem. hero . moveDown ( 2 ) hero . moveRight ( ) …" at bounding box center [799, 226] width 177 height 399
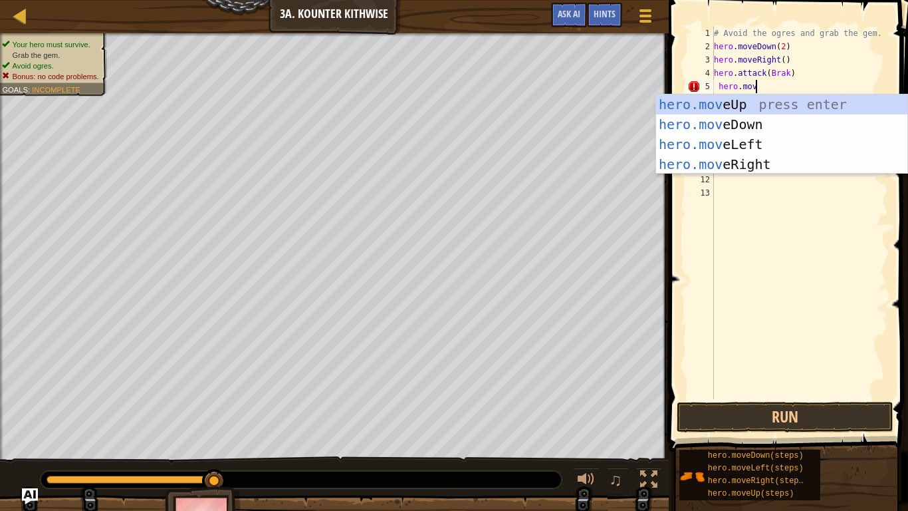
type textarea "hero.move"
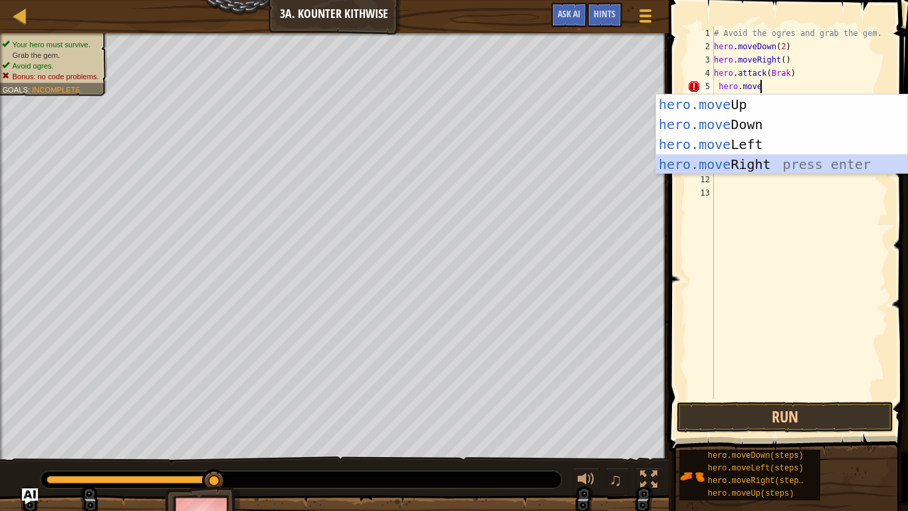
click at [785, 158] on div "hero.move Up press enter hero.move Down press enter hero.move Left press enter …" at bounding box center [781, 154] width 251 height 120
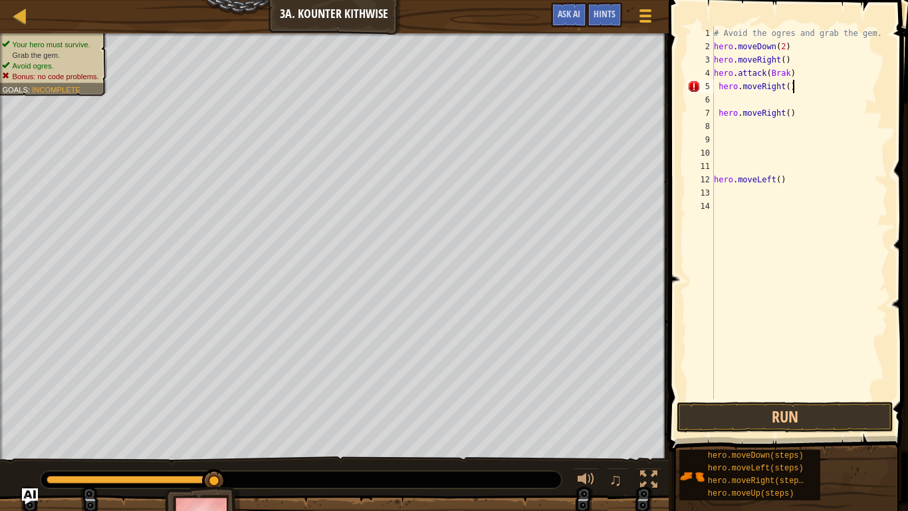
click at [791, 90] on div "# Avoid the ogres and grab the gem. hero . moveDown ( 2 ) hero . moveRight ( ) …" at bounding box center [799, 226] width 177 height 399
click at [788, 88] on div "# Avoid the ogres and grab the gem. hero . moveDown ( 2 ) hero . moveRight ( ) …" at bounding box center [799, 226] width 177 height 399
type textarea "hero.moveRight(2)"
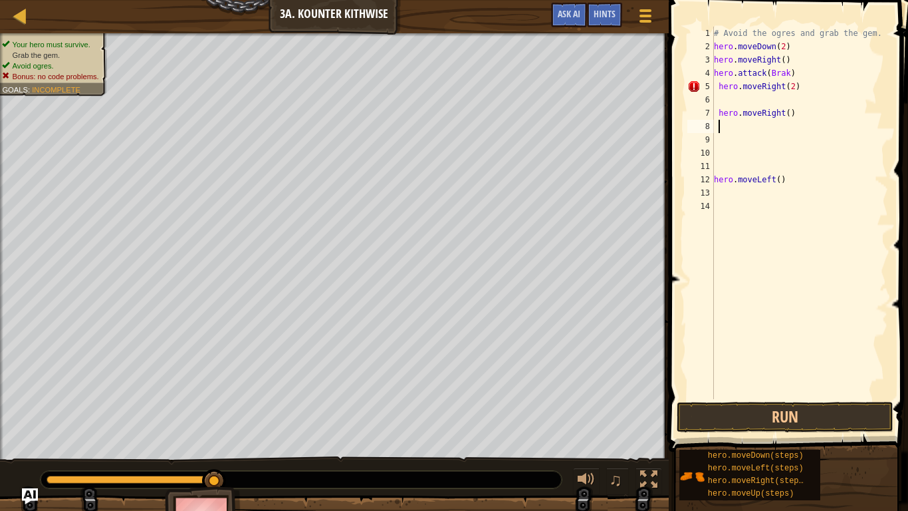
click at [799, 120] on div "# Avoid the ogres and grab the gem. hero . moveDown ( 2 ) hero . moveRight ( ) …" at bounding box center [799, 226] width 177 height 399
drag, startPoint x: 800, startPoint y: 114, endPoint x: 717, endPoint y: 115, distance: 83.1
click at [717, 115] on div "# Avoid the ogres and grab the gem. hero . moveDown ( 2 ) hero . moveRight ( ) …" at bounding box center [799, 226] width 177 height 399
type textarea "hero.moveRight()"
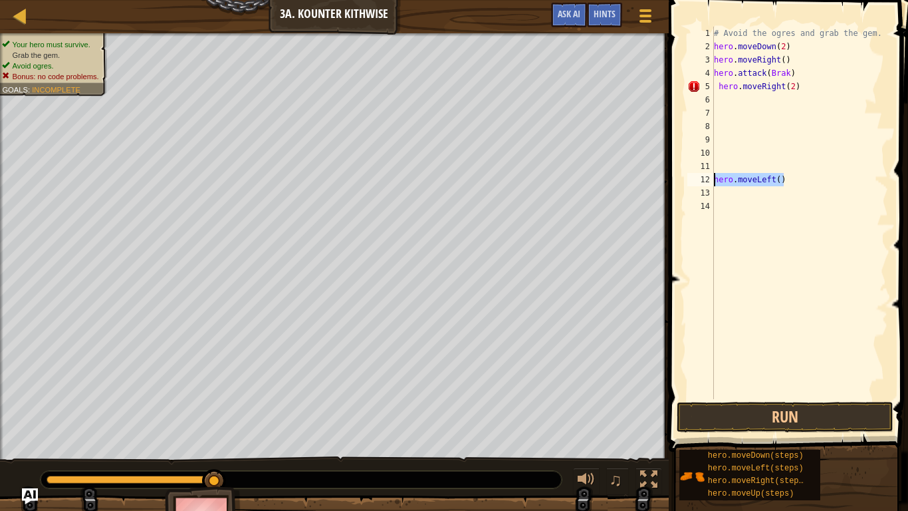
drag, startPoint x: 789, startPoint y: 176, endPoint x: 709, endPoint y: 186, distance: 80.5
click at [709, 186] on div "1 2 3 4 5 6 7 8 9 10 11 12 13 14 # Avoid the ogres and grab the gem. hero . mov…" at bounding box center [786, 213] width 203 height 372
type textarea "h"
click at [801, 424] on button "Run" at bounding box center [785, 417] width 217 height 31
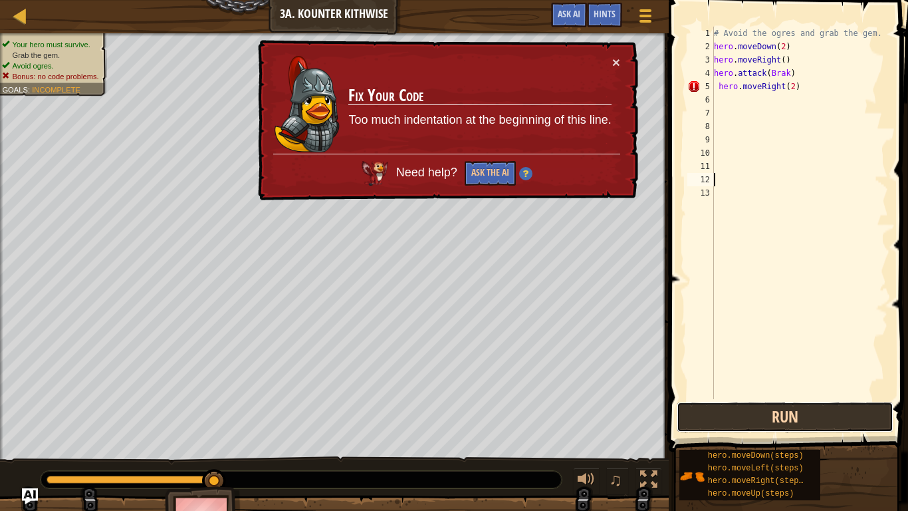
click at [831, 416] on button "Run" at bounding box center [785, 417] width 217 height 31
click at [819, 411] on button "Run" at bounding box center [785, 417] width 217 height 31
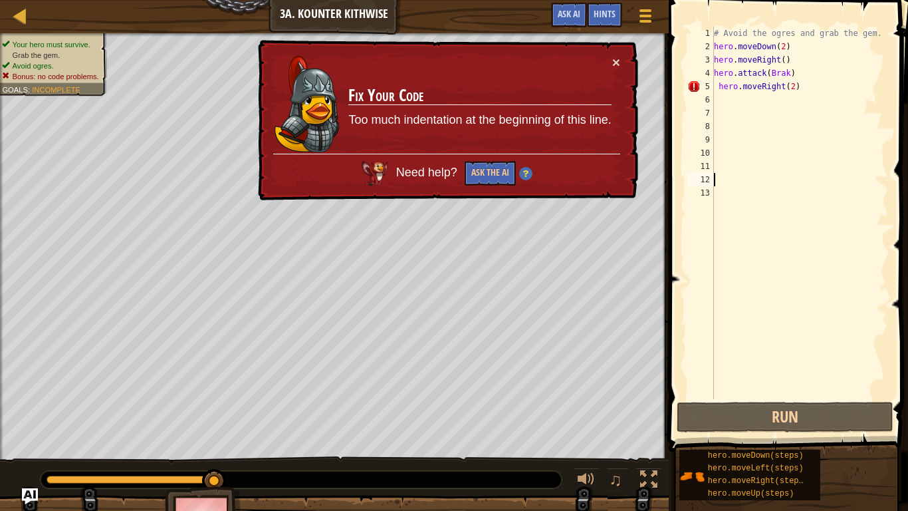
click at [783, 51] on div "# Avoid the ogres and grab the gem. hero . moveDown ( 2 ) hero . moveRight ( ) …" at bounding box center [799, 226] width 177 height 399
type textarea "hero.moveDown()"
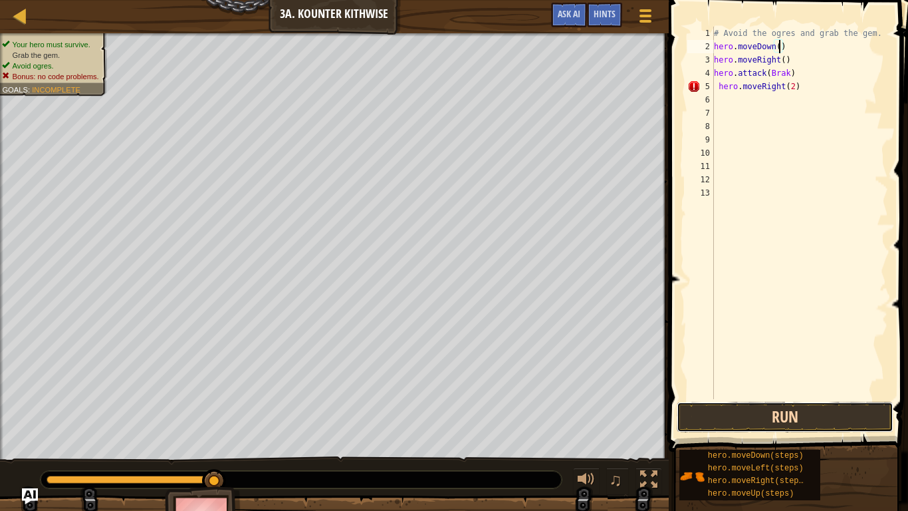
click at [840, 424] on button "Run" at bounding box center [785, 417] width 217 height 31
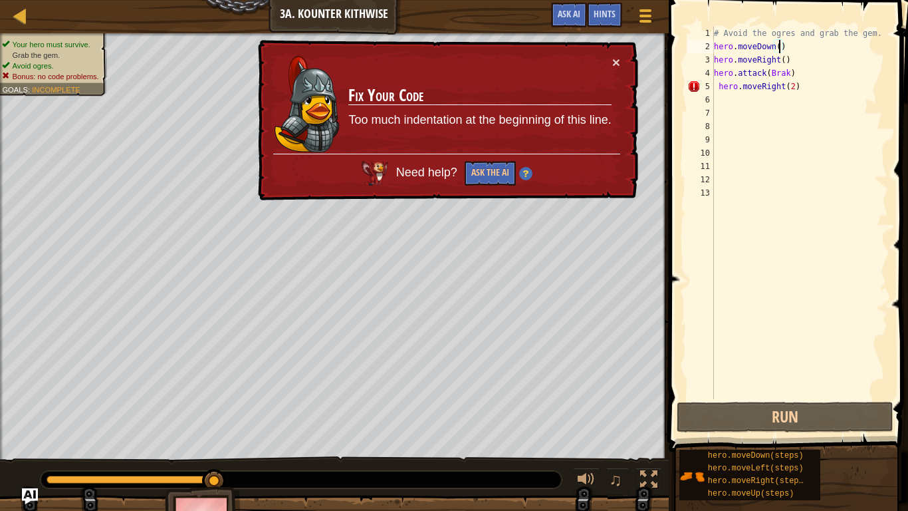
click at [813, 94] on div "# Avoid the ogres and grab the gem. hero . moveDown ( ) hero . moveRight ( ) he…" at bounding box center [799, 226] width 177 height 399
click at [821, 91] on div "# Avoid the ogres and grab the gem. hero . moveDown ( ) hero . moveRight ( ) he…" at bounding box center [799, 226] width 177 height 399
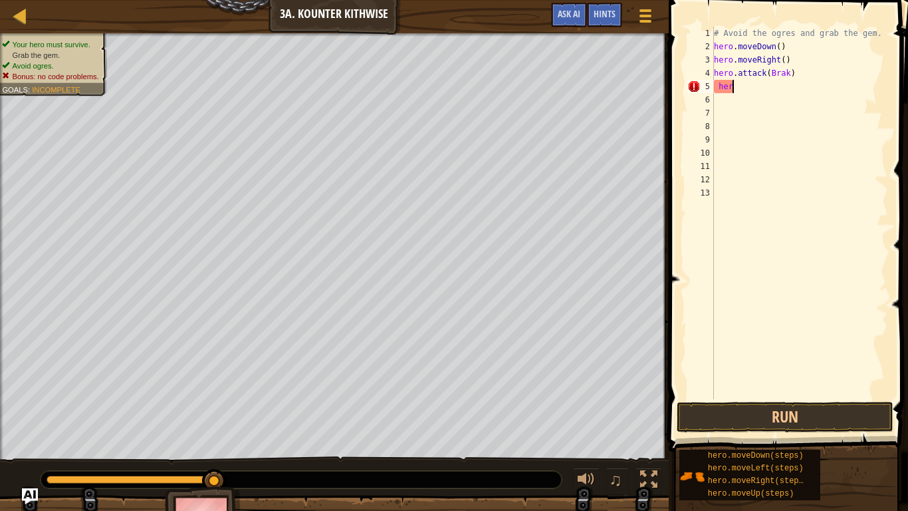
type textarea "h"
click at [852, 427] on button "Run" at bounding box center [785, 417] width 217 height 31
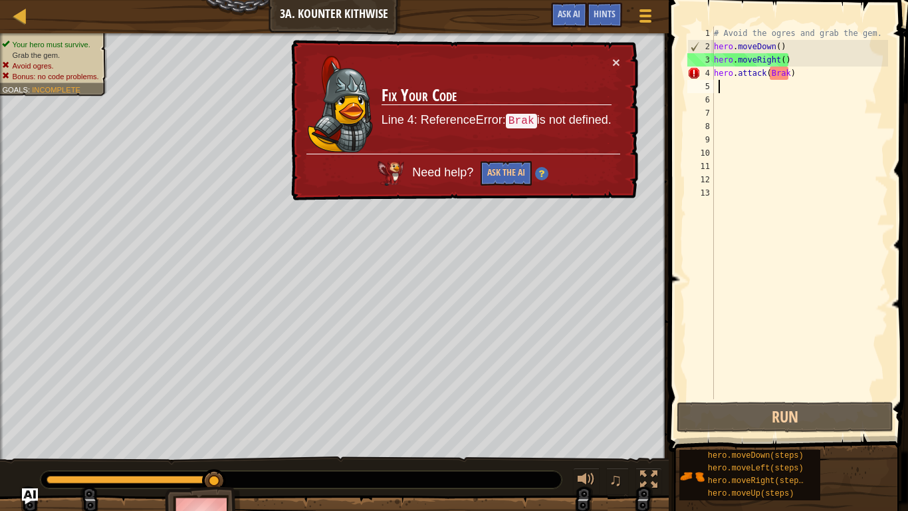
click at [813, 76] on div "# Avoid the ogres and grab the gem. hero . moveDown ( ) hero . moveRight ( ) he…" at bounding box center [799, 226] width 177 height 399
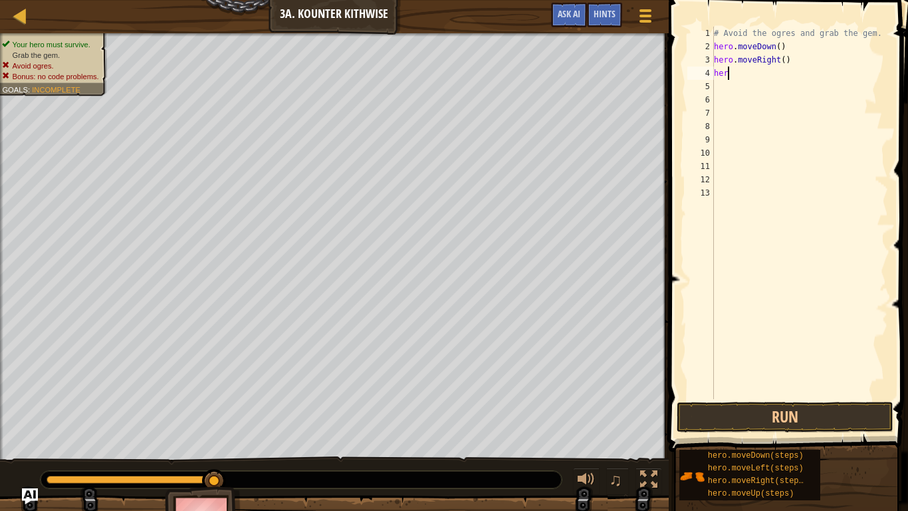
type textarea "hero"
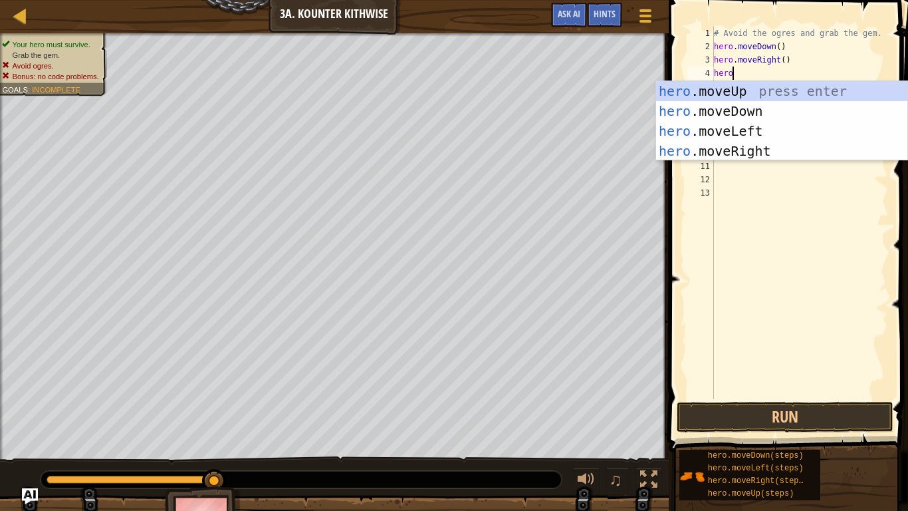
click at [791, 157] on div "hero .moveUp press enter hero .moveDown press enter hero .moveLeft press enter …" at bounding box center [781, 141] width 251 height 120
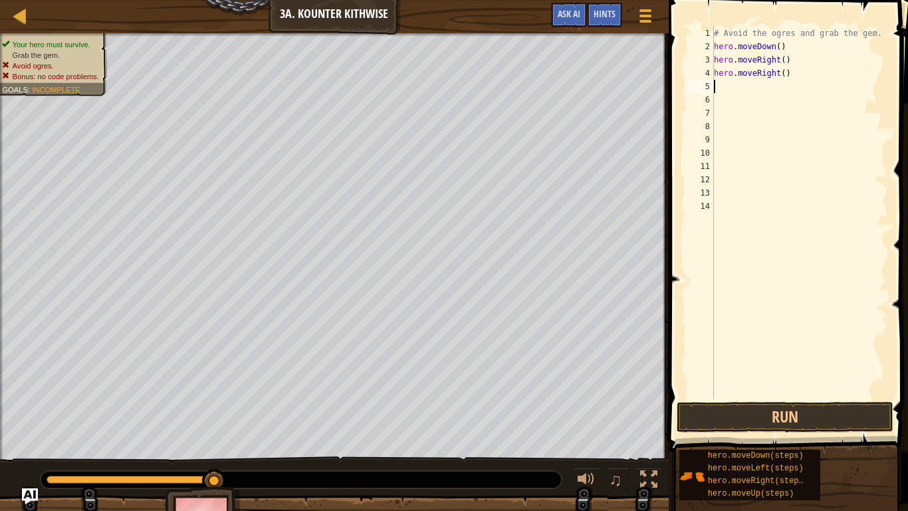
scroll to position [6, 0]
click at [852, 429] on button "Run" at bounding box center [785, 417] width 217 height 31
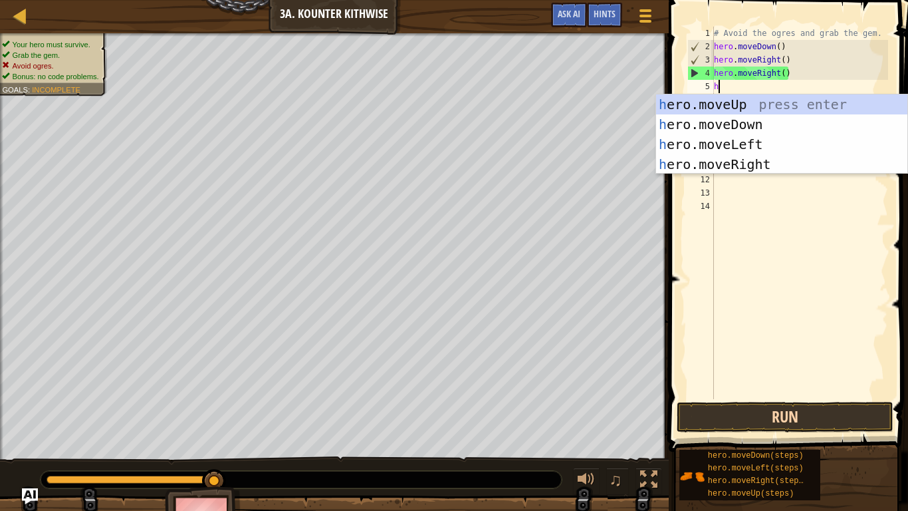
type textarea "he"
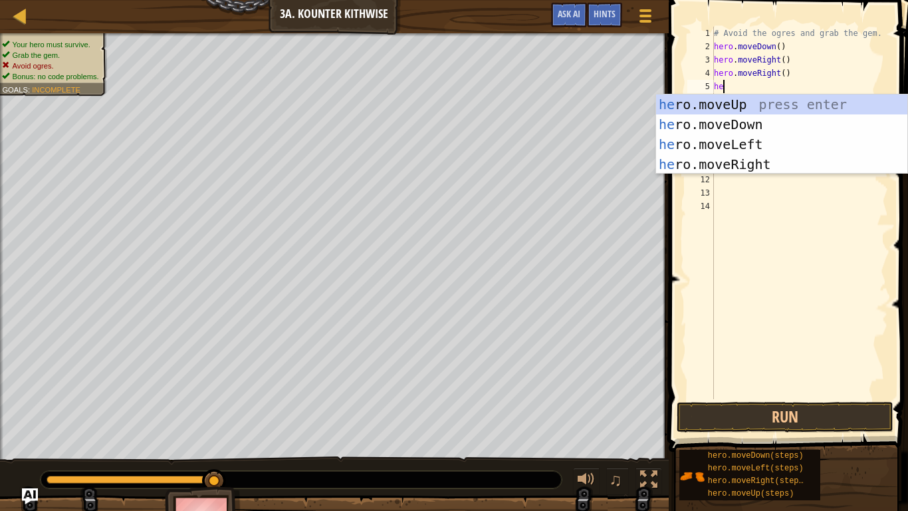
click at [788, 176] on div "# Avoid the ogres and grab the gem. hero . moveDown ( ) hero . moveRight ( ) he…" at bounding box center [799, 226] width 177 height 399
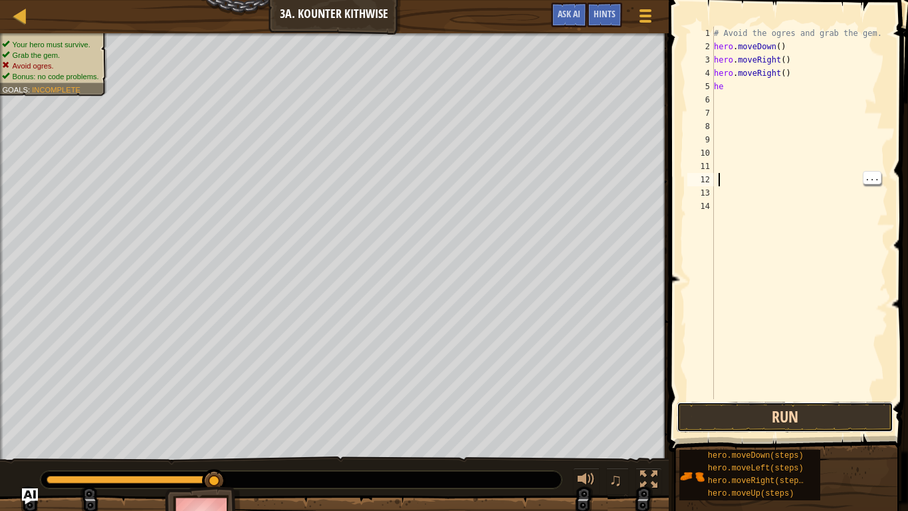
click at [834, 420] on button "Run" at bounding box center [785, 417] width 217 height 31
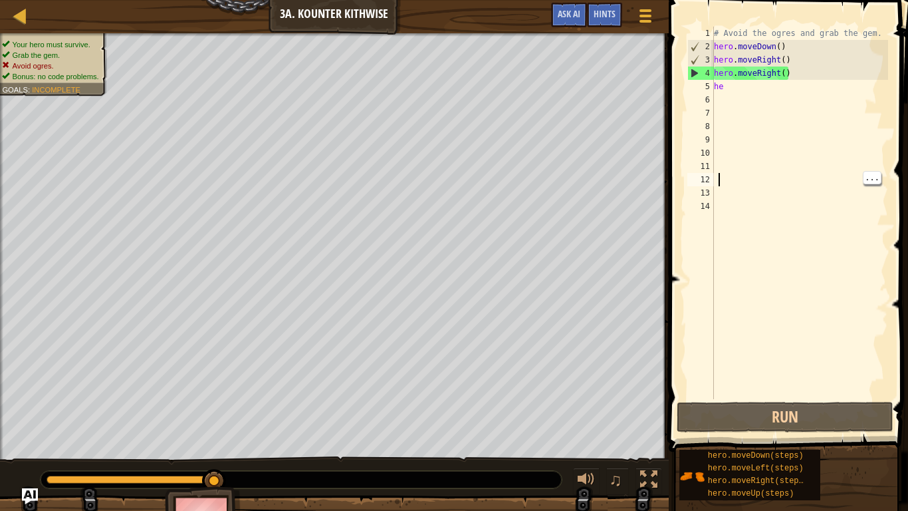
click at [751, 96] on div "# Avoid the ogres and grab the gem. hero . moveDown ( ) hero . moveRight ( ) he…" at bounding box center [799, 226] width 177 height 399
click at [753, 86] on div "# Avoid the ogres and grab the gem. hero . moveDown ( ) hero . moveRight ( ) he…" at bounding box center [799, 226] width 177 height 399
type textarea "hero"
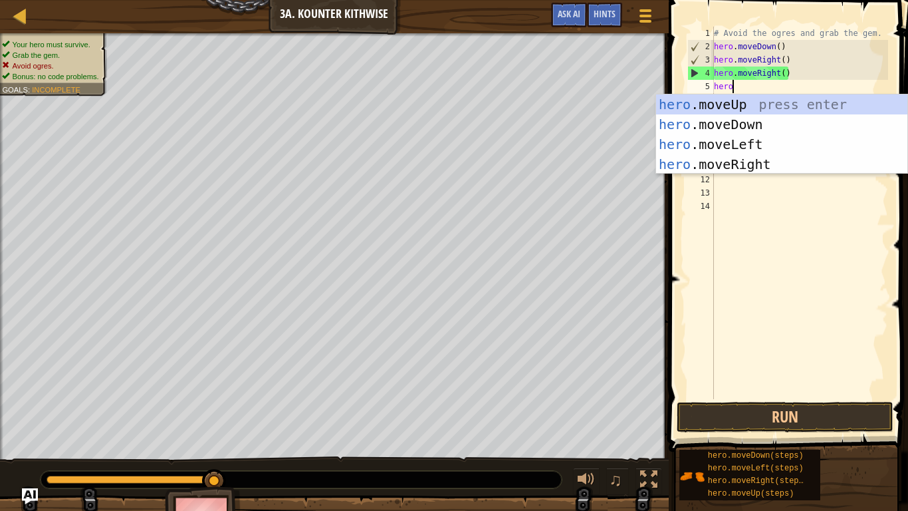
scroll to position [6, 2]
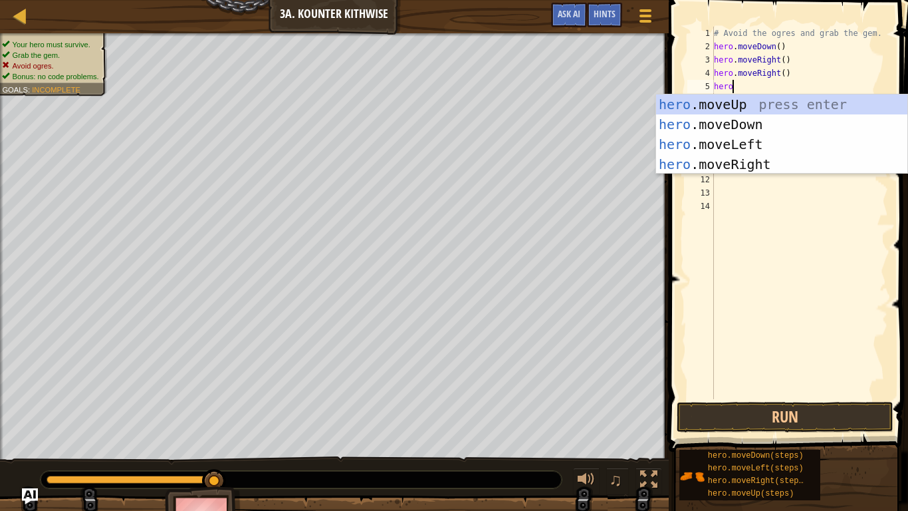
click at [775, 170] on div "hero .moveUp press enter hero .moveDown press enter hero .moveLeft press enter …" at bounding box center [781, 154] width 251 height 120
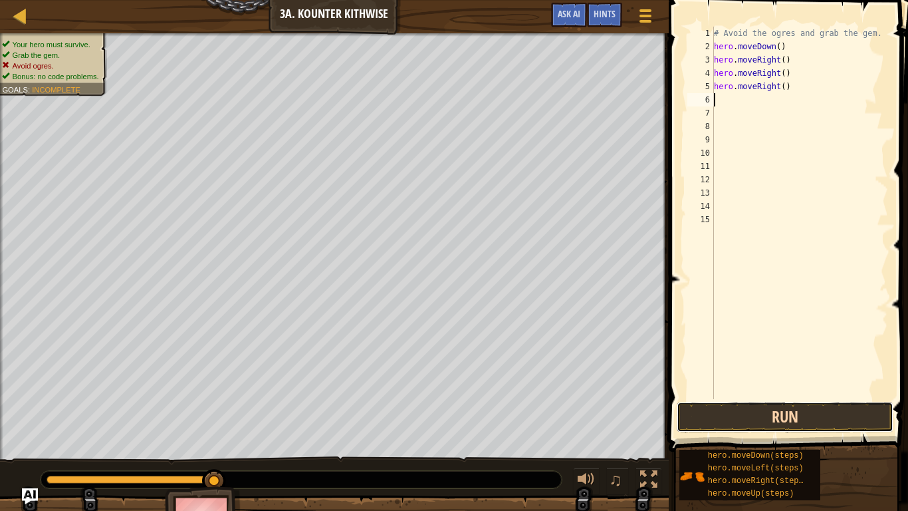
click at [838, 422] on button "Run" at bounding box center [785, 417] width 217 height 31
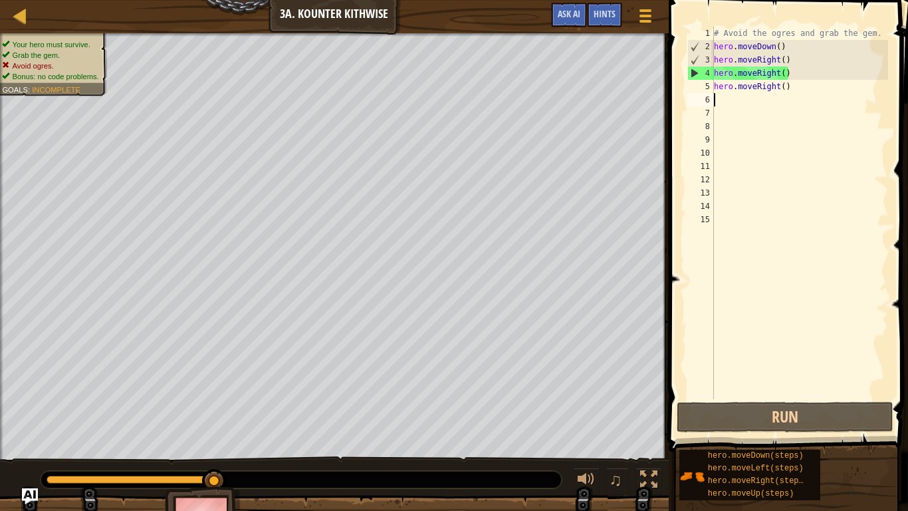
click at [820, 88] on div "# Avoid the ogres and grab the gem. hero . moveDown ( ) hero . moveRight ( ) he…" at bounding box center [799, 226] width 177 height 399
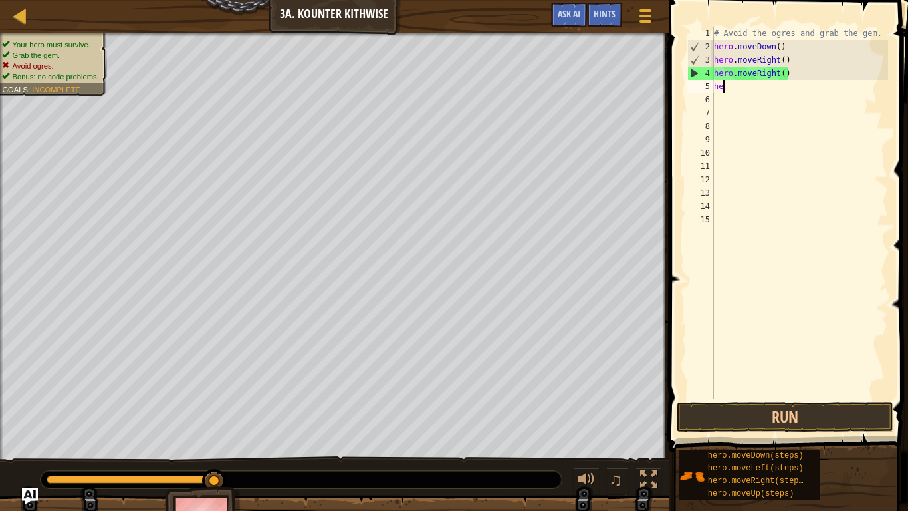
type textarea "h"
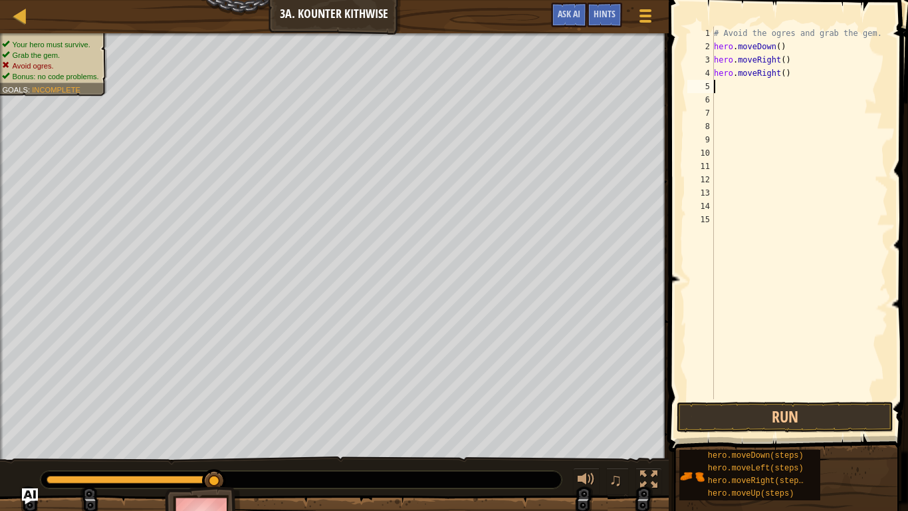
click at [805, 80] on div "# Avoid the ogres and grab the gem. hero . moveDown ( ) hero . moveRight ( ) he…" at bounding box center [799, 226] width 177 height 399
click at [780, 49] on div "# Avoid the ogres and grab the gem. hero . moveDown ( ) hero . moveRight ( ) he…" at bounding box center [799, 226] width 177 height 399
click at [790, 75] on div "# Avoid the ogres and grab the gem. hero . moveDown ( 2 ) hero . moveRight ( ) …" at bounding box center [799, 226] width 177 height 399
type textarea "hero"
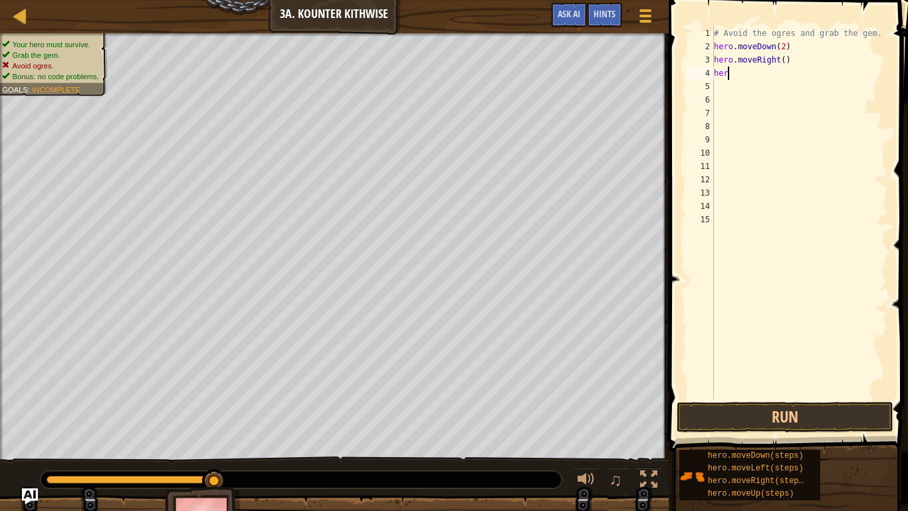
scroll to position [6, 2]
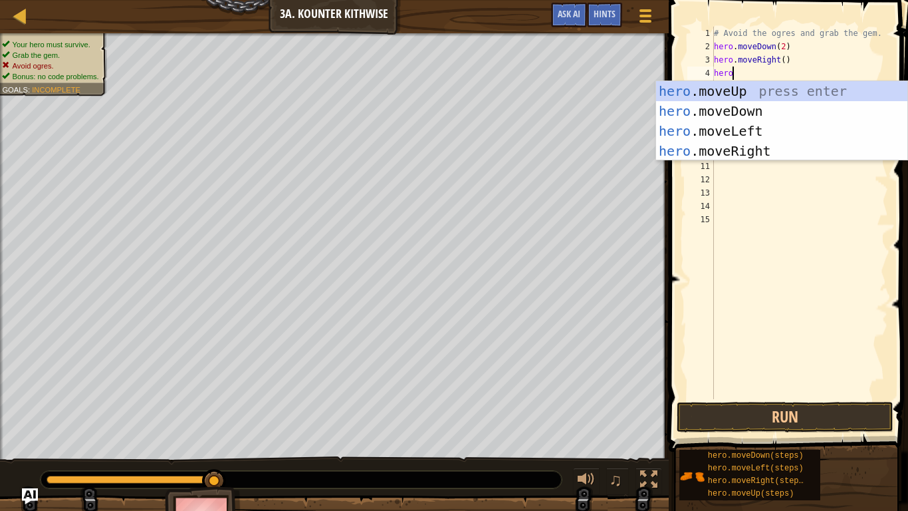
click at [775, 92] on div "hero .moveUp press enter hero .moveDown press enter hero .moveLeft press enter …" at bounding box center [781, 141] width 251 height 120
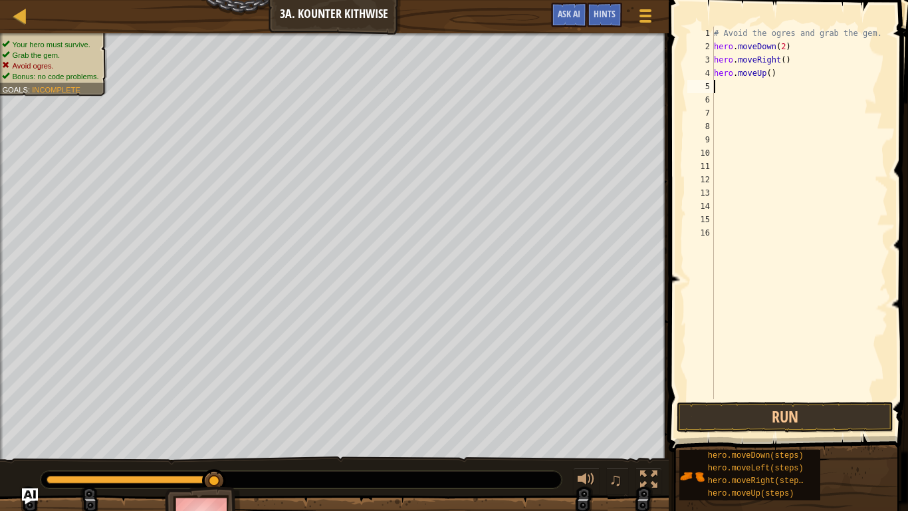
scroll to position [6, 0]
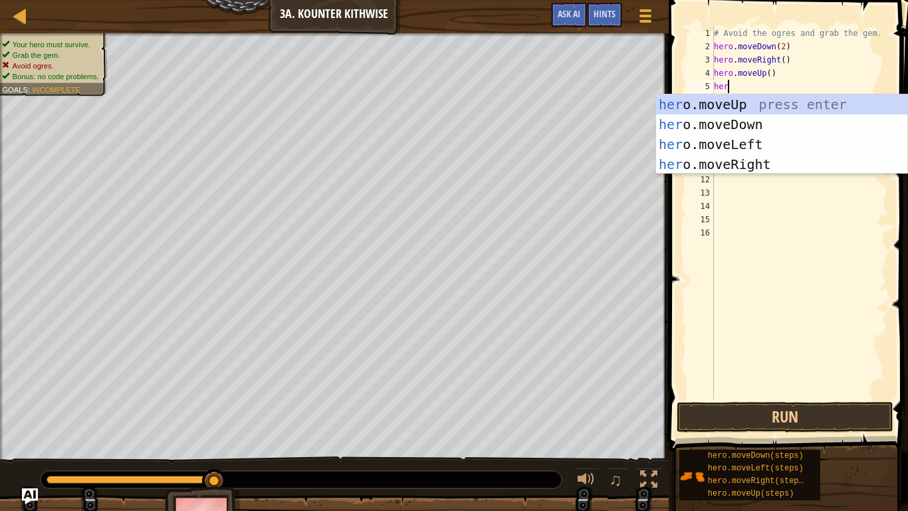
type textarea "hero"
click at [797, 162] on div "hero .moveUp press enter hero .moveDown press enter hero .moveLeft press enter …" at bounding box center [781, 154] width 251 height 120
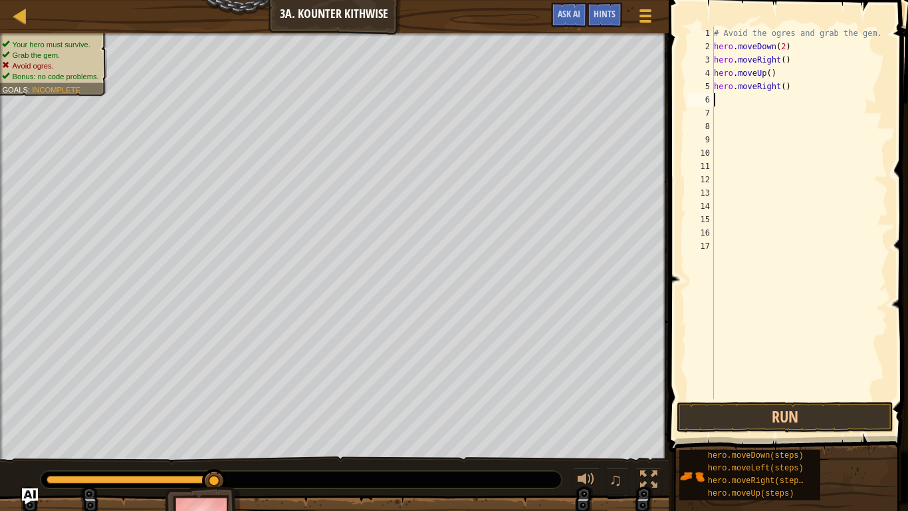
click at [790, 86] on div "# Avoid the ogres and grab the gem. hero . moveDown ( 2 ) hero . moveRight ( ) …" at bounding box center [799, 226] width 177 height 399
click at [785, 86] on div "# Avoid the ogres and grab the gem. hero . moveDown ( 2 ) hero . moveRight ( ) …" at bounding box center [799, 226] width 177 height 399
type textarea "hero.moveRight(2)"
click at [849, 424] on button "Run" at bounding box center [785, 417] width 217 height 31
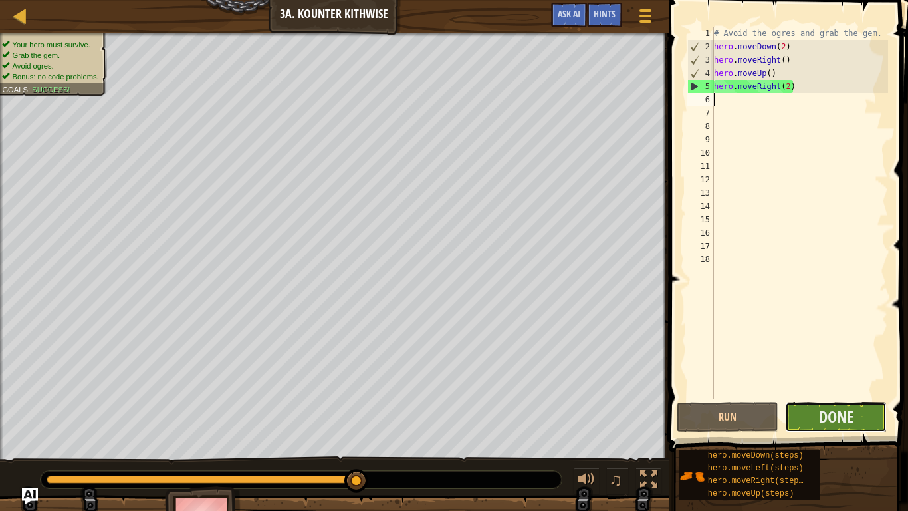
click at [869, 412] on button "Done" at bounding box center [836, 417] width 102 height 31
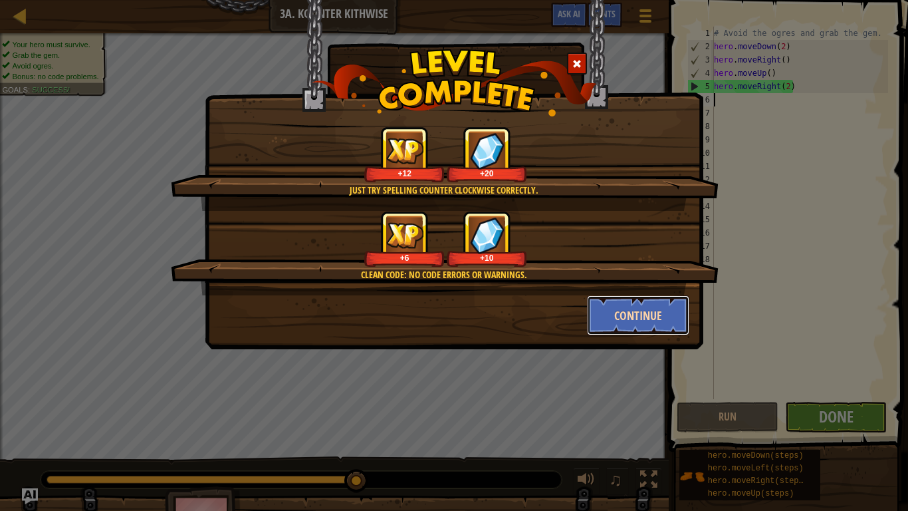
click at [652, 324] on button "Continue" at bounding box center [638, 315] width 103 height 40
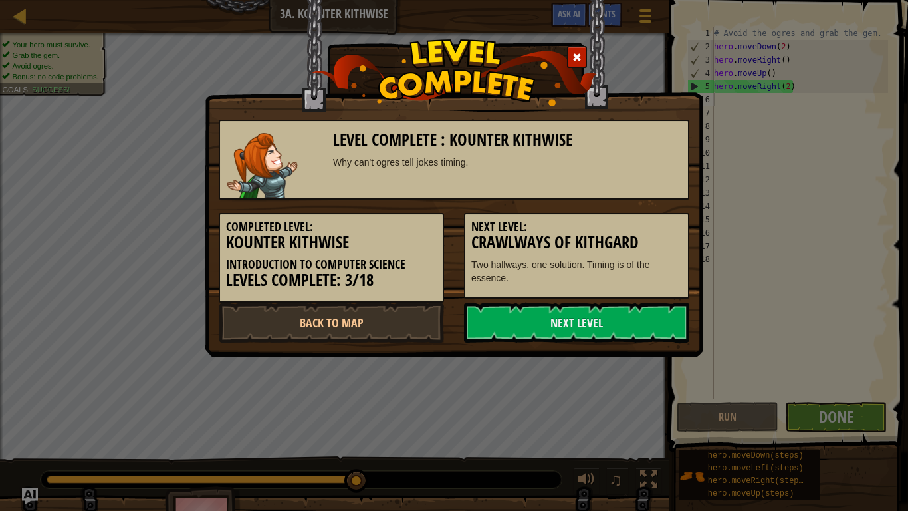
click at [626, 305] on link "Next Level" at bounding box center [576, 323] width 225 height 40
click at [626, 311] on link "Next Level" at bounding box center [576, 323] width 225 height 40
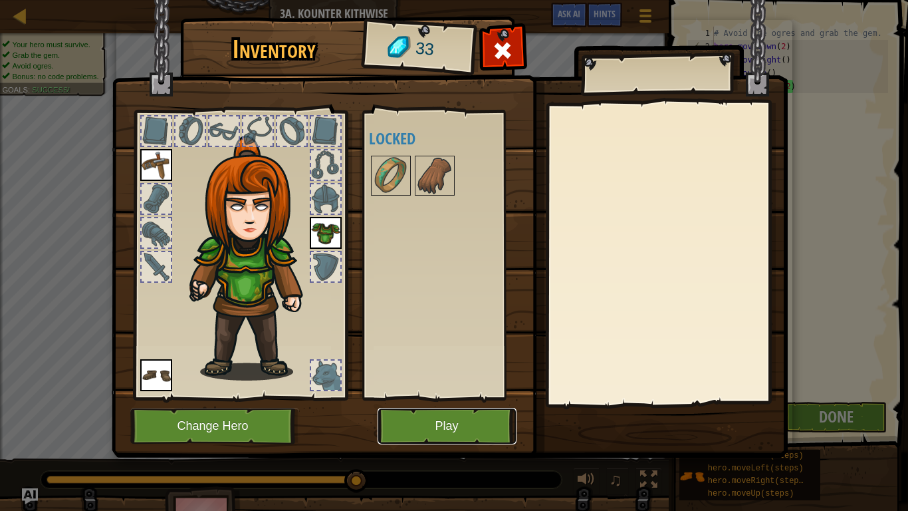
click at [509, 412] on button "Play" at bounding box center [447, 426] width 139 height 37
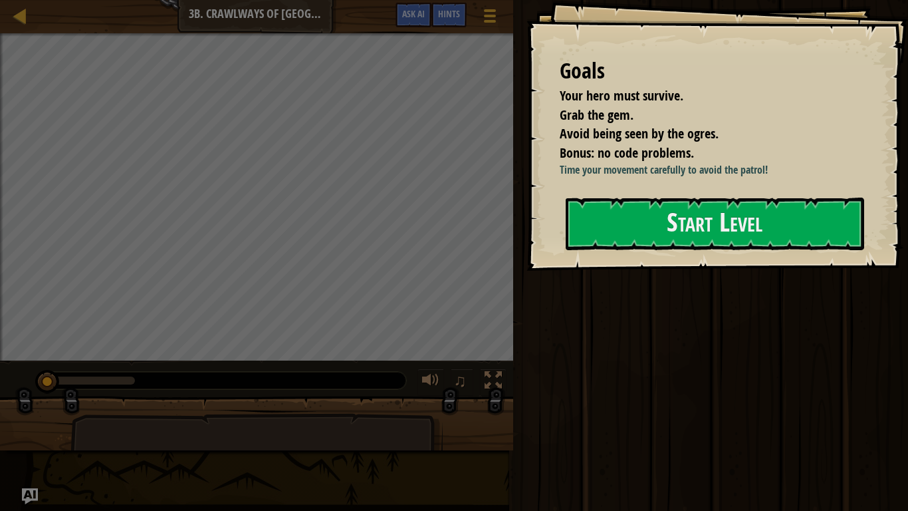
click at [696, 271] on div at bounding box center [715, 278] width 299 height 30
click at [701, 265] on div at bounding box center [715, 278] width 299 height 30
click at [703, 246] on button "Start Level" at bounding box center [715, 223] width 299 height 53
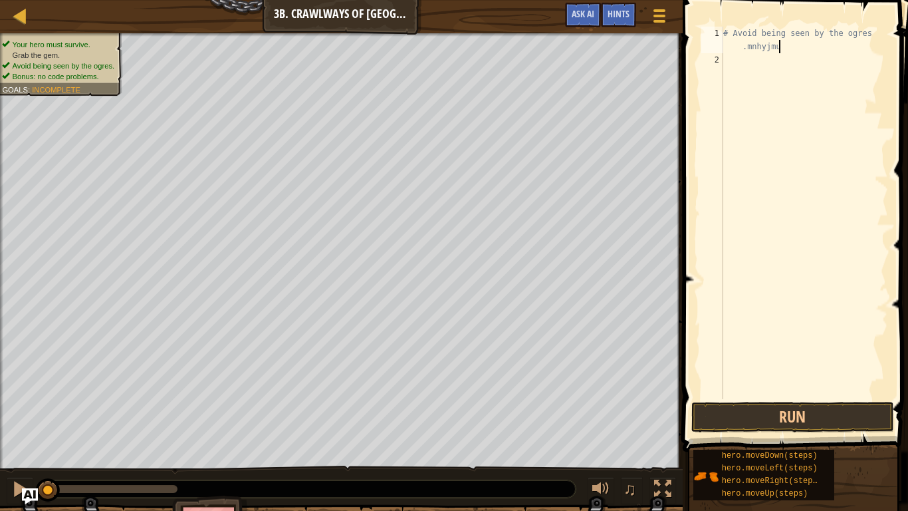
scroll to position [6, 26]
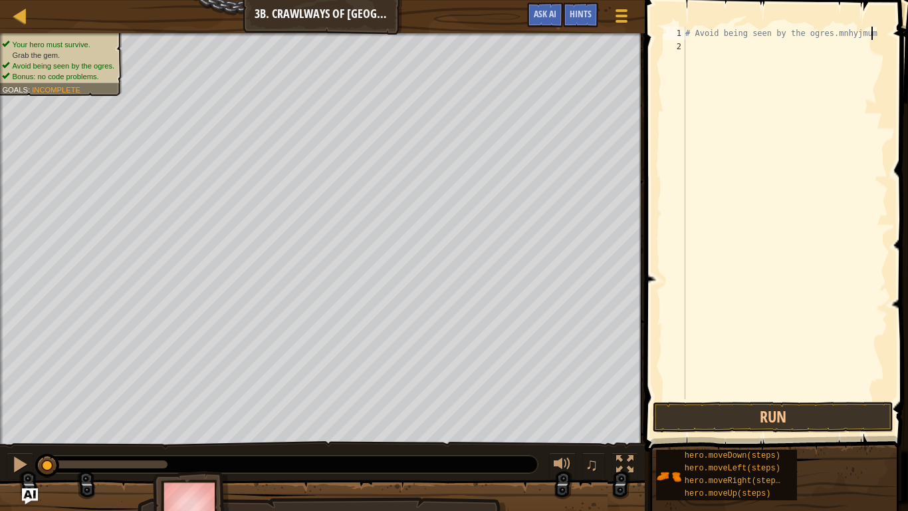
type textarea "# Avoid being seen by the ogres.mnhyjmu"
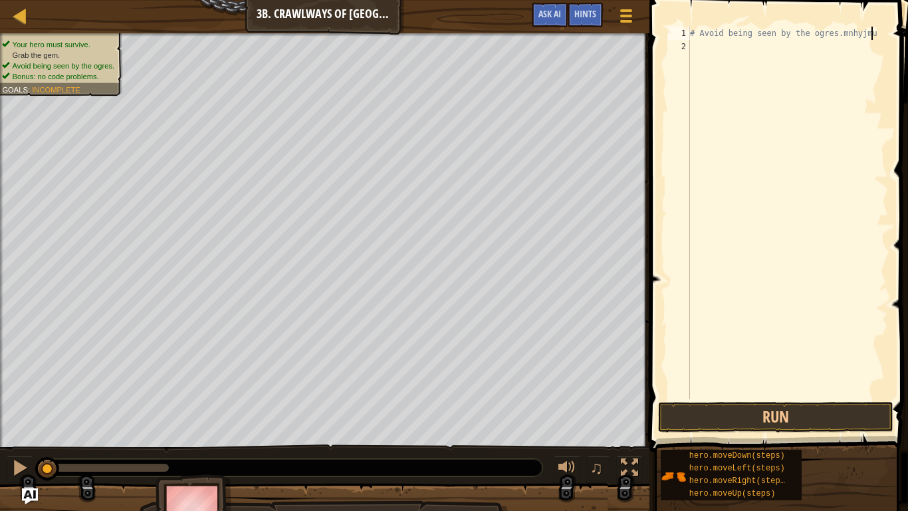
click at [697, 45] on div "# Avoid being seen by the ogres.mnhyjmu" at bounding box center [788, 226] width 201 height 399
type textarea "h"
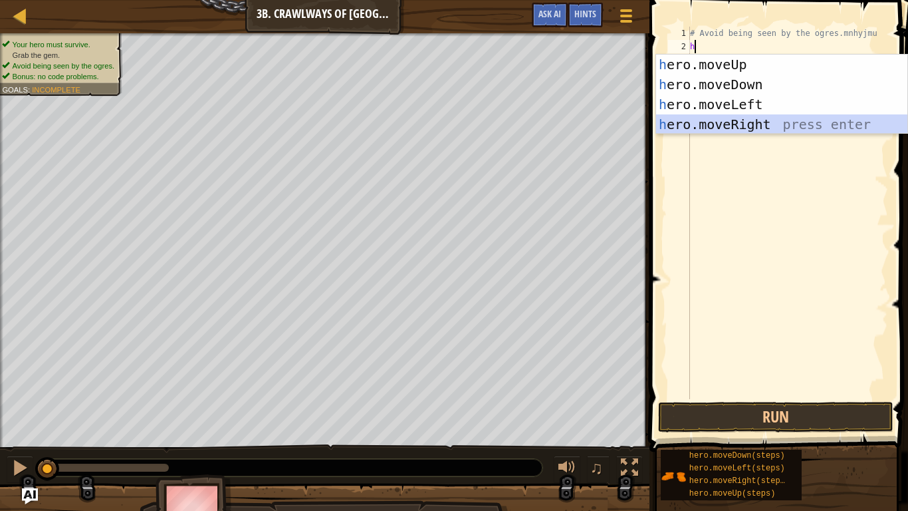
click at [727, 118] on div "h ero.moveUp press enter h ero.moveDown press enter h ero.moveLeft press enter …" at bounding box center [781, 115] width 251 height 120
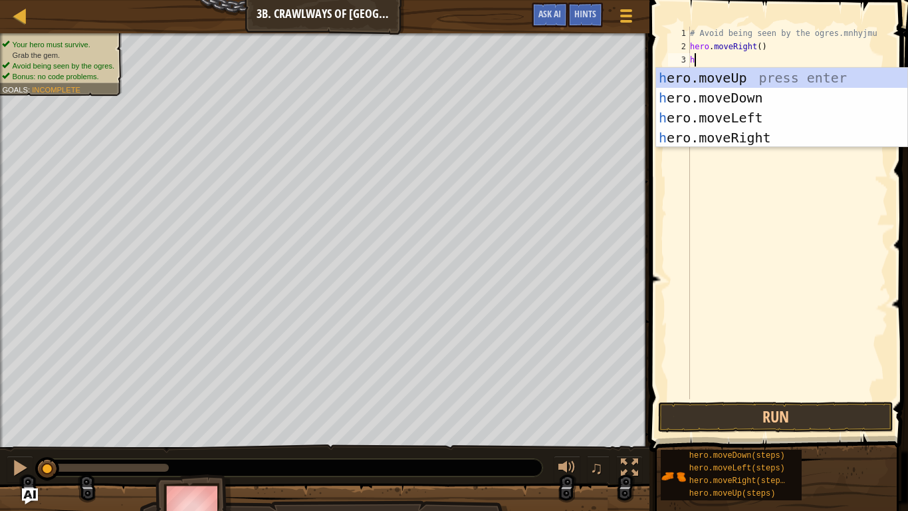
type textarea "he"
click at [694, 119] on div "he ro.moveUp press enter he ro.moveDown press enter he ro.moveLeft press enter …" at bounding box center [781, 128] width 251 height 120
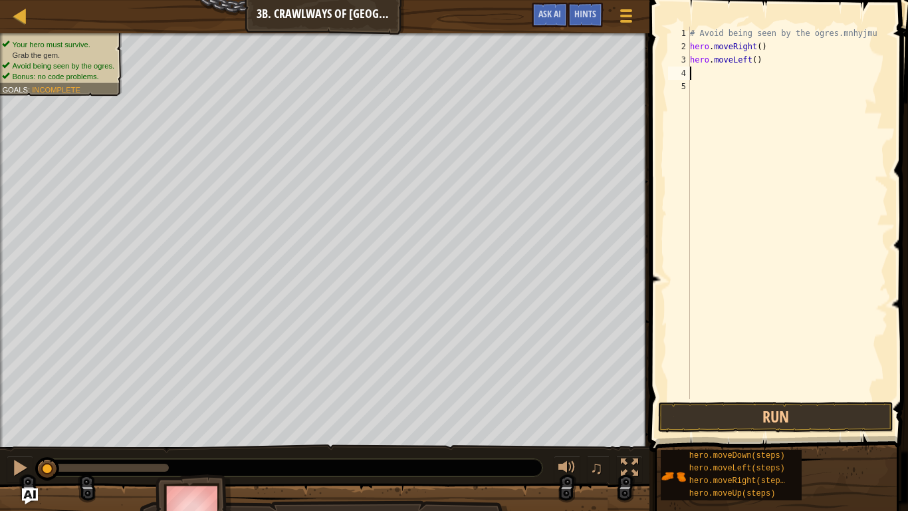
scroll to position [6, 0]
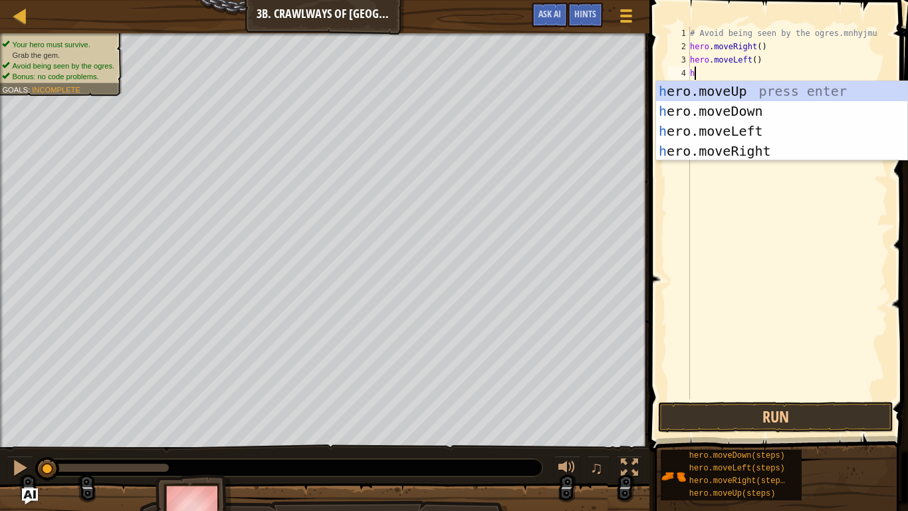
type textarea "he"
click at [728, 120] on div "he ro.moveUp press enter he ro.moveDown press enter he ro.moveLeft press enter …" at bounding box center [781, 141] width 251 height 120
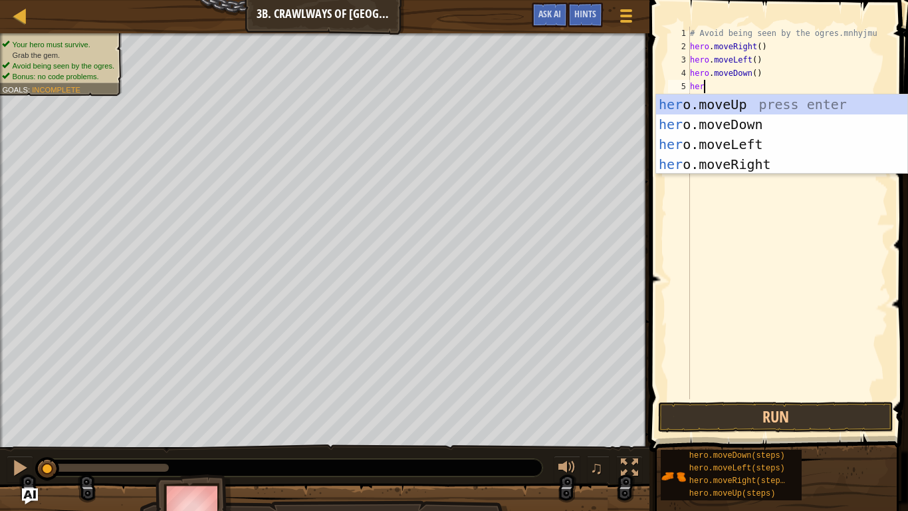
scroll to position [6, 1]
click at [733, 13] on body "Map Introduction to Computer Science 3 b. Crawlways of Kithgard Game Menu Done …" at bounding box center [454, 6] width 908 height 13
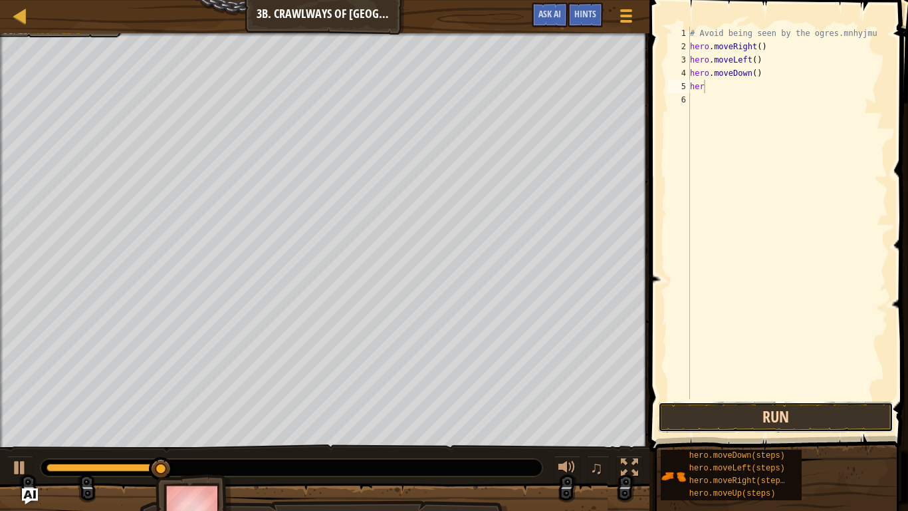
click at [783, 404] on button "Run" at bounding box center [775, 417] width 235 height 31
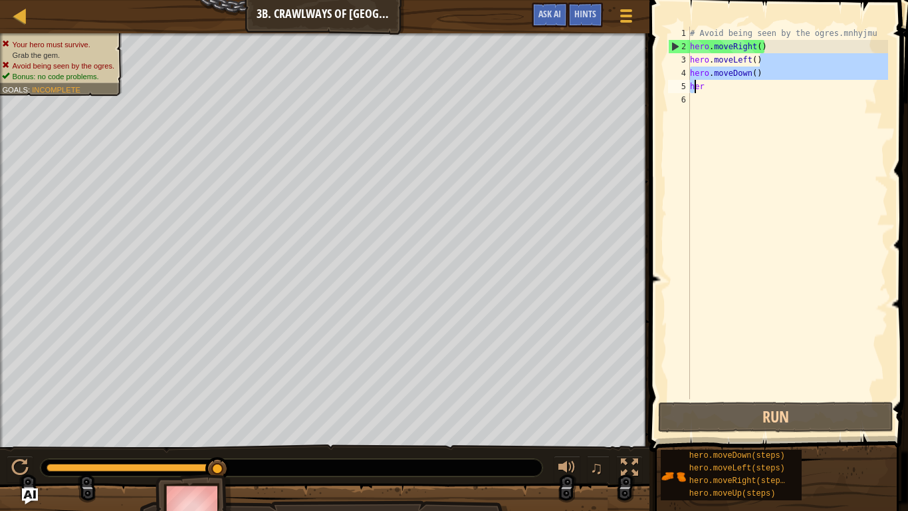
drag, startPoint x: 761, startPoint y: 58, endPoint x: 697, endPoint y: 84, distance: 69.2
click at [697, 84] on div "# Avoid being seen by the ogres.mnhyjmu hero . moveRight ( ) hero . moveLeft ( …" at bounding box center [788, 226] width 201 height 399
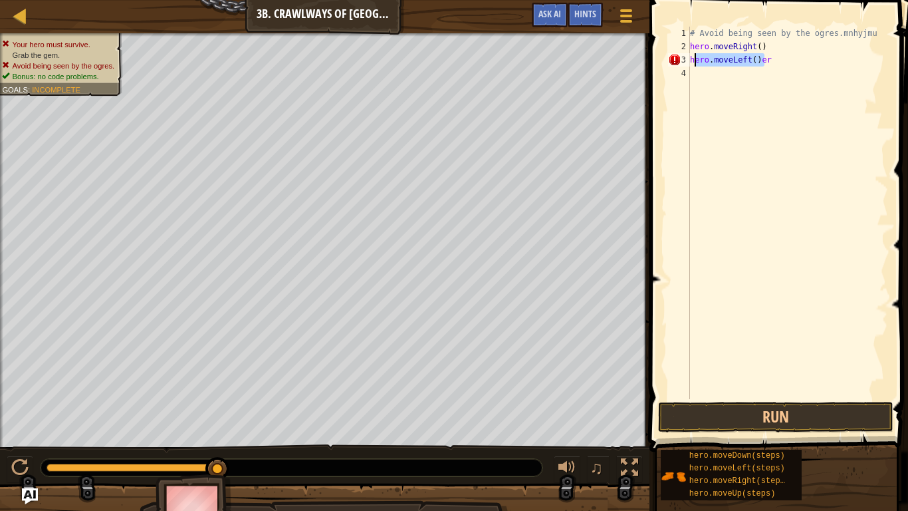
drag, startPoint x: 765, startPoint y: 60, endPoint x: 693, endPoint y: 64, distance: 72.0
click at [693, 64] on div "# Avoid being seen by the ogres.mnhyjmu hero . moveRight ( ) hero . moveLeft ( …" at bounding box center [788, 226] width 201 height 399
type textarea "hr"
drag, startPoint x: 697, startPoint y: 64, endPoint x: 685, endPoint y: 59, distance: 13.5
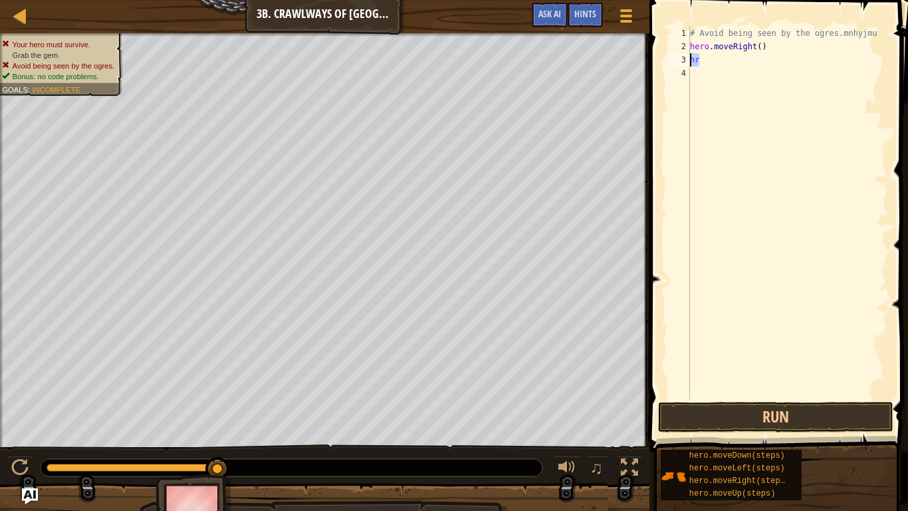
click at [685, 59] on div "hr 1 2 3 4 # Avoid being seen by the ogres.mnhyjmu hero . moveRight ( ) hr הההה…" at bounding box center [777, 213] width 223 height 372
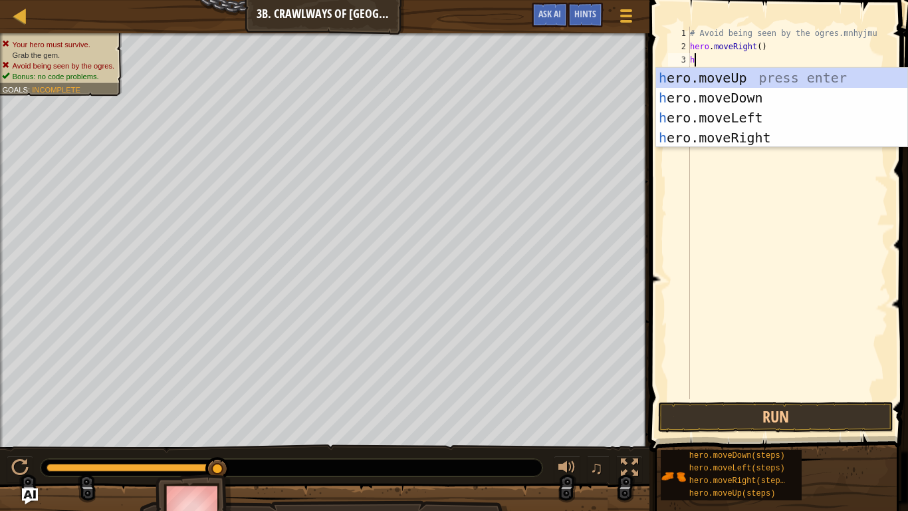
type textarea "he"
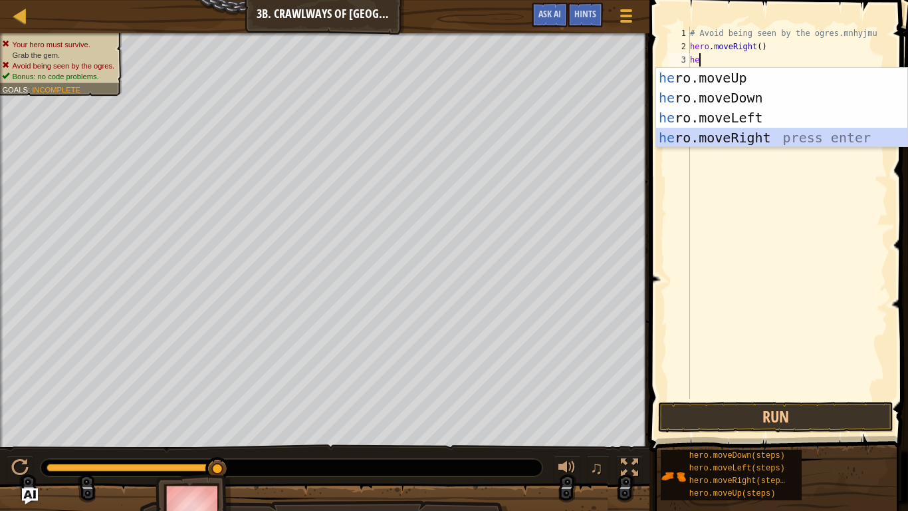
click at [736, 134] on div "he ro.moveUp press enter he ro.moveDown press enter he ro.moveLeft press enter …" at bounding box center [781, 128] width 251 height 120
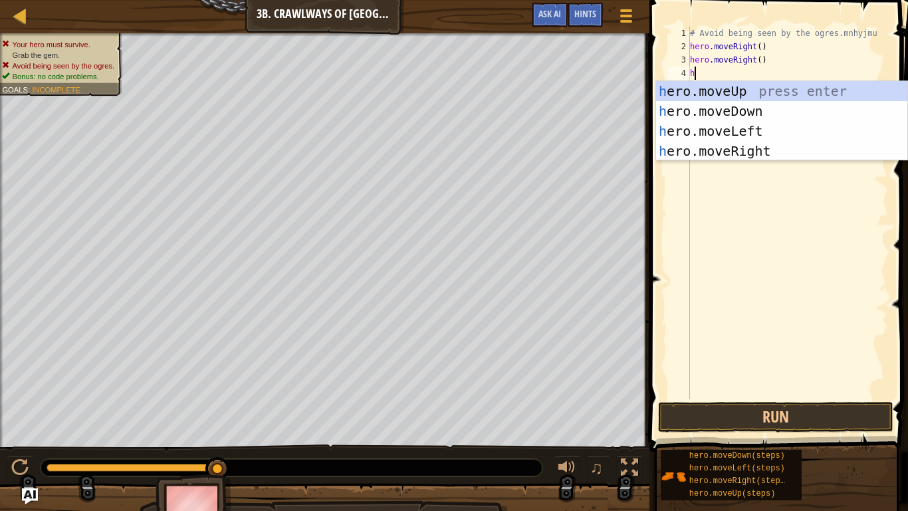
type textarea "he"
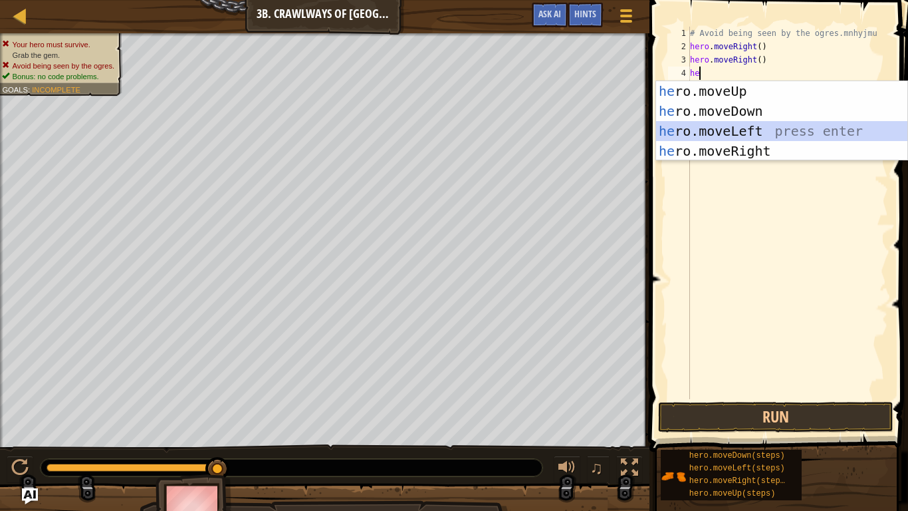
click at [773, 137] on div "he ro.moveUp press enter he ro.moveDown press enter he ro.moveLeft press enter …" at bounding box center [781, 141] width 251 height 120
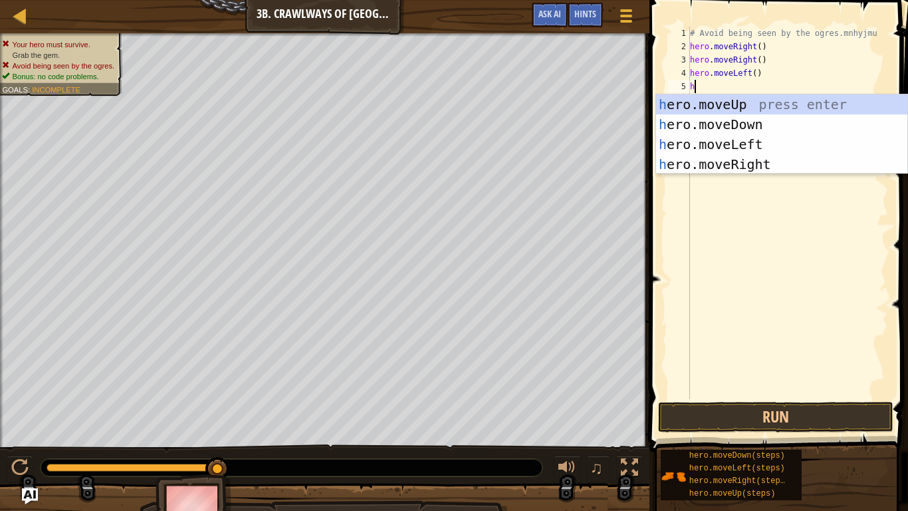
type textarea "he"
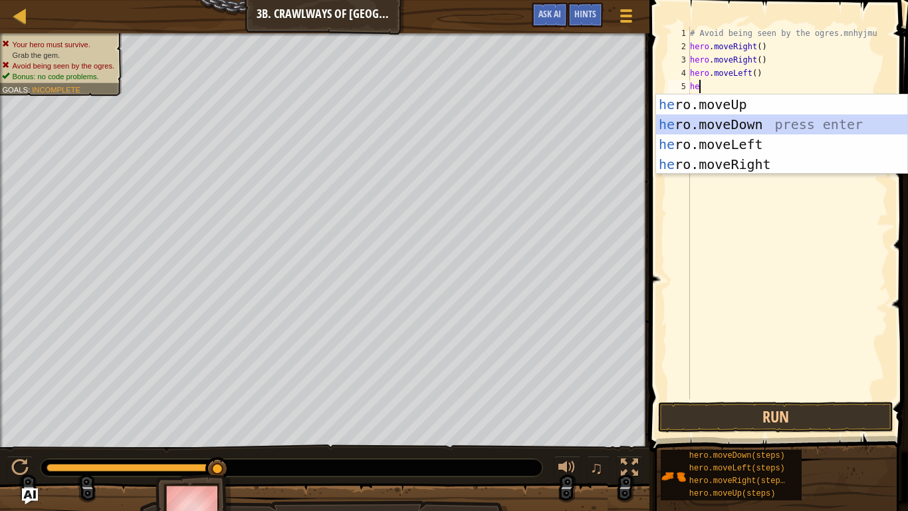
click at [769, 120] on div "he ro.moveUp press enter he ro.moveDown press enter he ro.moveLeft press enter …" at bounding box center [781, 154] width 251 height 120
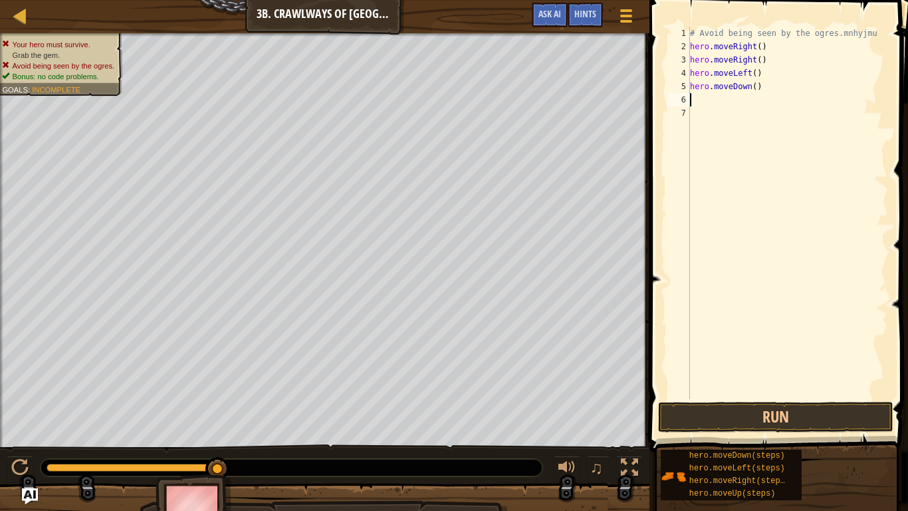
type textarea "h"
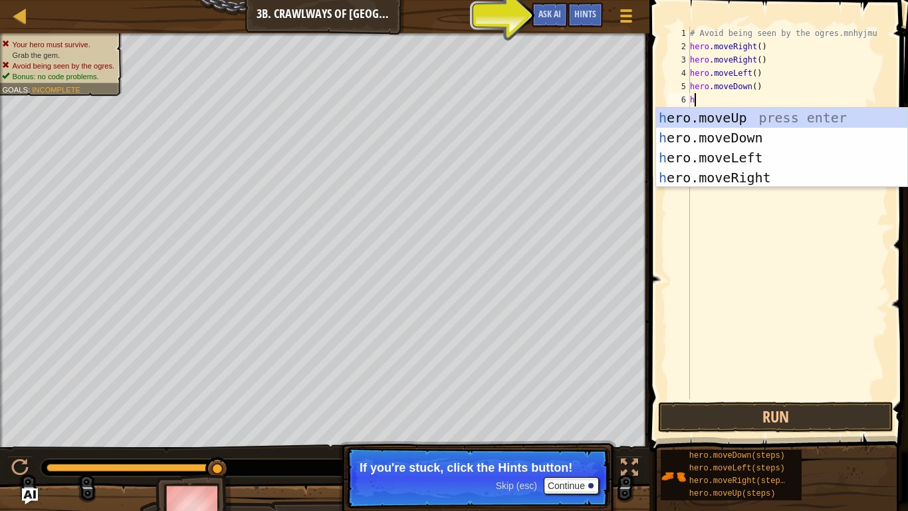
click at [699, 241] on div "# Avoid being seen by the ogres.mnhyjmu hero . moveRight ( ) hero . moveRight (…" at bounding box center [788, 226] width 201 height 399
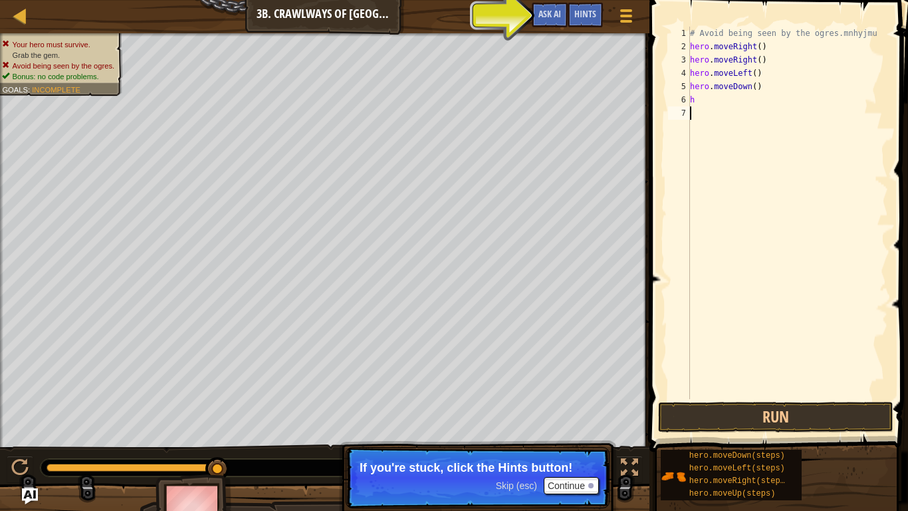
click at [696, 102] on div "# Avoid being seen by the ogres.mnhyjmu hero . moveRight ( ) hero . moveRight (…" at bounding box center [788, 226] width 201 height 399
type textarea "h"
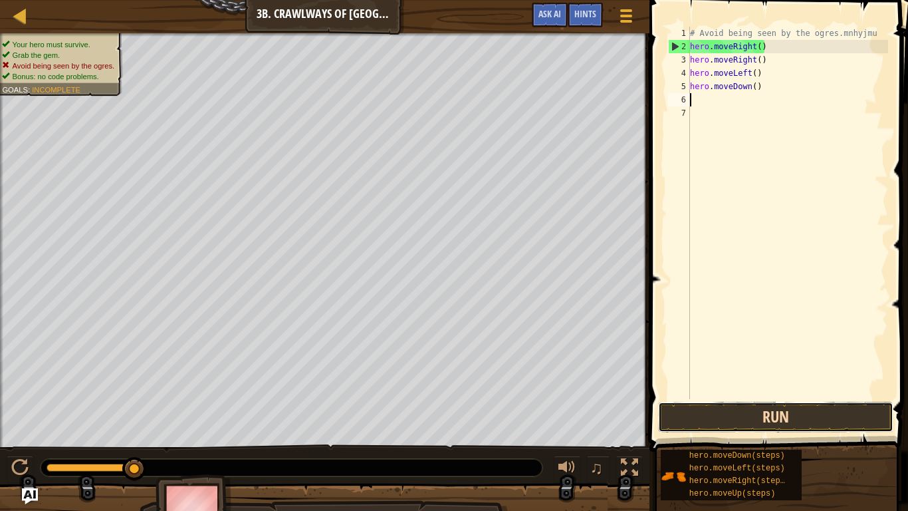
click at [699, 428] on button "Run" at bounding box center [775, 417] width 235 height 31
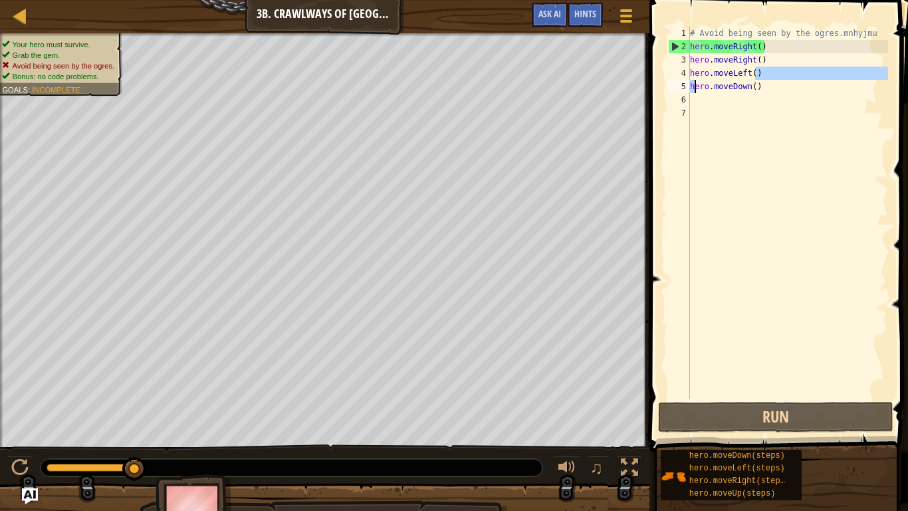
type textarea "hero.moveLeft(ero.moveDown()"
drag, startPoint x: 757, startPoint y: 72, endPoint x: 695, endPoint y: 84, distance: 63.5
click at [695, 84] on div "# Avoid being seen by the ogres.mnhyjmu hero . moveRight ( ) hero . moveRight (…" at bounding box center [788, 226] width 201 height 399
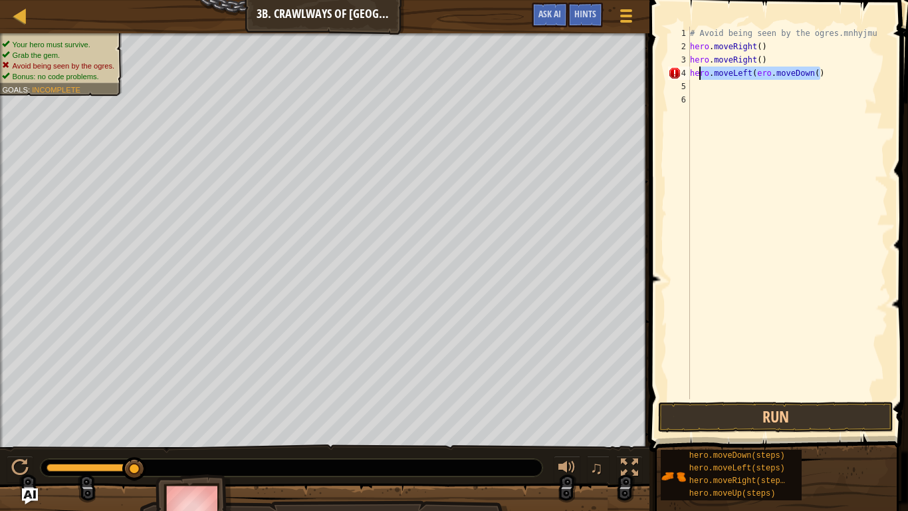
drag, startPoint x: 819, startPoint y: 74, endPoint x: 699, endPoint y: 68, distance: 119.8
click at [699, 68] on div "# Avoid being seen by the ogres.mnhyjmu hero . moveRight ( ) hero . moveRight (…" at bounding box center [788, 226] width 201 height 399
click at [699, 68] on div "# Avoid being seen by the ogres.mnhyjmu hero . moveRight ( ) hero . moveRight (…" at bounding box center [788, 213] width 201 height 372
drag, startPoint x: 825, startPoint y: 74, endPoint x: 689, endPoint y: 75, distance: 136.3
click at [689, 75] on div "hero.moveLeft(ero.moveDown() 1 2 3 4 5 6 # Avoid being seen by the ogres.mnhyjm…" at bounding box center [777, 213] width 223 height 372
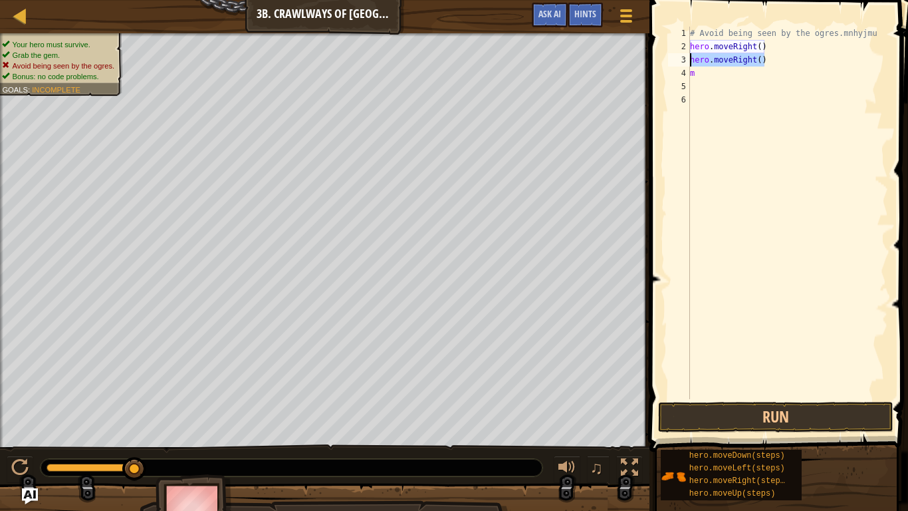
drag, startPoint x: 765, startPoint y: 57, endPoint x: 689, endPoint y: 64, distance: 76.8
click at [689, 64] on div "m 1 2 3 4 5 6 # Avoid being seen by the ogres.mnhyjmu hero . moveRight ( ) hero…" at bounding box center [777, 213] width 223 height 372
type textarea "hero.moveRight()"
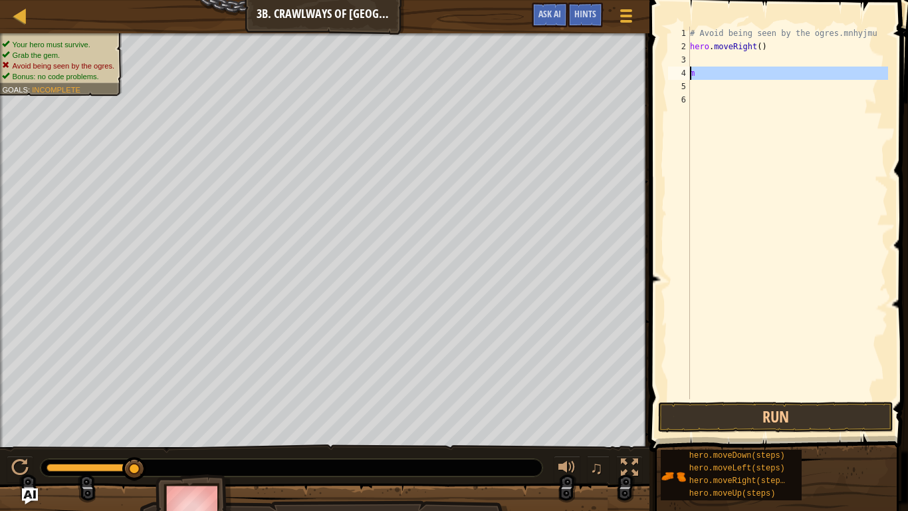
click at [687, 74] on div "4" at bounding box center [679, 72] width 22 height 13
type textarea "m"
drag, startPoint x: 704, startPoint y: 76, endPoint x: 692, endPoint y: 76, distance: 12.6
click at [692, 76] on div "# Avoid being seen by the ogres.mnhyjmu hero . moveRight ( ) m" at bounding box center [788, 226] width 201 height 399
click at [697, 57] on div "# Avoid being seen by the ogres.mnhyjmu hero . moveRight ( )" at bounding box center [788, 226] width 201 height 399
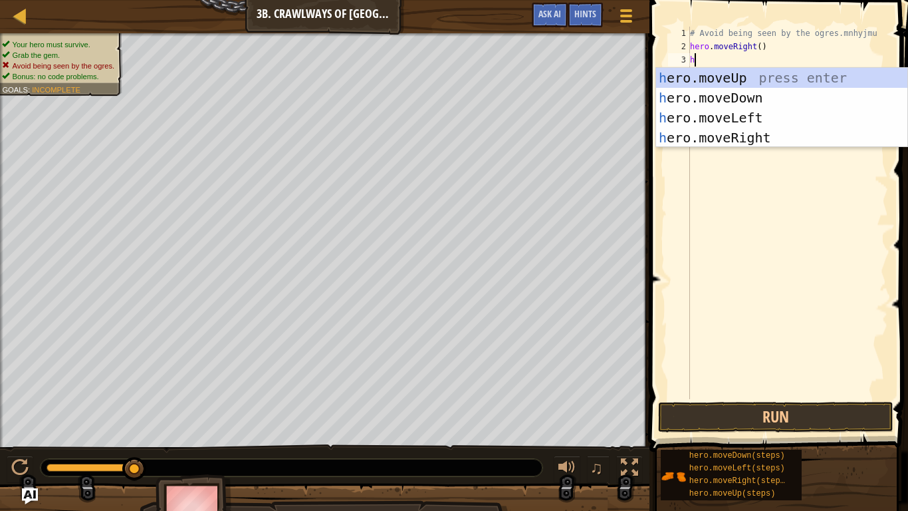
type textarea "he"
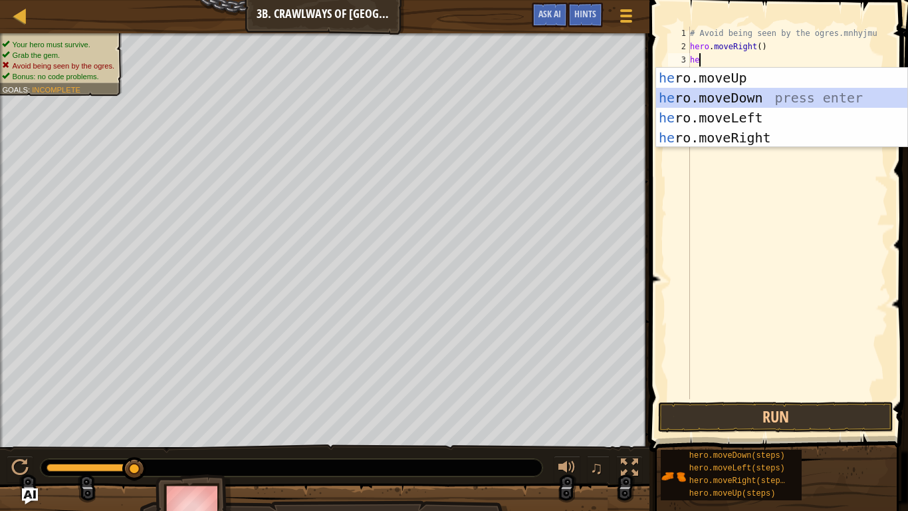
click at [747, 95] on div "he ro.moveUp press enter he ro.moveDown press enter he ro.moveLeft press enter …" at bounding box center [781, 128] width 251 height 120
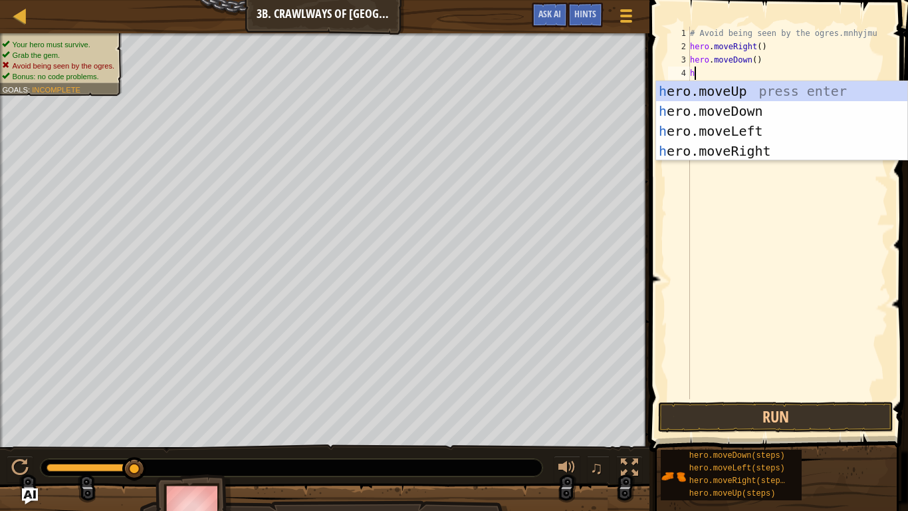
type textarea "he"
click at [735, 158] on div "he ro.moveUp press enter he ro.moveDown press enter he ro.moveLeft press enter …" at bounding box center [781, 141] width 251 height 120
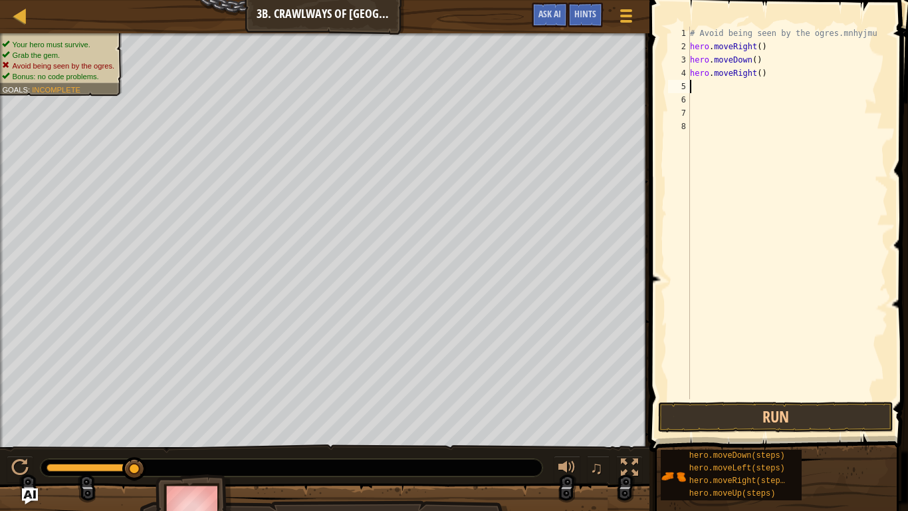
scroll to position [6, 0]
click at [797, 425] on button "Run" at bounding box center [775, 417] width 235 height 31
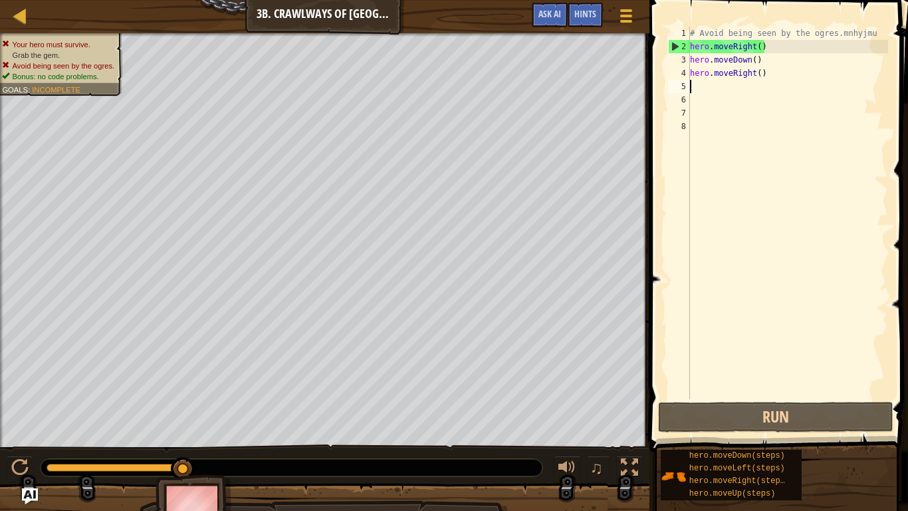
type textarea "h"
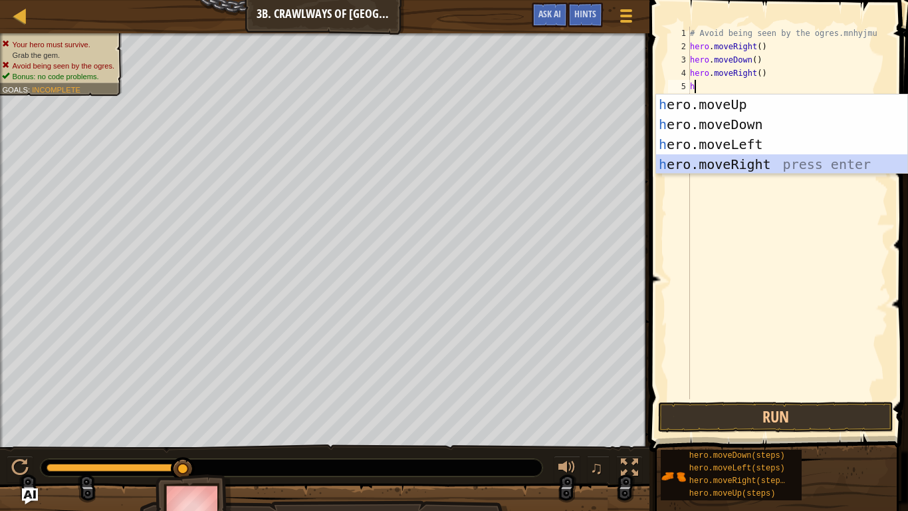
click at [739, 169] on div "h ero.moveUp press enter h ero.moveDown press enter h ero.moveLeft press enter …" at bounding box center [781, 154] width 251 height 120
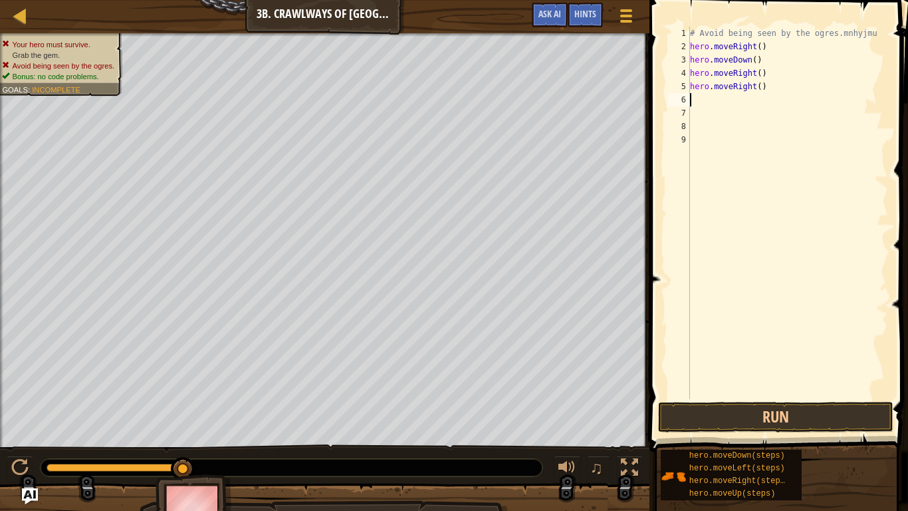
type textarea "h"
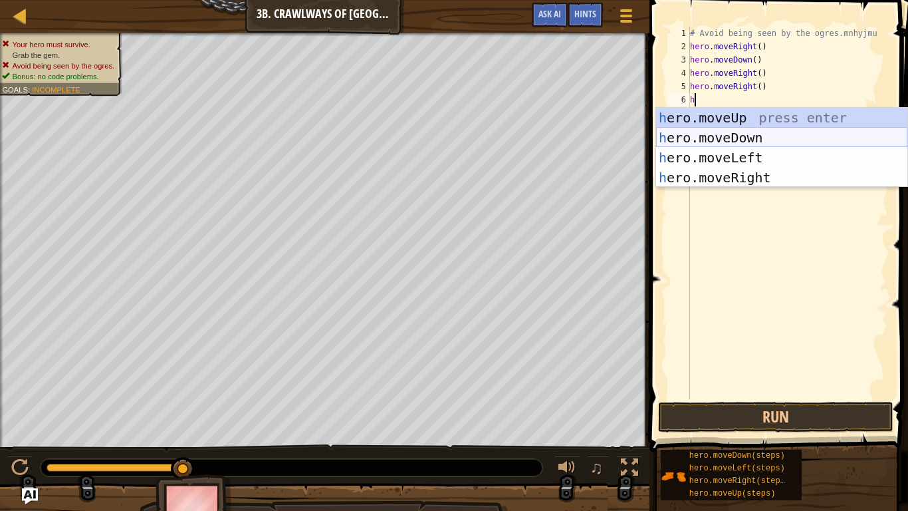
click at [733, 132] on div "h ero.moveUp press enter h ero.moveDown press enter h ero.moveLeft press enter …" at bounding box center [781, 168] width 251 height 120
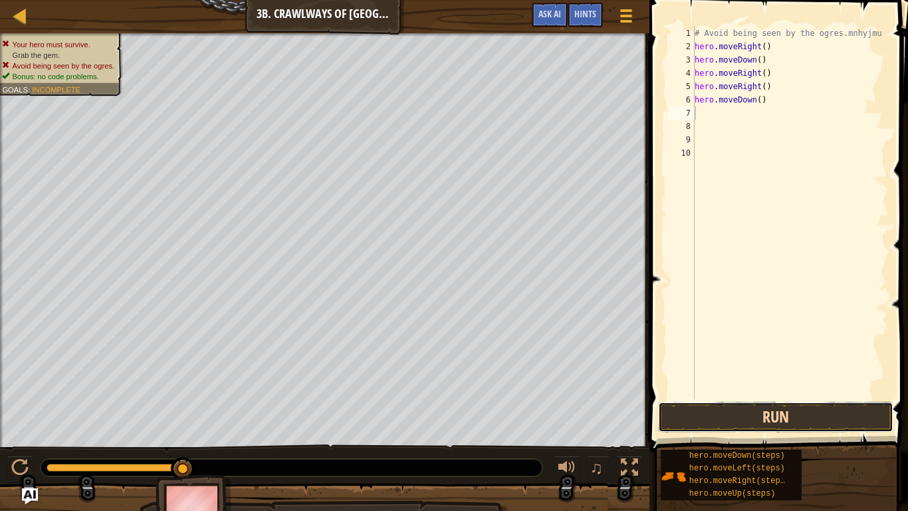
click at [775, 430] on button "Run" at bounding box center [775, 417] width 235 height 31
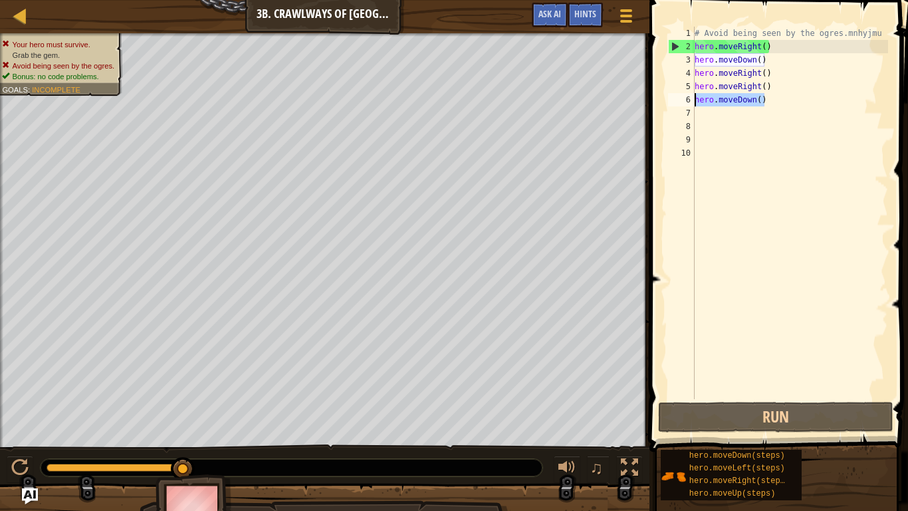
drag, startPoint x: 767, startPoint y: 94, endPoint x: 690, endPoint y: 103, distance: 77.6
click at [690, 103] on div "1 2 3 4 5 6 7 8 9 10 # Avoid being seen by the ogres.mnhyjmu hero . moveRight (…" at bounding box center [777, 213] width 223 height 372
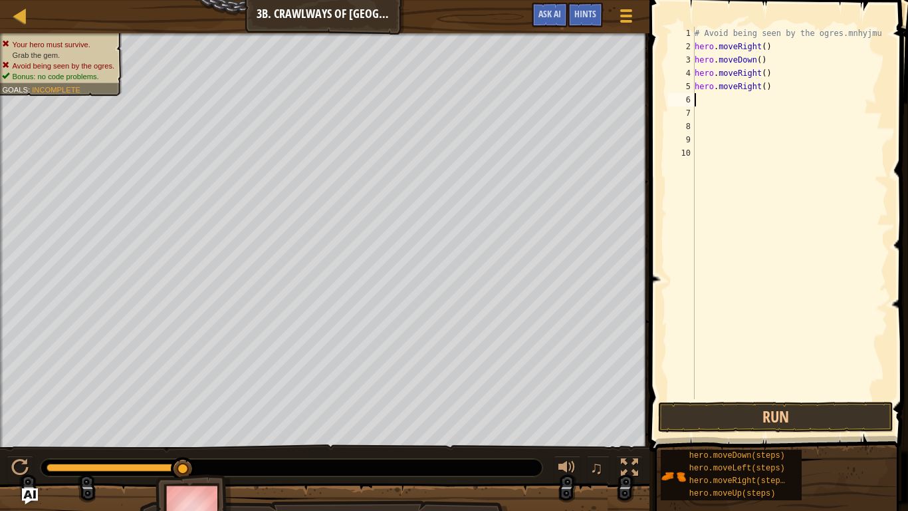
type textarea "m"
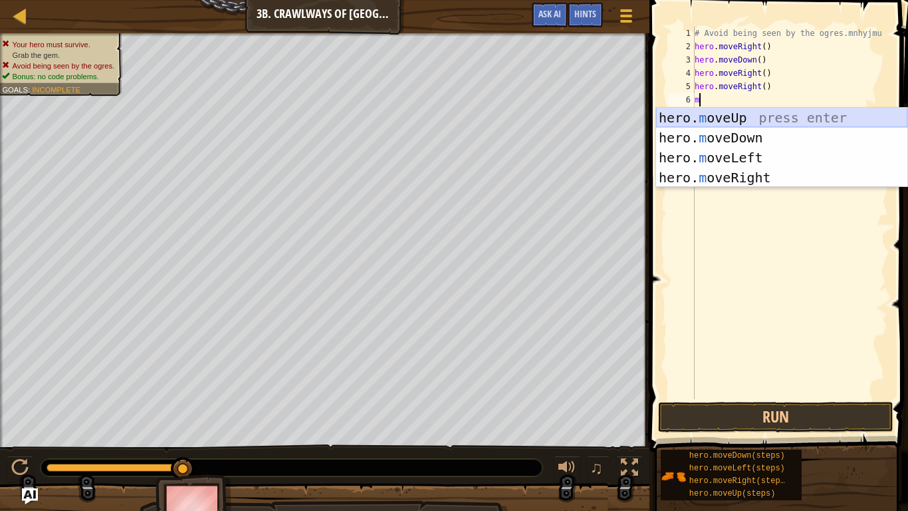
click at [711, 113] on div "hero. m oveUp press enter hero. m oveDown press enter hero. m oveLeft press ent…" at bounding box center [781, 168] width 251 height 120
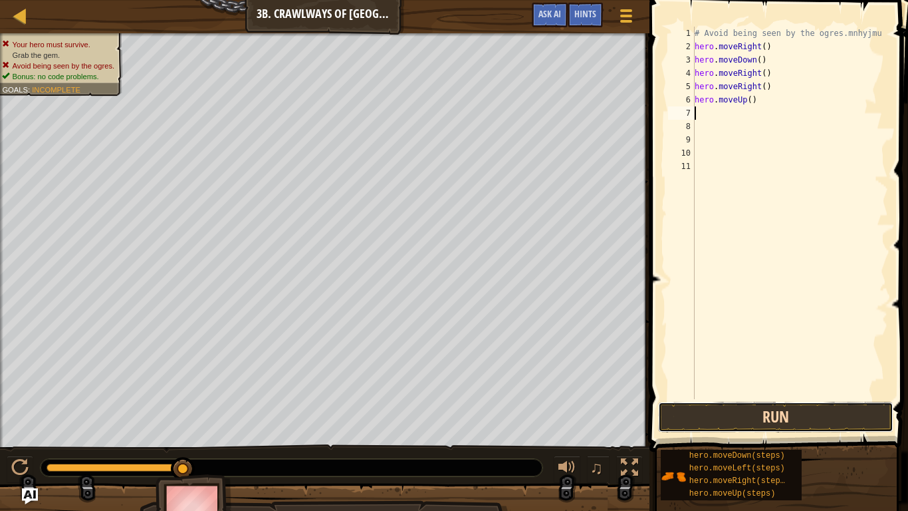
click at [805, 410] on button "Run" at bounding box center [775, 417] width 235 height 31
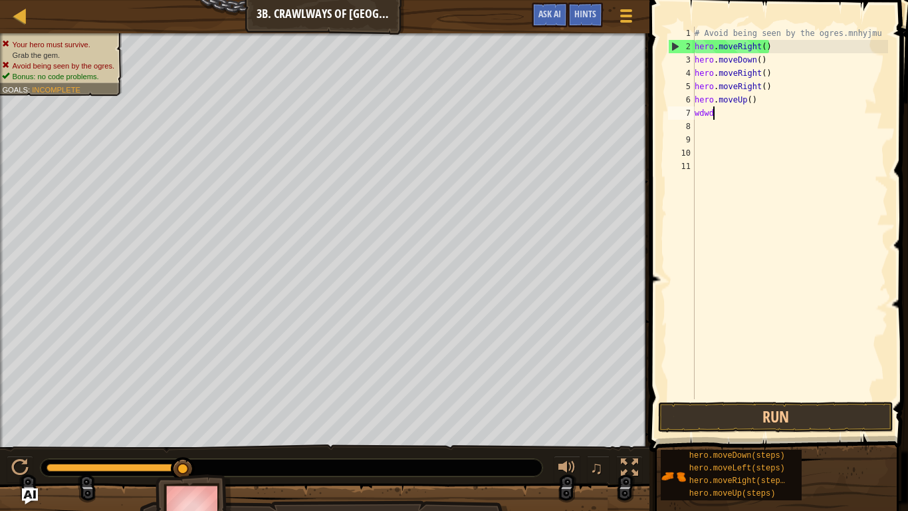
type textarea "wdwd'["
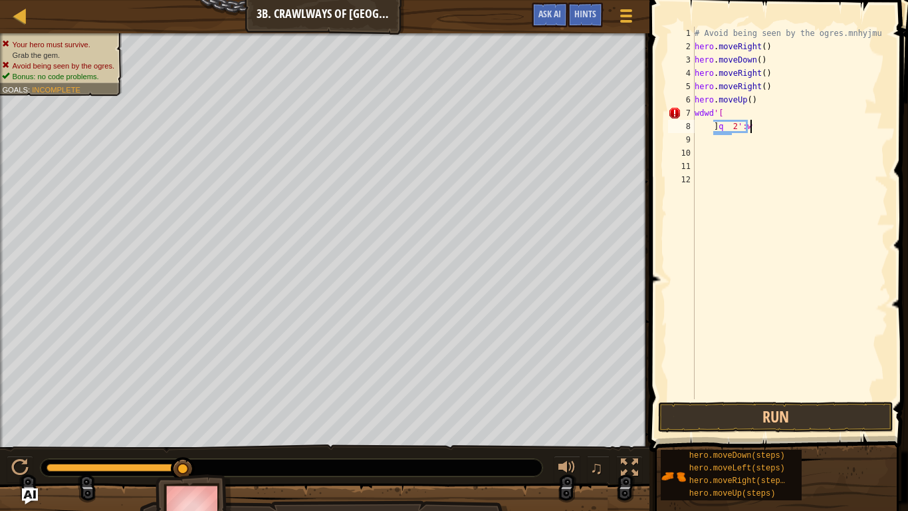
scroll to position [6, 7]
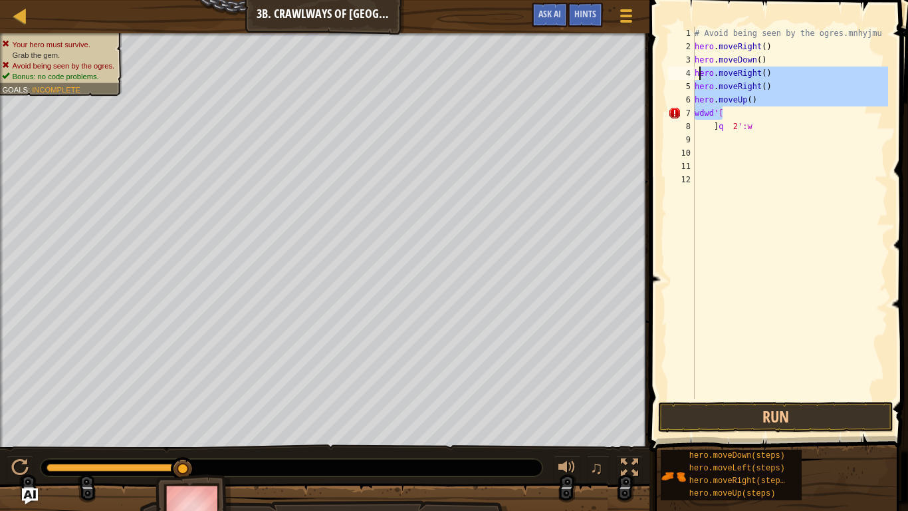
drag, startPoint x: 771, startPoint y: 113, endPoint x: 699, endPoint y: 69, distance: 84.2
click at [699, 69] on div "# Avoid being seen by the ogres.mnhyjmu hero . moveRight ( ) hero . moveDown ( …" at bounding box center [790, 226] width 196 height 399
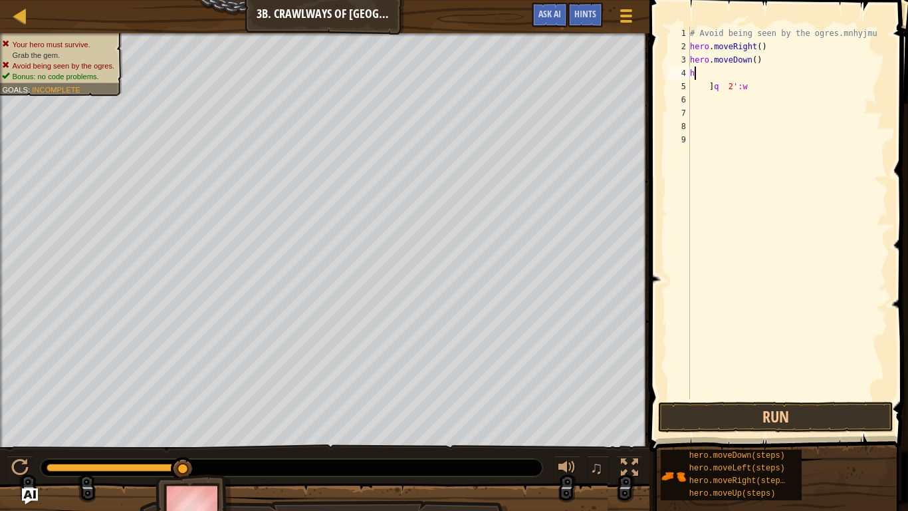
scroll to position [6, 0]
drag, startPoint x: 753, startPoint y: 96, endPoint x: 711, endPoint y: 88, distance: 42.5
click at [711, 88] on div "# Avoid being seen by the ogres.mnhyjmu hero . moveRight ( ) hero . moveDown ( …" at bounding box center [788, 226] width 201 height 399
click at [711, 88] on div "# Avoid being seen by the ogres.mnhyjmu hero . moveRight ( ) hero . moveDown ( …" at bounding box center [788, 213] width 201 height 372
type textarea "q 2':w"
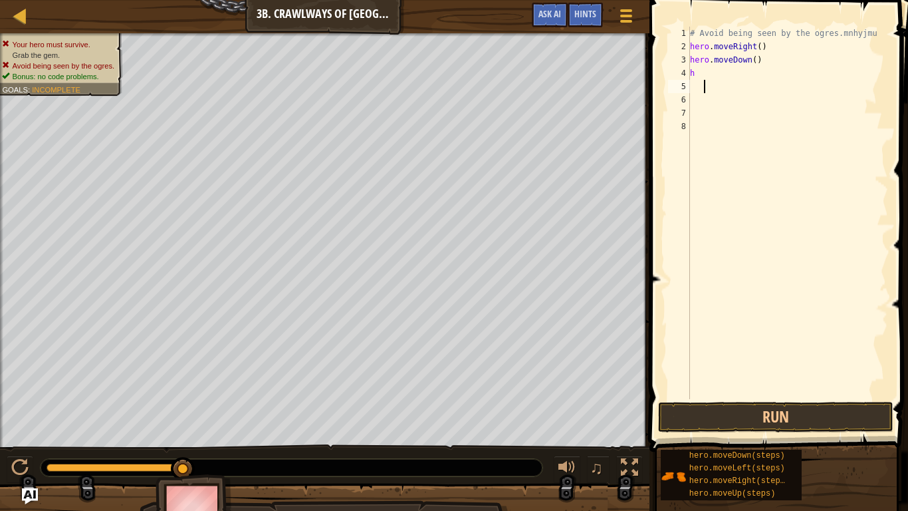
drag, startPoint x: 743, startPoint y: 93, endPoint x: 703, endPoint y: 88, distance: 40.9
click at [703, 88] on div "# Avoid being seen by the ogres.mnhyjmu hero . moveRight ( ) hero . moveDown ( …" at bounding box center [788, 226] width 201 height 399
drag, startPoint x: 696, startPoint y: 69, endPoint x: 686, endPoint y: 68, distance: 9.3
click at [686, 68] on div "1 2 3 4 5 6 7 8 # Avoid being seen by the ogres.mnhyjmu hero . moveRight ( ) he…" at bounding box center [777, 213] width 223 height 372
type textarea "h"
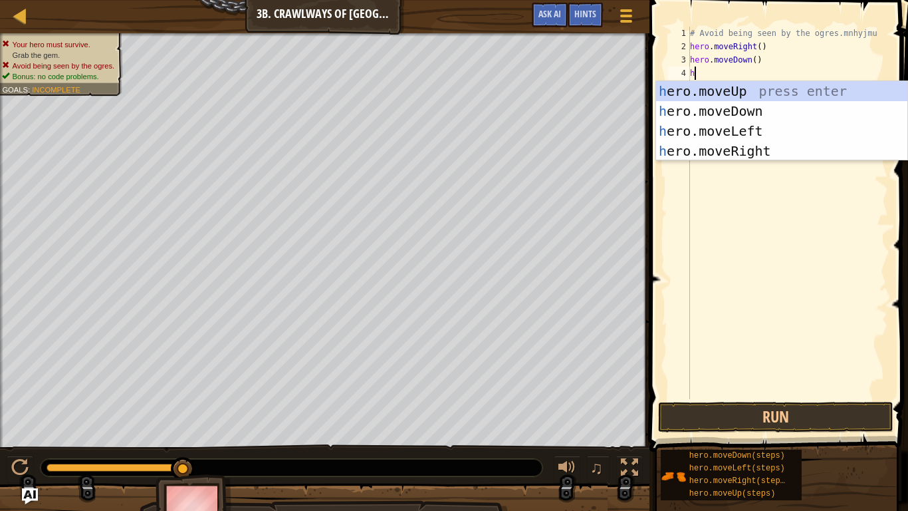
type textarea "he"
click at [741, 143] on div "he ro.moveUp press enter he ro.moveDown press enter he ro.moveLeft press enter …" at bounding box center [781, 141] width 251 height 120
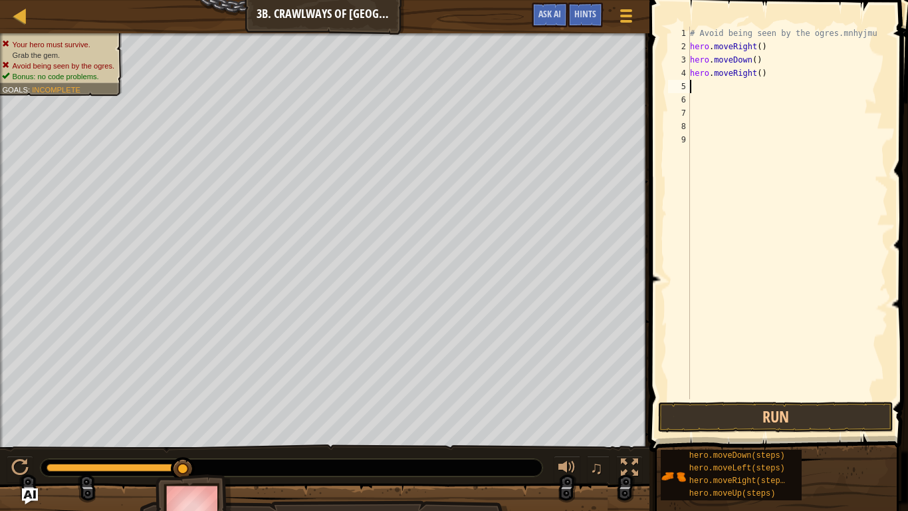
click at [745, 57] on div "# Avoid being seen by the ogres.mnhyjmu hero . moveRight ( ) hero . moveDown ( …" at bounding box center [788, 226] width 201 height 399
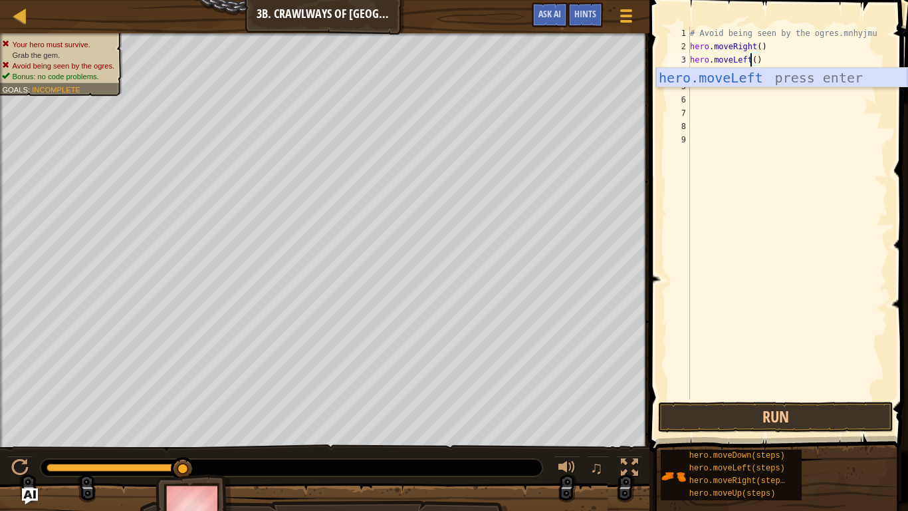
click at [776, 68] on div "hero.moveLeft press enter" at bounding box center [781, 98] width 251 height 60
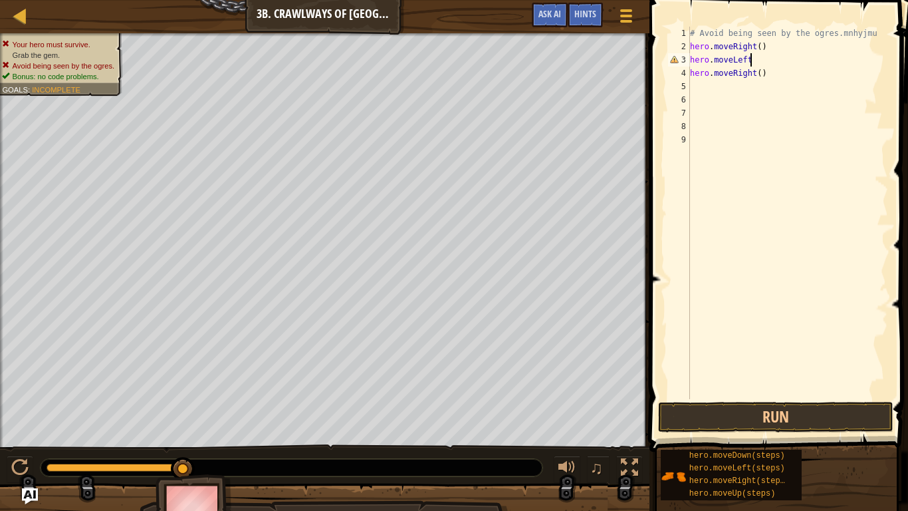
click at [759, 76] on div "# Avoid being seen by the ogres.mnhyjmu hero . moveRight ( ) hero . moveLeft he…" at bounding box center [788, 226] width 201 height 399
click at [814, 410] on button "Run" at bounding box center [775, 417] width 235 height 31
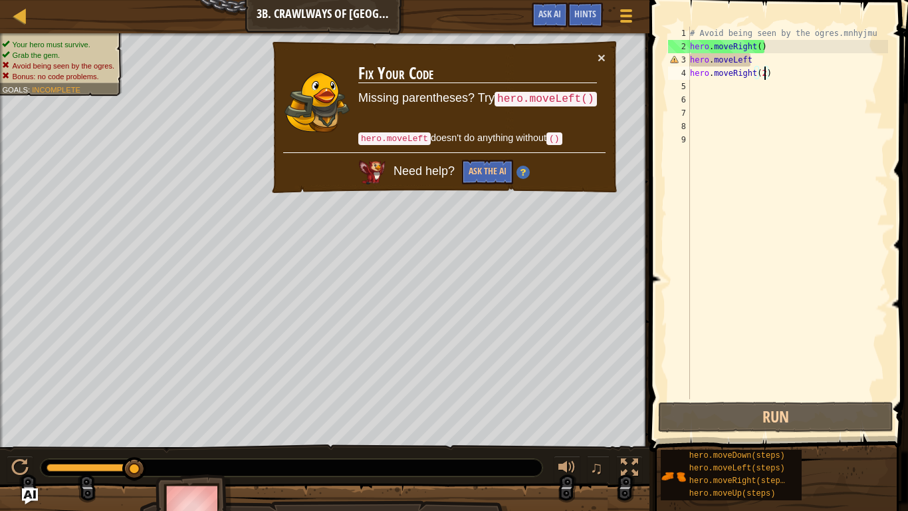
click at [771, 52] on div "# Avoid being seen by the ogres.mnhyjmu hero . moveRight ( ) hero . moveLeft he…" at bounding box center [788, 226] width 201 height 399
click at [767, 63] on div "# Avoid being seen by the ogres.mnhyjmu hero . moveRight ( ) hero . moveLeft he…" at bounding box center [788, 226] width 201 height 399
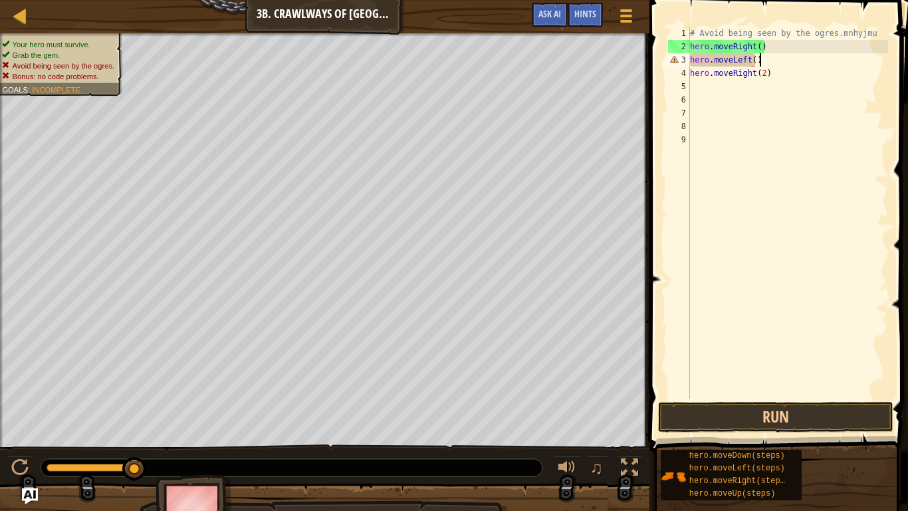
scroll to position [6, 9]
type textarea "hero.moveLeft()"
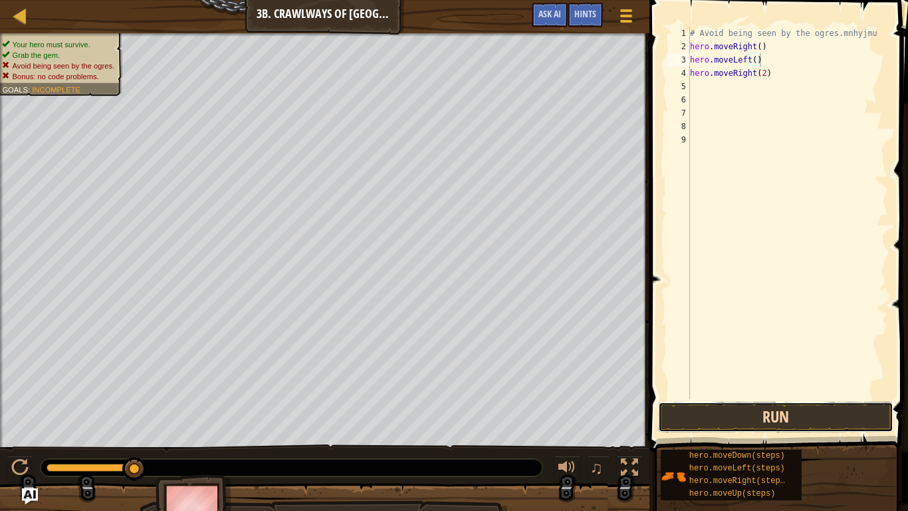
click at [762, 410] on button "Run" at bounding box center [775, 417] width 235 height 31
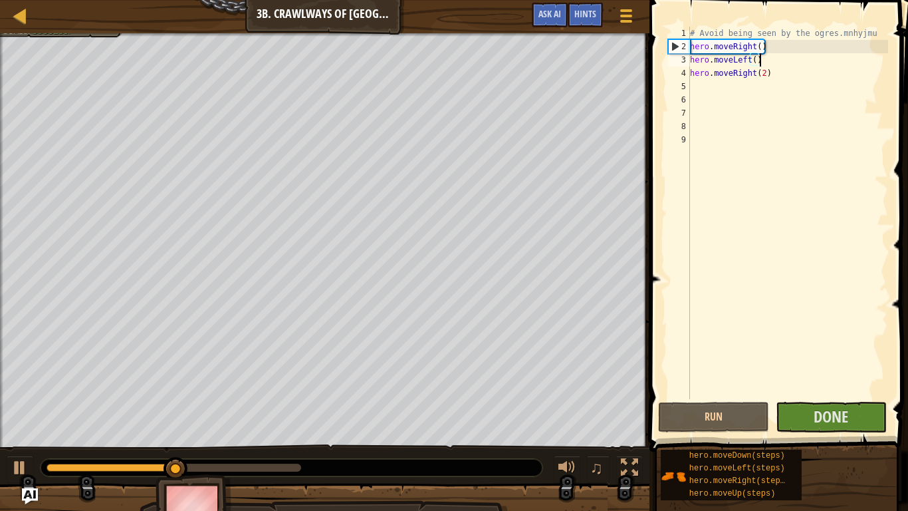
click at [834, 420] on span "Done" at bounding box center [831, 416] width 35 height 21
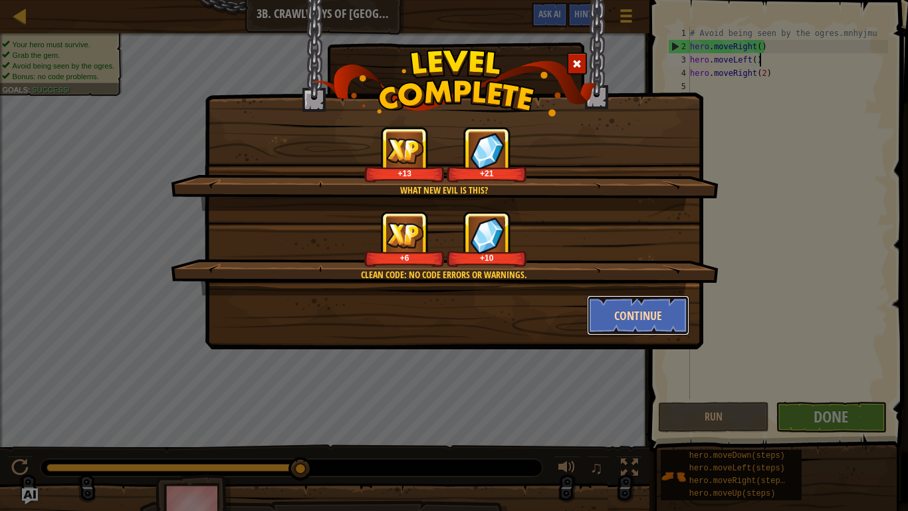
click at [653, 296] on button "Continue" at bounding box center [638, 315] width 103 height 40
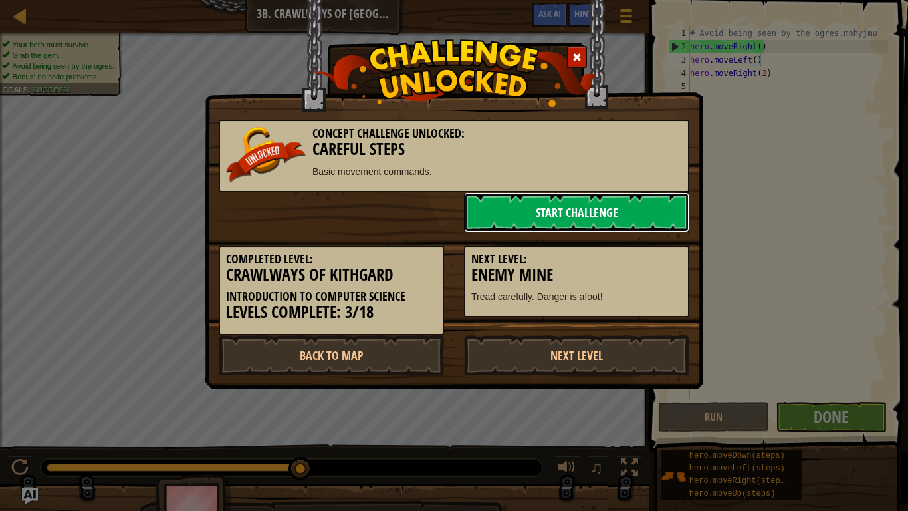
click at [651, 217] on link "Start Challenge" at bounding box center [576, 212] width 225 height 40
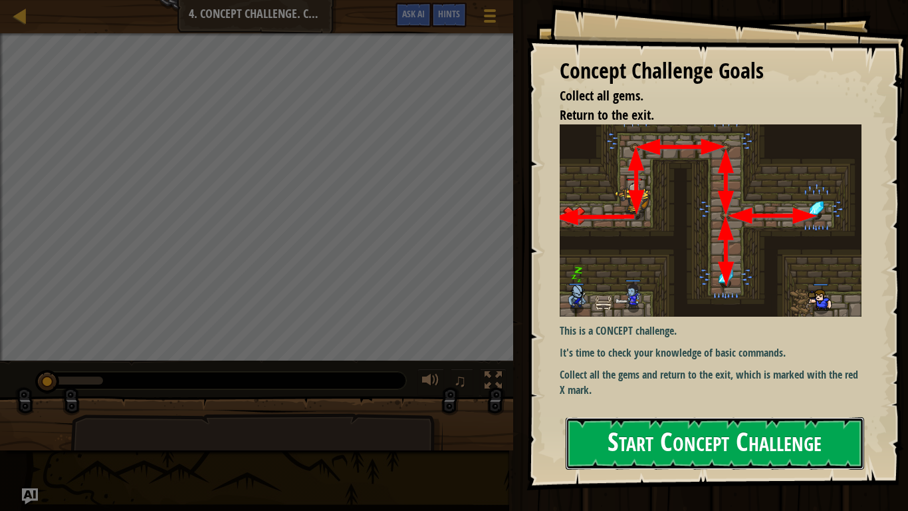
click at [650, 420] on button "Start Concept Challenge" at bounding box center [715, 443] width 299 height 53
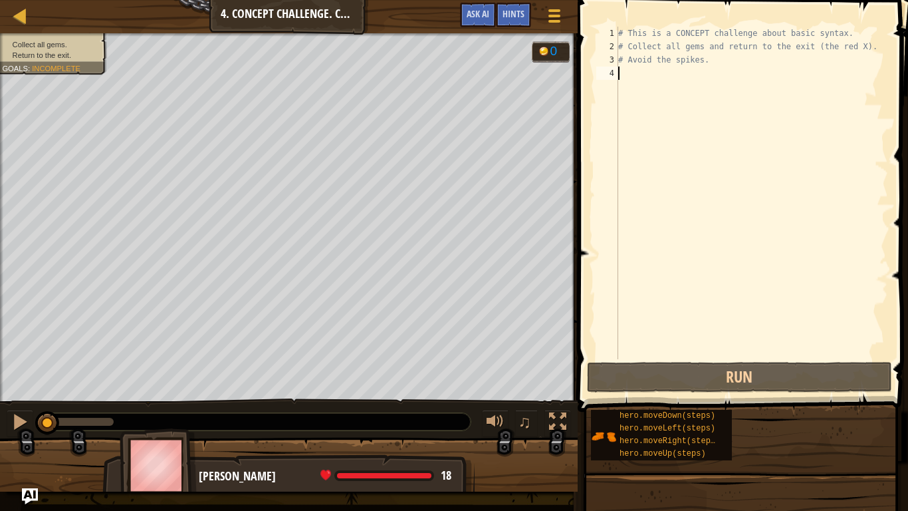
type textarea "h"
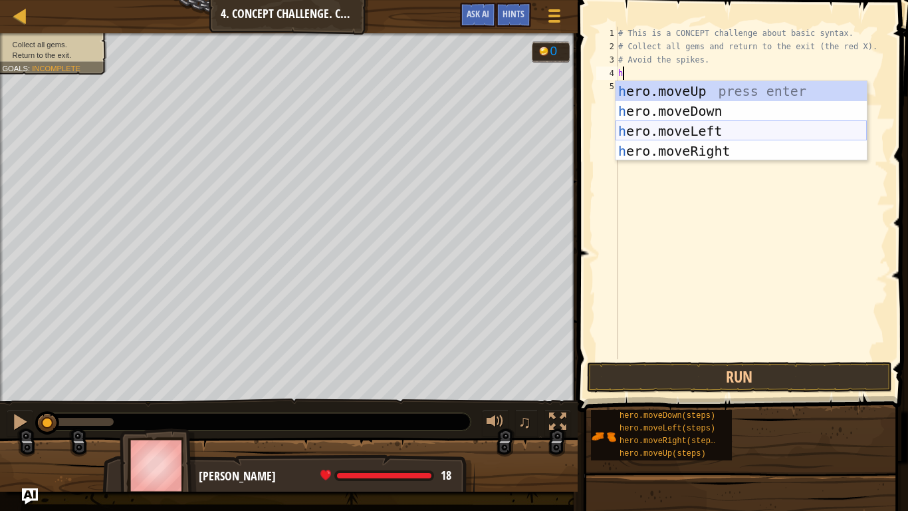
click at [682, 123] on div "h ero.moveUp press enter h ero.moveDown press enter h ero.moveLeft press enter …" at bounding box center [741, 141] width 251 height 120
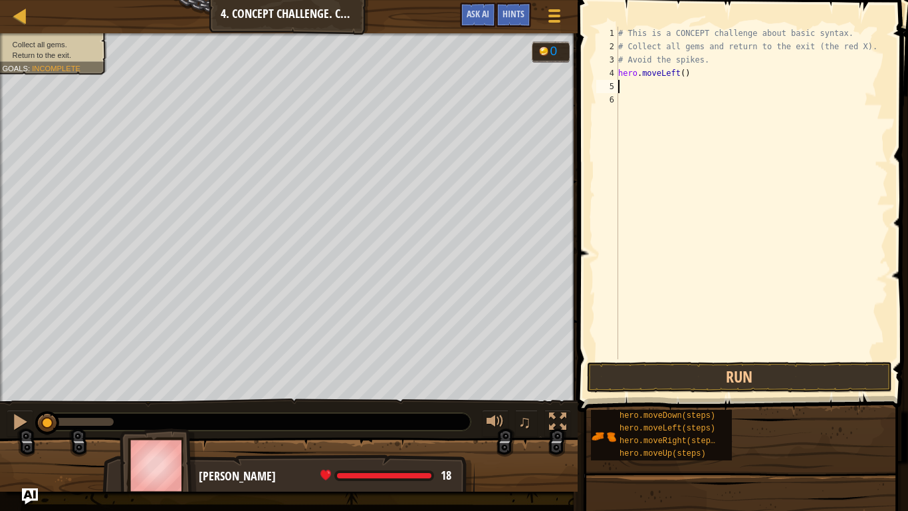
type textarea "h"
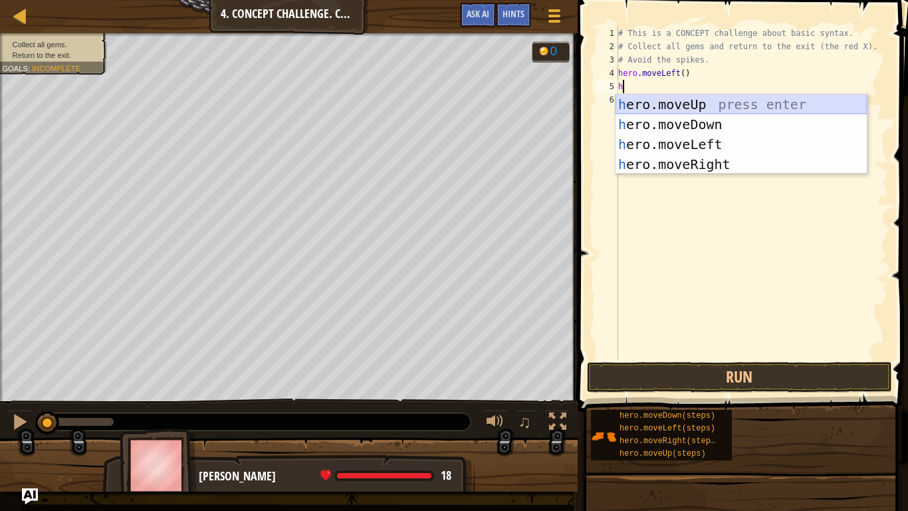
click at [722, 108] on div "h ero.moveUp press enter h ero.moveDown press enter h ero.moveLeft press enter …" at bounding box center [741, 154] width 251 height 120
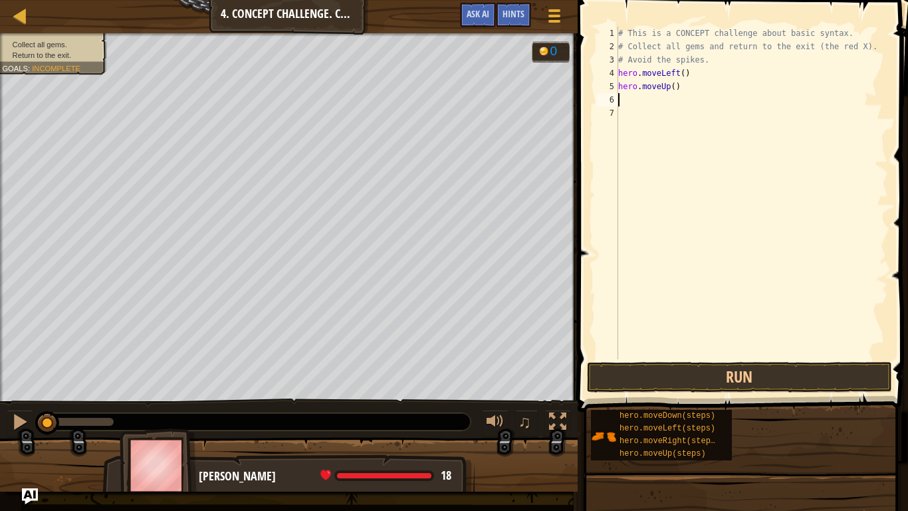
type textarea "h"
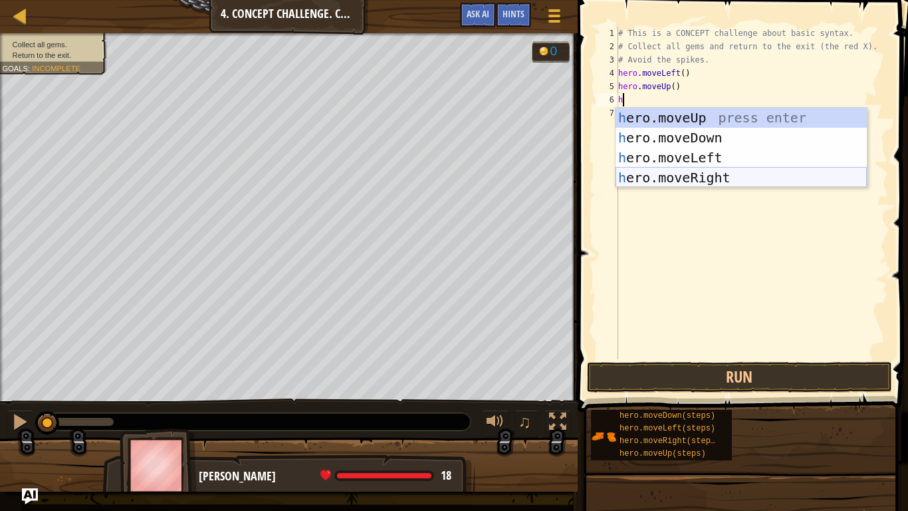
click at [764, 175] on div "h ero.moveUp press enter h ero.moveDown press enter h ero.moveLeft press enter …" at bounding box center [741, 168] width 251 height 120
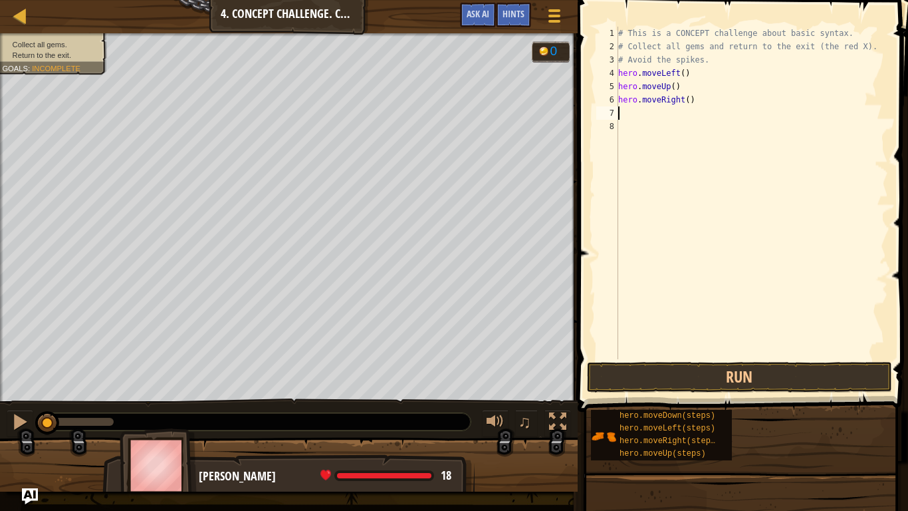
type textarea "h"
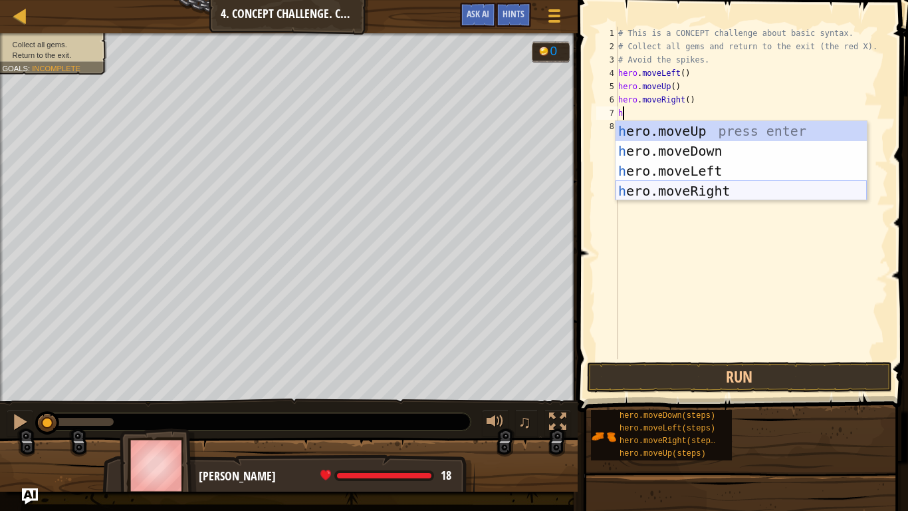
click at [736, 187] on div "h ero.moveUp press enter h ero.moveDown press enter h ero.moveLeft press enter …" at bounding box center [741, 181] width 251 height 120
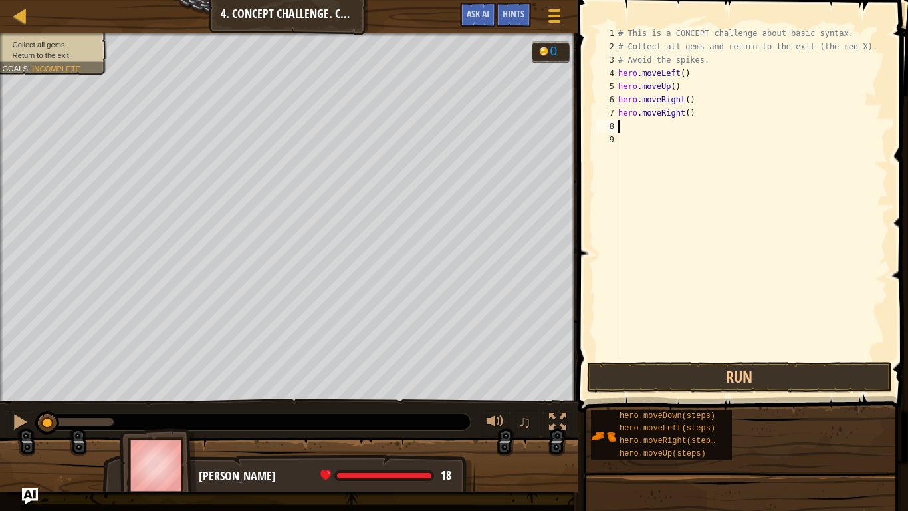
type textarea "h"
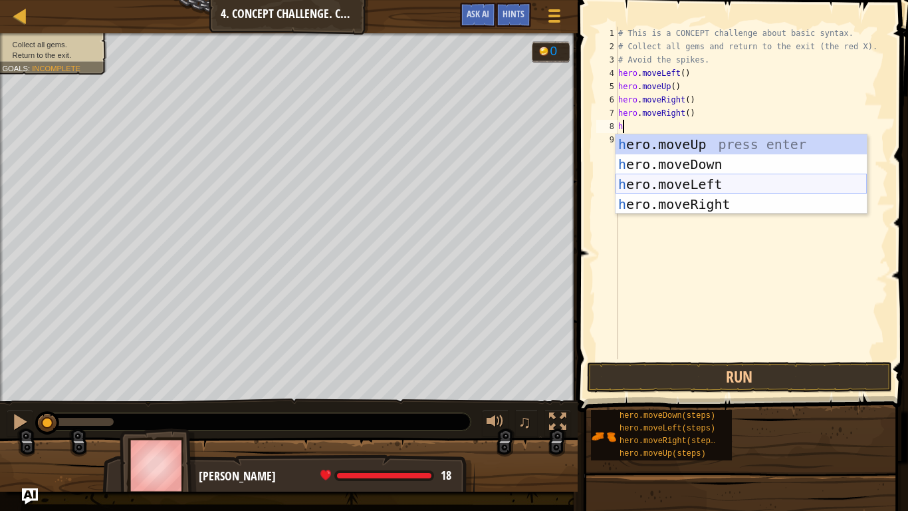
click at [715, 181] on div "h ero.moveUp press enter h ero.moveDown press enter h ero.moveLeft press enter …" at bounding box center [741, 194] width 251 height 120
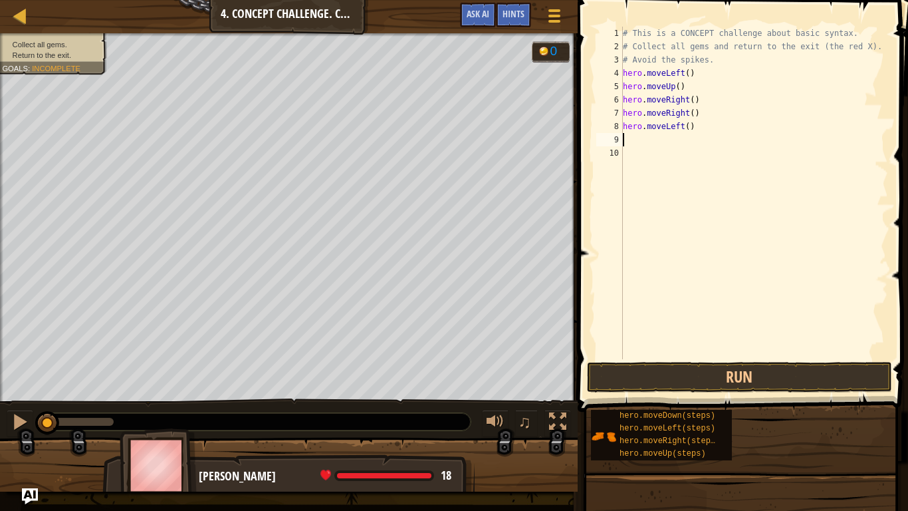
type textarea "h"
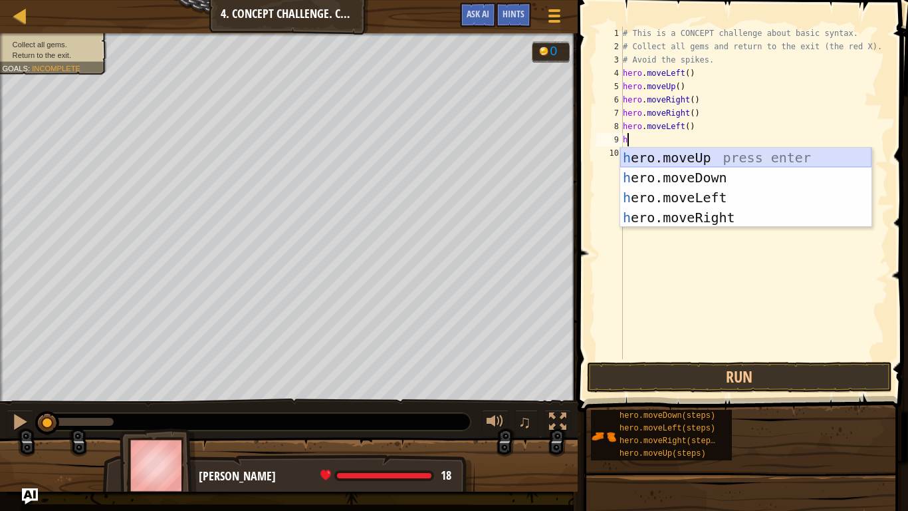
click at [716, 161] on div "h ero.moveUp press enter h ero.moveDown press enter h ero.moveLeft press enter …" at bounding box center [745, 208] width 251 height 120
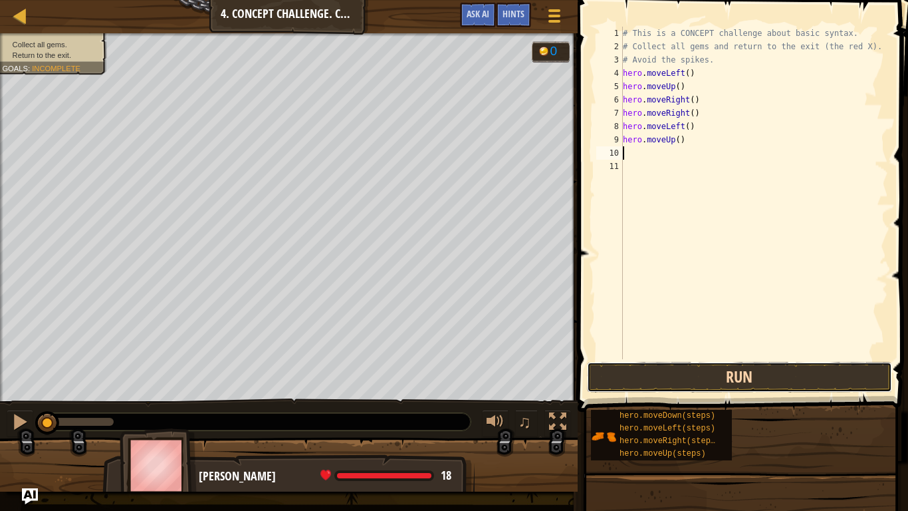
click at [711, 373] on button "Run" at bounding box center [739, 377] width 305 height 31
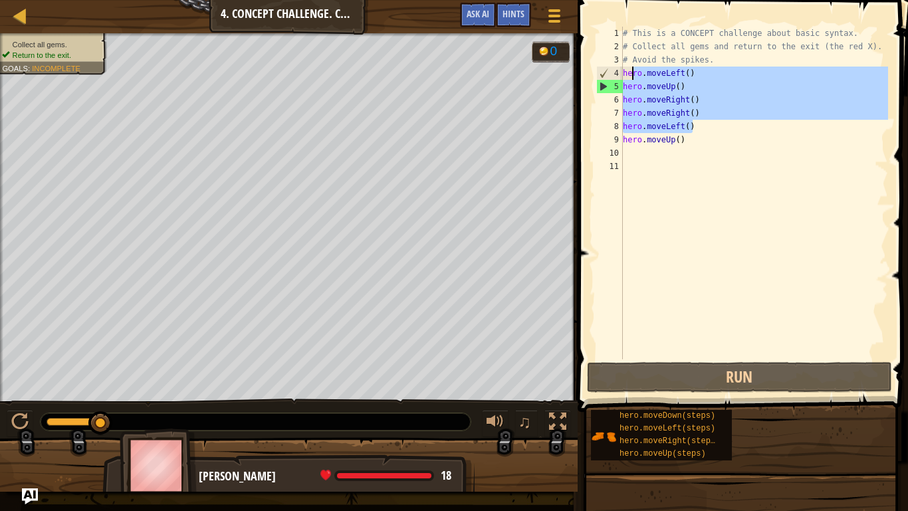
drag, startPoint x: 697, startPoint y: 128, endPoint x: 631, endPoint y: 75, distance: 84.7
click at [631, 75] on div "# This is a CONCEPT challenge about basic syntax. # Collect all gems and return…" at bounding box center [754, 206] width 268 height 359
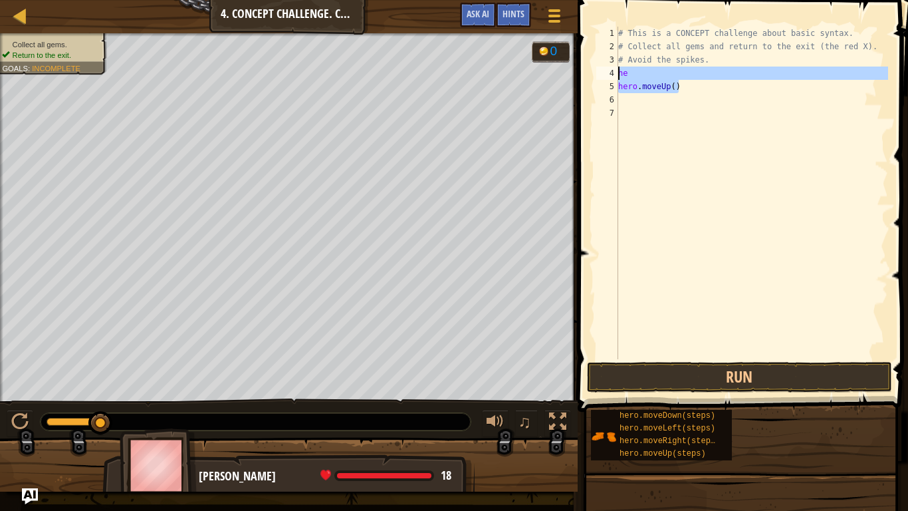
drag, startPoint x: 687, startPoint y: 90, endPoint x: 612, endPoint y: 72, distance: 77.4
click at [612, 72] on div "he 1 2 3 4 5 6 7 # This is a CONCEPT challenge about basic syntax. # Collect al…" at bounding box center [741, 193] width 295 height 332
type textarea "="
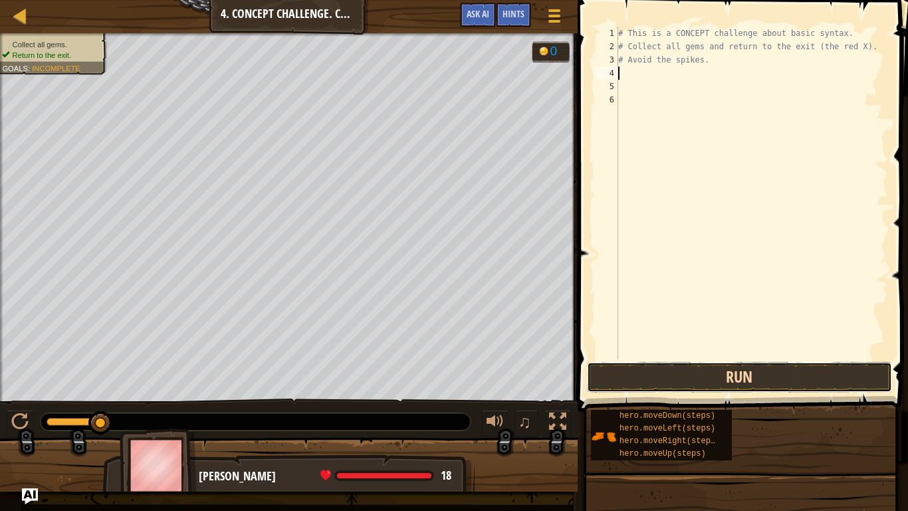
click at [672, 386] on button "Run" at bounding box center [739, 377] width 305 height 31
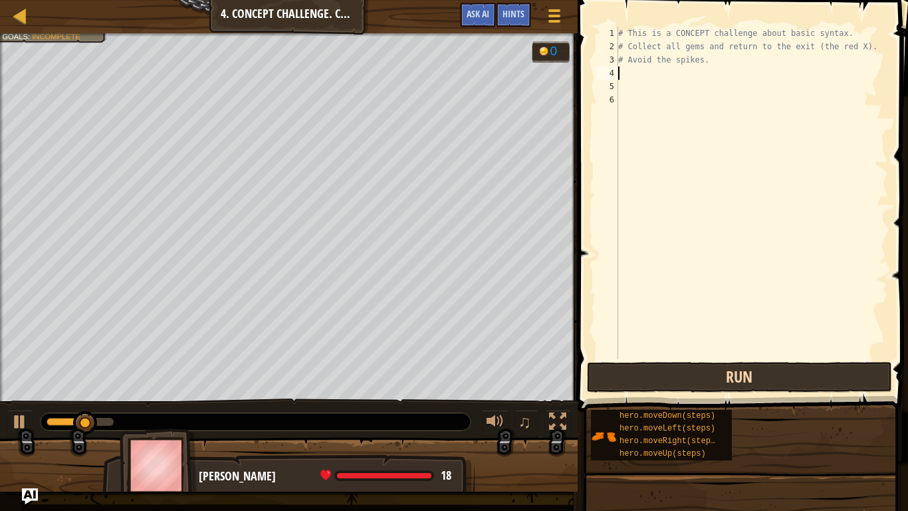
type textarea "h"
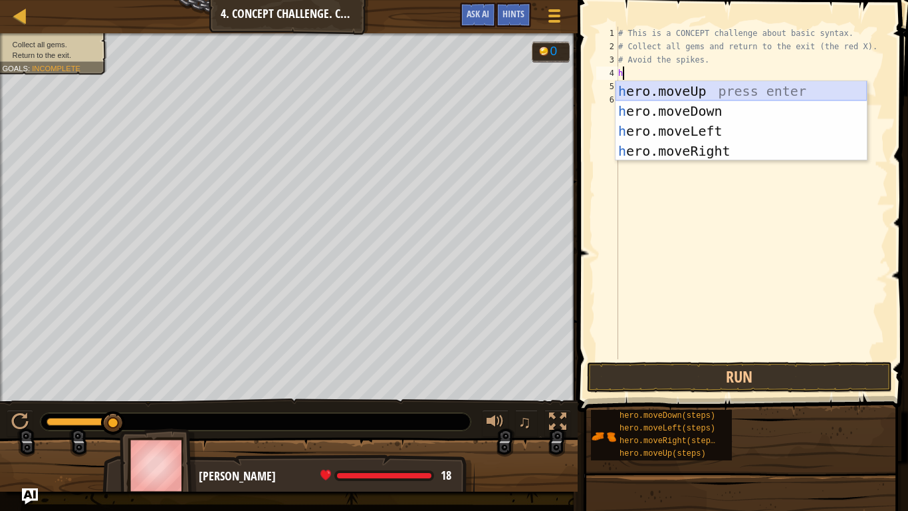
click at [747, 96] on div "h ero.moveUp press enter h ero.moveDown press enter h ero.moveLeft press enter …" at bounding box center [741, 141] width 251 height 120
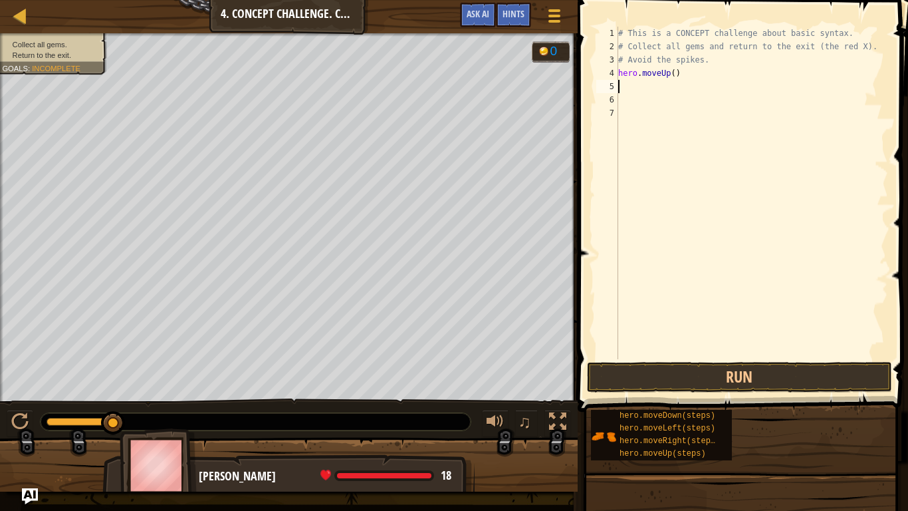
type textarea "h"
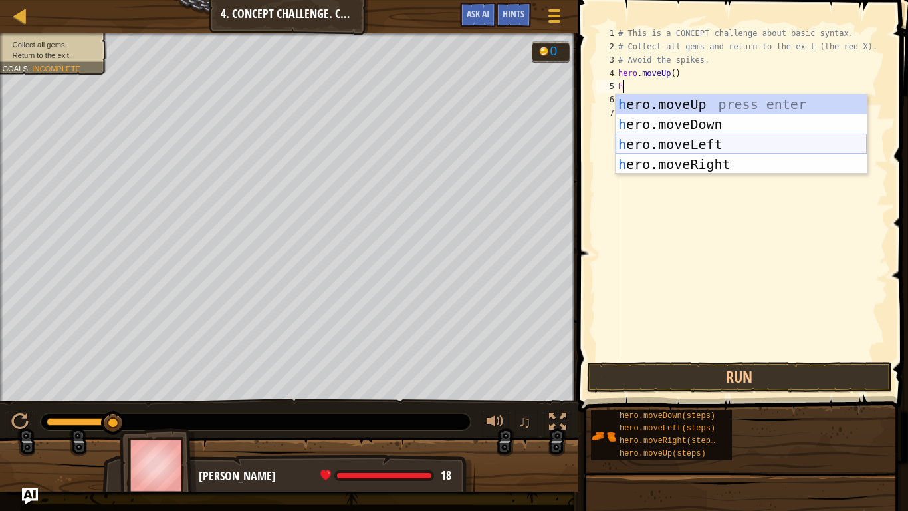
click at [765, 147] on div "h ero.moveUp press enter h ero.moveDown press enter h ero.moveLeft press enter …" at bounding box center [741, 154] width 251 height 120
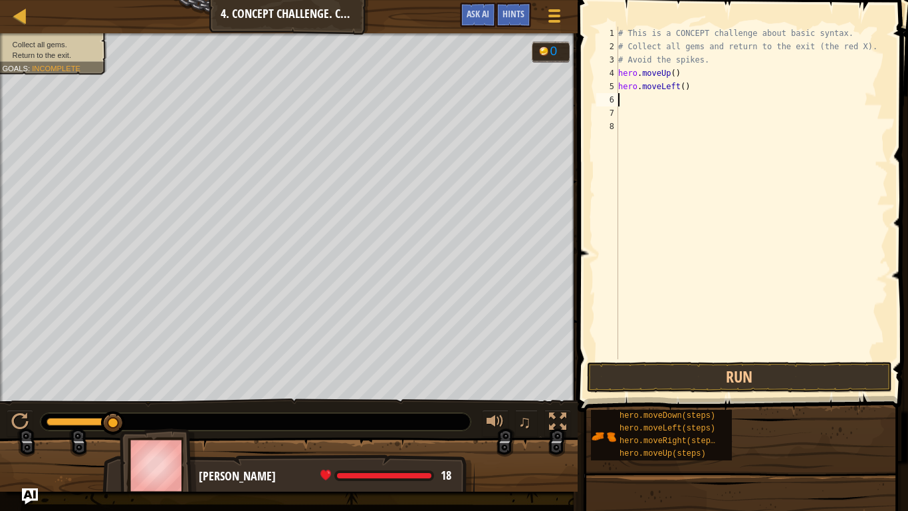
type textarea "h"
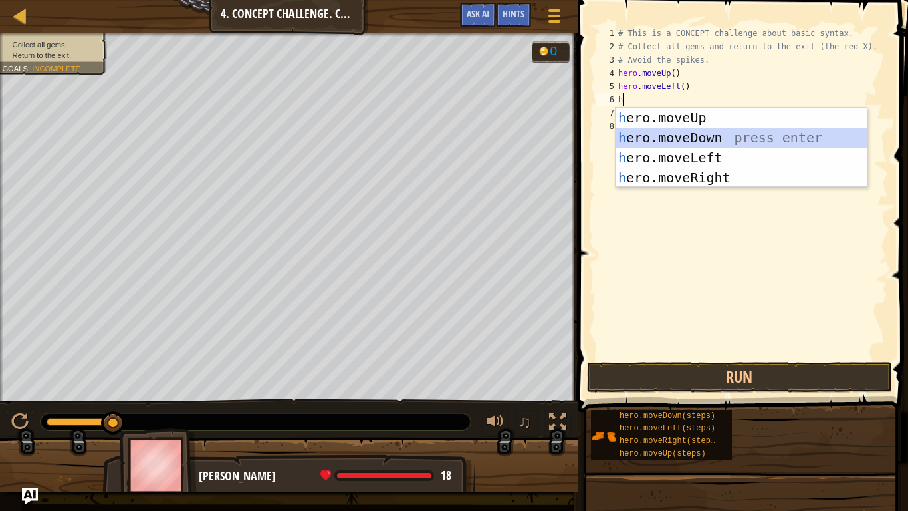
click at [745, 144] on div "h ero.moveUp press enter h ero.moveDown press enter h ero.moveLeft press enter …" at bounding box center [741, 168] width 251 height 120
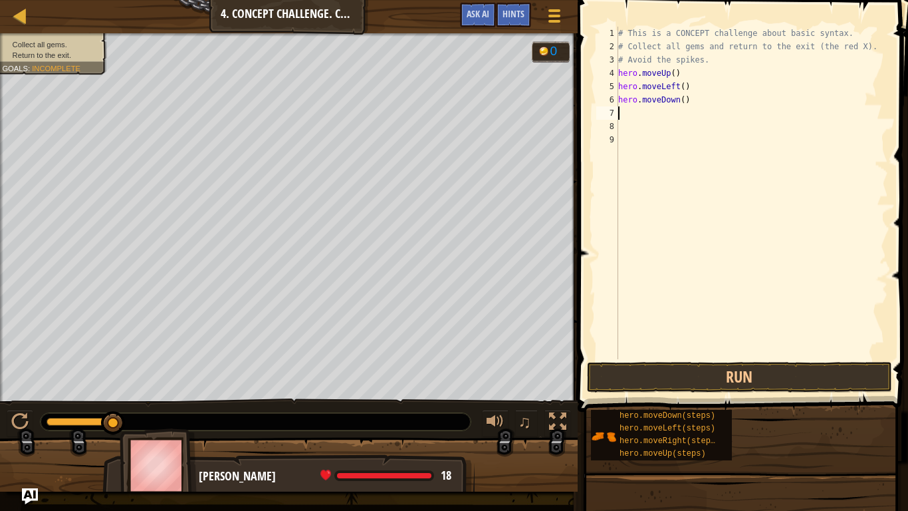
type textarea "h"
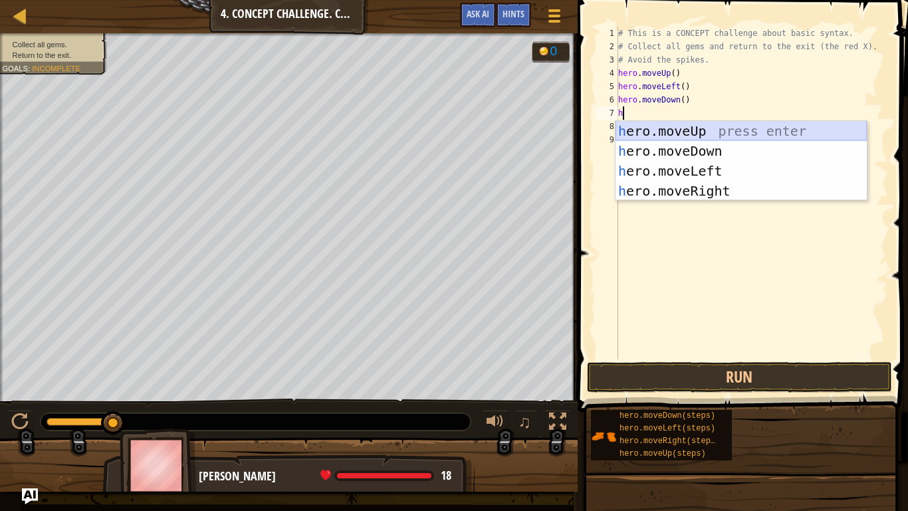
click at [762, 133] on div "h ero.moveUp press enter h ero.moveDown press enter h ero.moveLeft press enter …" at bounding box center [741, 181] width 251 height 120
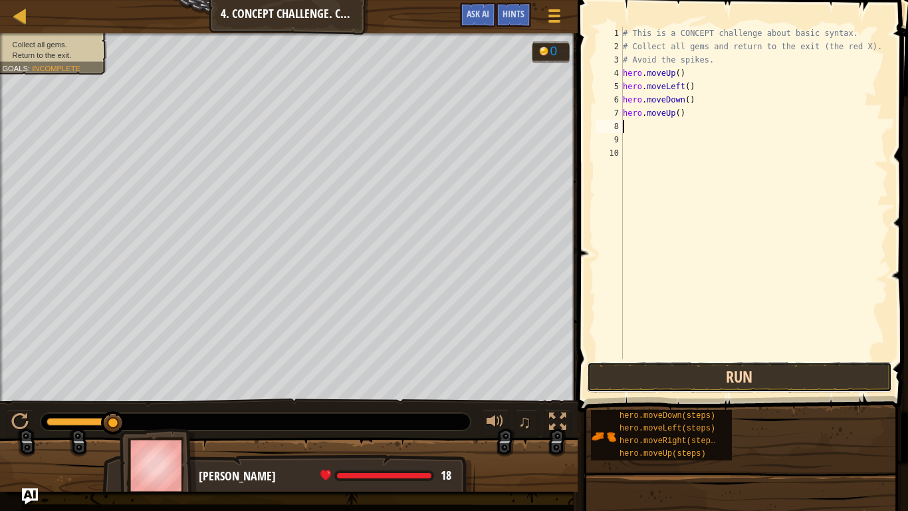
click at [757, 381] on button "Run" at bounding box center [739, 377] width 305 height 31
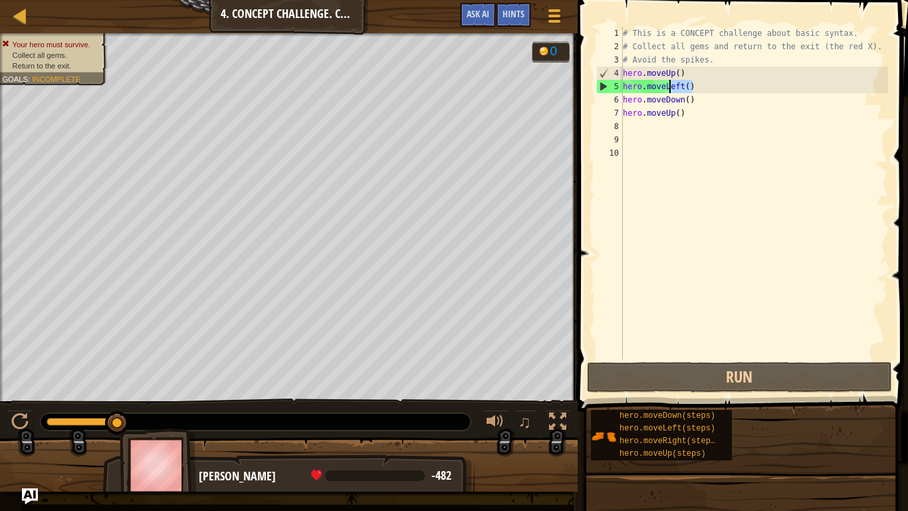
drag, startPoint x: 696, startPoint y: 90, endPoint x: 668, endPoint y: 88, distance: 28.0
click at [668, 88] on div "# This is a CONCEPT challenge about basic syntax. # Collect all gems and return…" at bounding box center [754, 206] width 268 height 359
drag, startPoint x: 654, startPoint y: 89, endPoint x: 640, endPoint y: 90, distance: 13.3
click at [640, 90] on div "# This is a CONCEPT challenge about basic syntax. # Collect all gems and return…" at bounding box center [754, 206] width 268 height 359
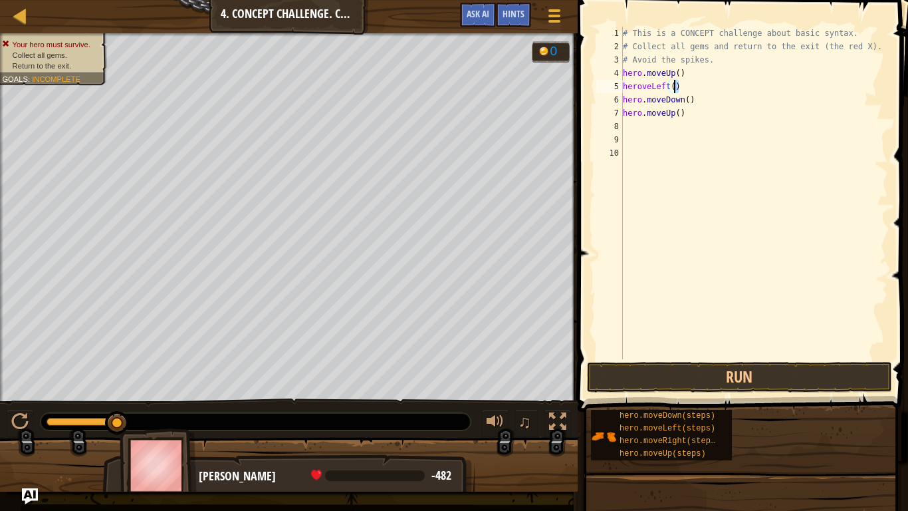
drag, startPoint x: 699, startPoint y: 84, endPoint x: 670, endPoint y: 86, distance: 30.0
click at [670, 86] on div "# This is a CONCEPT challenge about basic syntax. # Collect all gems and return…" at bounding box center [754, 206] width 268 height 359
type textarea "herove()Left"
drag, startPoint x: 687, startPoint y: 84, endPoint x: 600, endPoint y: 90, distance: 86.7
click at [600, 90] on div "herove()Left 1 2 3 4 5 6 7 8 9 10 # This is a CONCEPT challenge about basic syn…" at bounding box center [741, 193] width 295 height 332
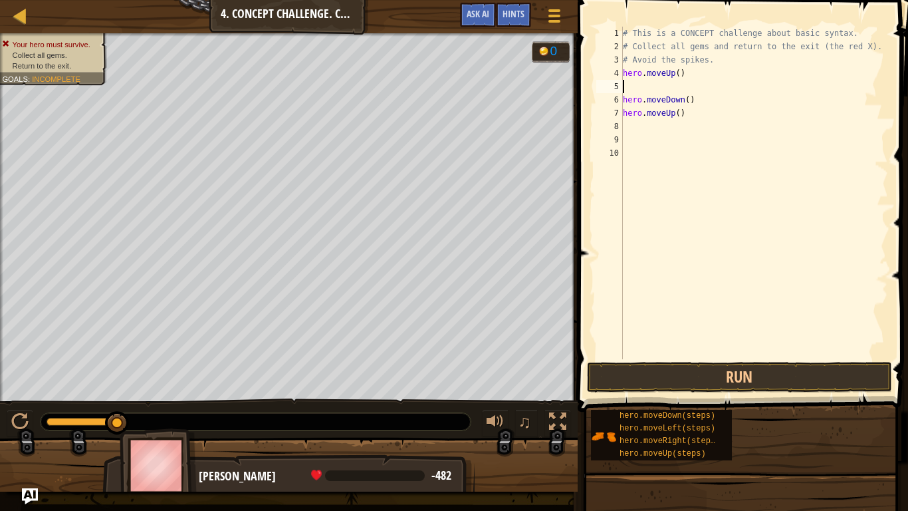
type textarea "h"
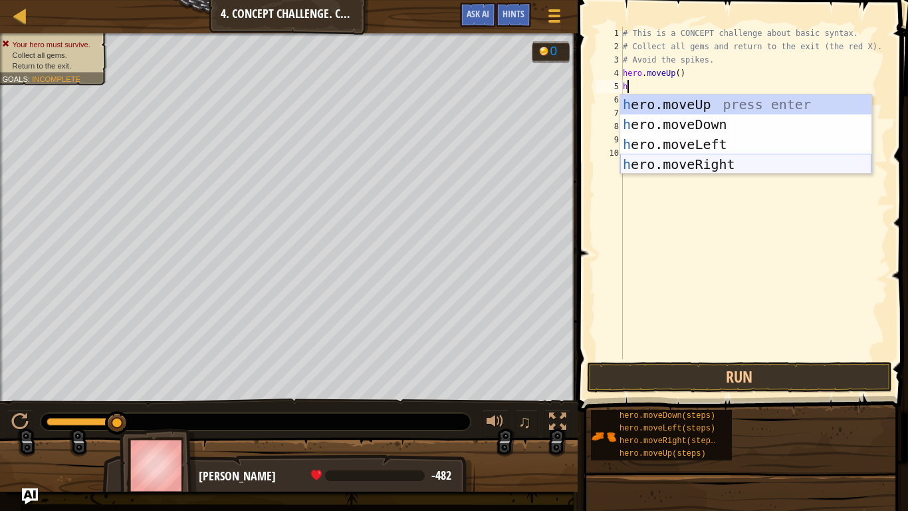
click at [754, 158] on div "h ero.moveUp press enter h ero.moveDown press enter h ero.moveLeft press enter …" at bounding box center [745, 154] width 251 height 120
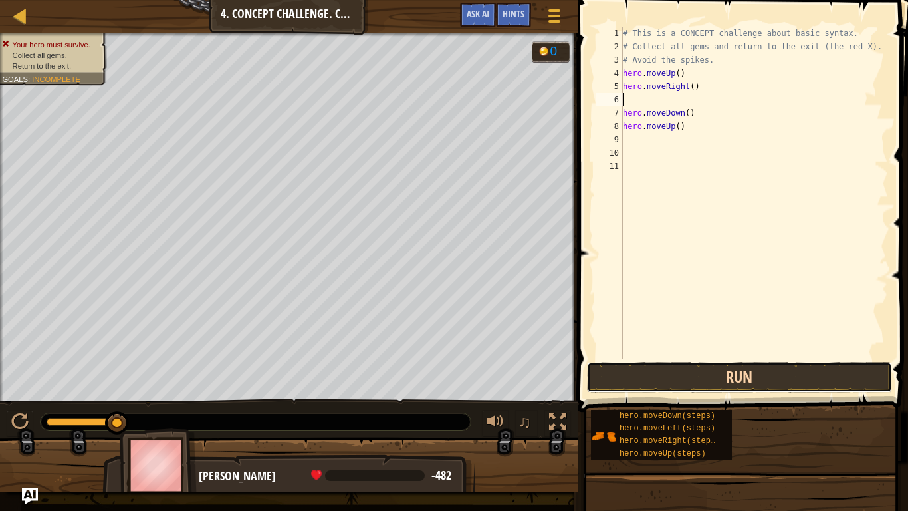
click at [735, 376] on button "Run" at bounding box center [739, 377] width 305 height 31
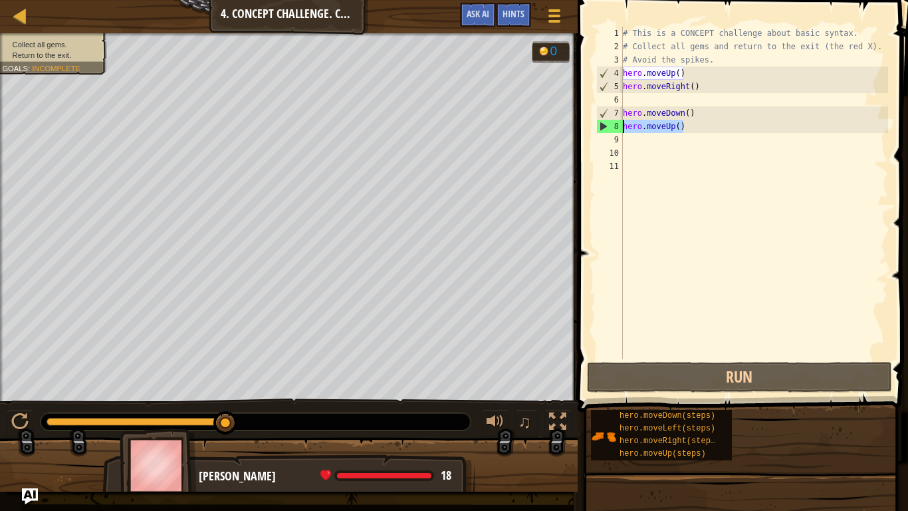
drag, startPoint x: 682, startPoint y: 132, endPoint x: 623, endPoint y: 130, distance: 58.6
click at [623, 130] on div "# This is a CONCEPT challenge about basic syntax. # Collect all gems and return…" at bounding box center [754, 206] width 268 height 359
type textarea "hero.moveUp()"
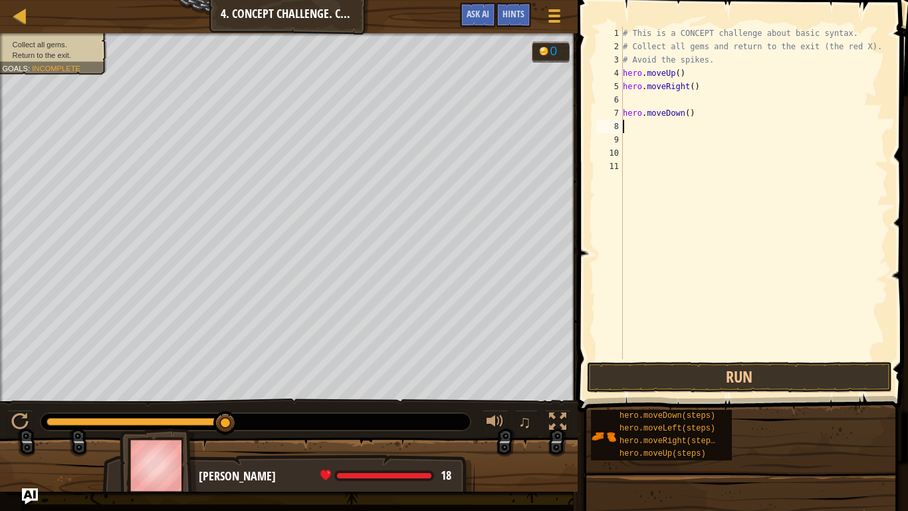
type textarea "h"
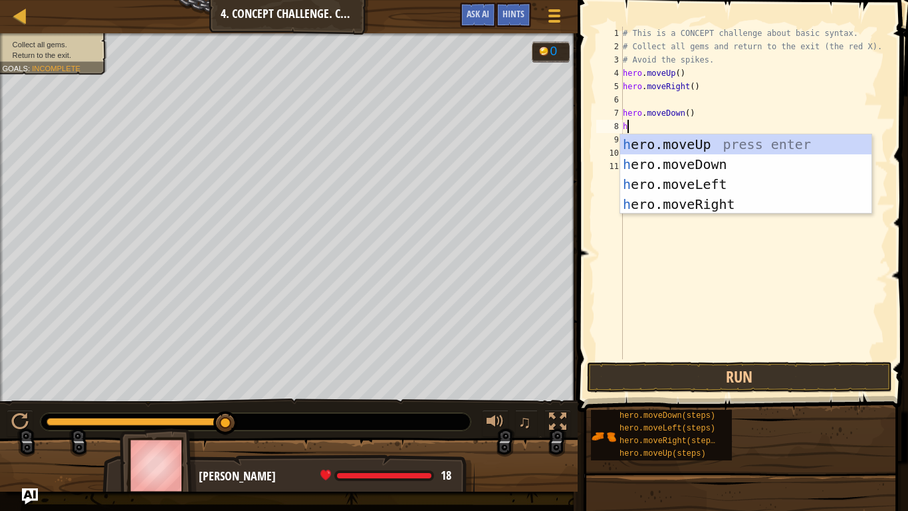
click at [650, 215] on div "# This is a CONCEPT challenge about basic syntax. # Collect all gems and return…" at bounding box center [754, 206] width 268 height 359
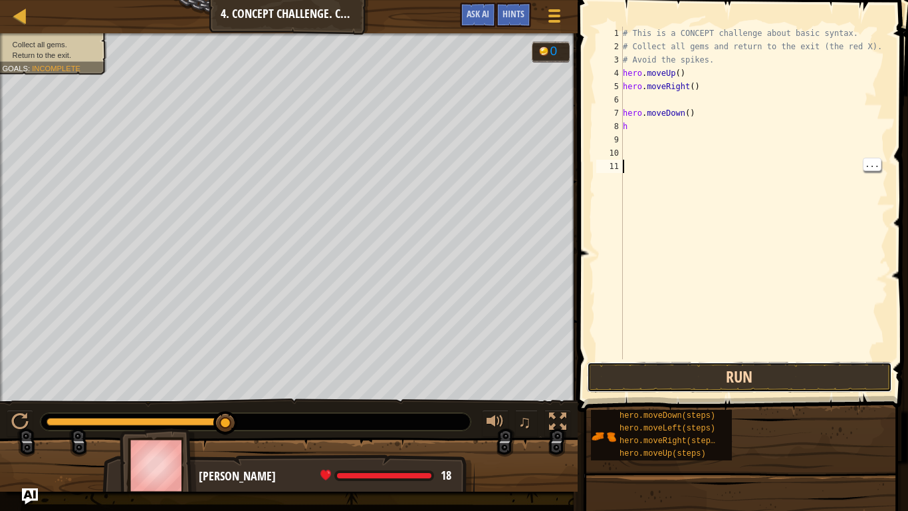
click at [672, 369] on button "Run" at bounding box center [739, 377] width 305 height 31
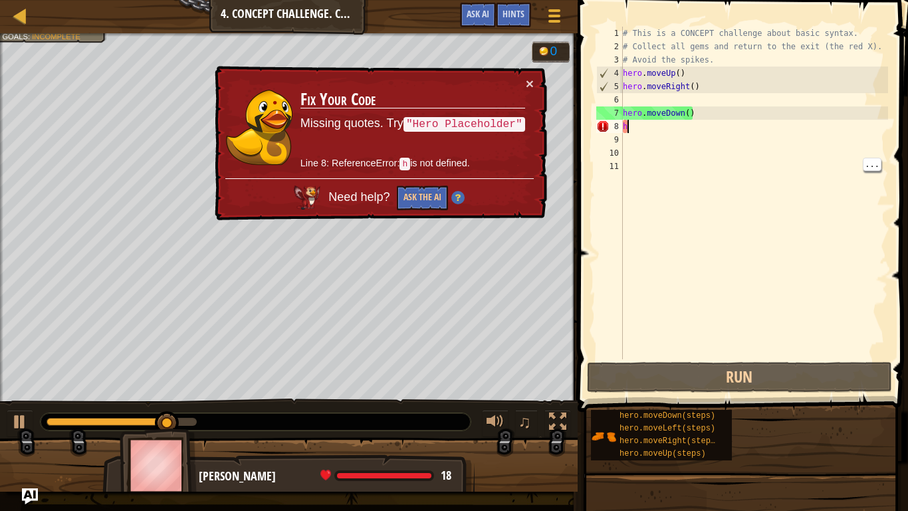
click at [630, 122] on div "# This is a CONCEPT challenge about basic syntax. # Collect all gems and return…" at bounding box center [754, 206] width 268 height 359
type textarea "he"
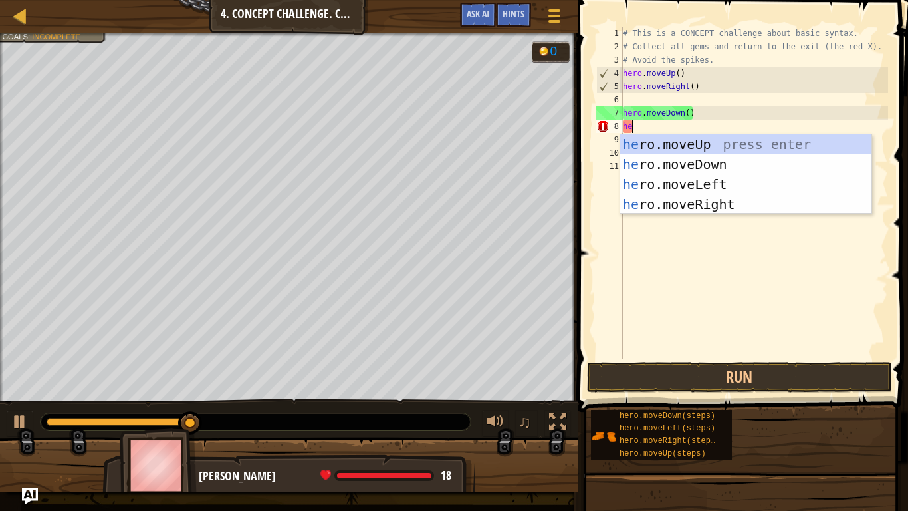
scroll to position [6, 1]
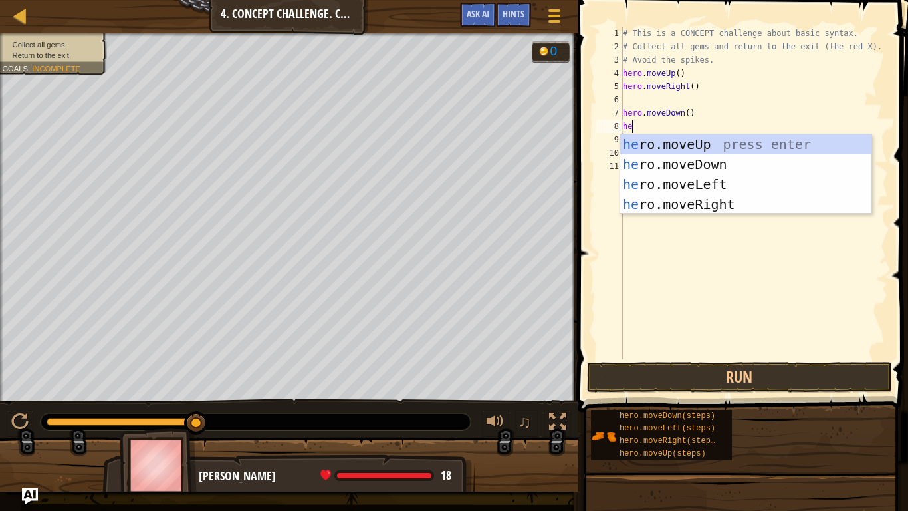
click at [664, 206] on div "he ro.moveUp press enter he ro.moveDown press enter he ro.moveLeft press enter …" at bounding box center [745, 194] width 251 height 120
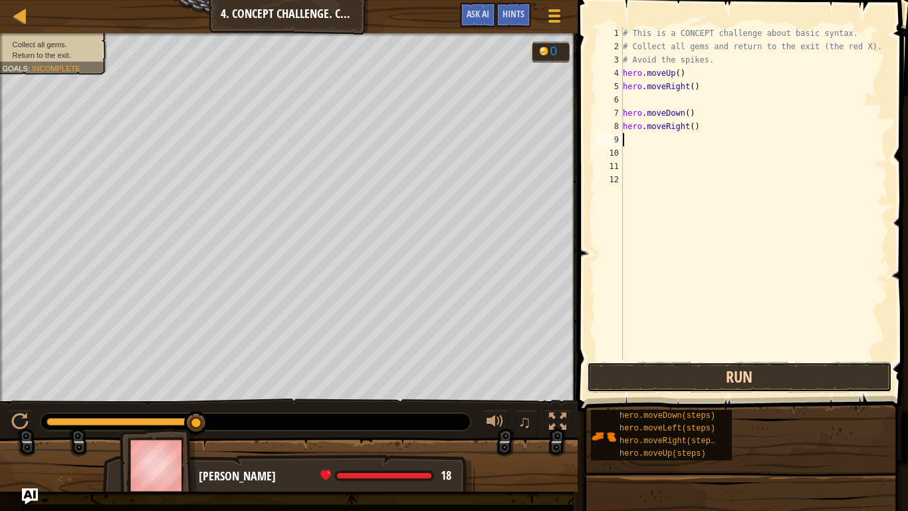
click at [659, 384] on button "Run" at bounding box center [739, 377] width 305 height 31
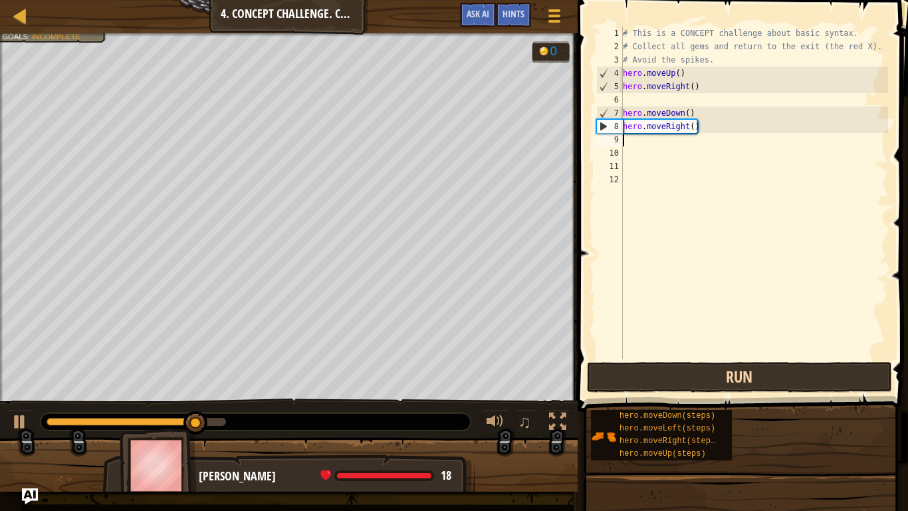
type textarea "h"
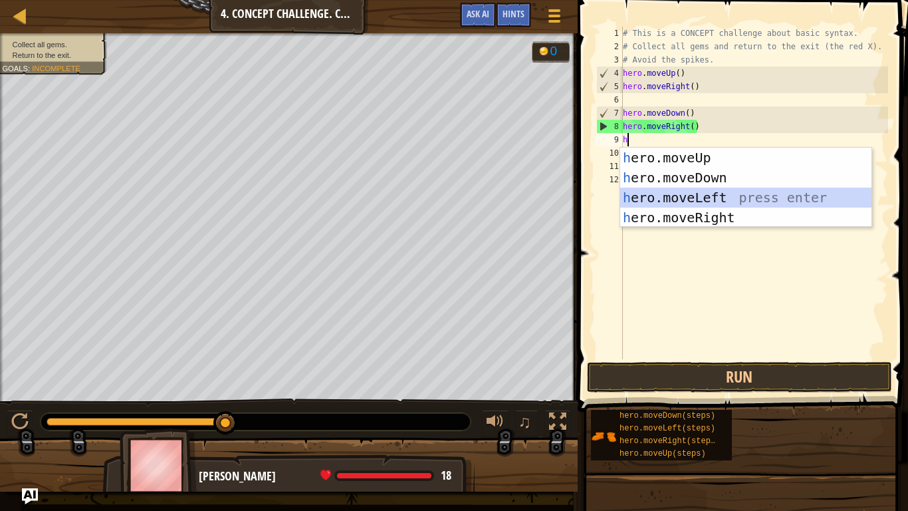
click at [645, 203] on div "h ero.moveUp press enter h ero.moveDown press enter h ero.moveLeft press enter …" at bounding box center [745, 208] width 251 height 120
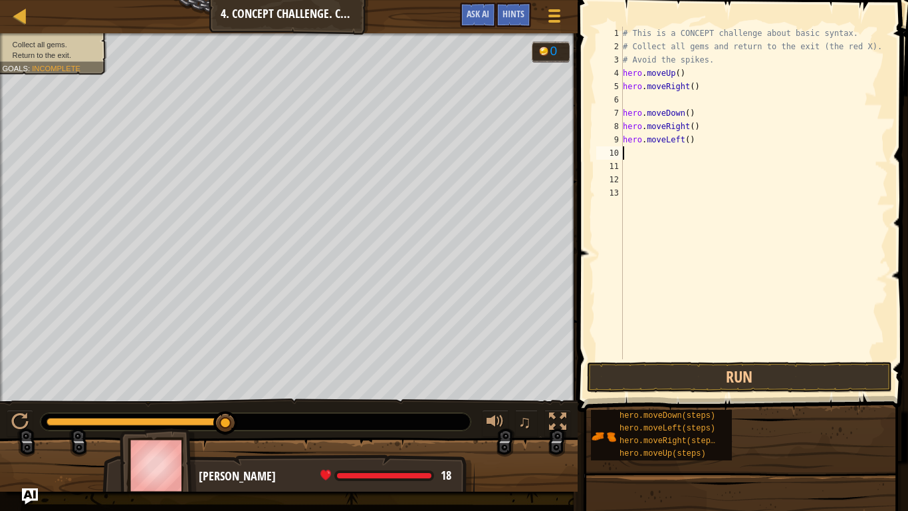
type textarea "g"
type textarea "h"
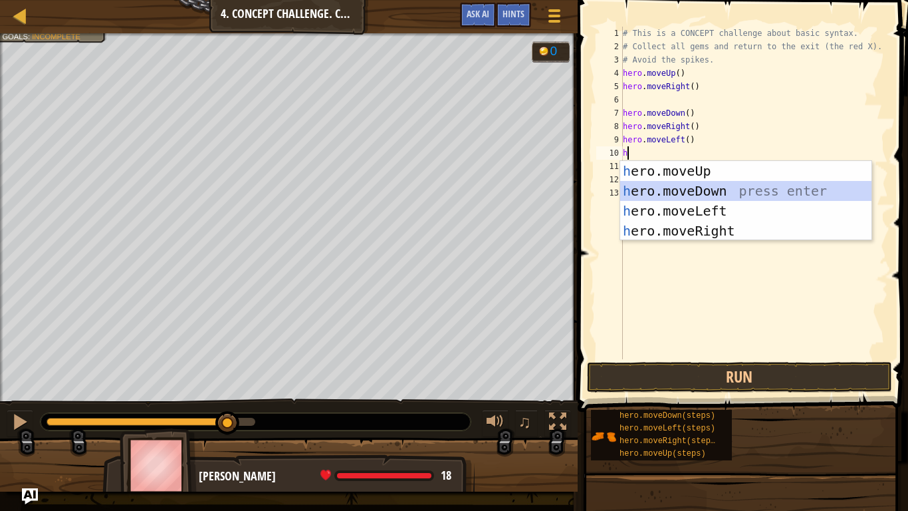
click at [713, 185] on div "h ero.moveUp press enter h ero.moveDown press enter h ero.moveLeft press enter …" at bounding box center [745, 221] width 251 height 120
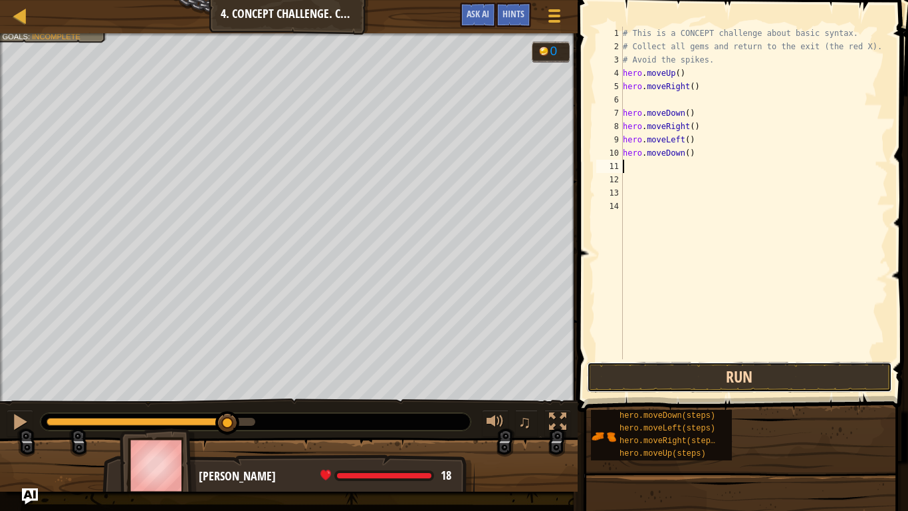
click at [692, 367] on button "Run" at bounding box center [739, 377] width 305 height 31
